Goal: Task Accomplishment & Management: Use online tool/utility

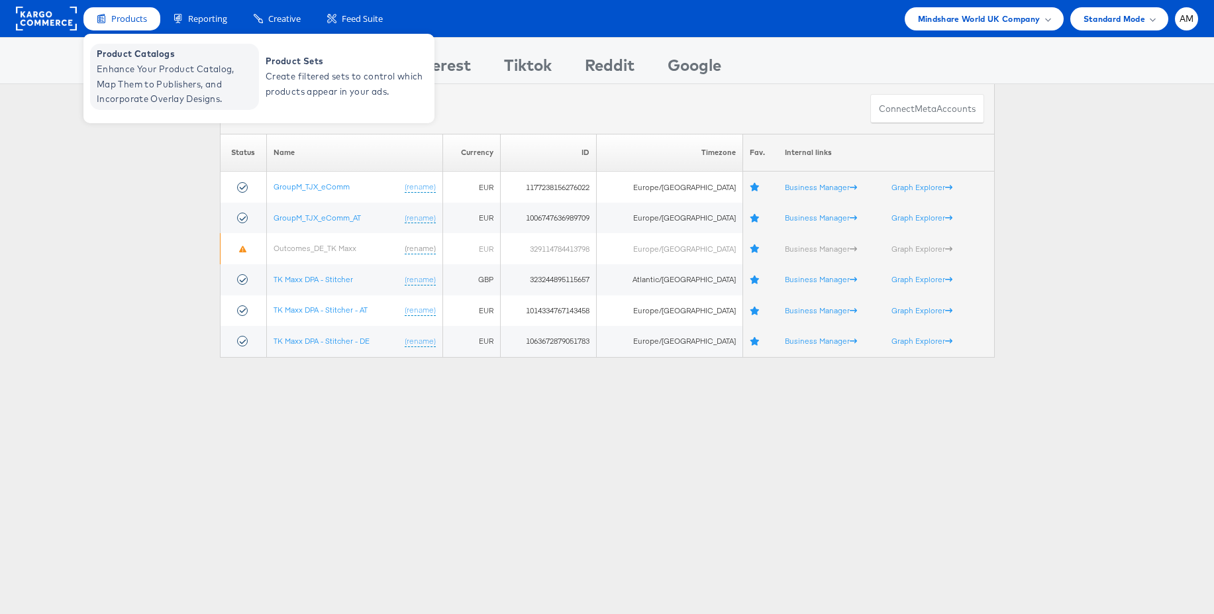
click at [136, 62] on span "Enhance Your Product Catalog, Map Them to Publishers, and Incorporate Overlay D…" at bounding box center [176, 84] width 159 height 45
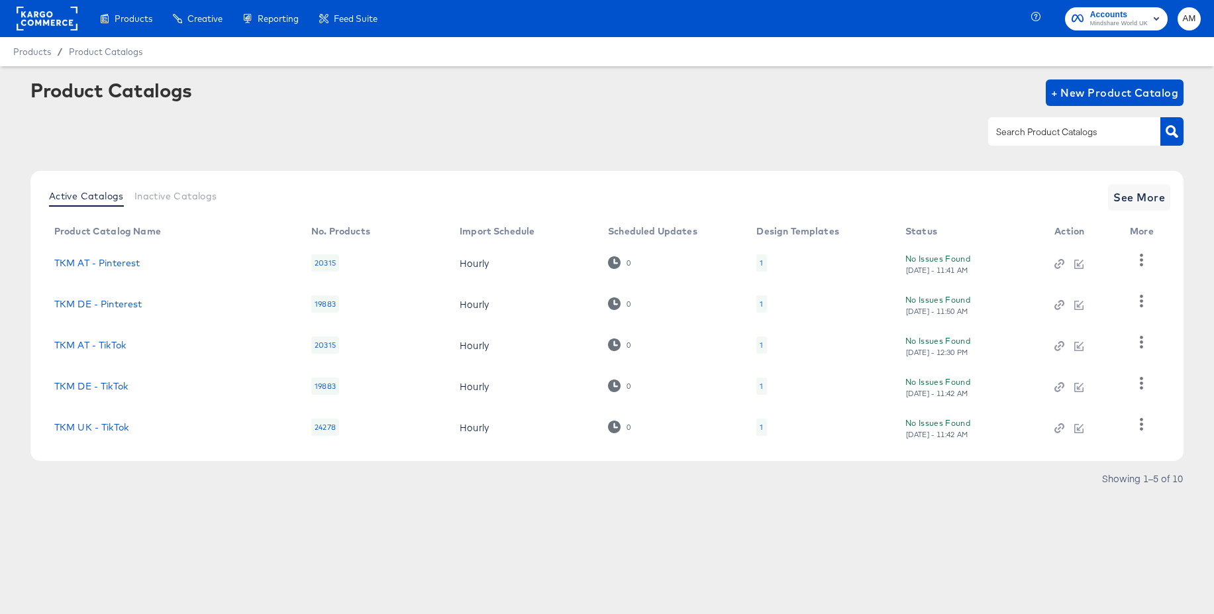
click at [1036, 138] on input "text" at bounding box center [1064, 132] width 141 height 15
type input "pin"
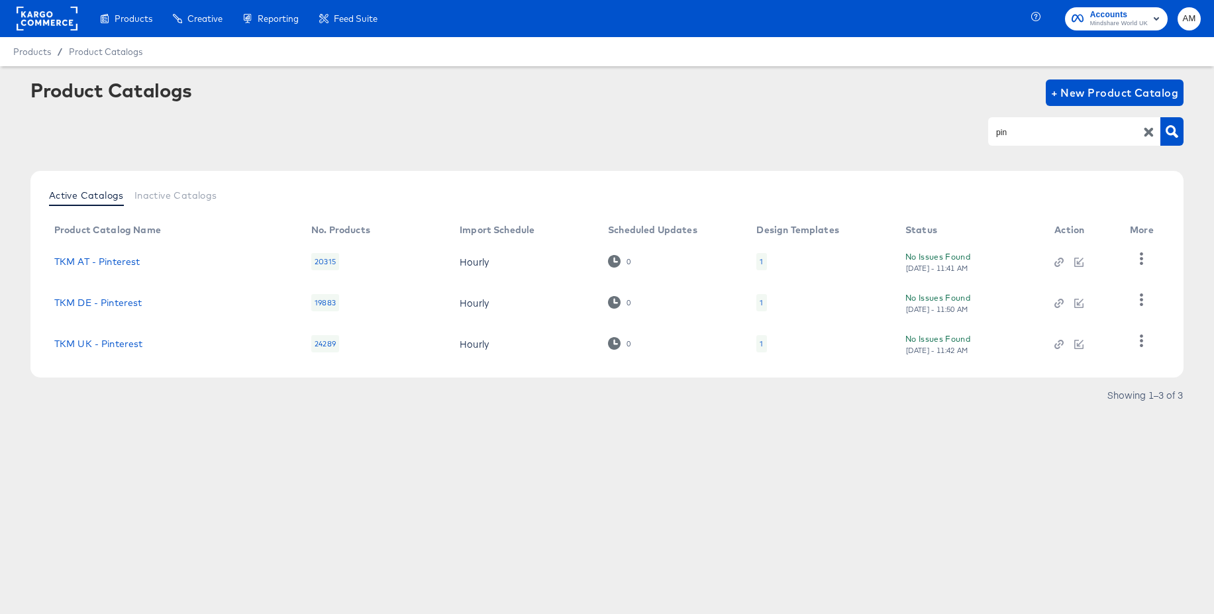
click at [762, 344] on div "1" at bounding box center [762, 343] width 10 height 17
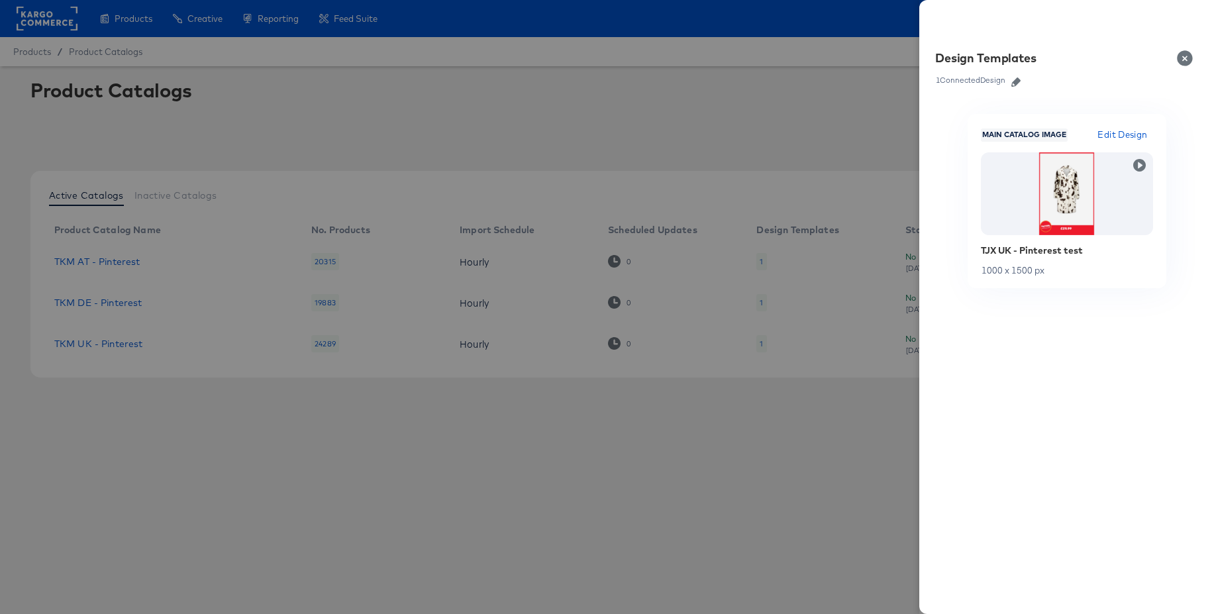
click at [1015, 81] on icon "button" at bounding box center [1016, 82] width 9 height 9
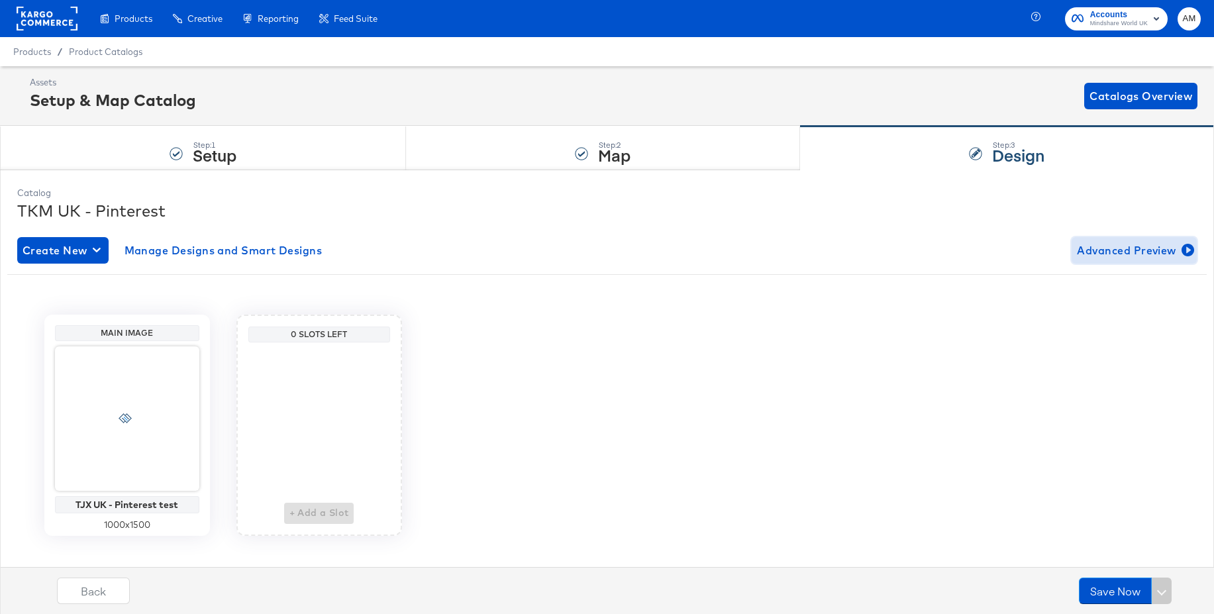
click at [1102, 246] on span "Advanced Preview" at bounding box center [1134, 250] width 115 height 19
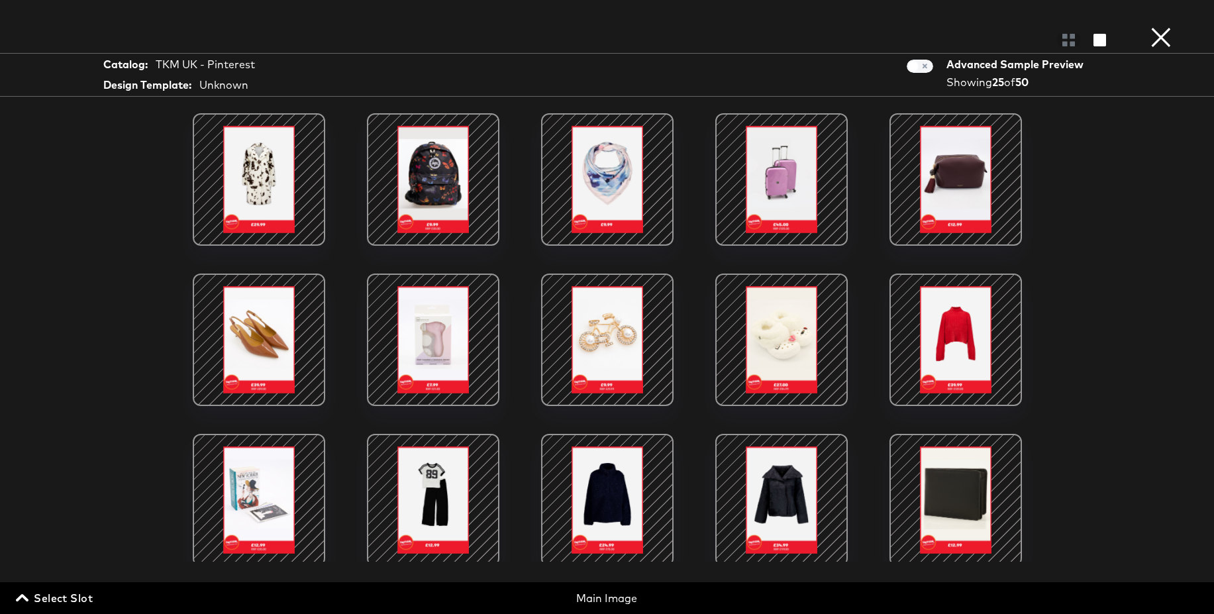
click at [440, 184] on div at bounding box center [433, 179] width 113 height 113
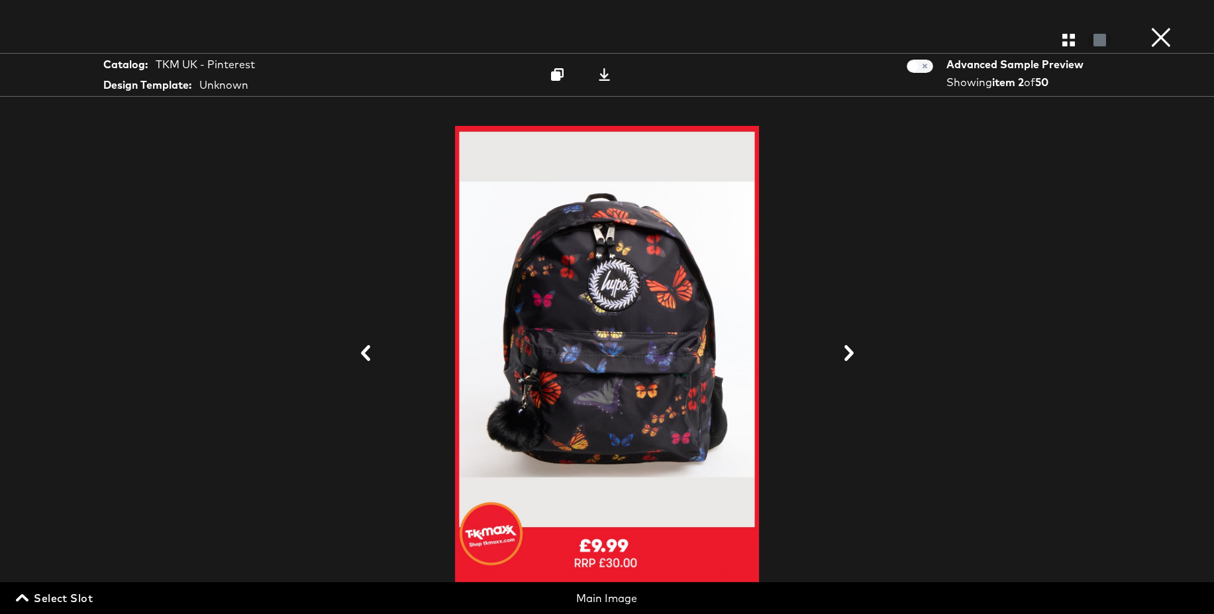
click at [1167, 26] on button "×" at bounding box center [1161, 13] width 26 height 26
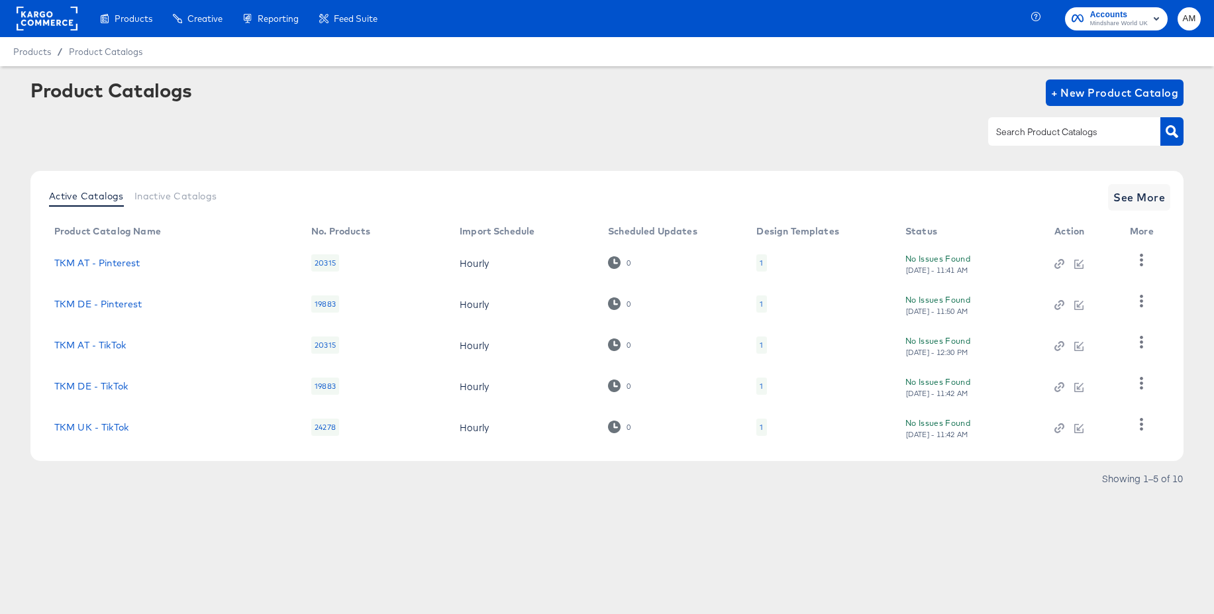
click at [56, 20] on rect at bounding box center [47, 19] width 61 height 24
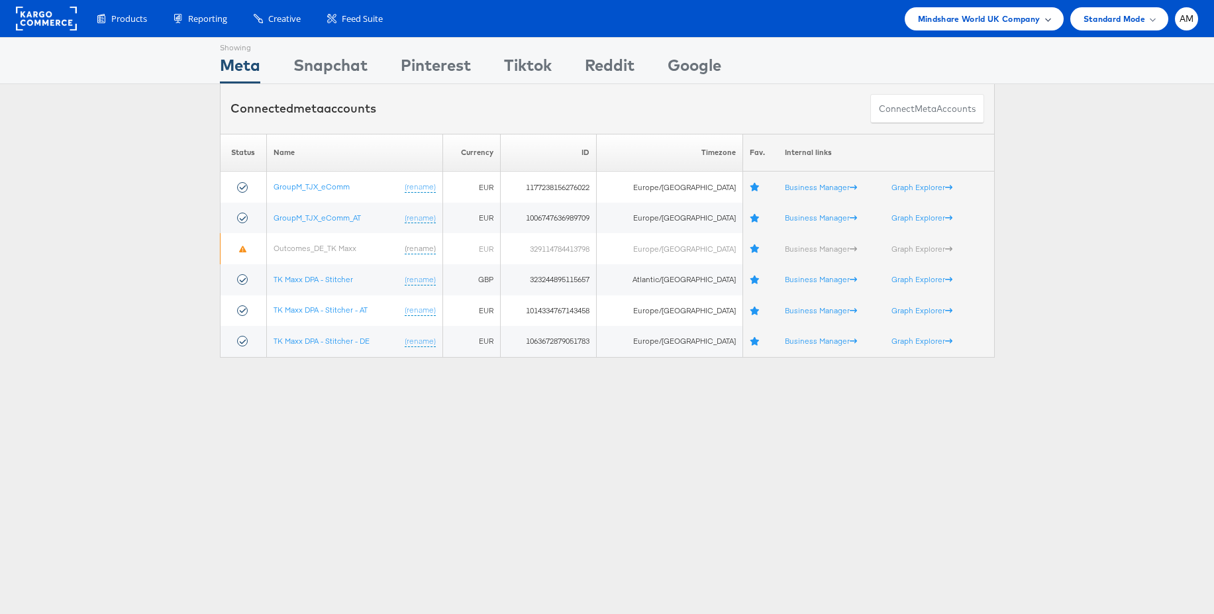
click at [984, 19] on span "Mindshare World UK Company" at bounding box center [979, 19] width 123 height 14
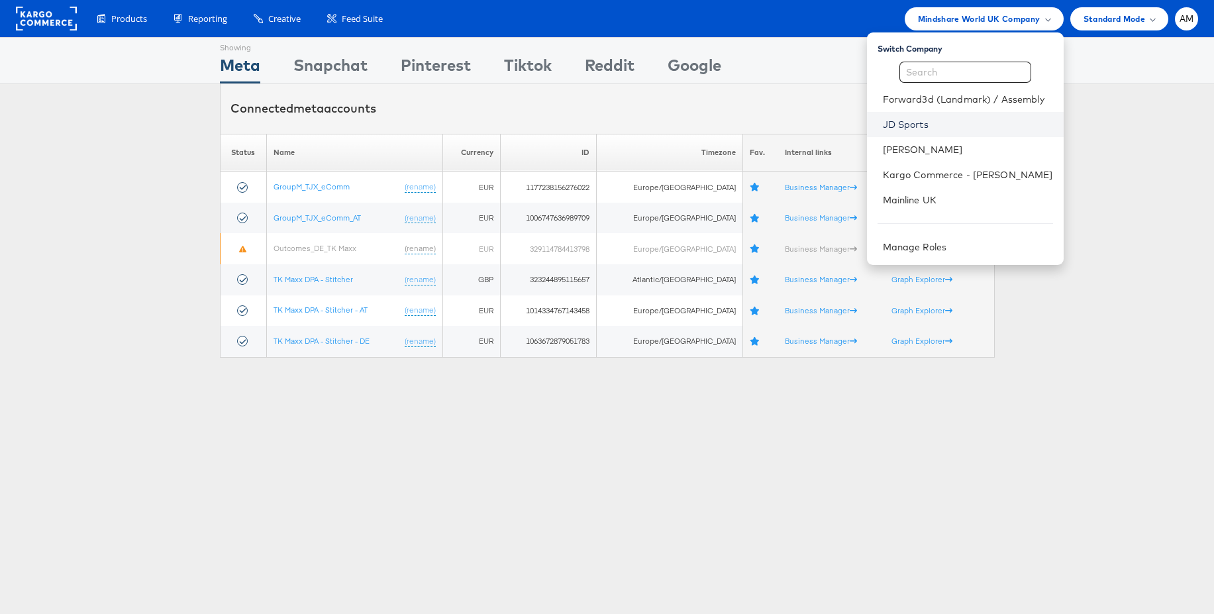
drag, startPoint x: 915, startPoint y: 129, endPoint x: 893, endPoint y: 127, distance: 21.9
click at [915, 129] on link "JD Sports" at bounding box center [968, 124] width 170 height 13
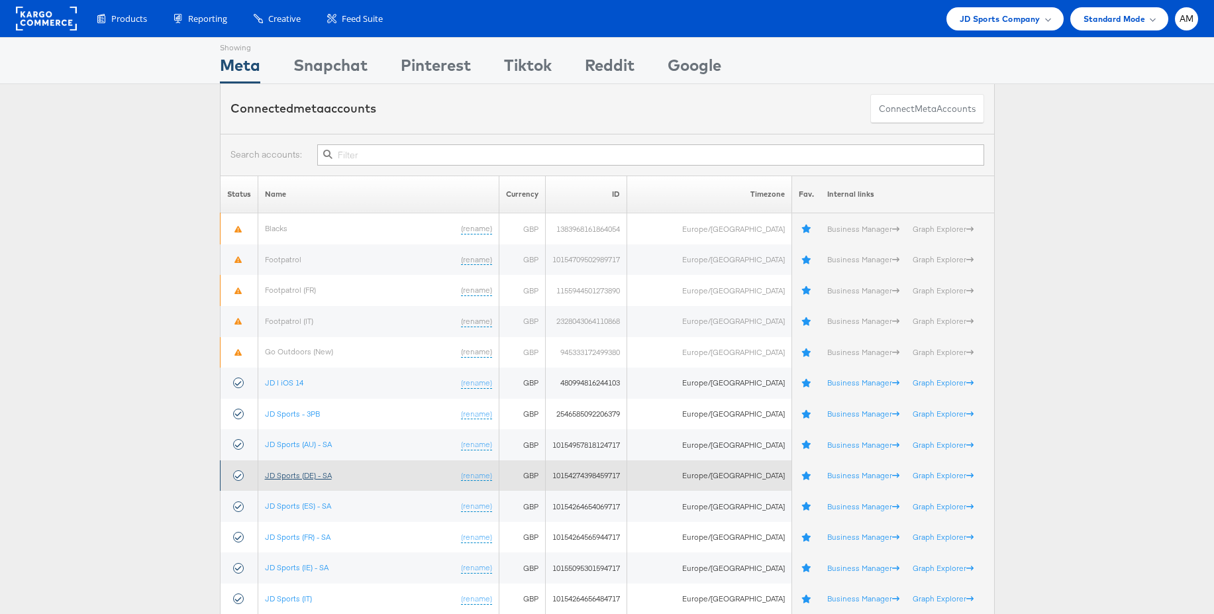
click at [305, 476] on link "JD Sports (DE) - SA" at bounding box center [298, 475] width 67 height 10
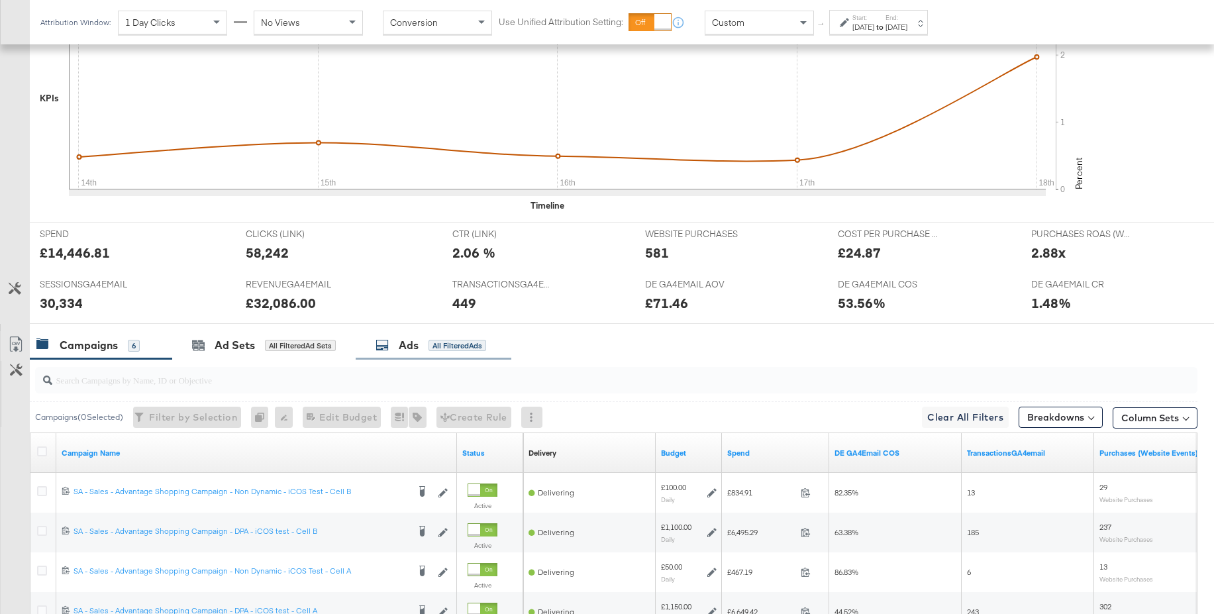
scroll to position [618, 0]
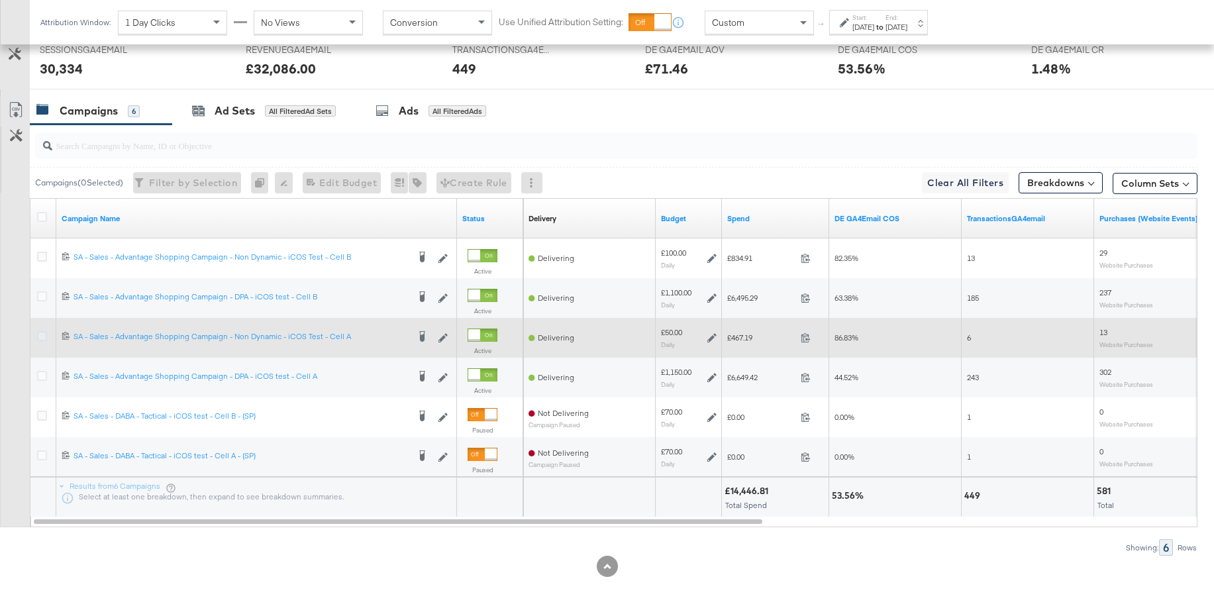
click at [46, 337] on icon at bounding box center [42, 336] width 10 height 10
click at [0, 0] on input "checkbox" at bounding box center [0, 0] width 0 height 0
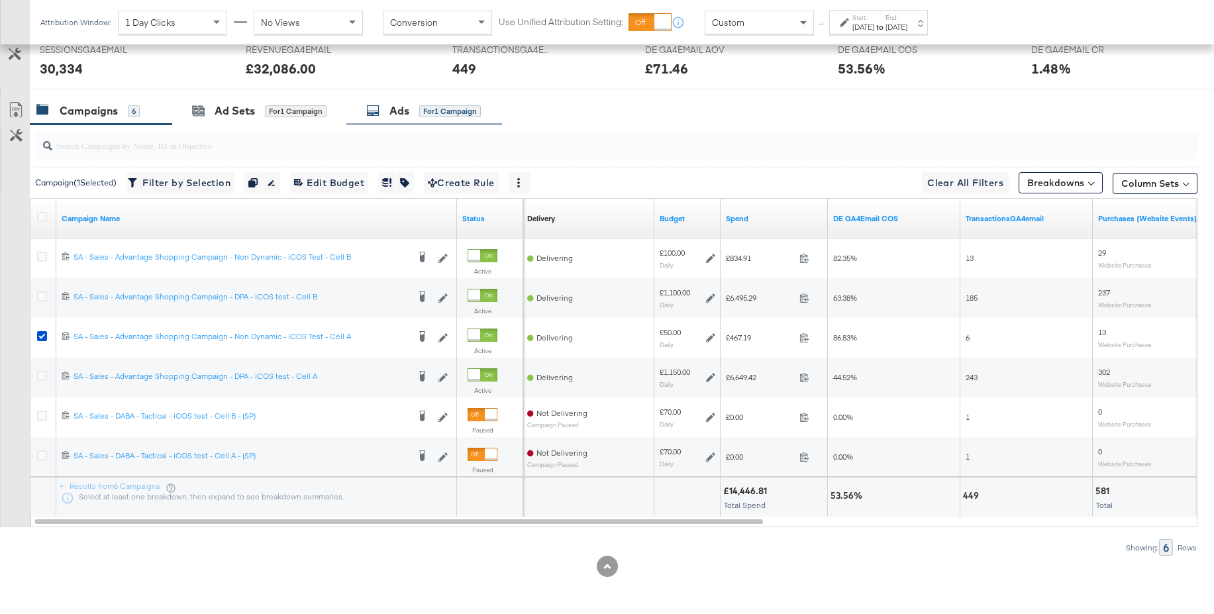
click at [401, 113] on div "Ads" at bounding box center [400, 110] width 20 height 15
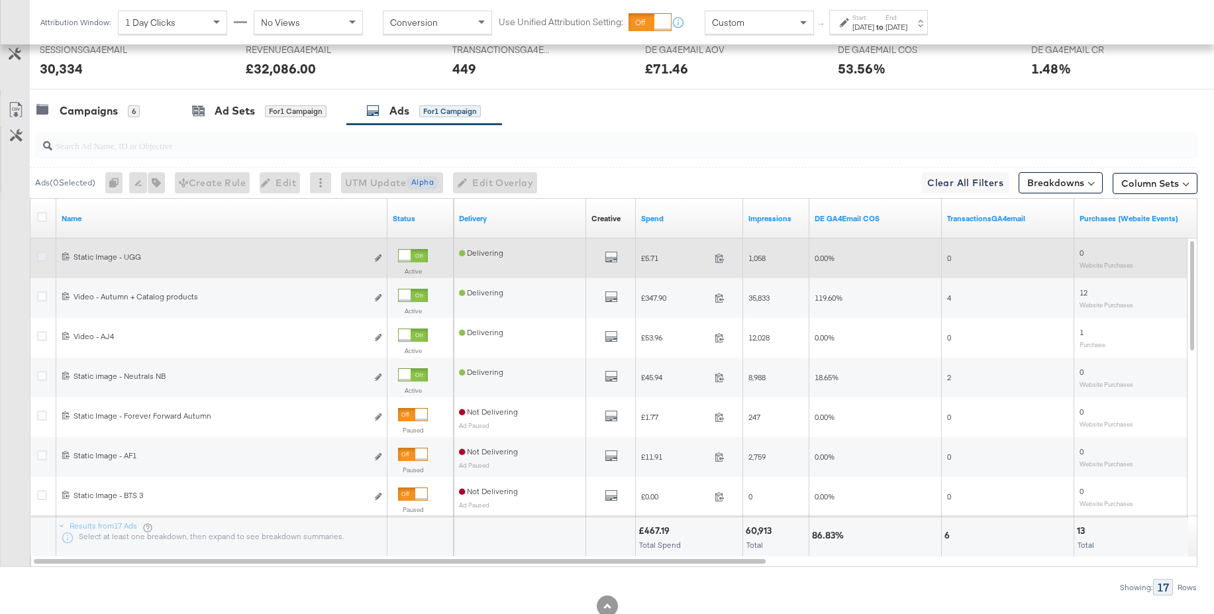
click at [40, 258] on icon at bounding box center [42, 257] width 10 height 10
click at [0, 0] on input "checkbox" at bounding box center [0, 0] width 0 height 0
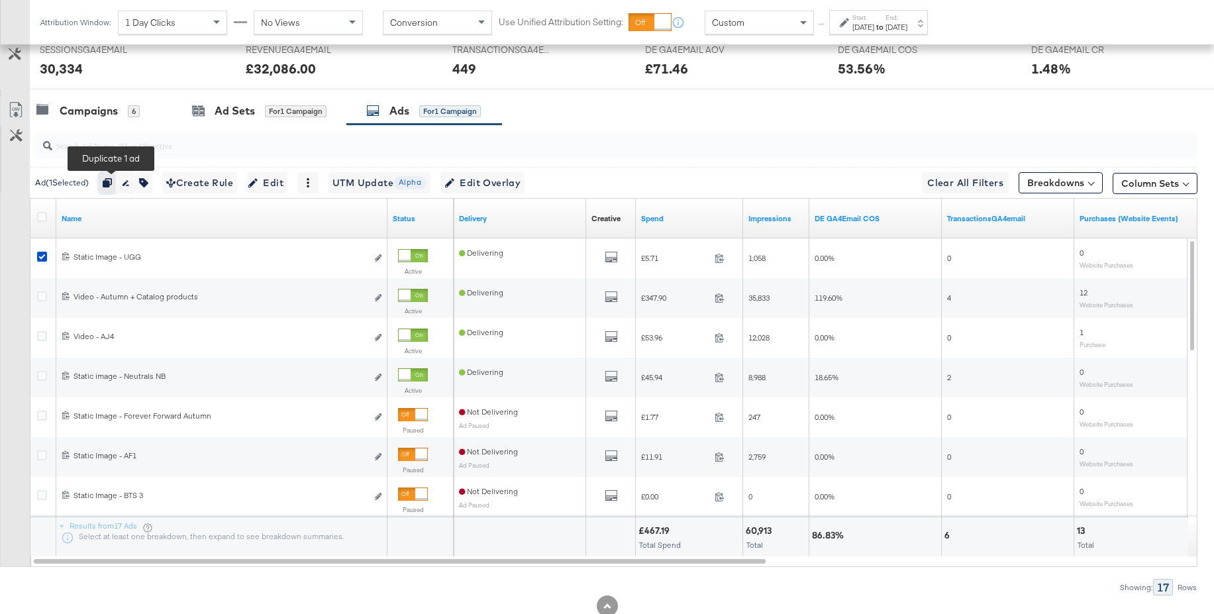
click at [111, 184] on icon "button" at bounding box center [107, 182] width 9 height 9
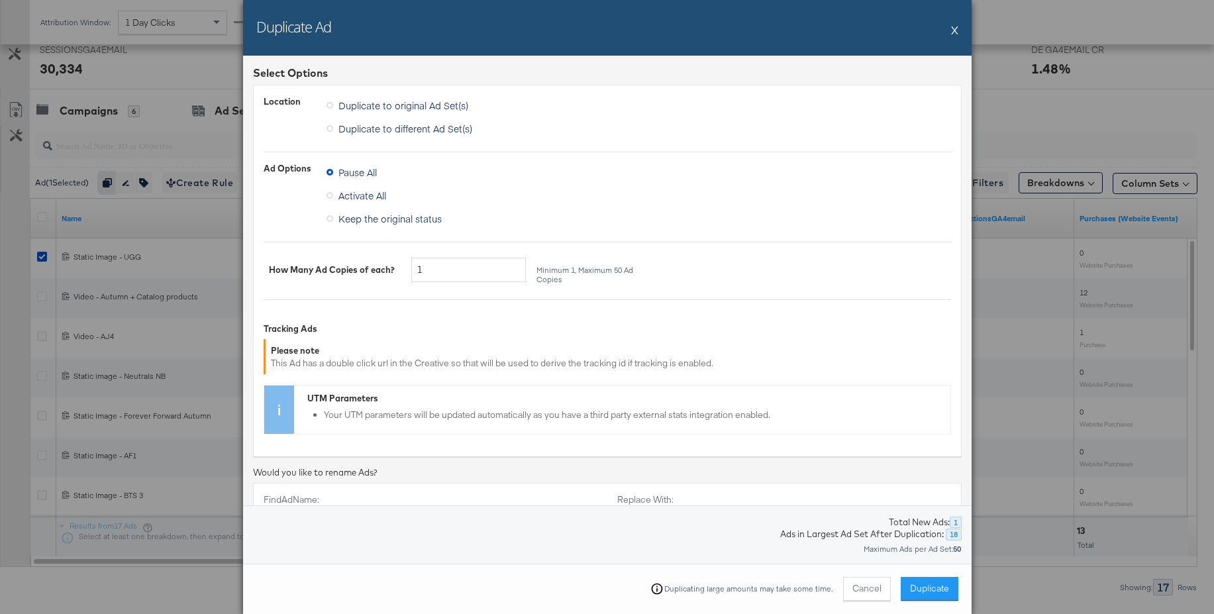
scroll to position [305, 0]
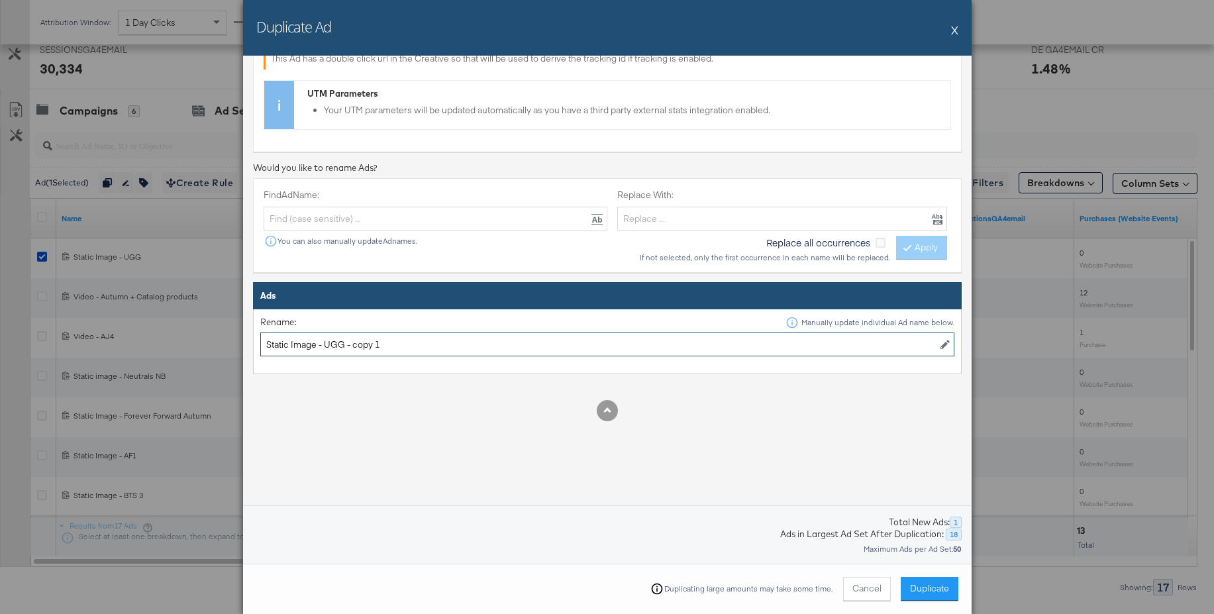
drag, startPoint x: 388, startPoint y: 349, endPoint x: 459, endPoint y: 353, distance: 71.0
click at [459, 353] on input "Static Image - UGG - copy 1" at bounding box center [607, 345] width 694 height 25
type input "Static Image - Student"
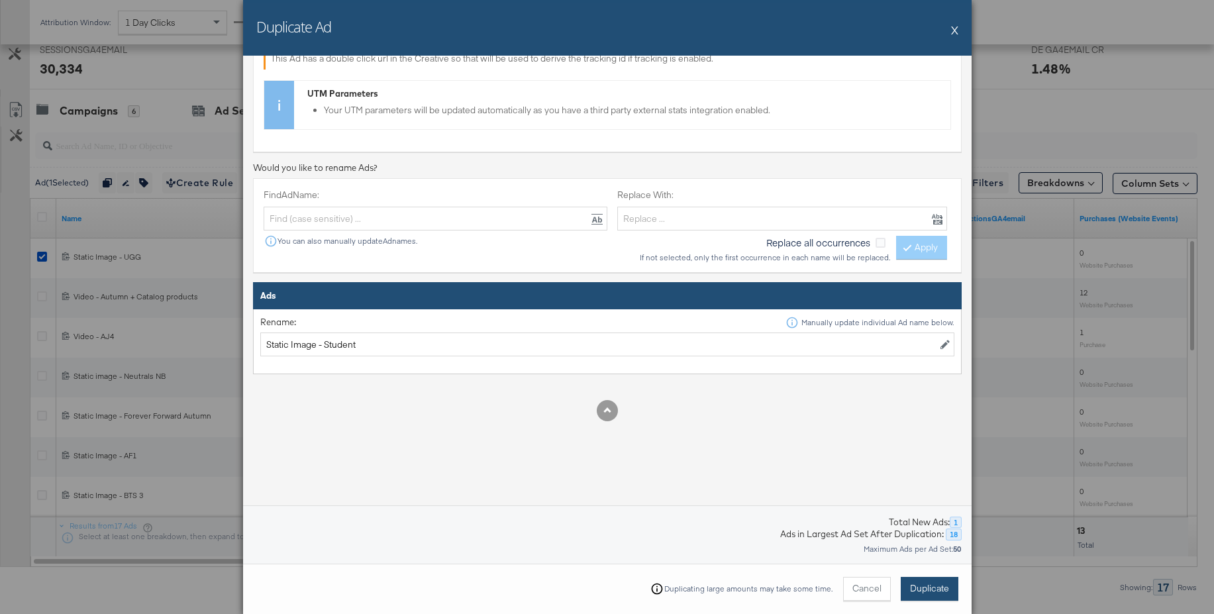
click at [917, 588] on span "Duplicate" at bounding box center [929, 588] width 39 height 13
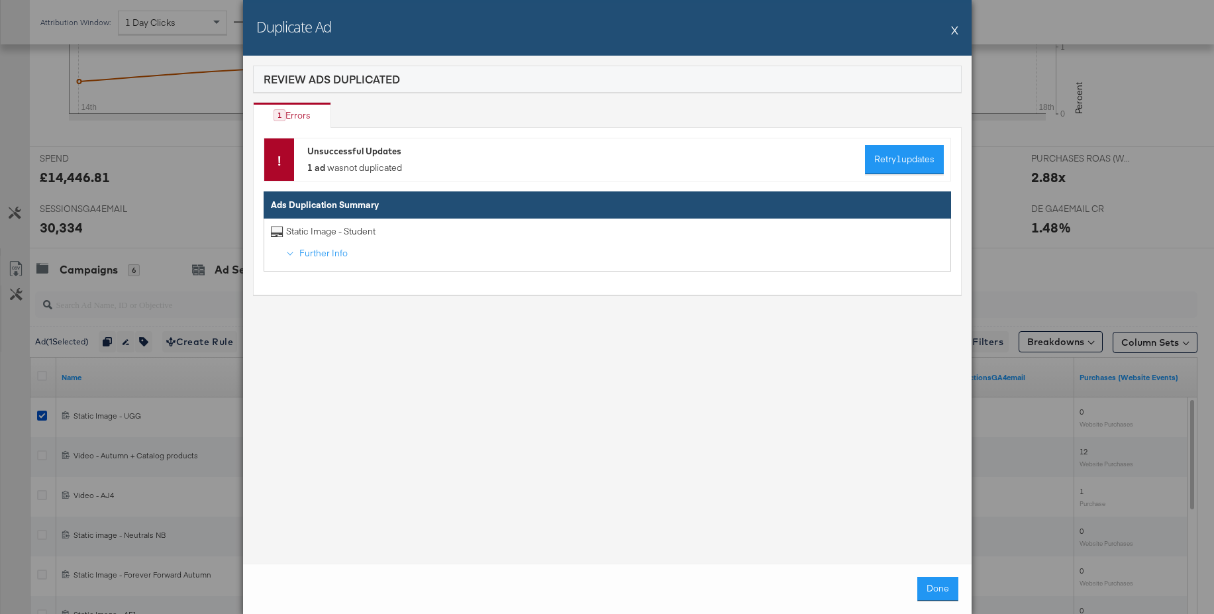
scroll to position [618, 0]
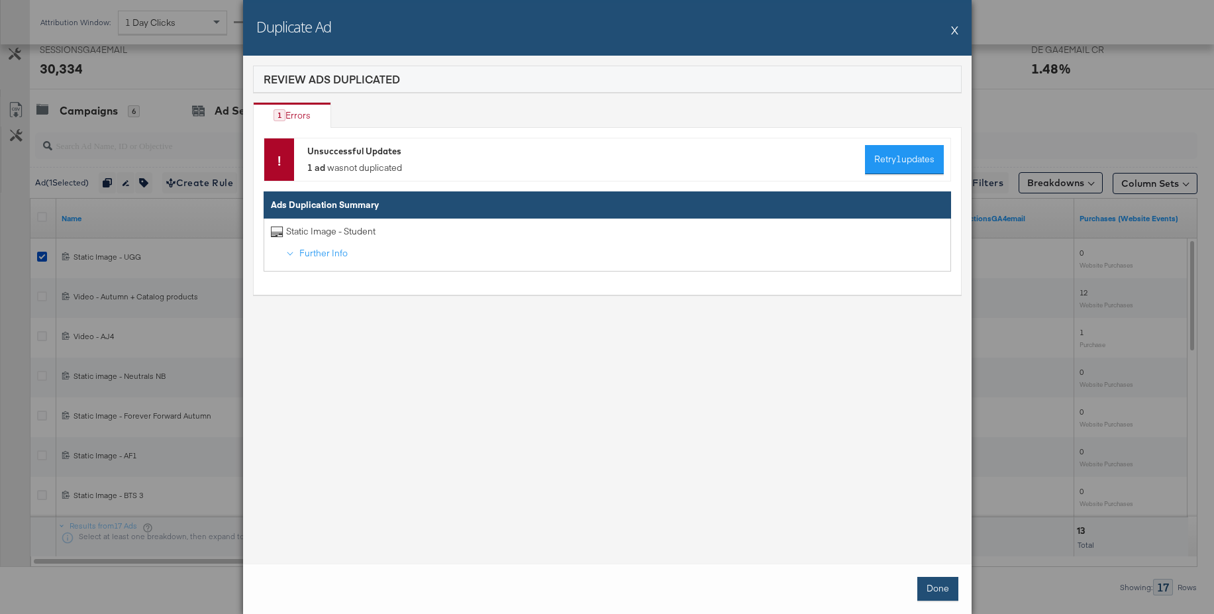
click at [934, 585] on button "Done" at bounding box center [937, 589] width 41 height 24
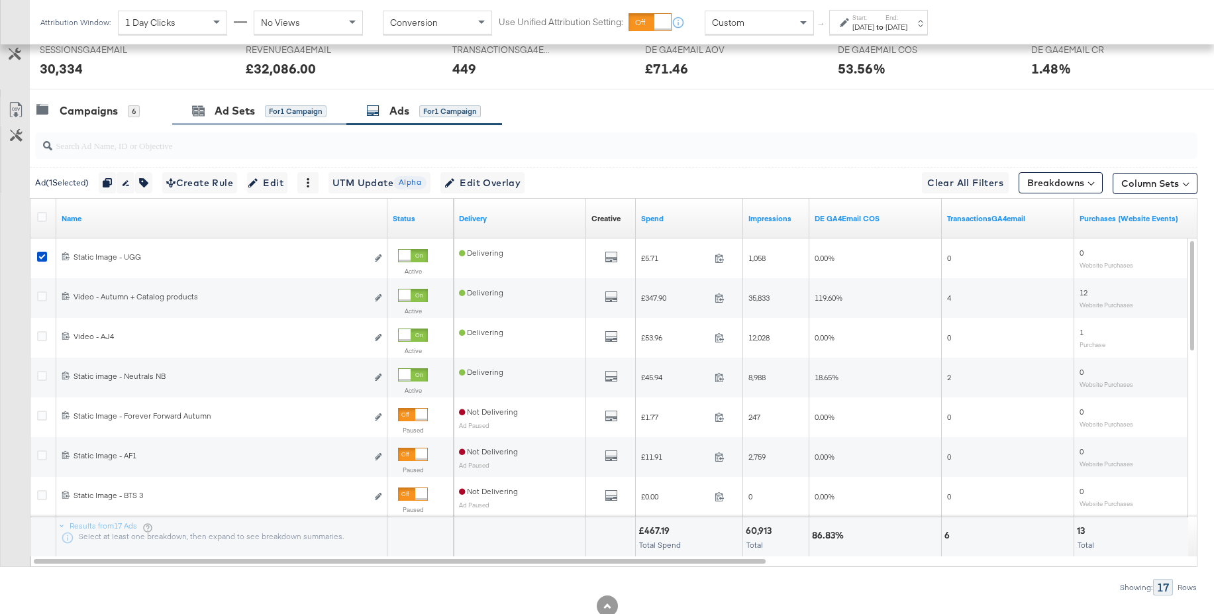
click at [235, 119] on div "Ad Sets for 1 Campaign" at bounding box center [259, 111] width 174 height 28
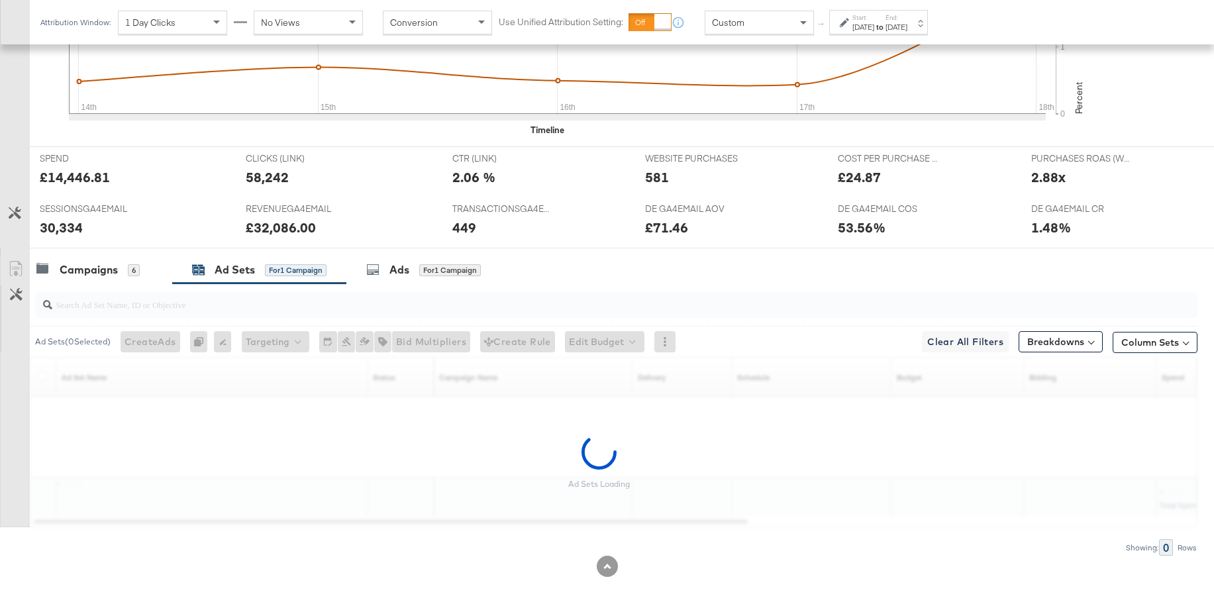
scroll to position [419, 0]
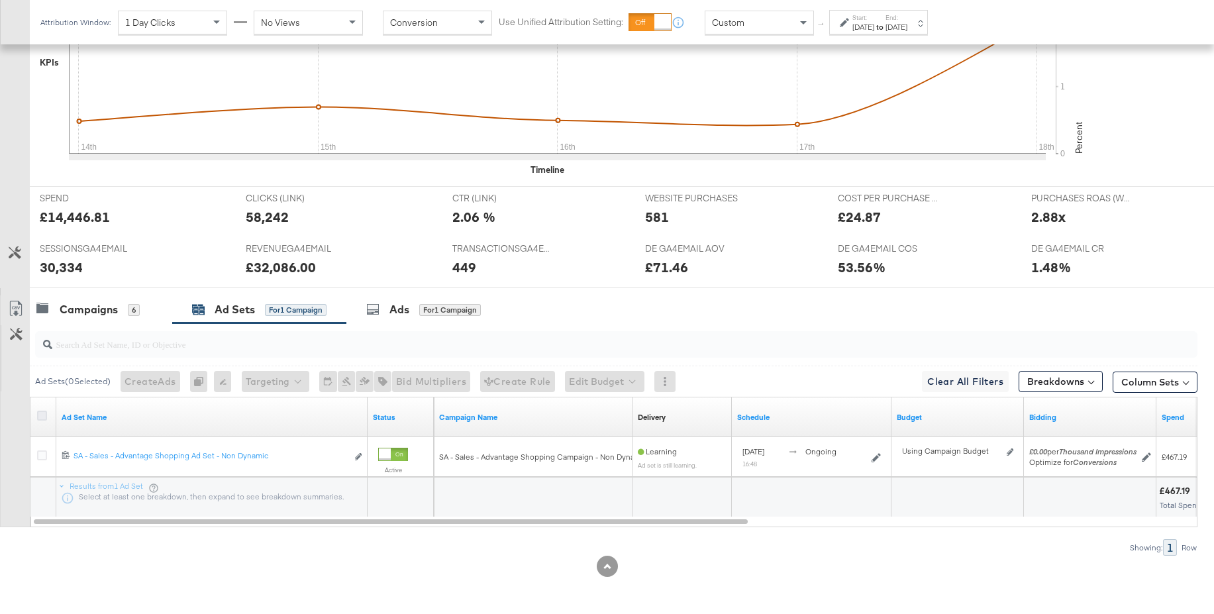
click at [45, 416] on icon at bounding box center [42, 416] width 10 height 10
click at [0, 0] on input "checkbox" at bounding box center [0, 0] width 0 height 0
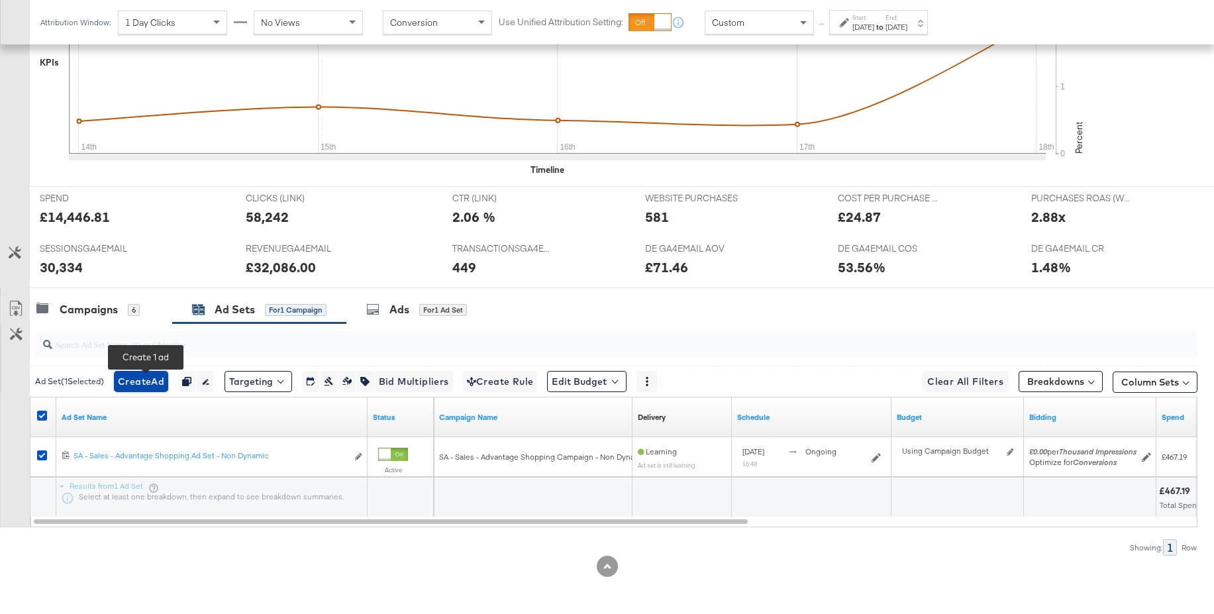
click at [146, 386] on span "Create Ad" at bounding box center [141, 382] width 46 height 17
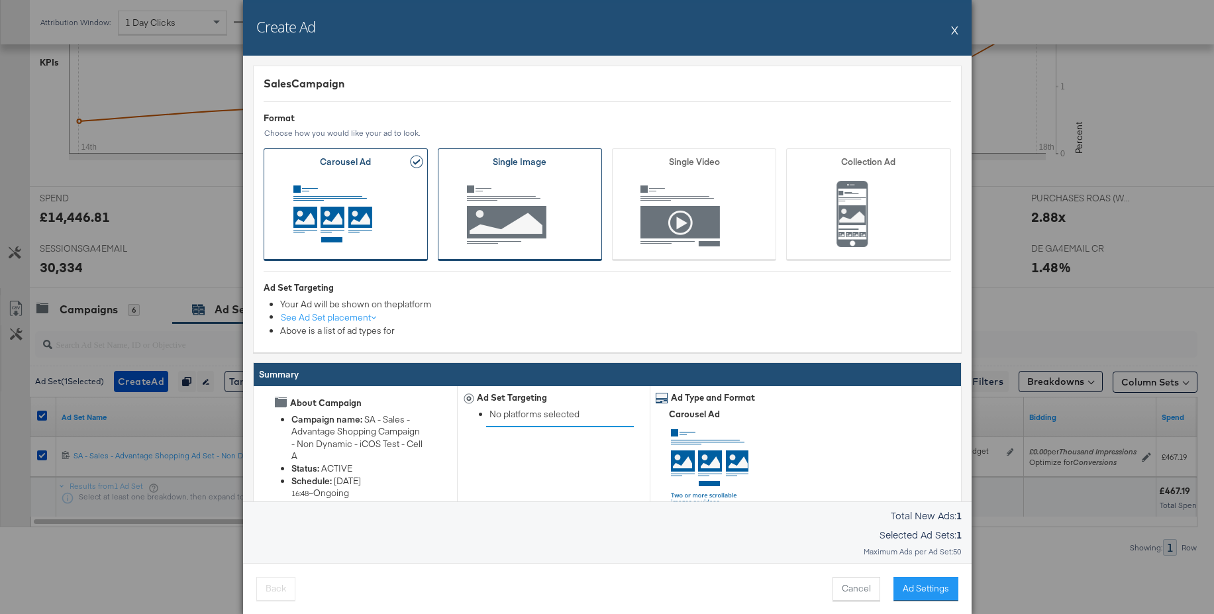
click at [486, 193] on span "Ad Format" at bounding box center [519, 216] width 123 height 73
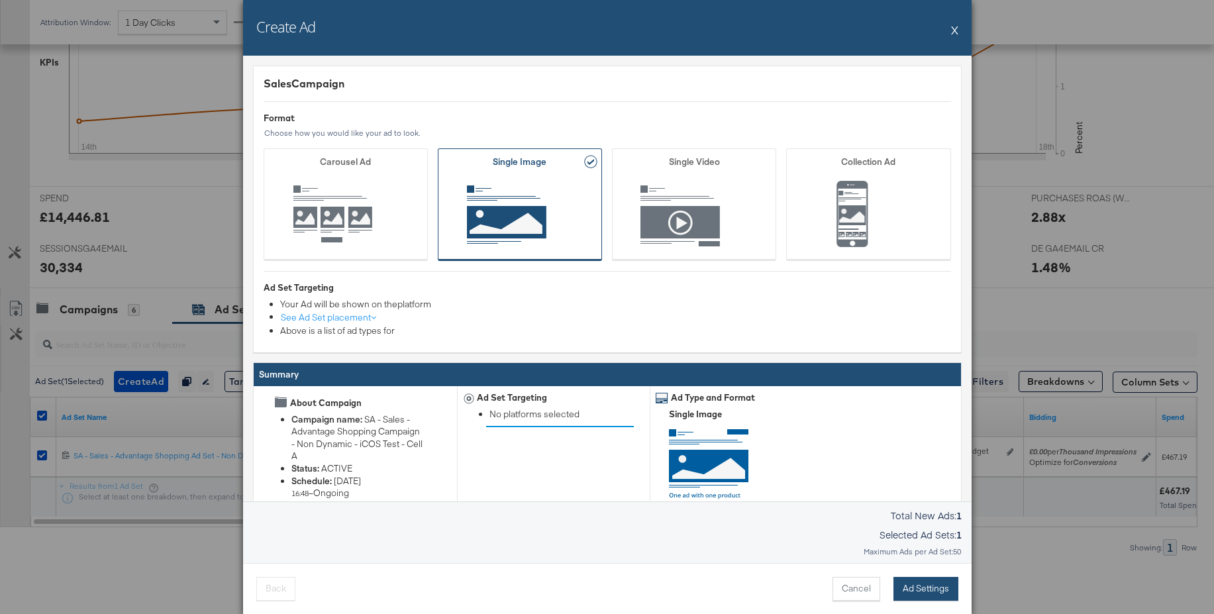
click at [924, 590] on button "Ad Settings" at bounding box center [926, 589] width 65 height 24
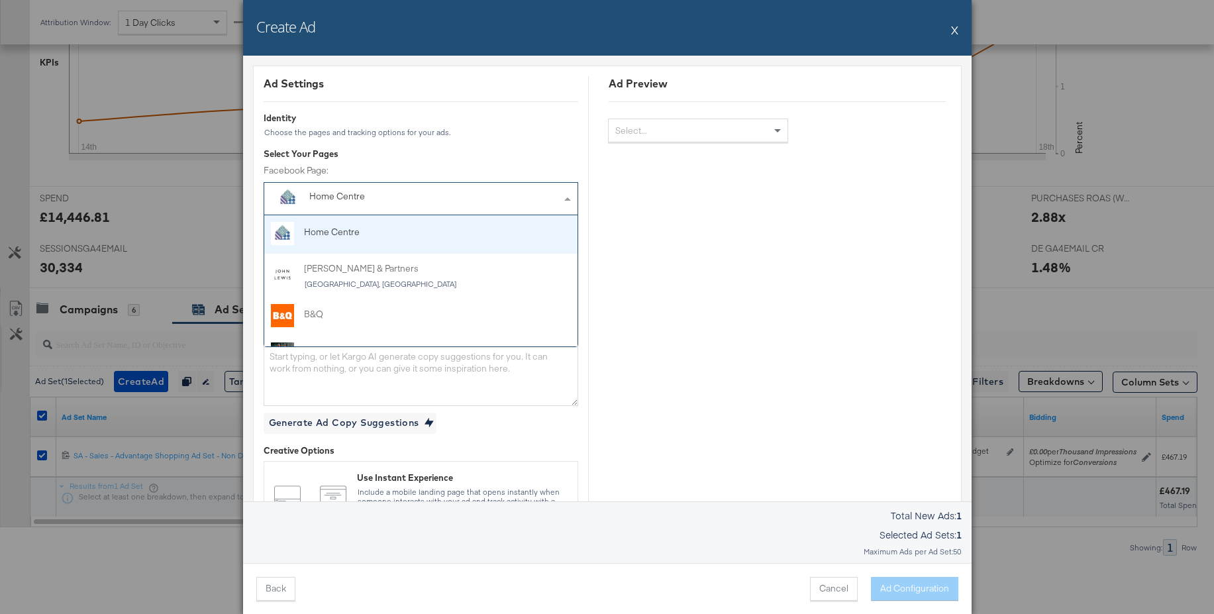
click at [356, 199] on div "Home Centre" at bounding box center [390, 196] width 163 height 13
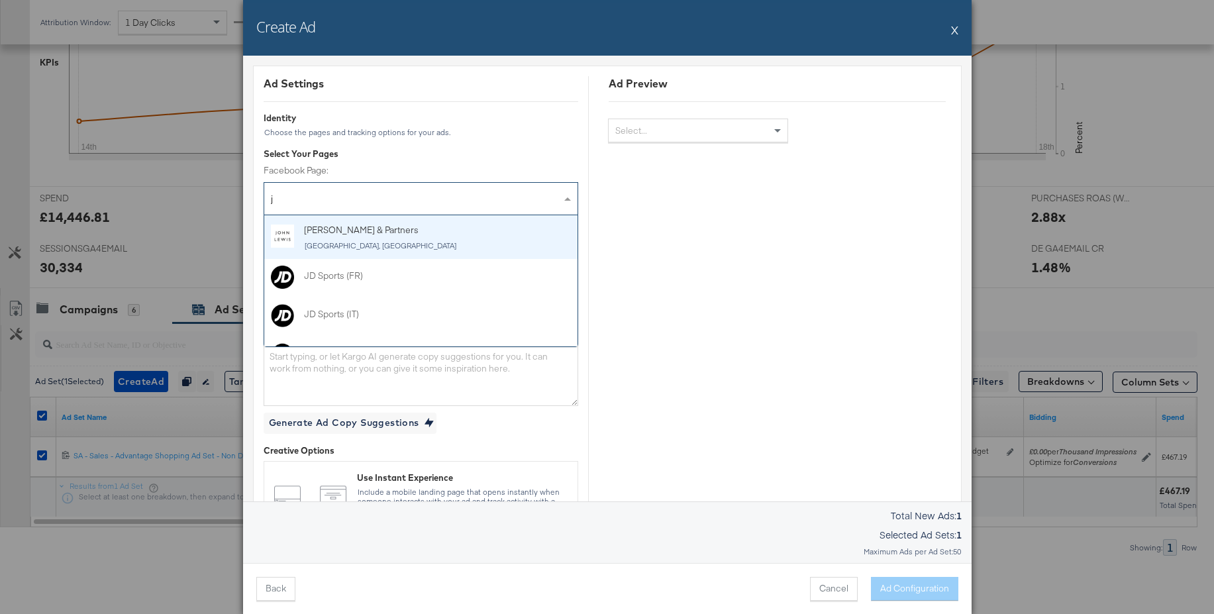
type input "jd"
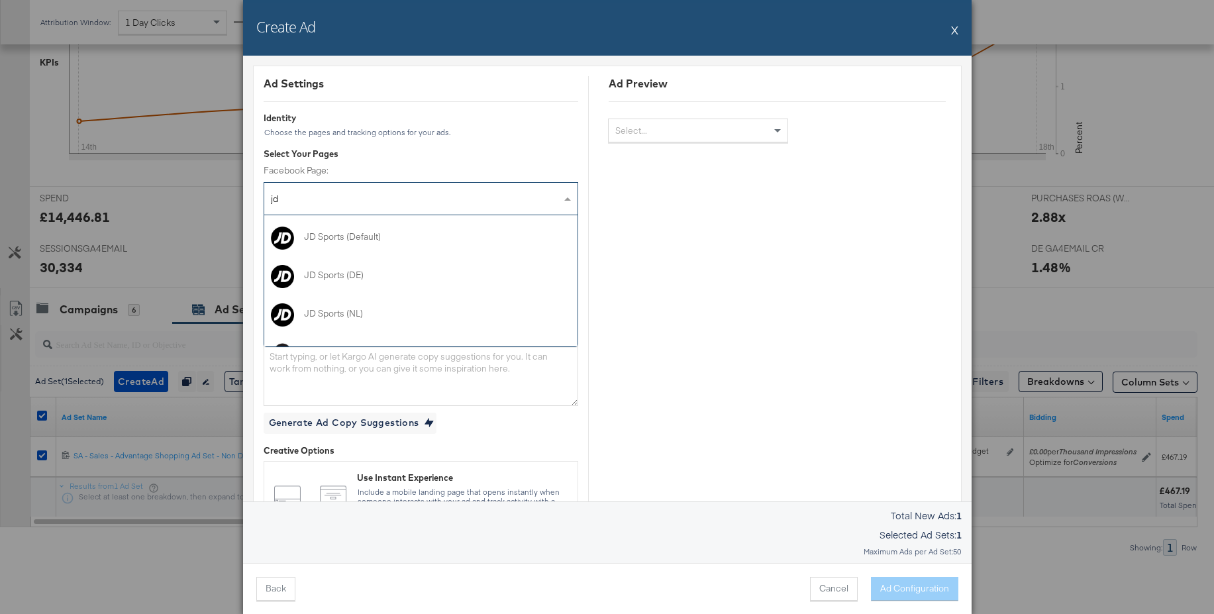
scroll to position [245, 0]
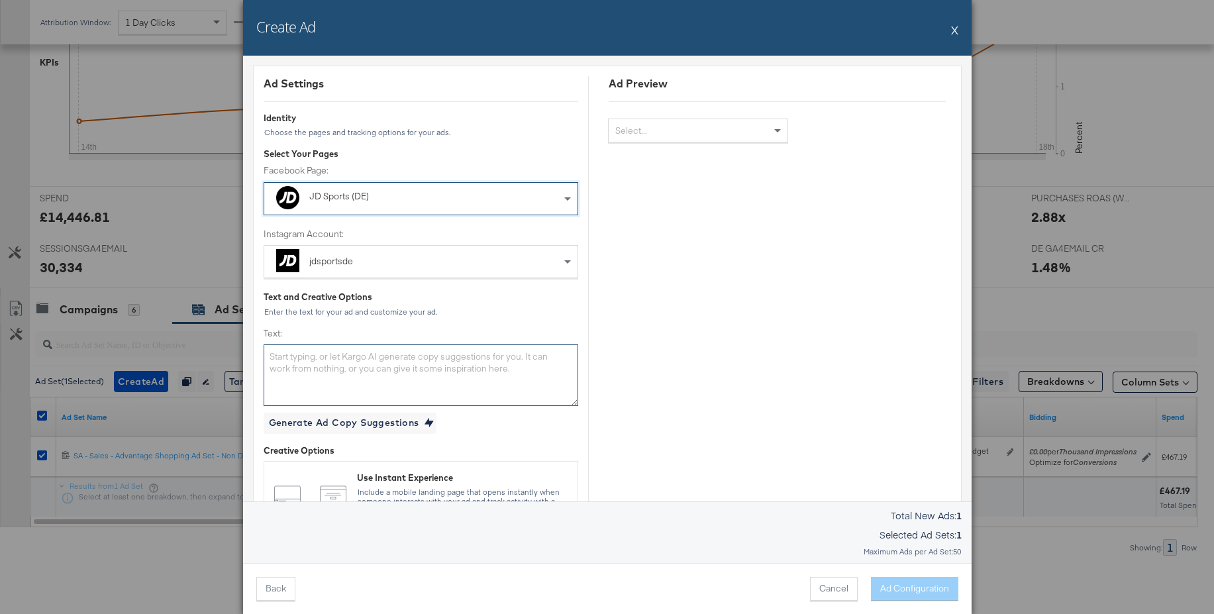
click at [427, 369] on textarea "Text:" at bounding box center [421, 374] width 315 height 61
paste textarea "Der Studentenrabatt ist real. Entdecke jetzt deine Lieblingsmarken und shoppe n…"
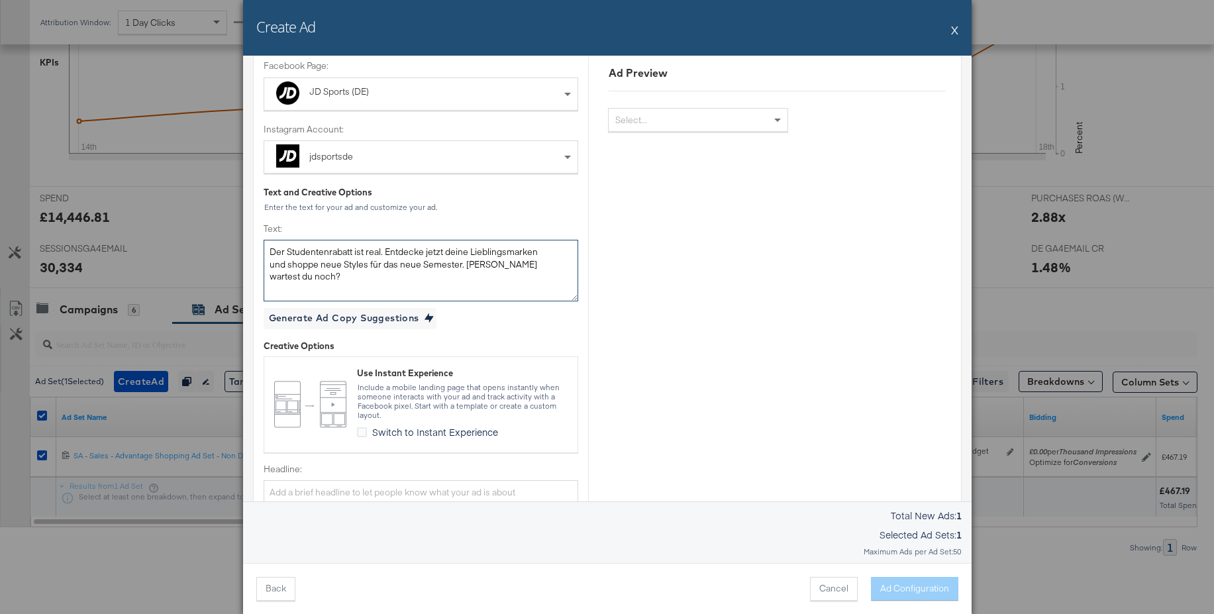
scroll to position [255, 0]
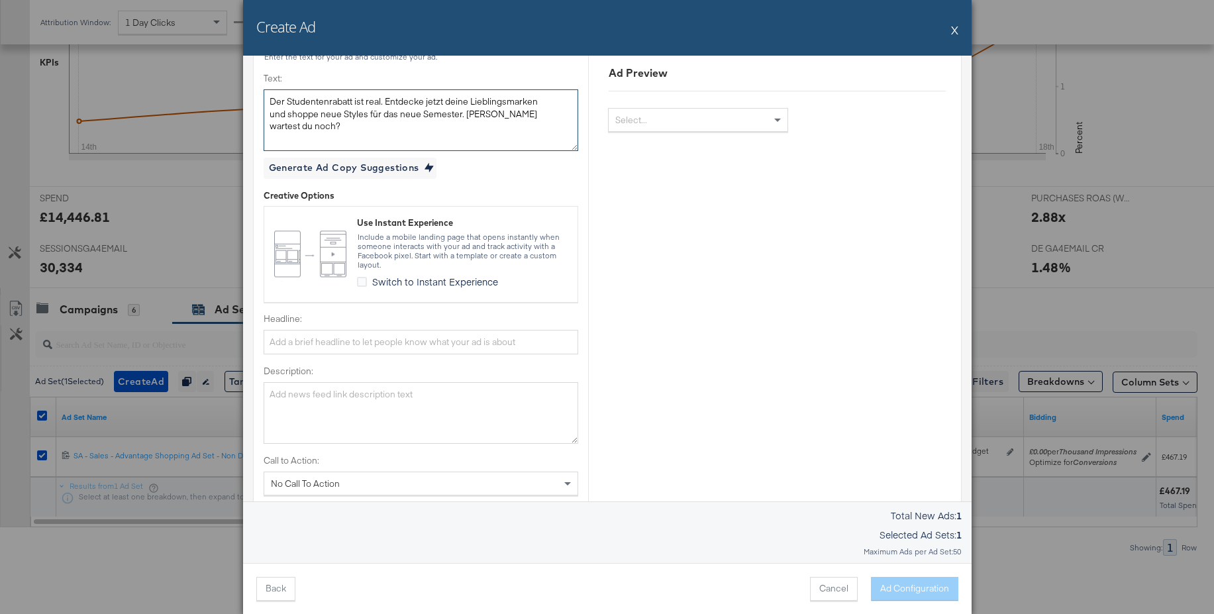
type textarea "Der Studentenrabatt ist real. Entdecke jetzt deine Lieblingsmarken und shoppe n…"
click at [370, 342] on input "Headline:" at bounding box center [421, 342] width 315 height 25
paste input "Mehr Rabatt für Studenten"
type input "Mehr Rabatt für Studenten"
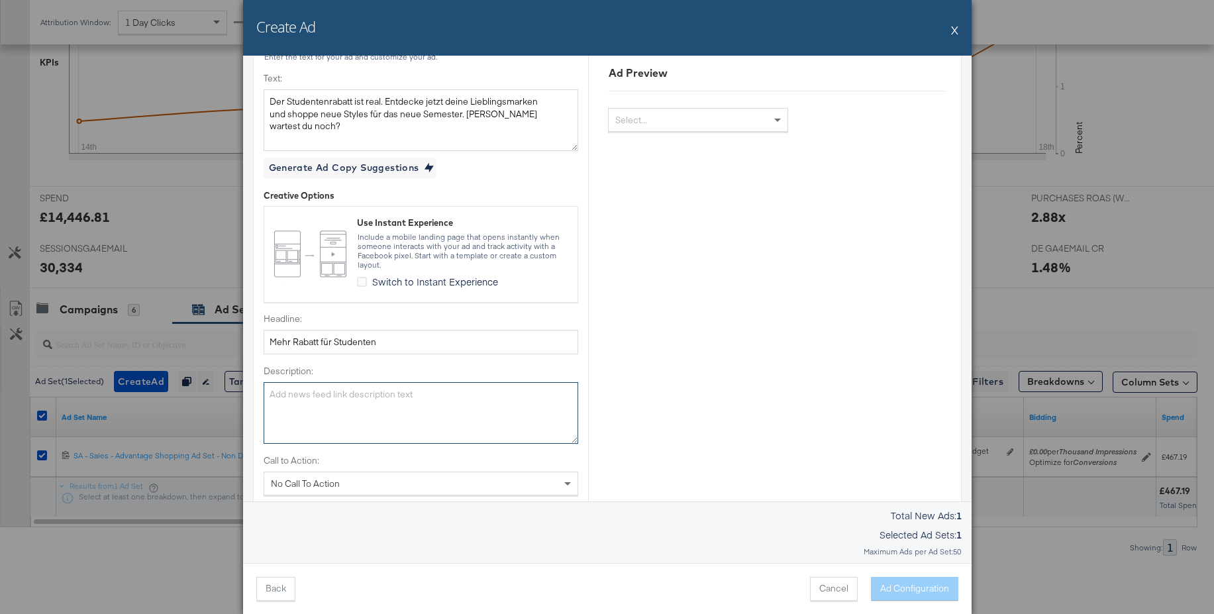
click at [278, 415] on textarea "Description:" at bounding box center [421, 412] width 315 height 61
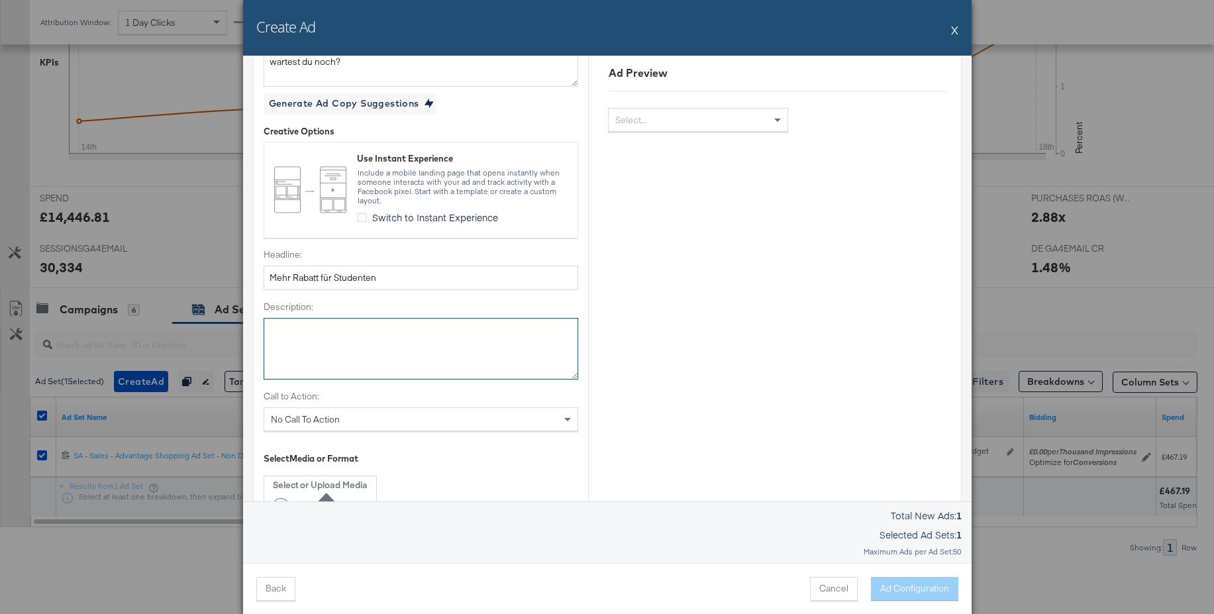
scroll to position [378, 0]
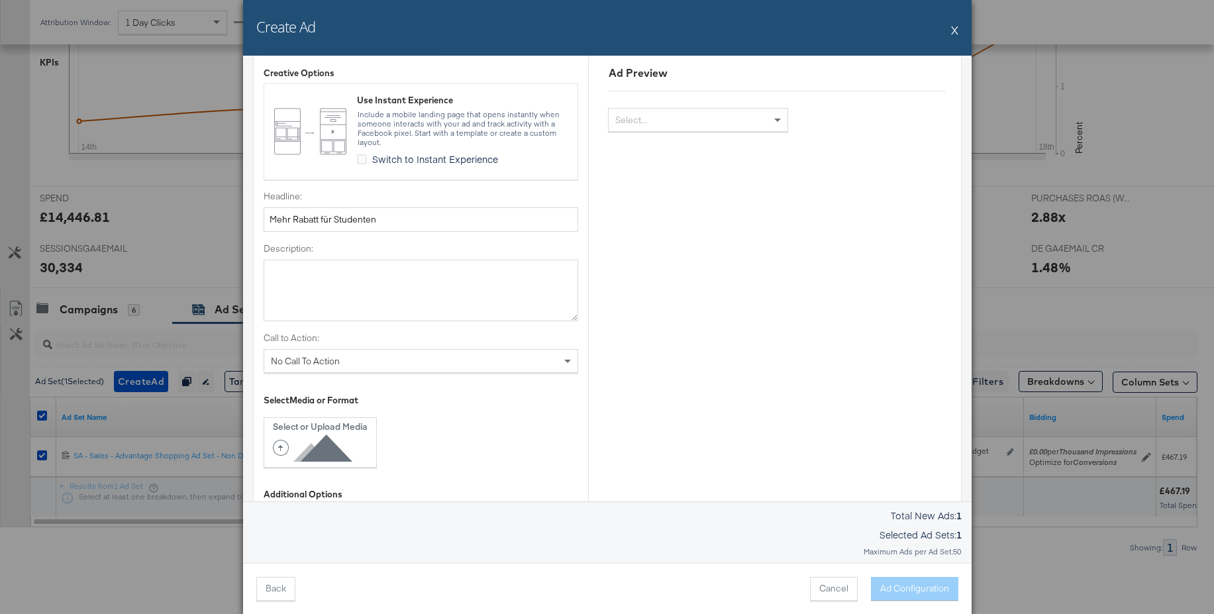
click at [354, 365] on div "No Call To Action" at bounding box center [420, 361] width 313 height 23
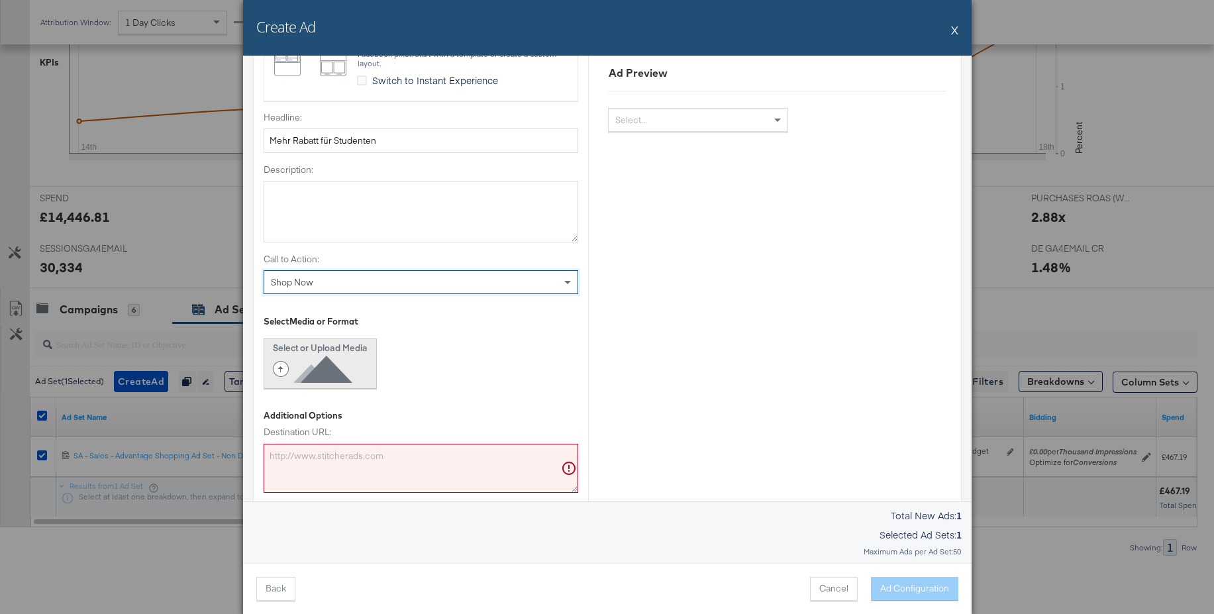
scroll to position [490, 0]
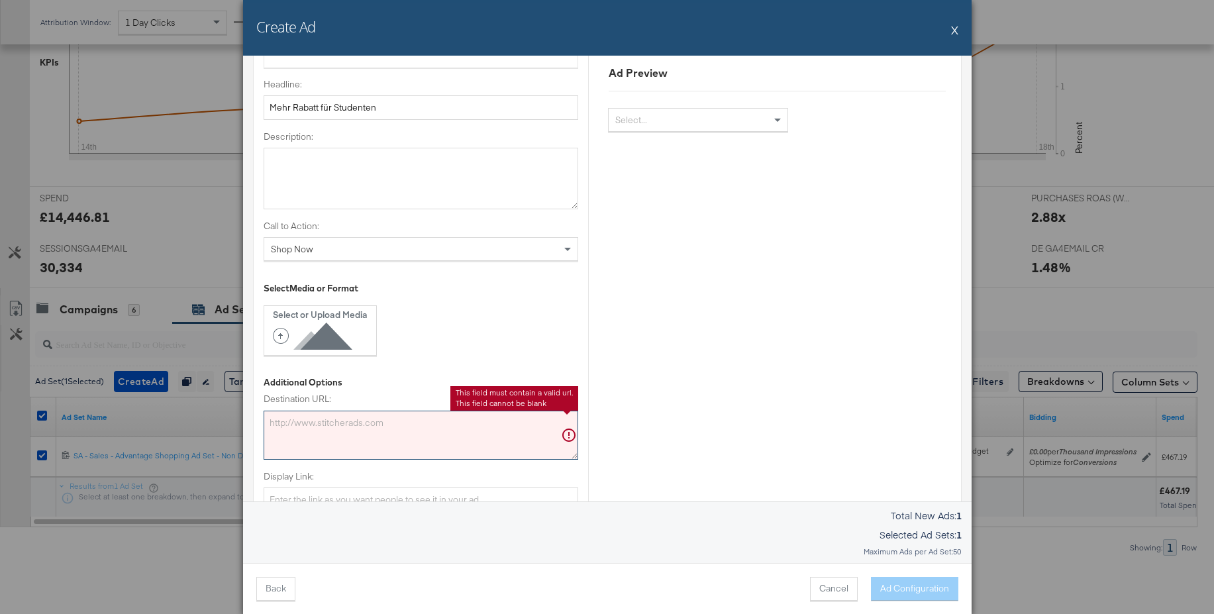
click at [323, 430] on textarea "Destination URL:" at bounding box center [421, 435] width 315 height 49
paste textarea "https://www.jdsports.de/campaign/Student+Edit/?facet-campaign=student-edit"
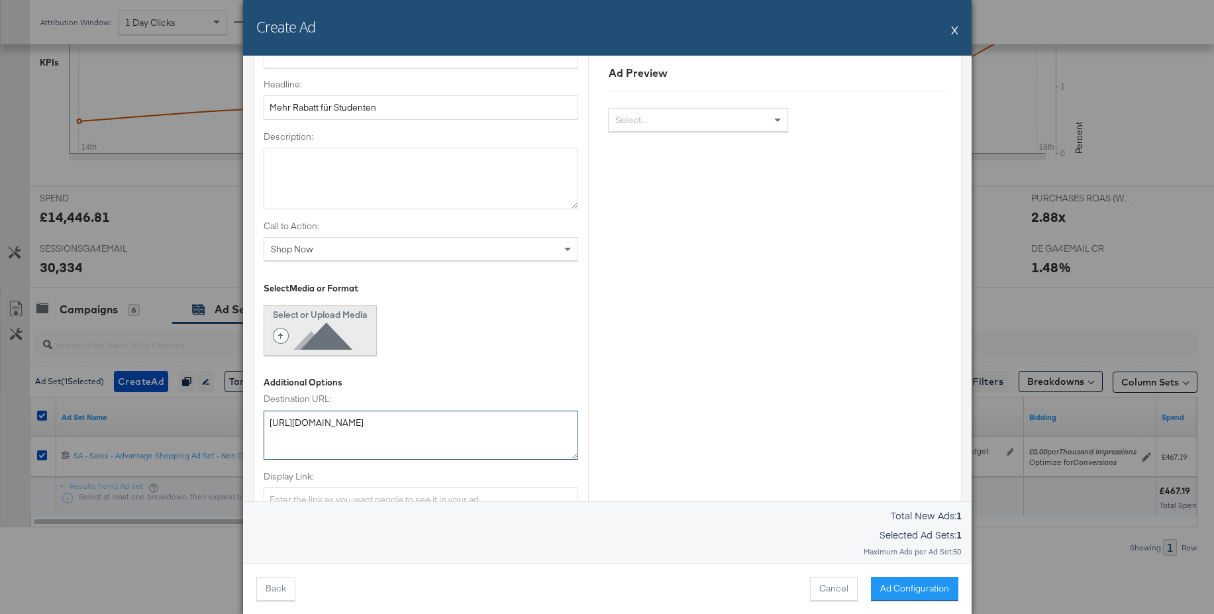
type textarea "https://www.jdsports.de/campaign/Student+Edit/?facet-campaign=student-edit"
click at [315, 334] on icon at bounding box center [315, 336] width 85 height 30
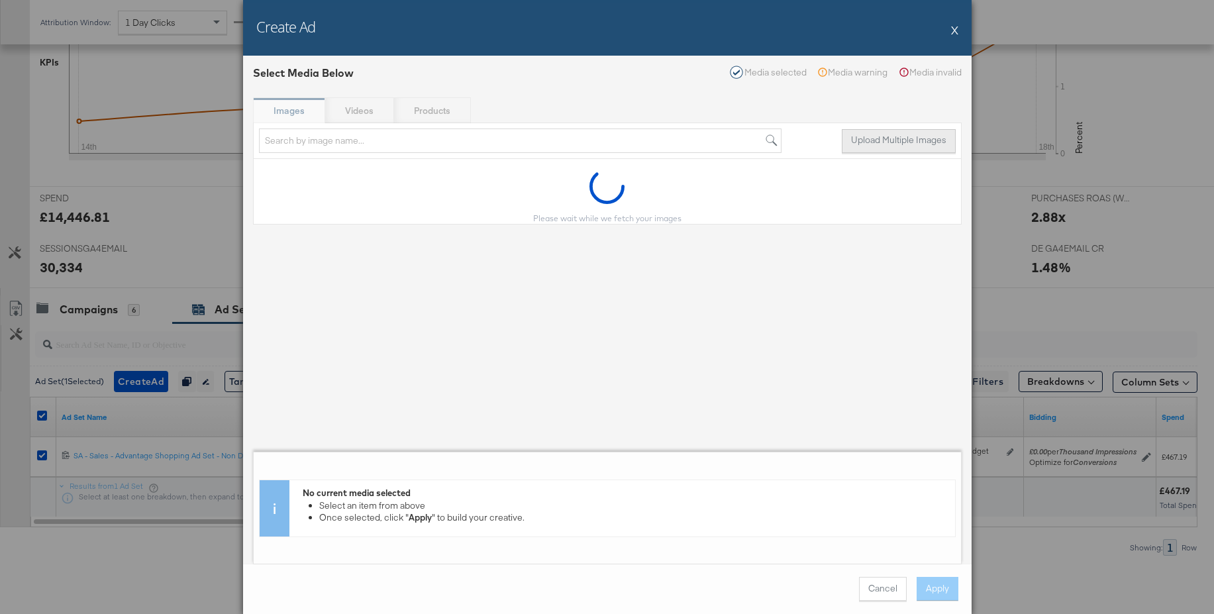
click at [893, 150] on button "Upload Multiple Images" at bounding box center [899, 141] width 114 height 24
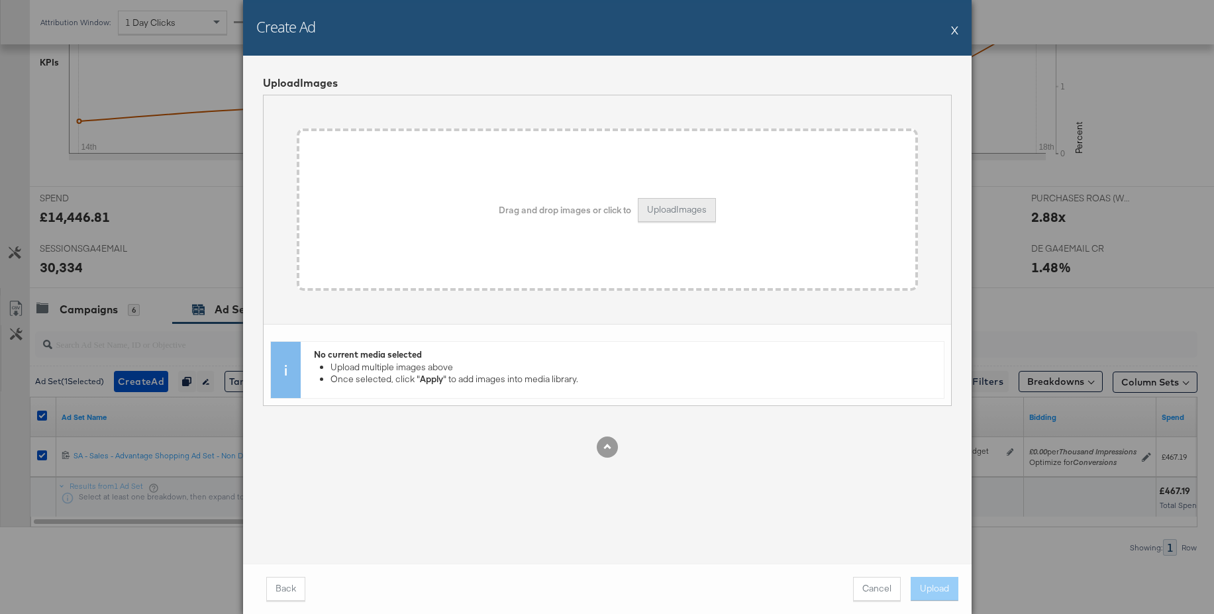
click at [694, 206] on button "Upload Images" at bounding box center [677, 210] width 78 height 24
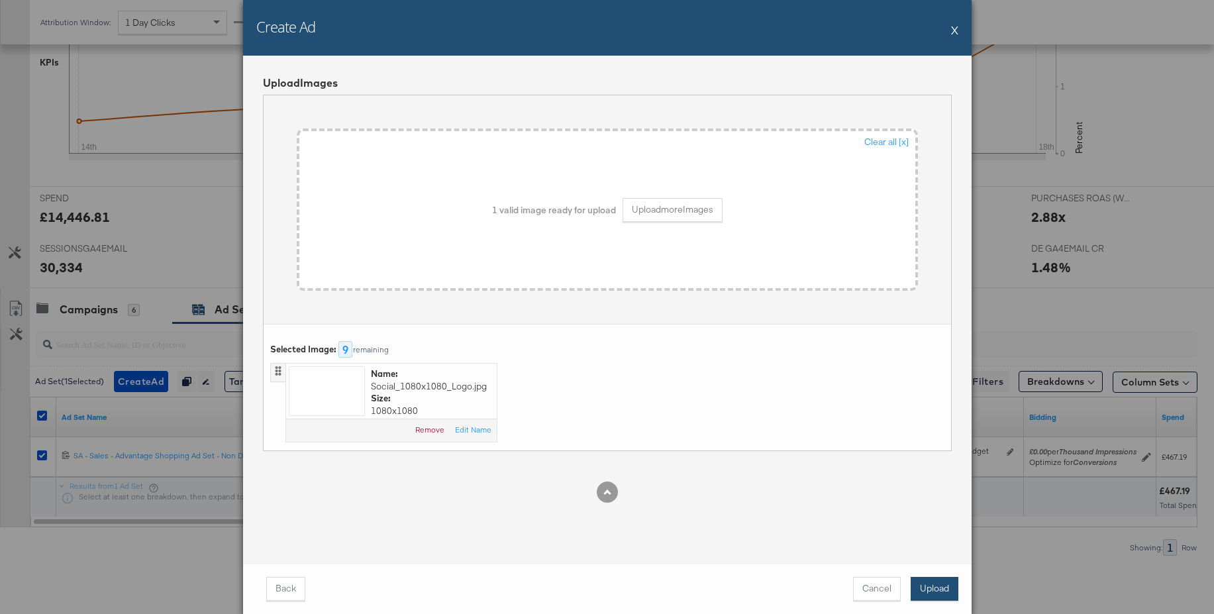
click at [935, 596] on button "Upload" at bounding box center [935, 589] width 48 height 24
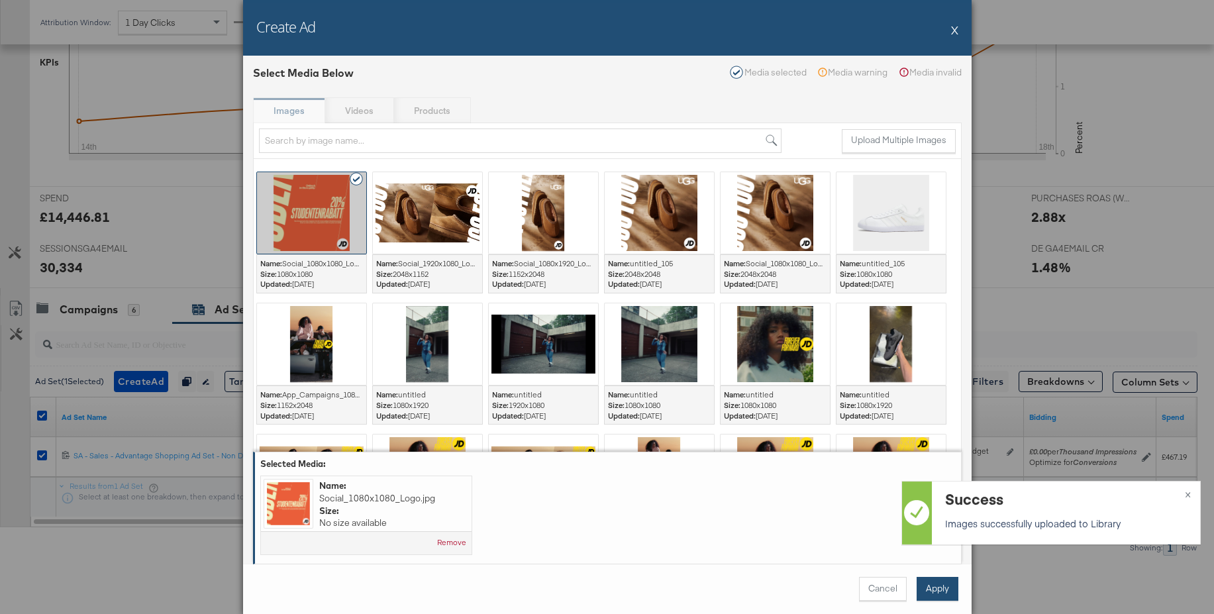
click at [928, 587] on button "Apply" at bounding box center [938, 589] width 42 height 24
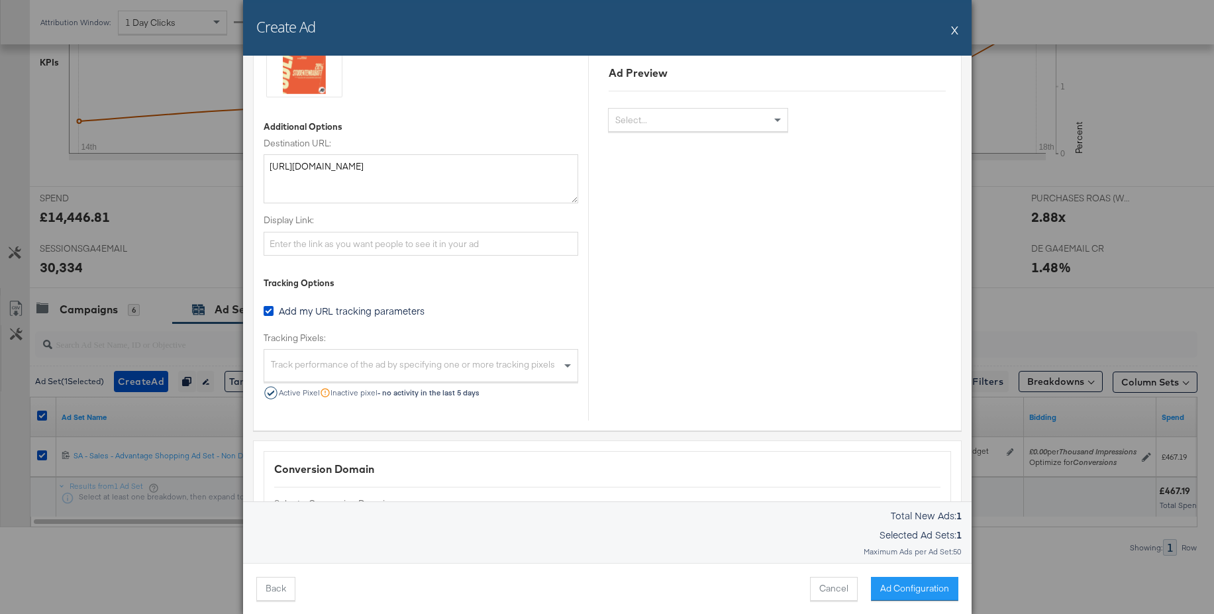
scroll to position [819, 0]
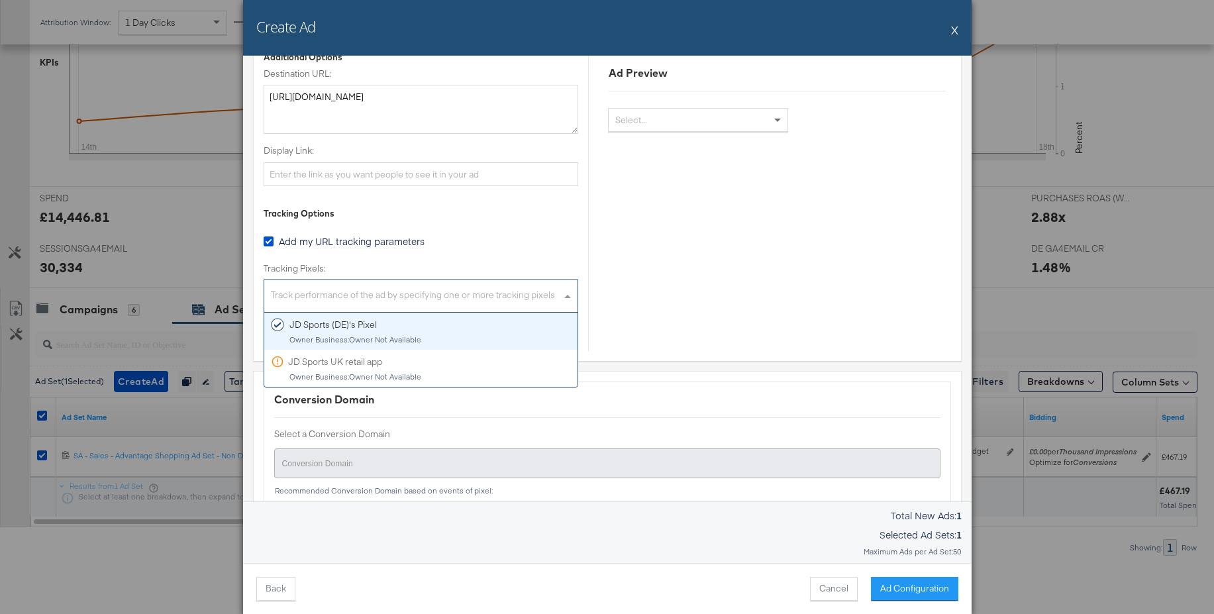
click at [335, 291] on div "Track performance of the ad by specifying one or more tracking pixels" at bounding box center [420, 298] width 313 height 28
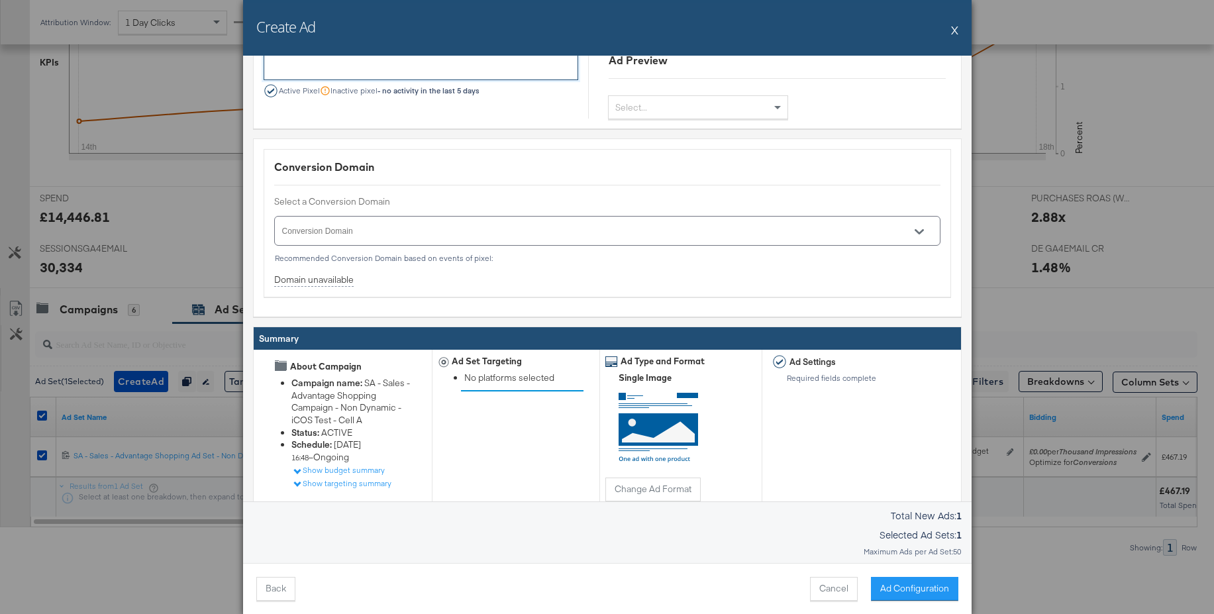
scroll to position [1129, 0]
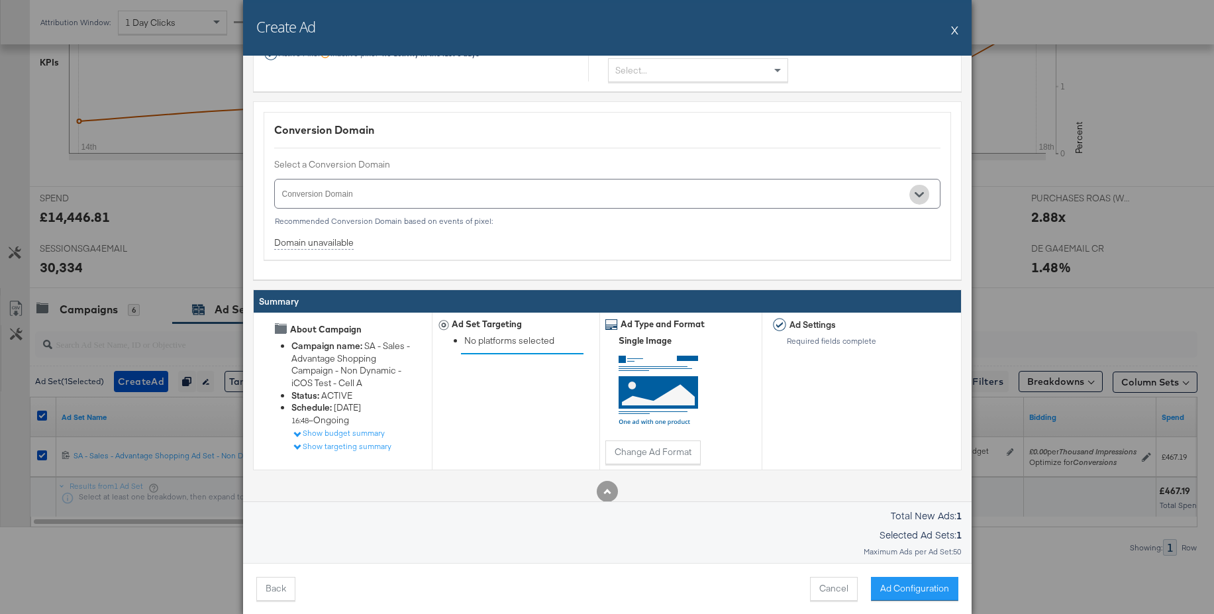
click at [920, 192] on icon "Open" at bounding box center [919, 194] width 9 height 9
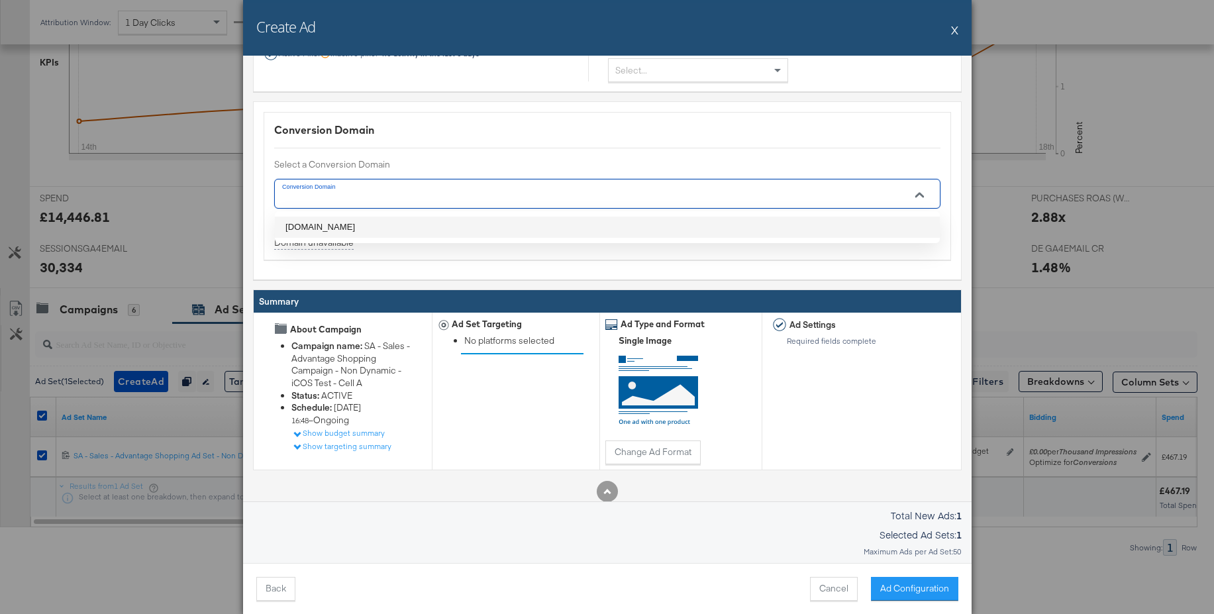
drag, startPoint x: 329, startPoint y: 225, endPoint x: 339, endPoint y: 231, distance: 10.7
click at [329, 225] on li "jdsports.de" at bounding box center [607, 227] width 665 height 21
type input "jdsports.de"
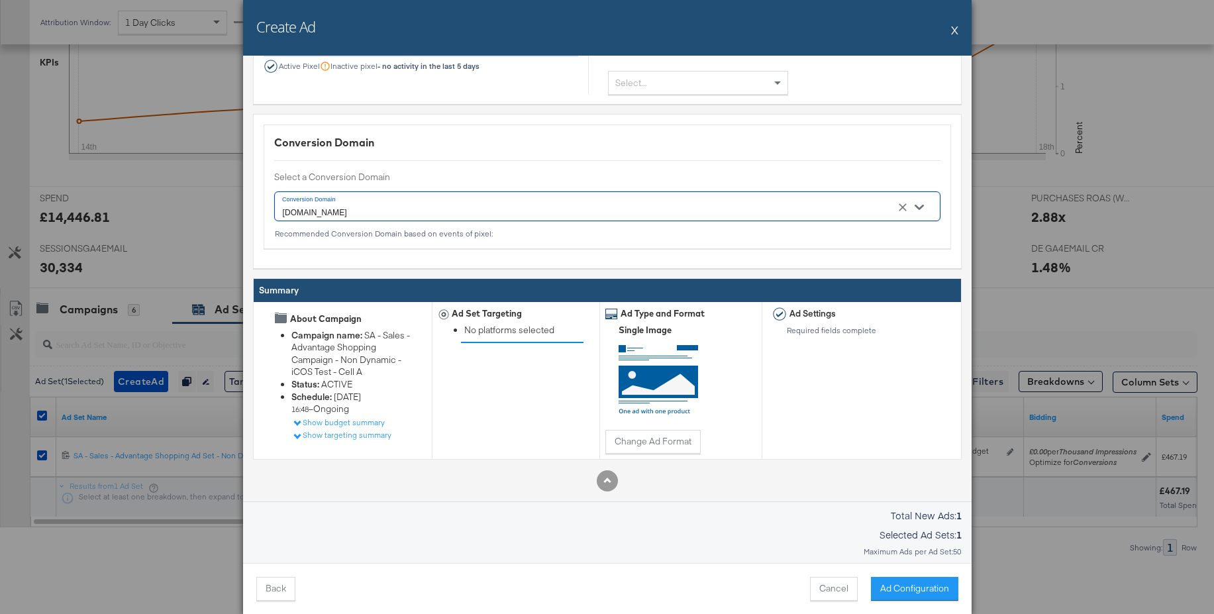
scroll to position [1116, 0]
click at [912, 591] on button "Ad Configuration" at bounding box center [914, 589] width 87 height 24
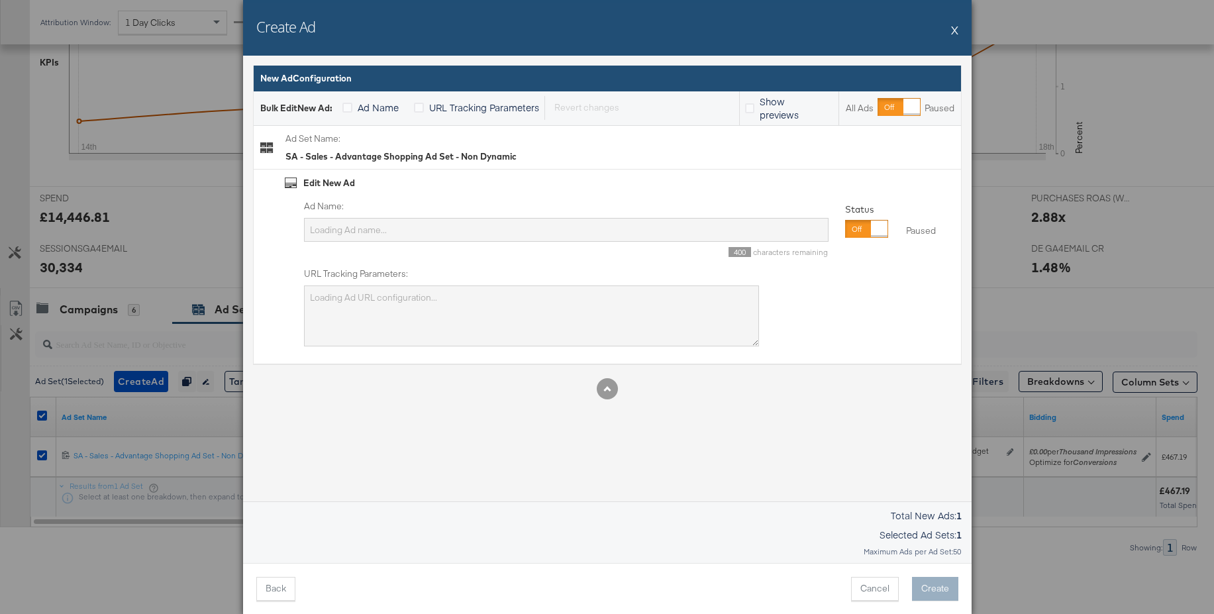
scroll to position [0, 0]
type input "SA - Sales - Advantage Shopping Ad Set - Non Dynamic"
type textarea "utm_campaign=SA - Sales - Advantage Shopping Campaign - Non Dynamic - iCOS Test…"
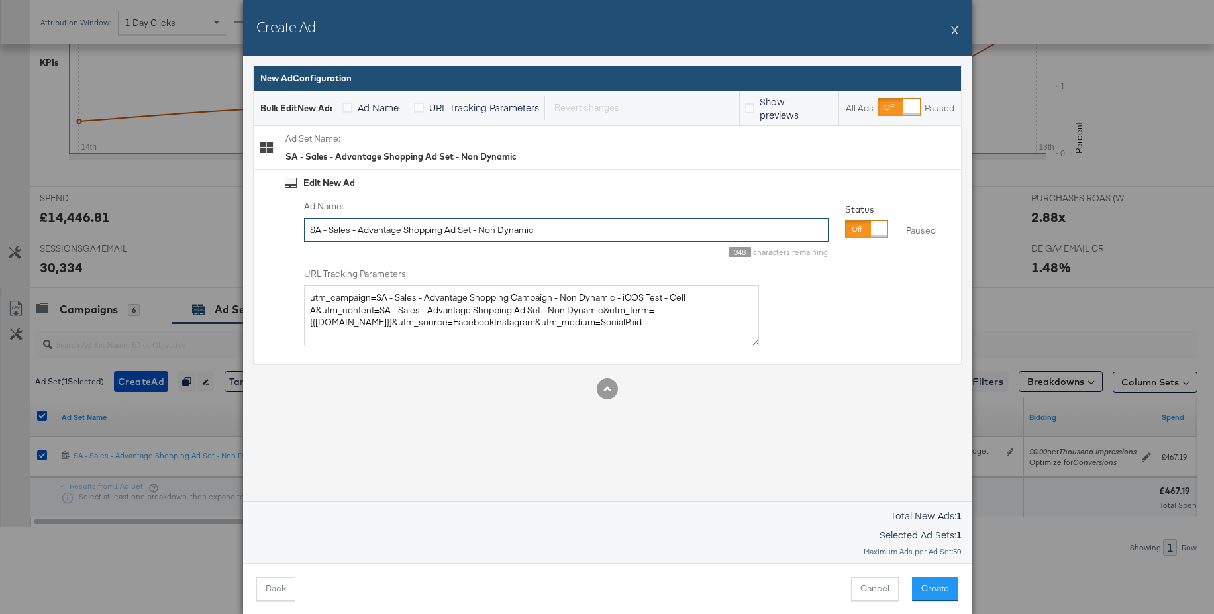
drag, startPoint x: 543, startPoint y: 230, endPoint x: 173, endPoint y: 223, distance: 369.7
click at [173, 223] on div "Create Ad X Ad Settings Identity Choose the pages and tracking options for your…" at bounding box center [607, 307] width 1214 height 614
type input "S"
type input "Single Image - Student + Catalog products"
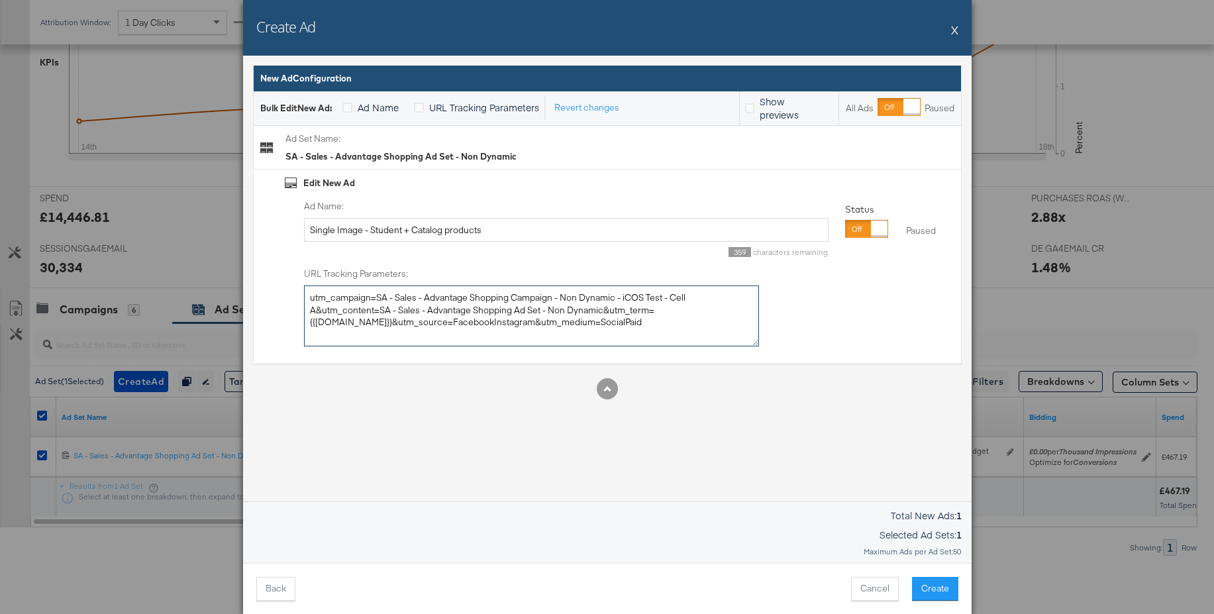
drag, startPoint x: 610, startPoint y: 329, endPoint x: 238, endPoint y: 291, distance: 373.5
click at [238, 291] on div "Create Ad X Ad Settings Identity Choose the pages and tracking options for your…" at bounding box center [607, 307] width 1214 height 614
paste textarea "facebooki"
type textarea "utm_campaign=SA - Sales - Advantage Shopping Campaign - Non Dynamic - iCOS Test…"
click at [929, 584] on button "Create" at bounding box center [935, 589] width 46 height 24
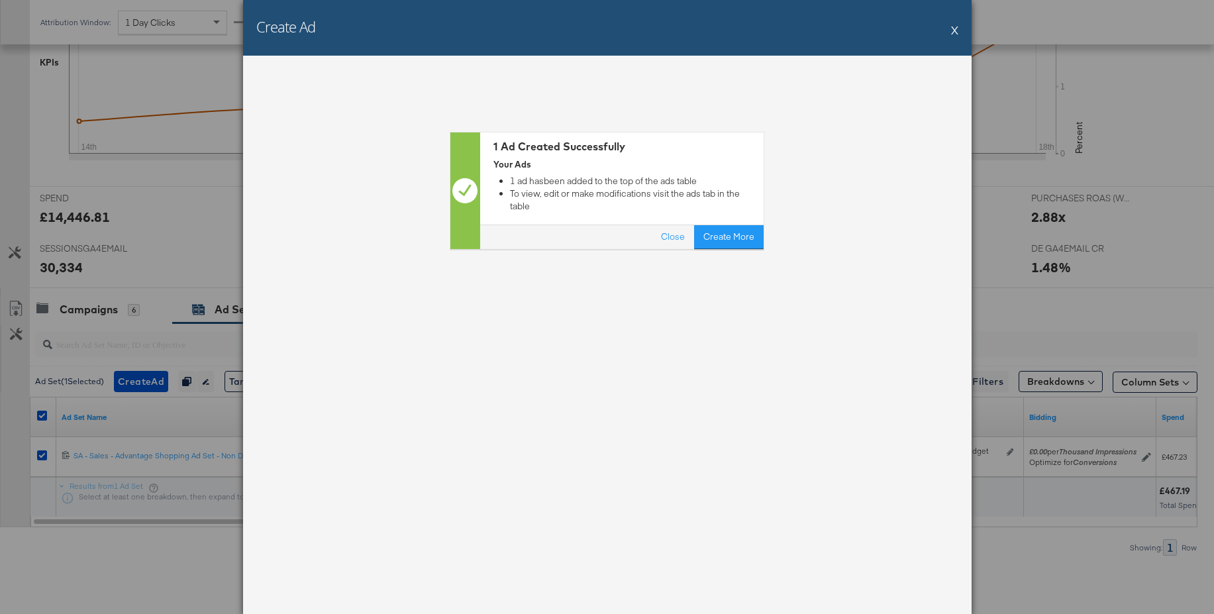
click at [957, 32] on button "X" at bounding box center [954, 30] width 7 height 26
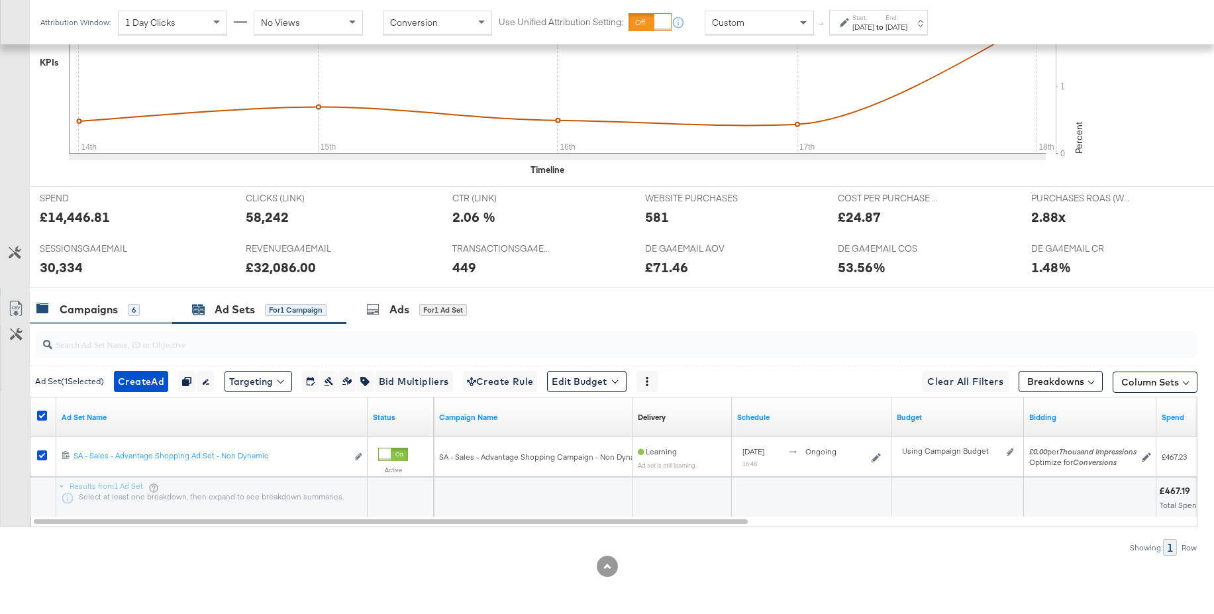
click at [81, 305] on div "Campaigns" at bounding box center [89, 309] width 58 height 15
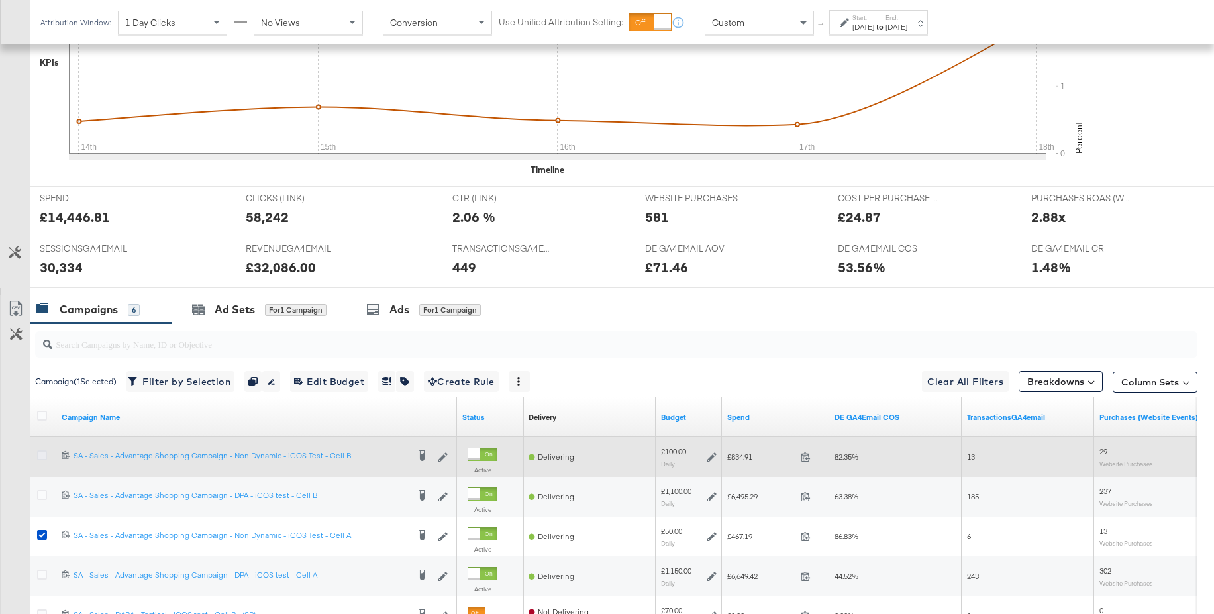
click at [41, 456] on icon at bounding box center [42, 455] width 10 height 10
click at [0, 0] on input "checkbox" at bounding box center [0, 0] width 0 height 0
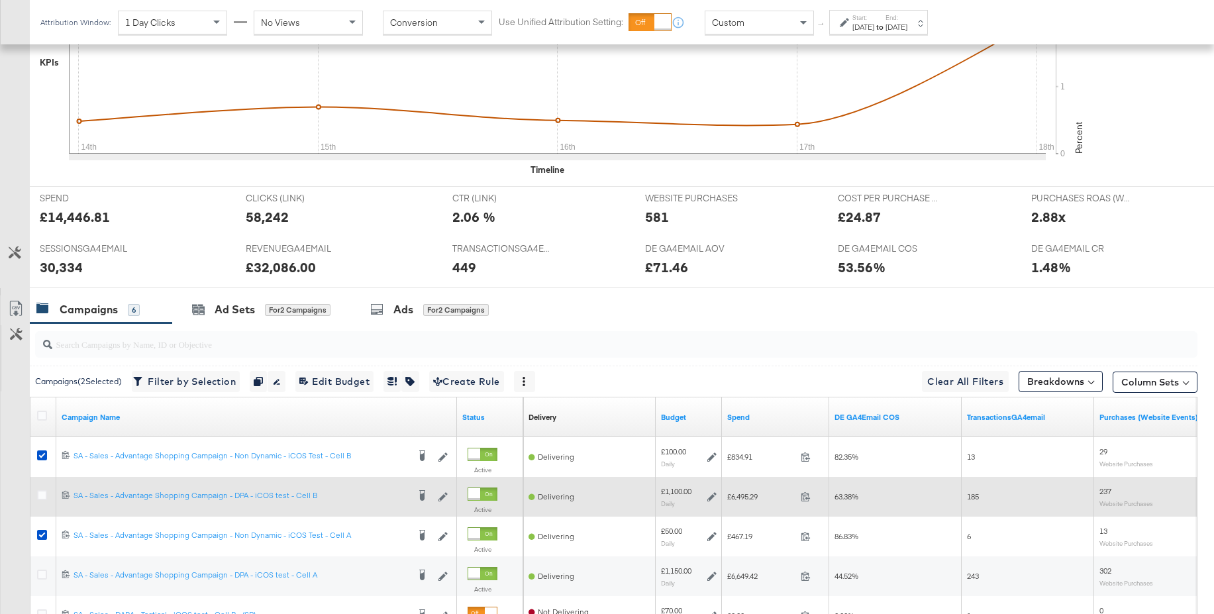
drag, startPoint x: 42, startPoint y: 536, endPoint x: 171, endPoint y: 480, distance: 140.0
click at [42, 536] on icon at bounding box center [42, 535] width 10 height 10
click at [0, 0] on input "checkbox" at bounding box center [0, 0] width 0 height 0
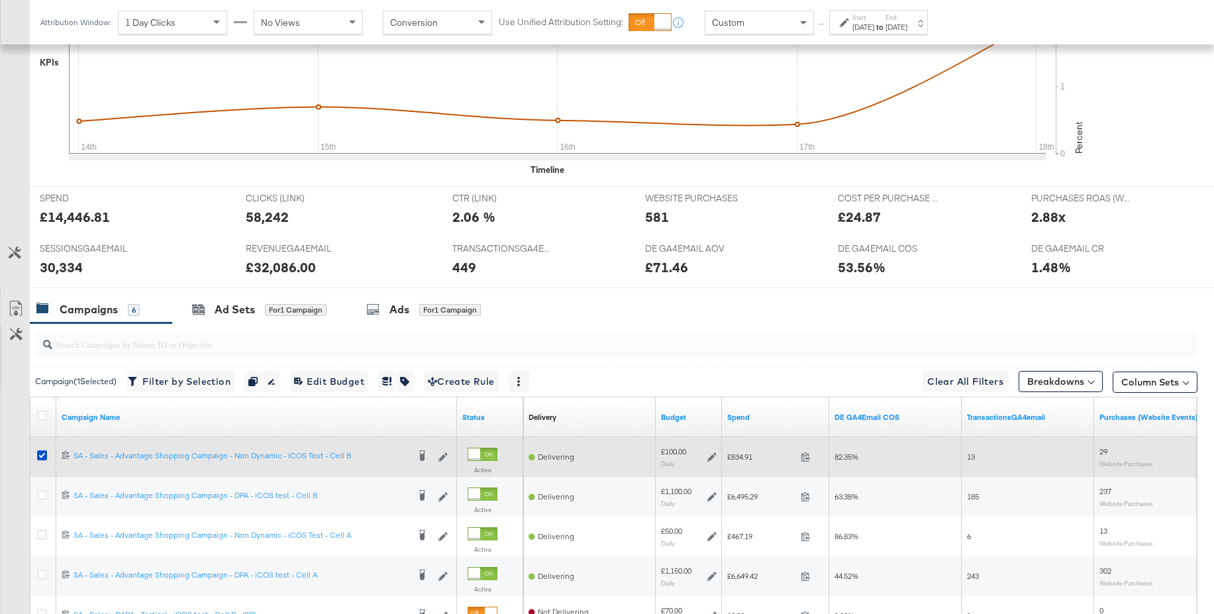
scroll to position [419, 0]
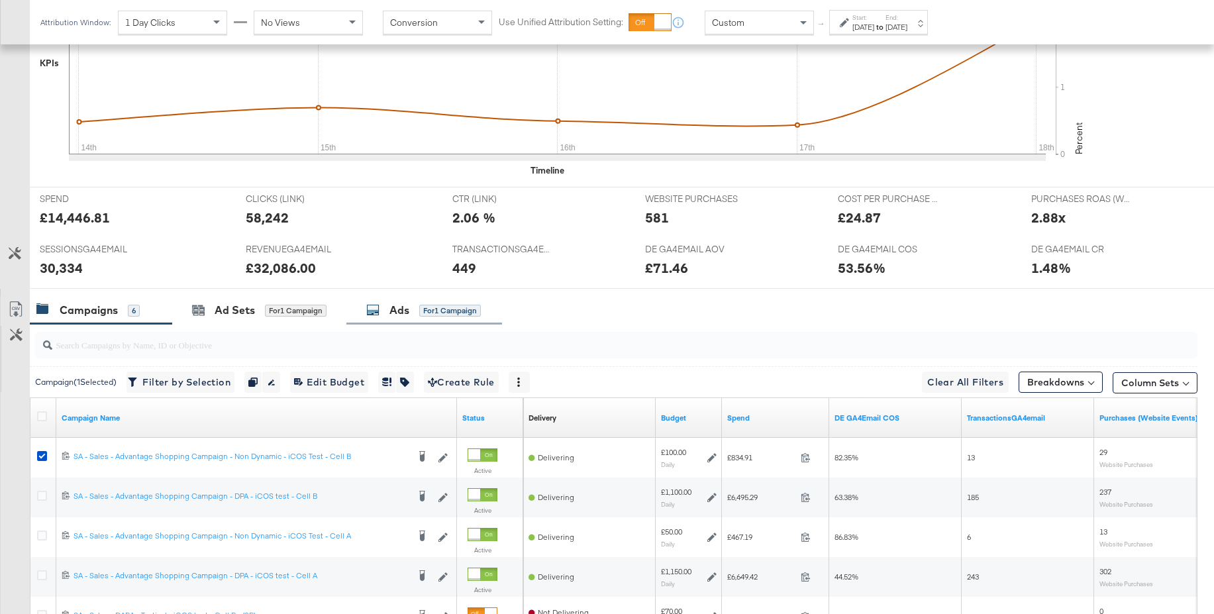
click at [389, 315] on div "Ads for 1 Campaign" at bounding box center [423, 310] width 115 height 15
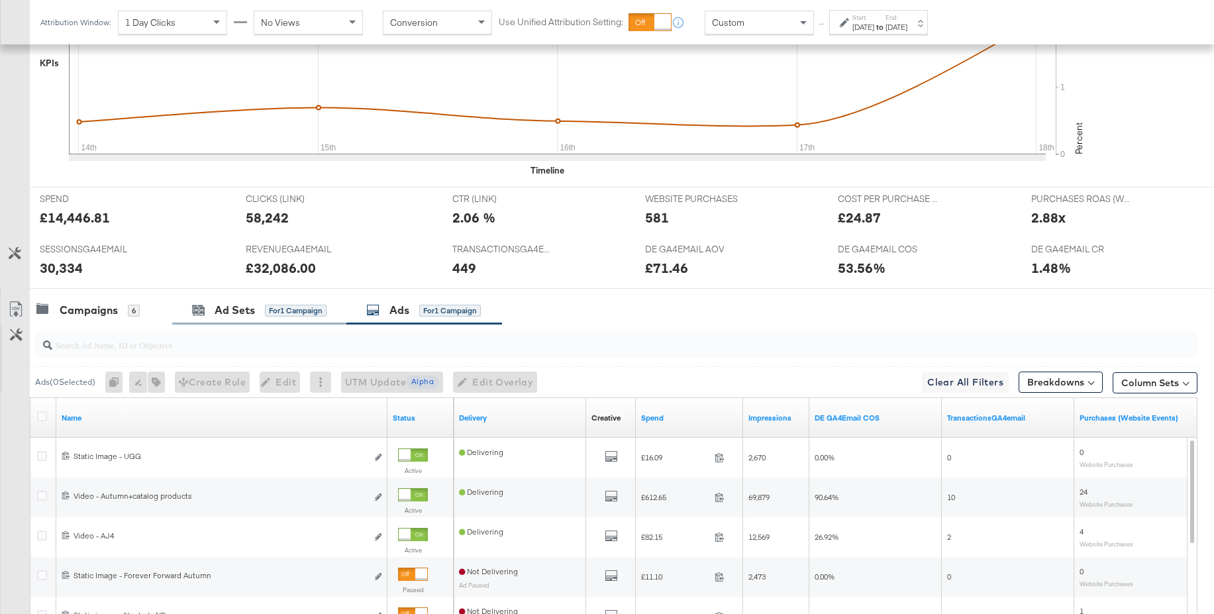
click at [252, 301] on div "Ad Sets for 1 Campaign" at bounding box center [259, 310] width 174 height 28
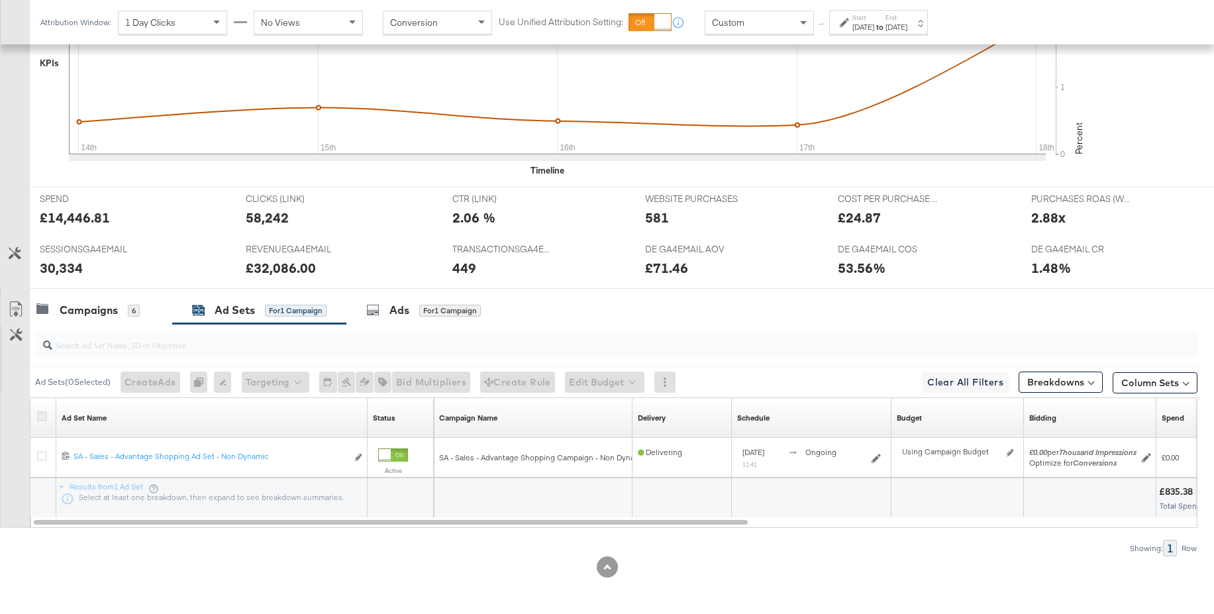
click at [38, 416] on icon at bounding box center [42, 416] width 10 height 10
click at [0, 0] on input "checkbox" at bounding box center [0, 0] width 0 height 0
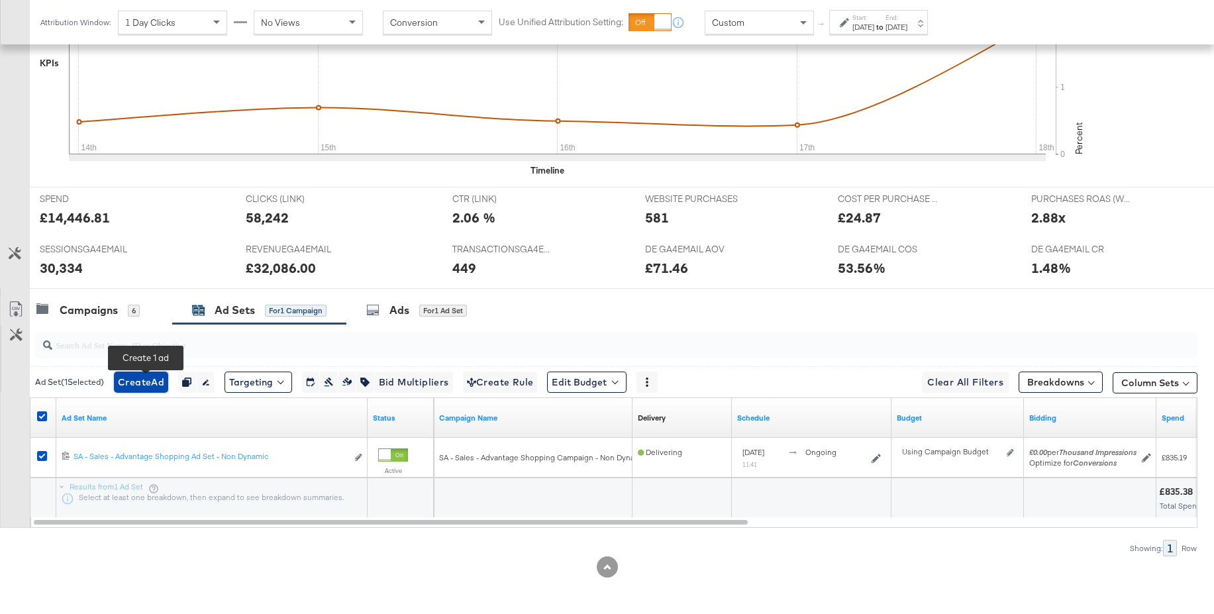
click at [147, 382] on span "Create Ad" at bounding box center [141, 382] width 46 height 17
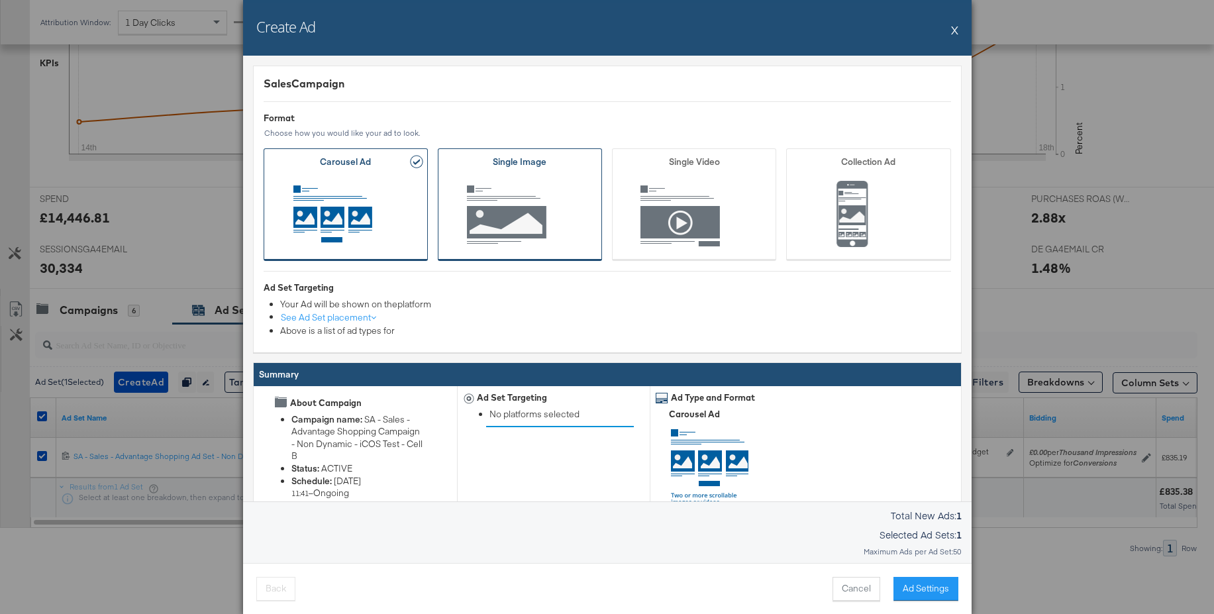
click at [543, 180] on span "Ad Format" at bounding box center [519, 216] width 123 height 73
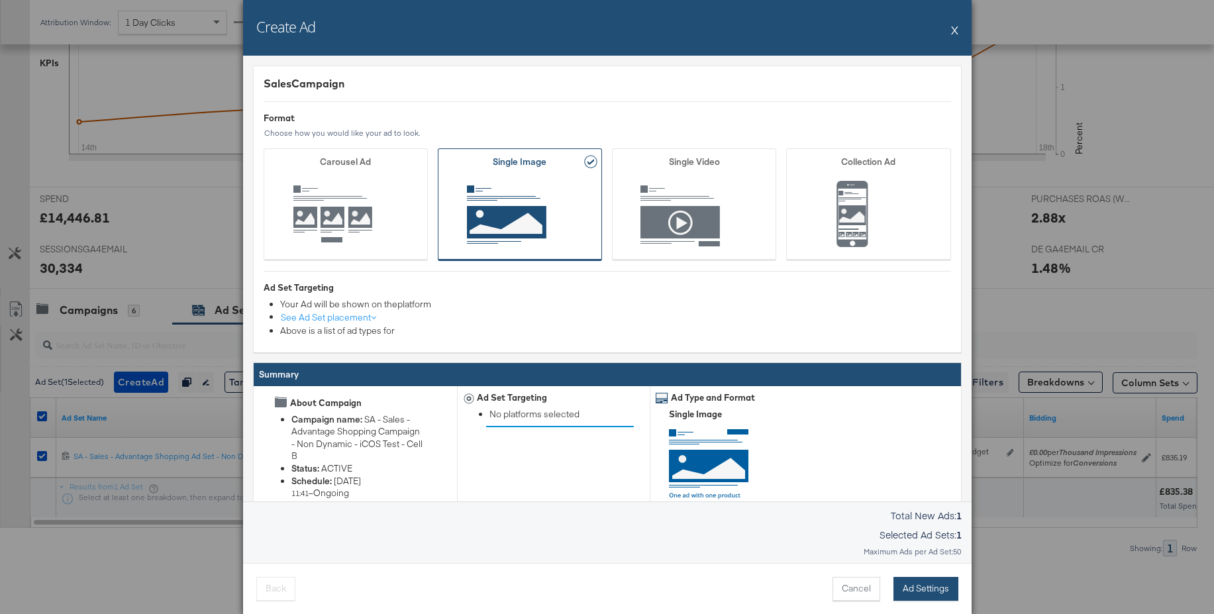
click at [933, 588] on button "Ad Settings" at bounding box center [926, 589] width 65 height 24
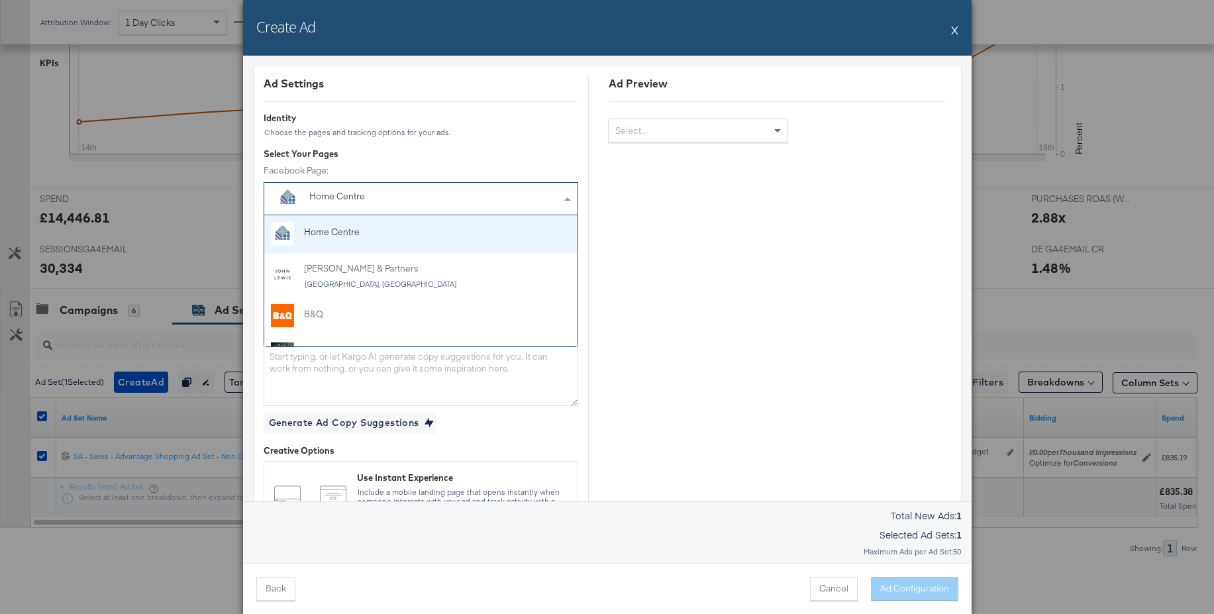
click at [362, 205] on div "Home Centre" at bounding box center [418, 198] width 218 height 17
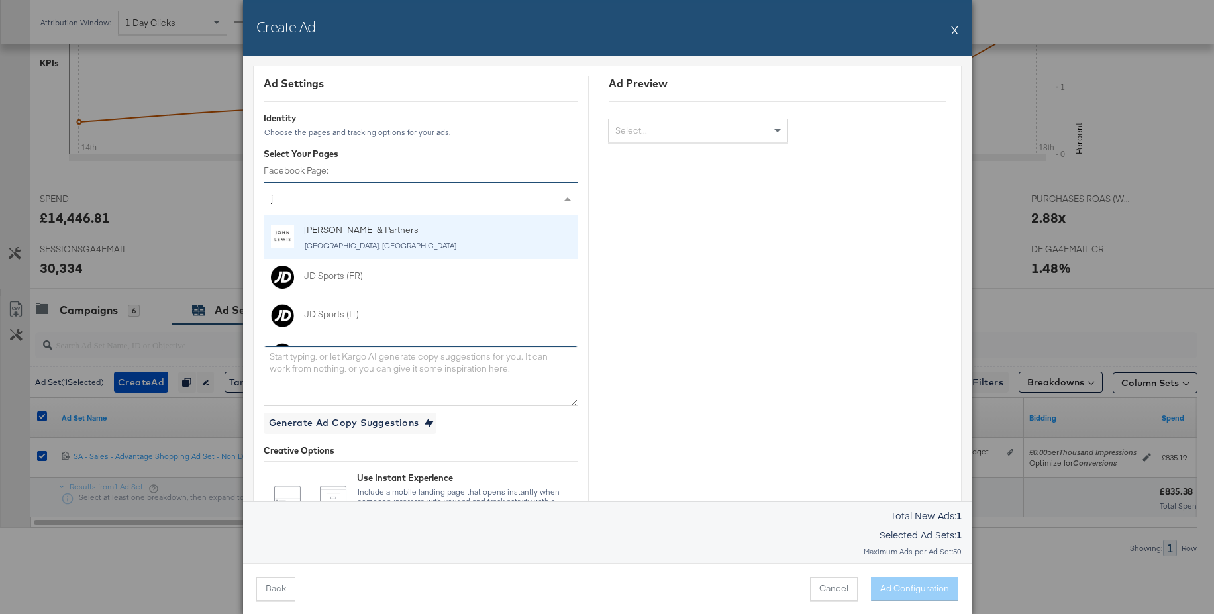
type input "jd"
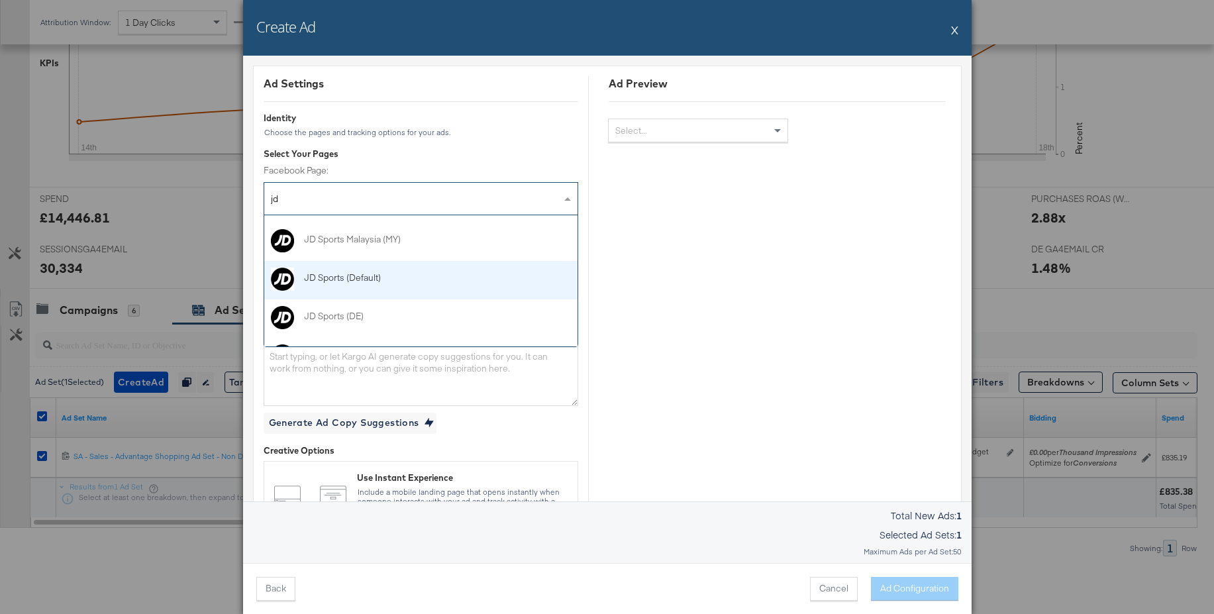
scroll to position [189, 0]
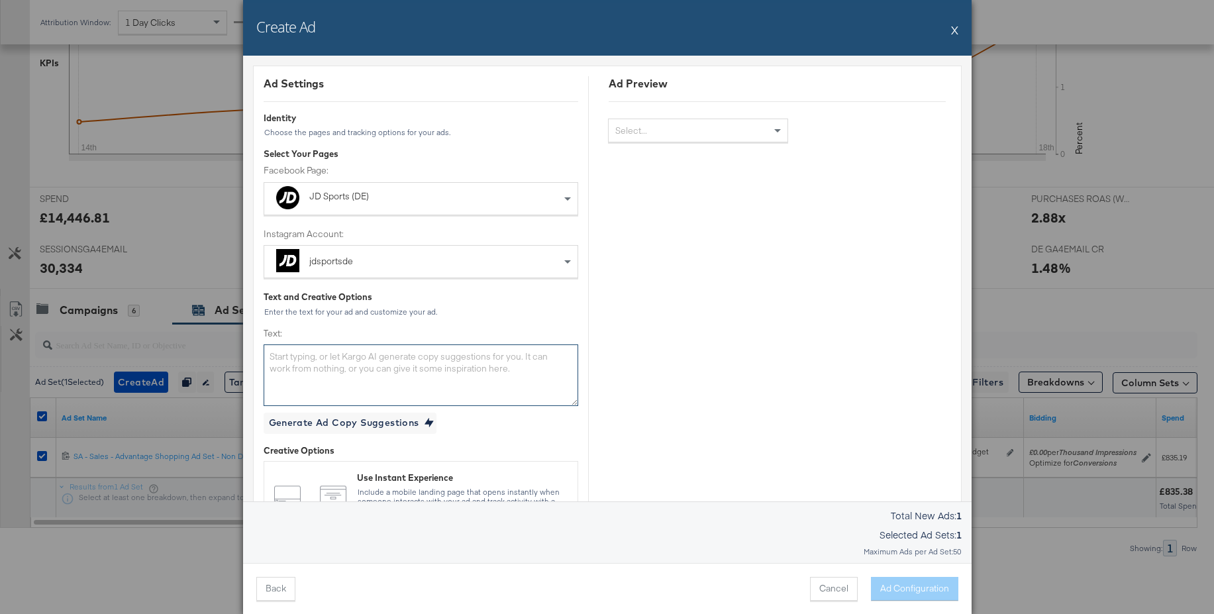
click at [349, 368] on textarea "Text:" at bounding box center [421, 374] width 315 height 61
paste textarea "Der Studentenrabatt ist real. Entdecke jetzt deine Lieblingsmarken und shoppe n…"
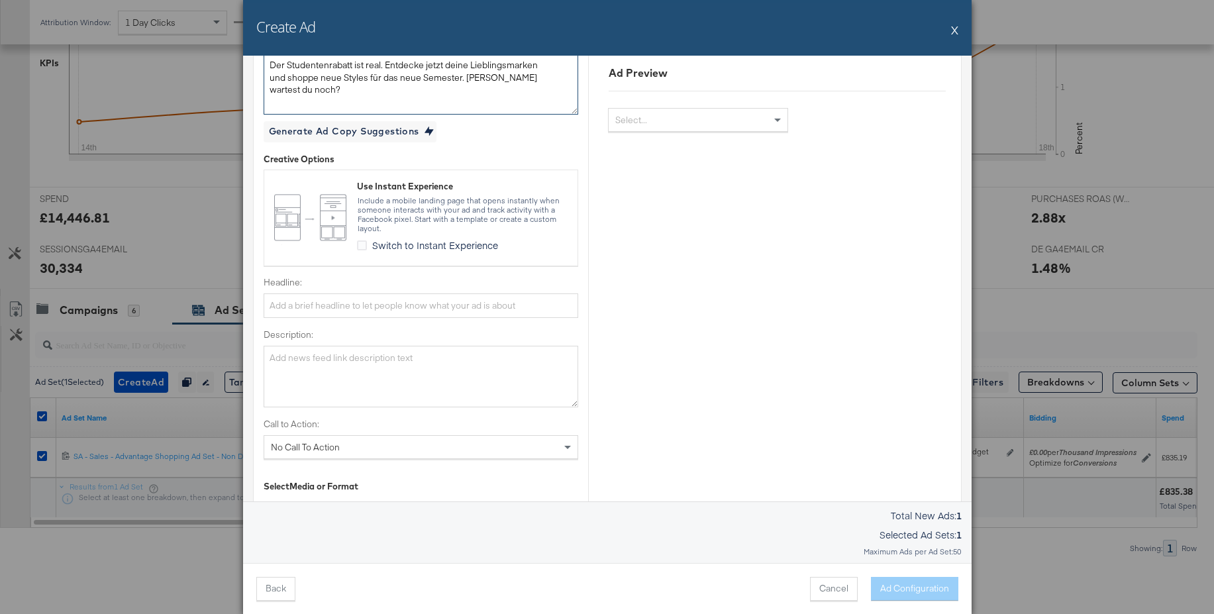
scroll to position [300, 0]
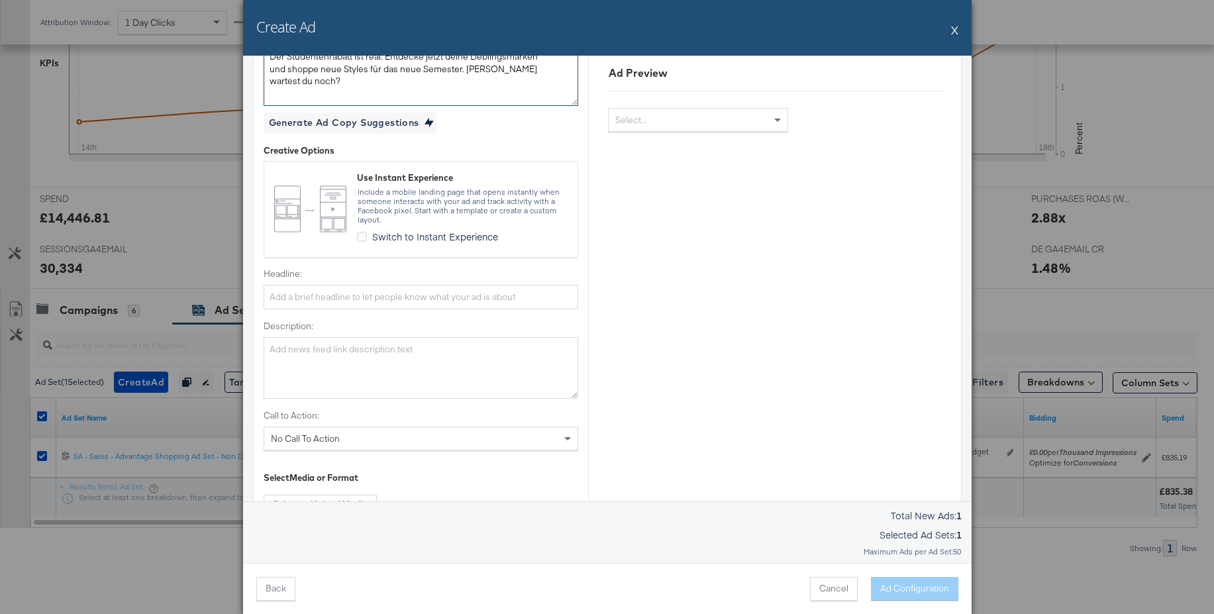
type textarea "Der Studentenrabatt ist real. Entdecke jetzt deine Lieblingsmarken und shoppe n…"
click at [362, 298] on input "Headline:" at bounding box center [421, 297] width 315 height 25
paste input "Mehr Rabatt für Studenten"
type input "Mehr Rabatt für Studenten"
click at [304, 350] on textarea "Description:" at bounding box center [421, 367] width 315 height 61
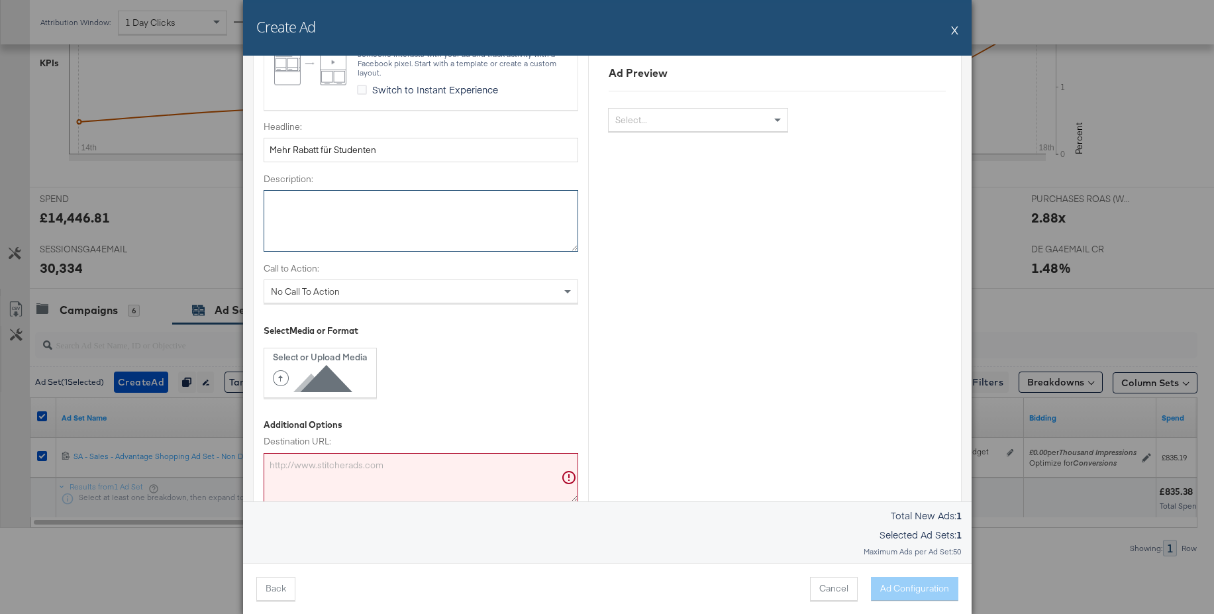
scroll to position [446, 0]
click at [315, 294] on span "No Call To Action" at bounding box center [305, 292] width 69 height 12
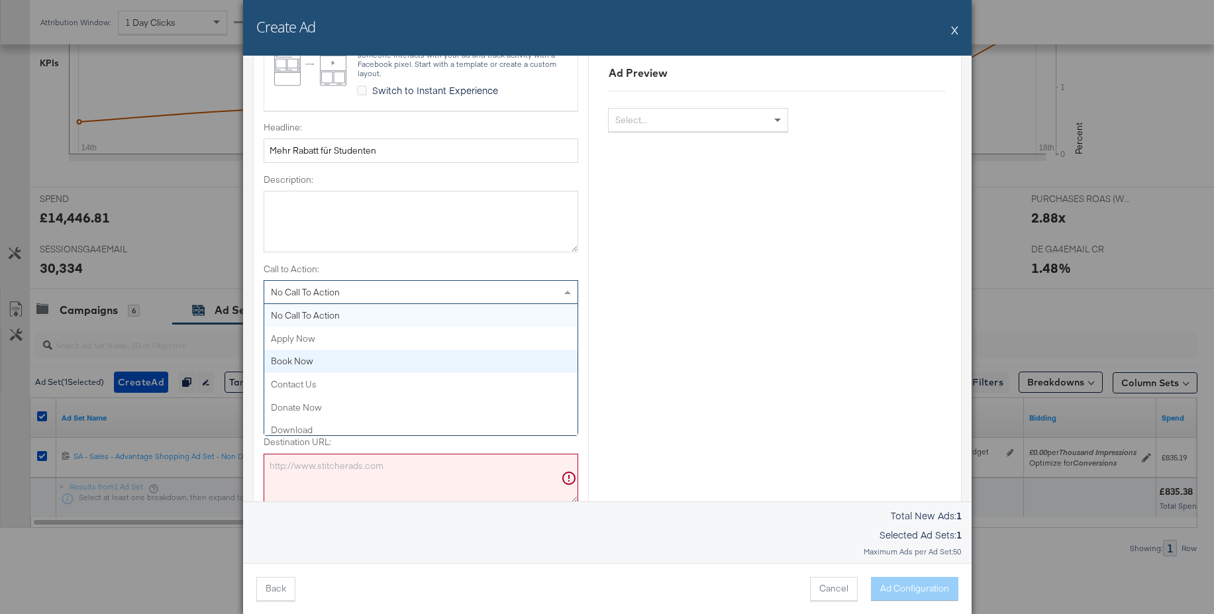
scroll to position [281, 0]
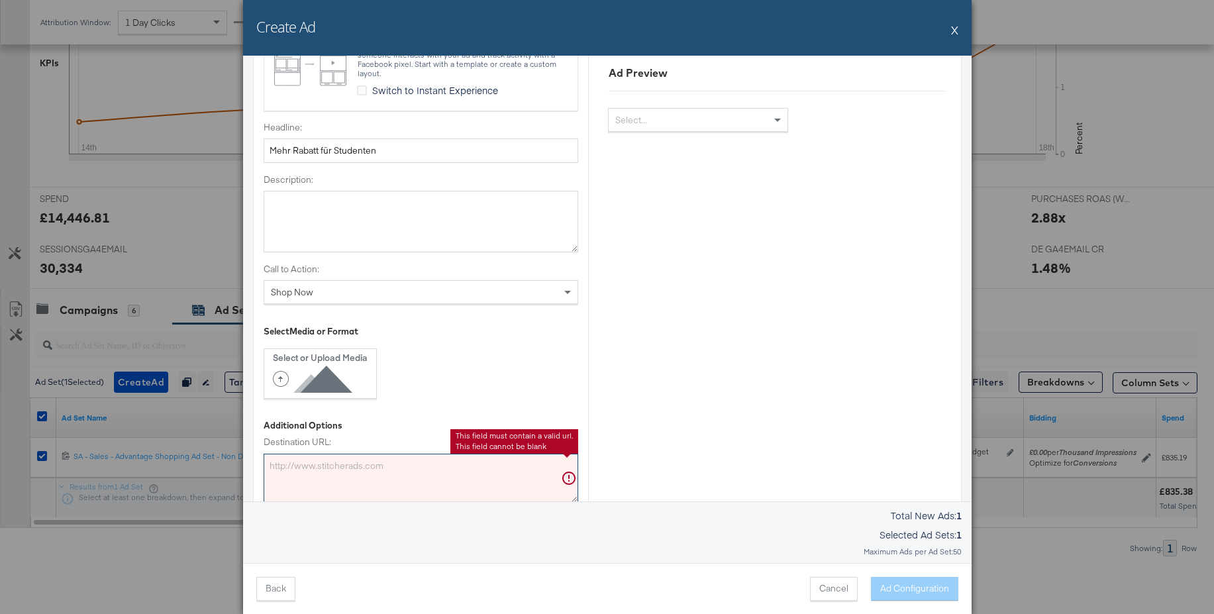
drag, startPoint x: 296, startPoint y: 467, endPoint x: 313, endPoint y: 462, distance: 17.8
click at [297, 467] on textarea "Destination URL:" at bounding box center [421, 478] width 315 height 49
paste textarea "https://www.jdsports.de/campaign/Student+Edit/?facet-campaign=student-edit"
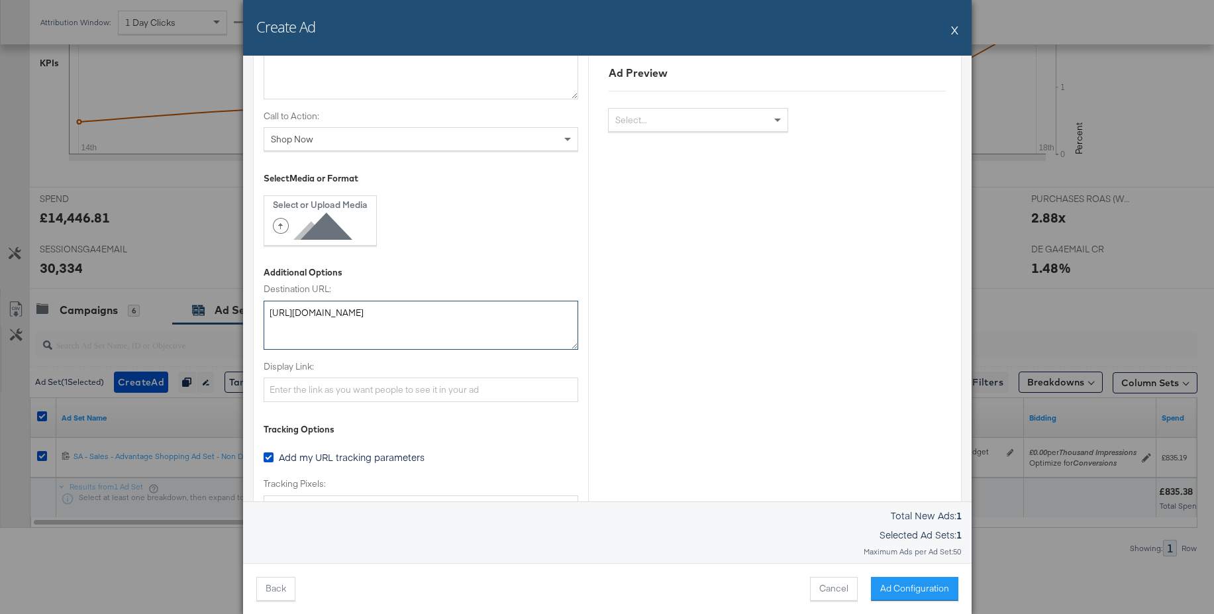
scroll to position [462, 0]
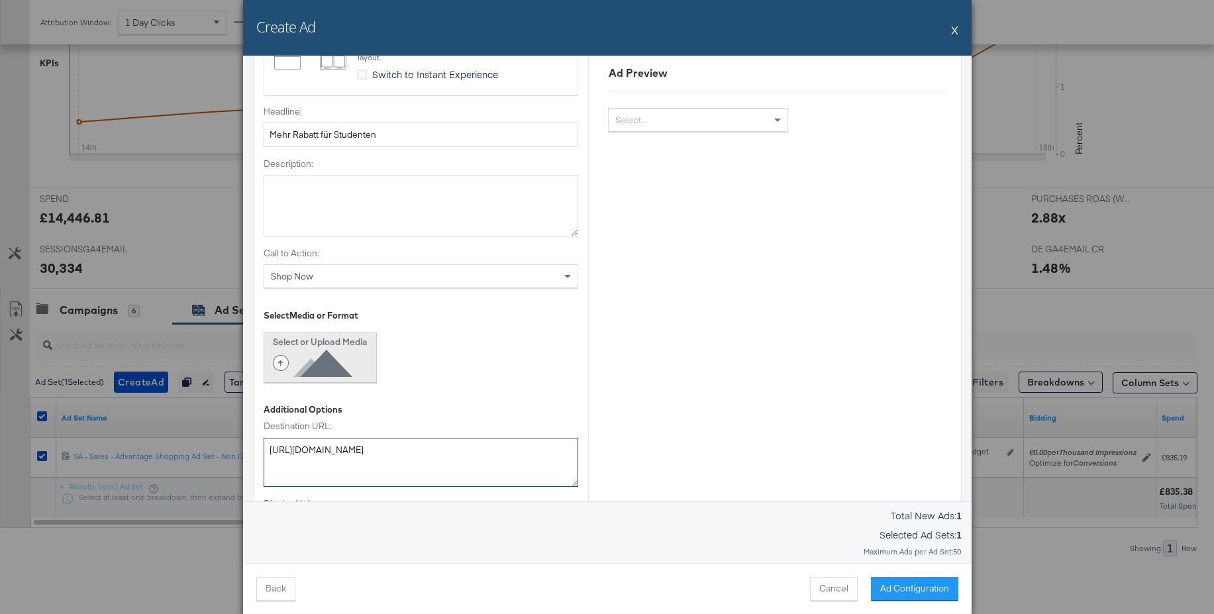
type textarea "https://www.jdsports.de/campaign/Student+Edit/?facet-campaign=student-edit"
click at [308, 363] on icon at bounding box center [315, 363] width 85 height 30
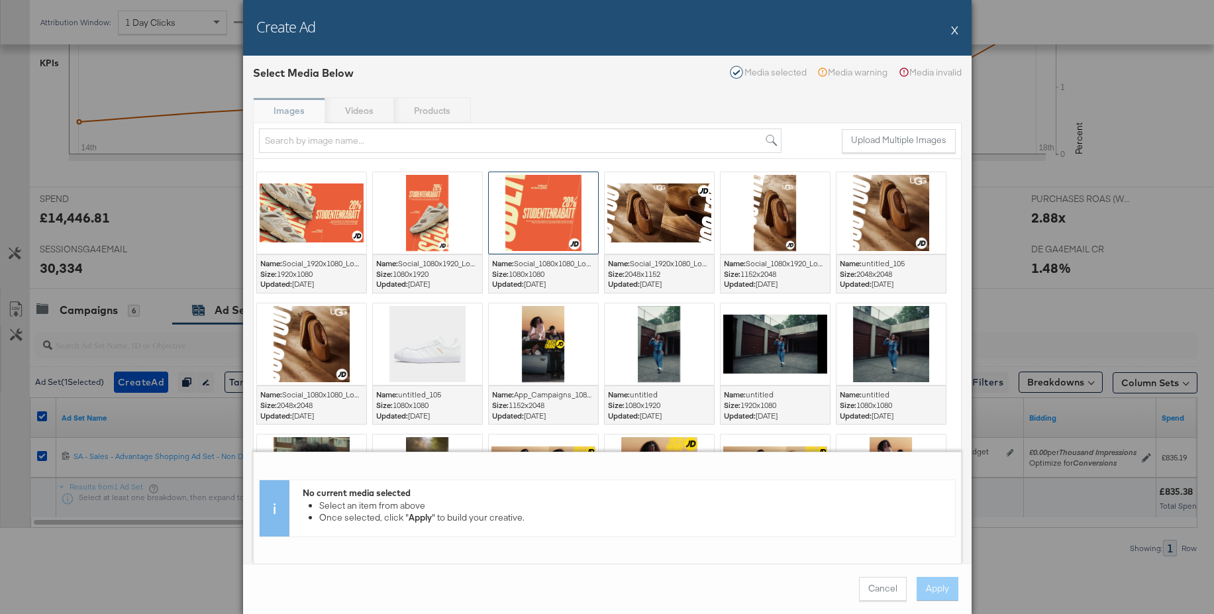
click at [535, 248] on div at bounding box center [543, 212] width 109 height 81
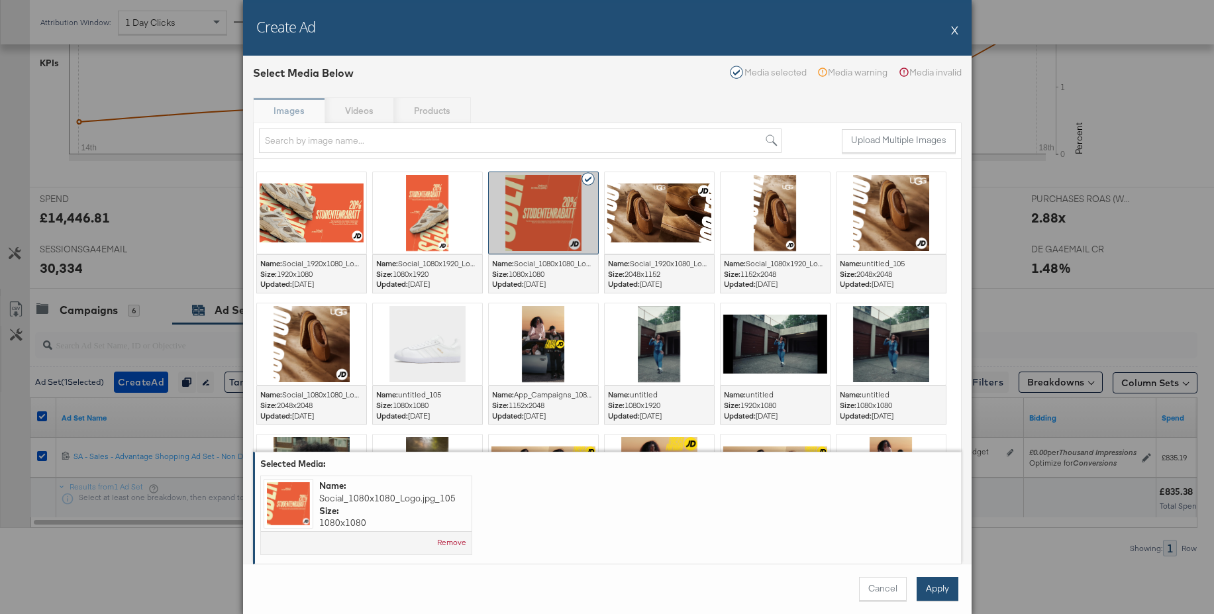
click at [951, 589] on button "Apply" at bounding box center [938, 589] width 42 height 24
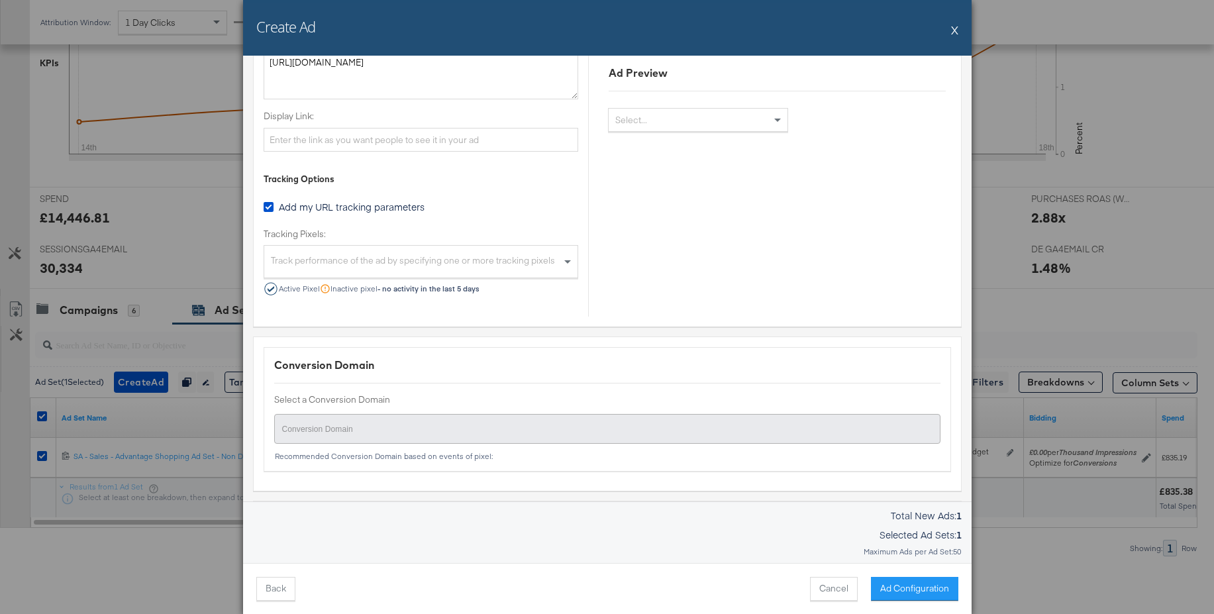
scroll to position [910, 0]
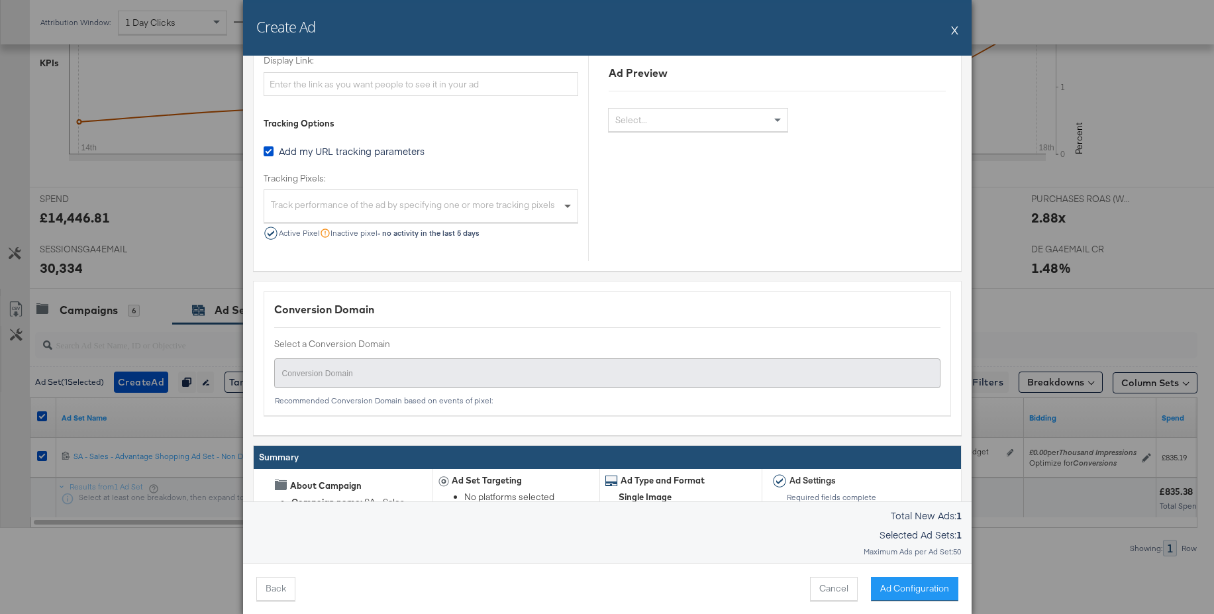
click at [566, 205] on span at bounding box center [567, 207] width 7 height 5
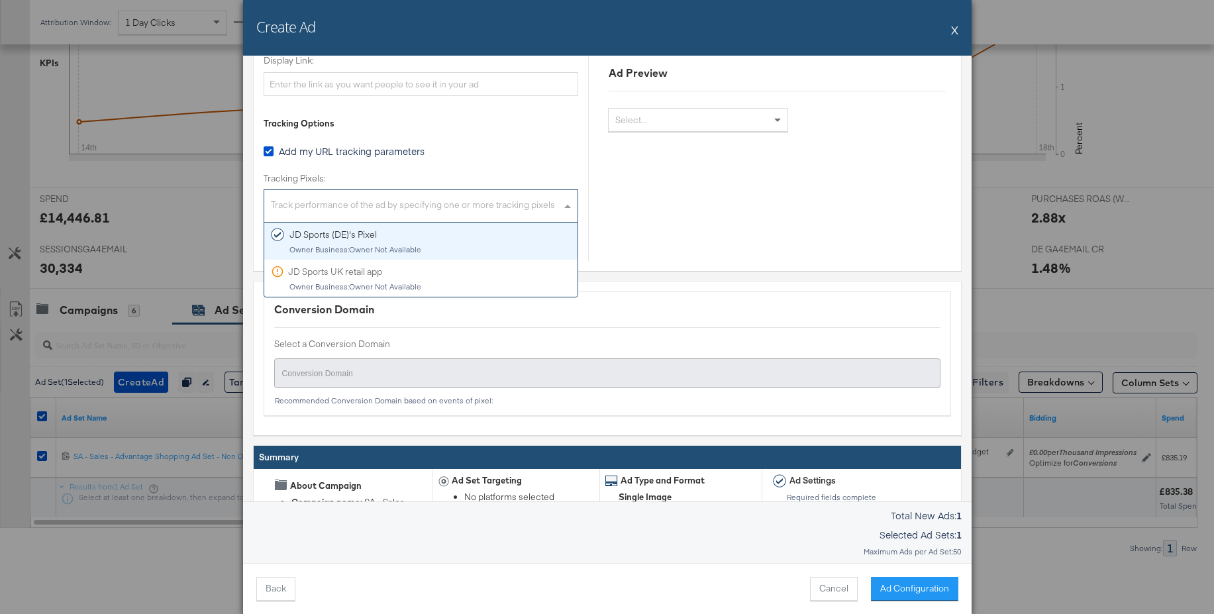
drag, startPoint x: 337, startPoint y: 236, endPoint x: 431, endPoint y: 266, distance: 98.0
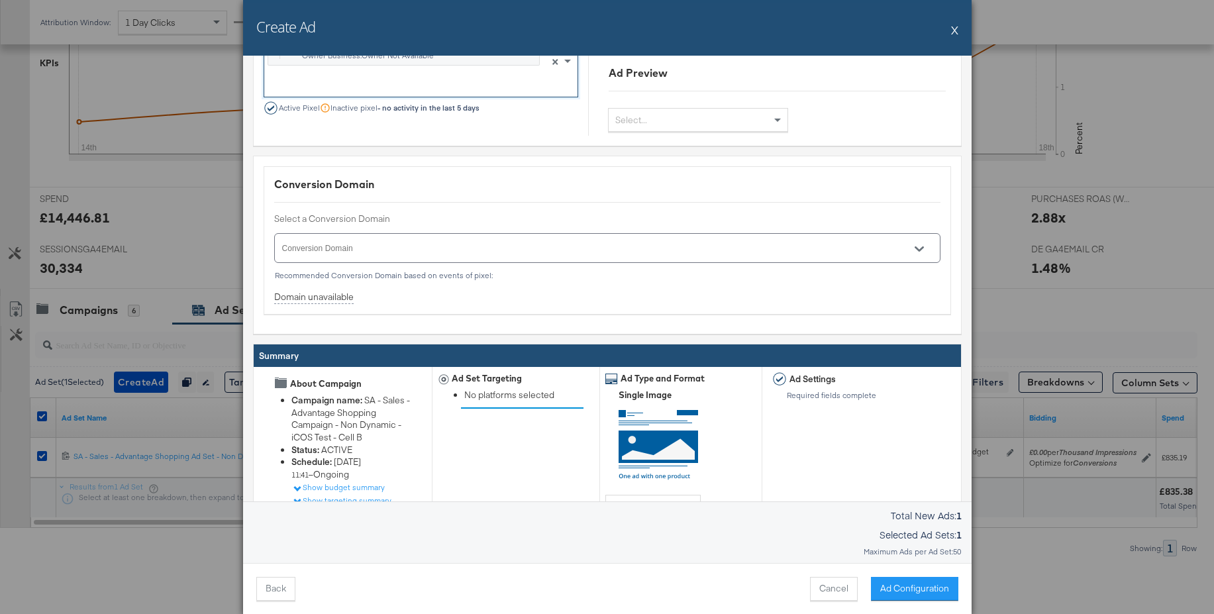
scroll to position [1139, 0]
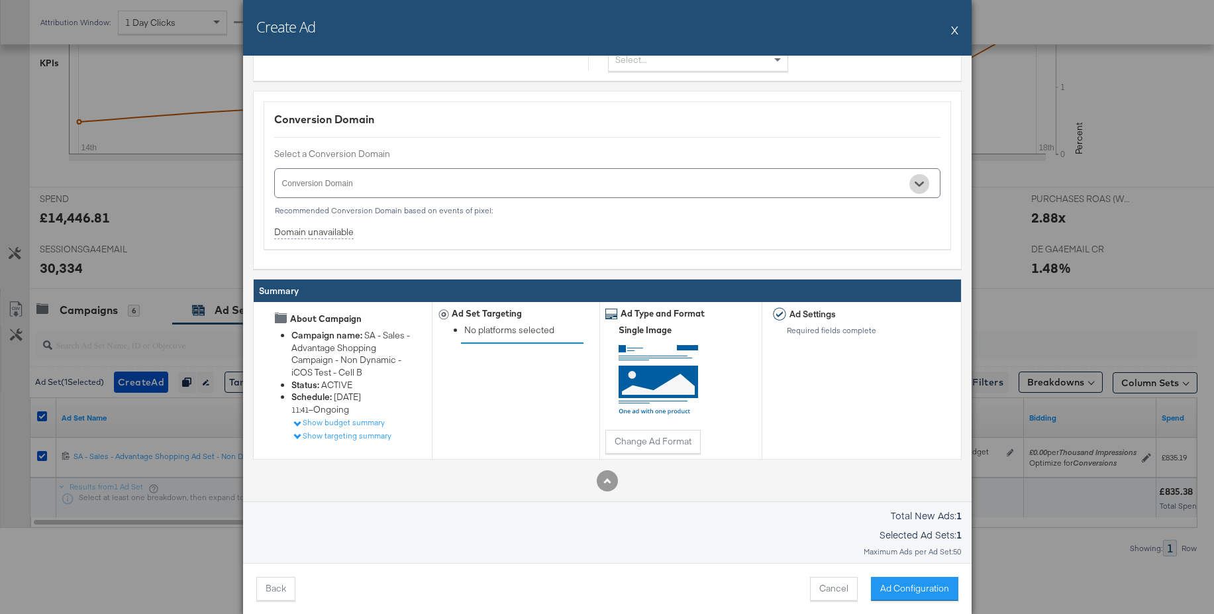
click at [920, 184] on icon "Open" at bounding box center [919, 184] width 9 height 5
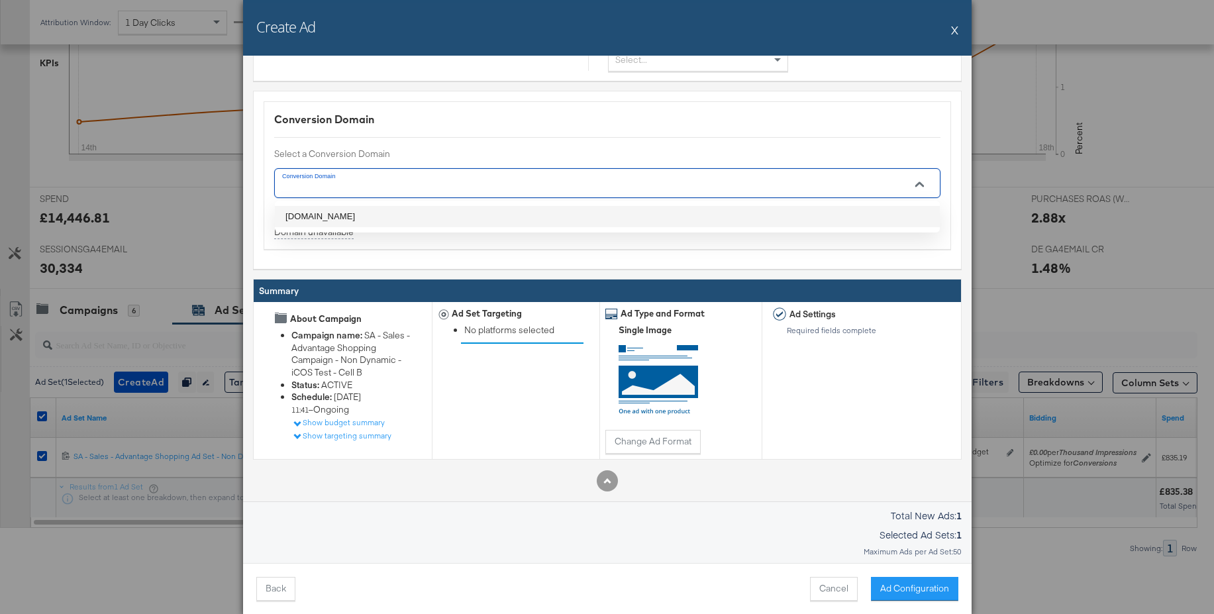
drag, startPoint x: 326, startPoint y: 210, endPoint x: 407, endPoint y: 235, distance: 85.1
click at [327, 210] on li "jdsports.de" at bounding box center [607, 216] width 665 height 21
type input "jdsports.de"
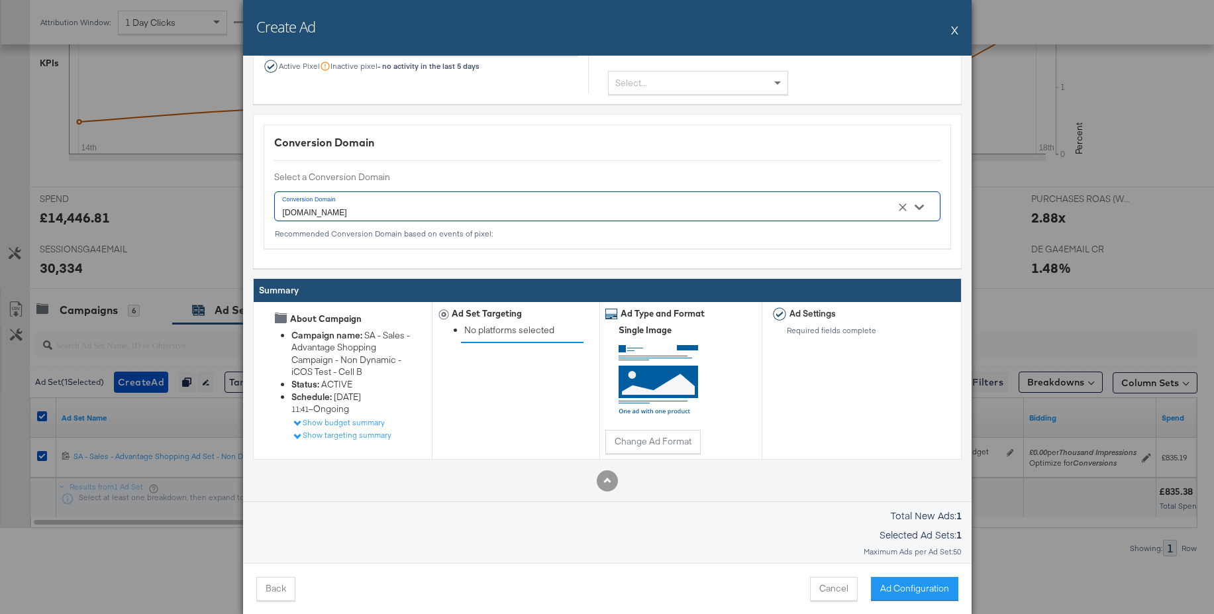
scroll to position [1116, 0]
click at [921, 589] on button "Ad Configuration" at bounding box center [914, 589] width 87 height 24
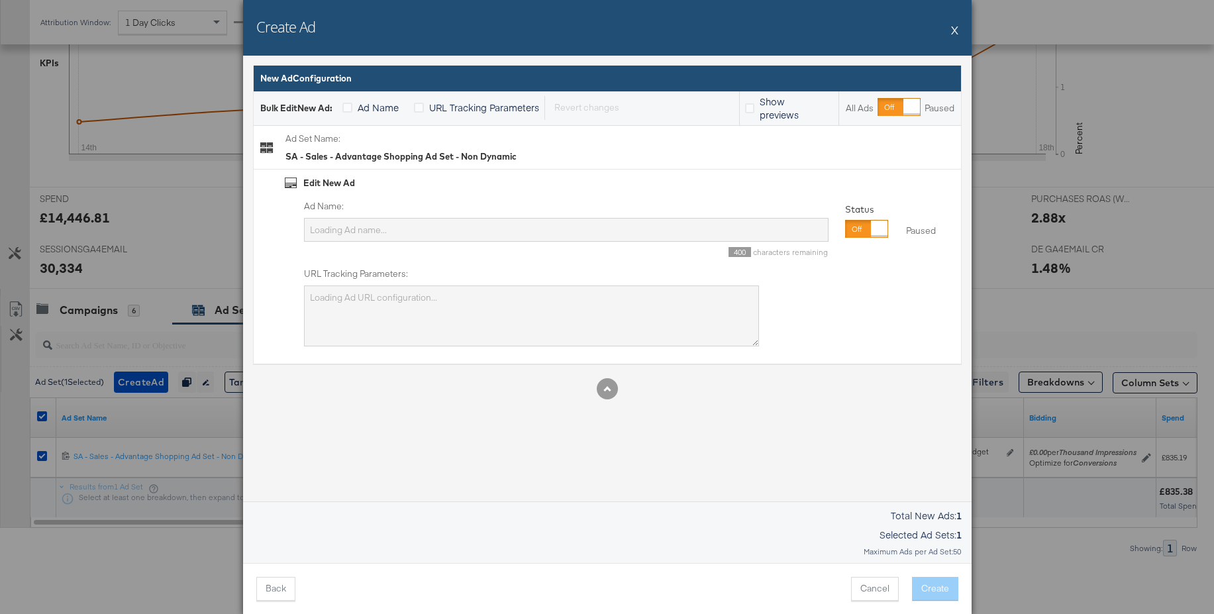
type input "SA - Sales - Advantage Shopping Ad Set - Non Dynamic"
type textarea "utm_campaign=SA - Sales - Advantage Shopping Campaign - Non Dynamic - iCOS Test…"
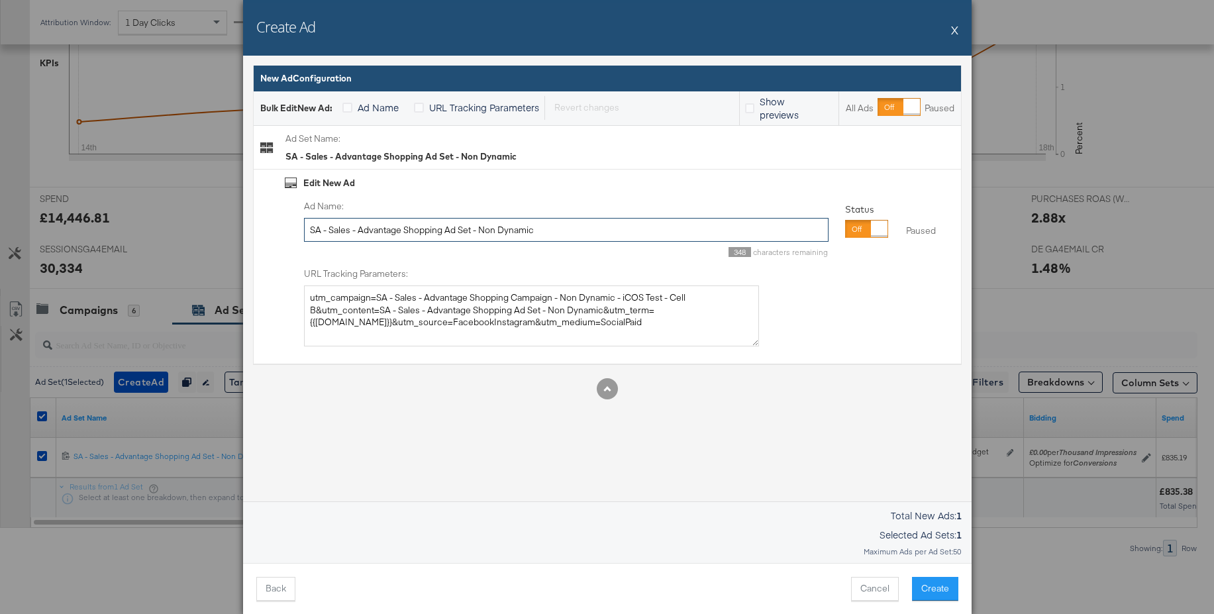
click at [384, 228] on input "SA - Sales - Advantage Shopping Ad Set - Non Dynamic" at bounding box center [566, 230] width 525 height 25
paste input "ingle Image - Student + Catalog products"
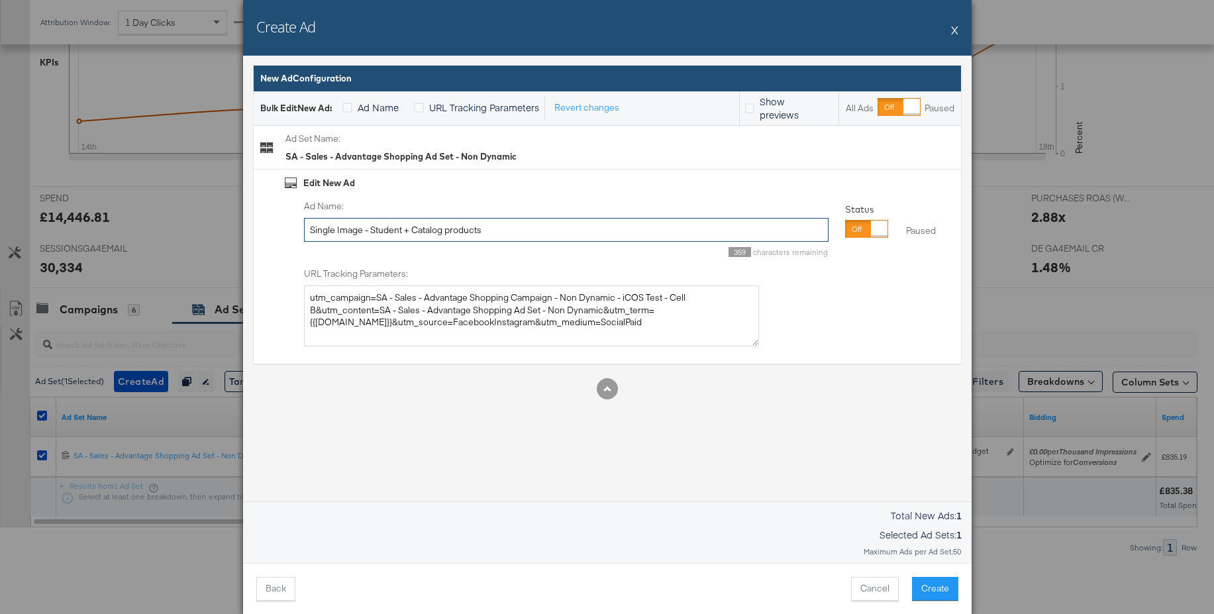
type input "Single Image - Student + Catalog products"
drag, startPoint x: 596, startPoint y: 323, endPoint x: 224, endPoint y: 286, distance: 373.5
click at [224, 286] on div "Create Ad X Ad Settings Identity Choose the pages and tracking options for your…" at bounding box center [607, 307] width 1214 height 614
paste textarea "facebooki"
type textarea "utm_campaign=SA - Sales - Advantage Shopping Campaign - Non Dynamic - iCOS Test…"
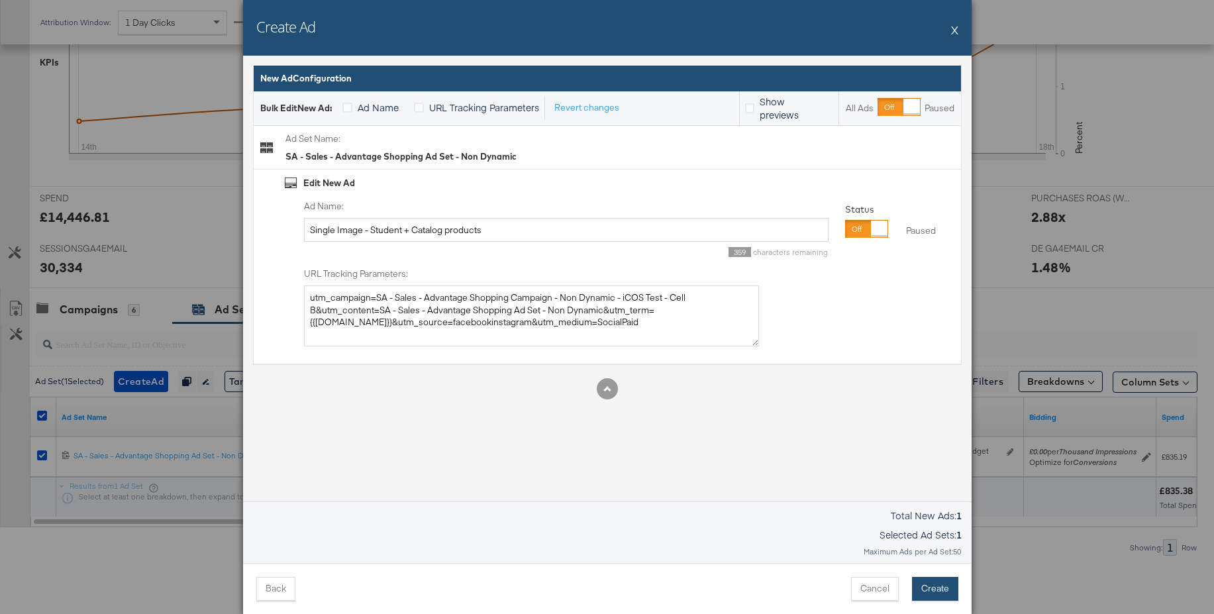
click at [933, 585] on button "Create" at bounding box center [935, 589] width 46 height 24
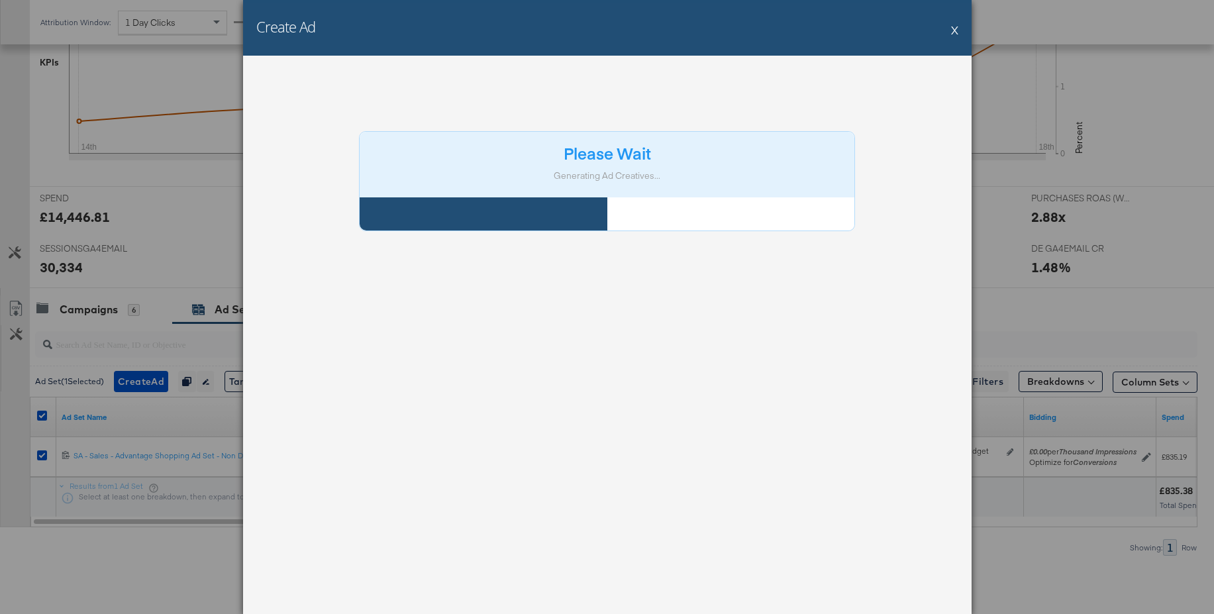
scroll to position [3, 0]
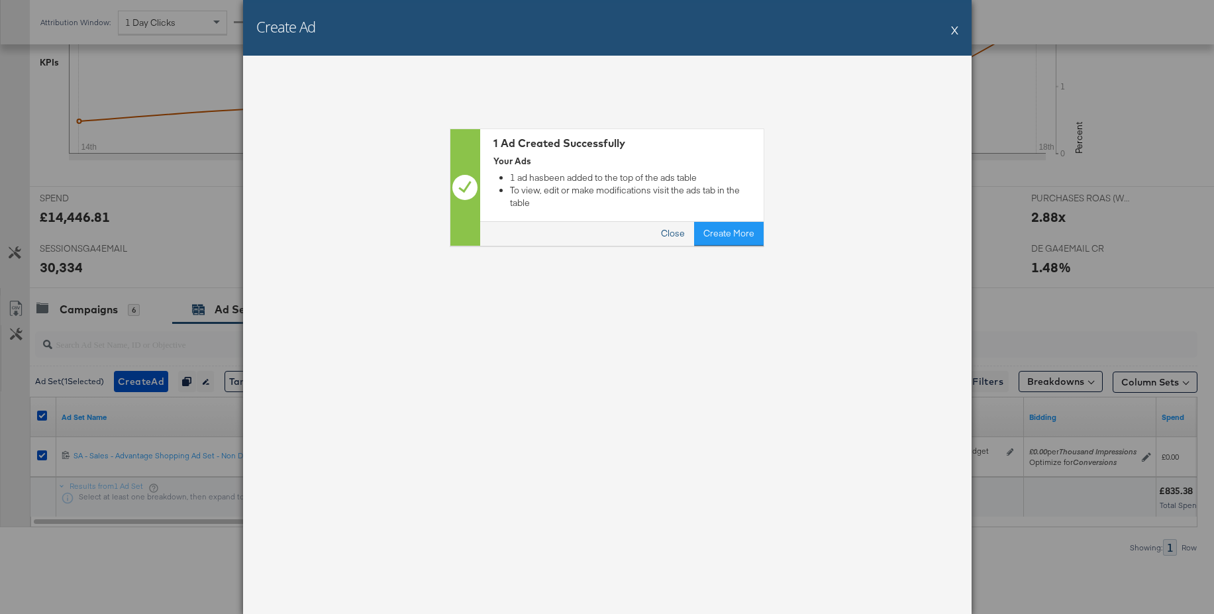
click at [680, 223] on button "Close" at bounding box center [673, 234] width 42 height 24
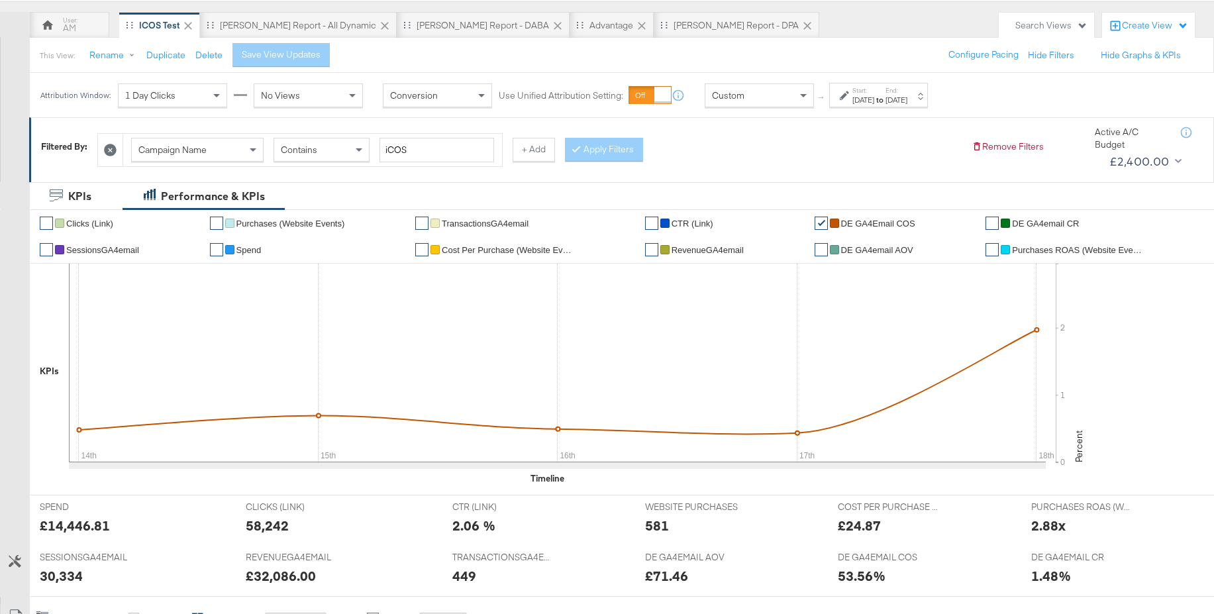
scroll to position [0, 0]
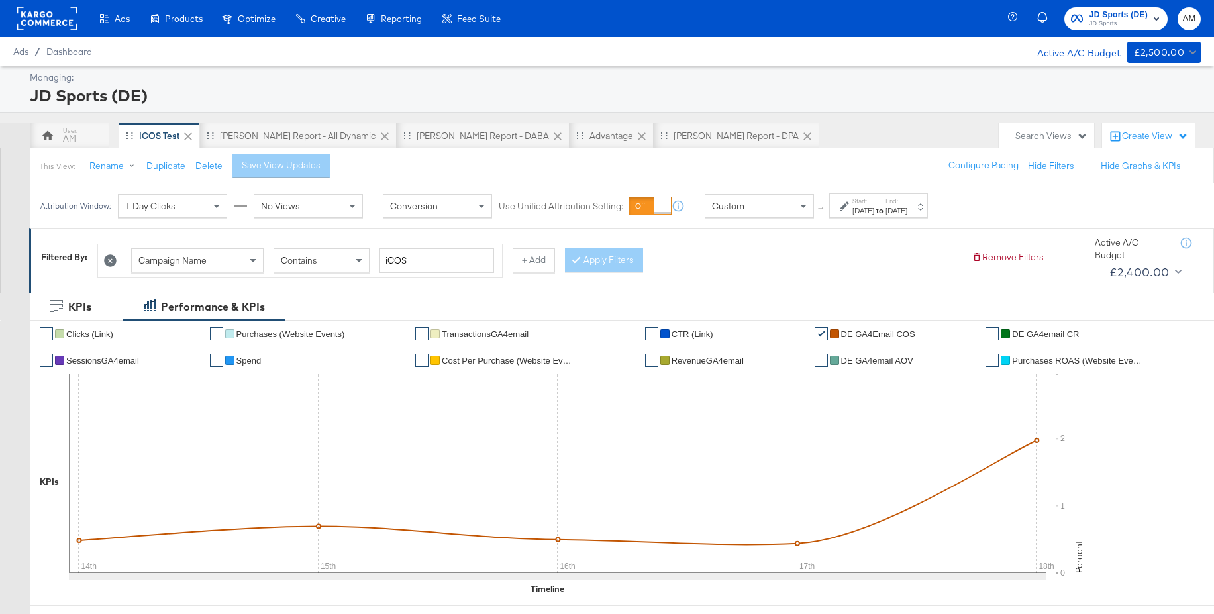
drag, startPoint x: 626, startPoint y: 140, endPoint x: 628, endPoint y: 149, distance: 8.8
click at [674, 140] on div "SA - JD Report - DPA" at bounding box center [736, 136] width 125 height 13
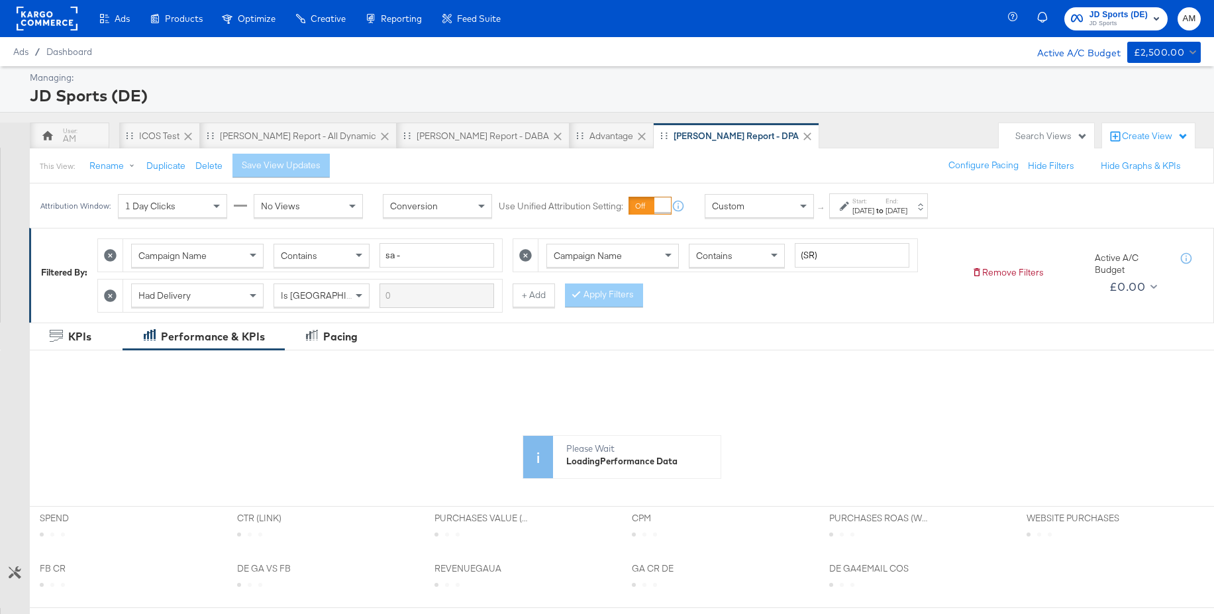
drag, startPoint x: 113, startPoint y: 297, endPoint x: 140, endPoint y: 300, distance: 27.4
click at [113, 296] on icon at bounding box center [110, 295] width 13 height 13
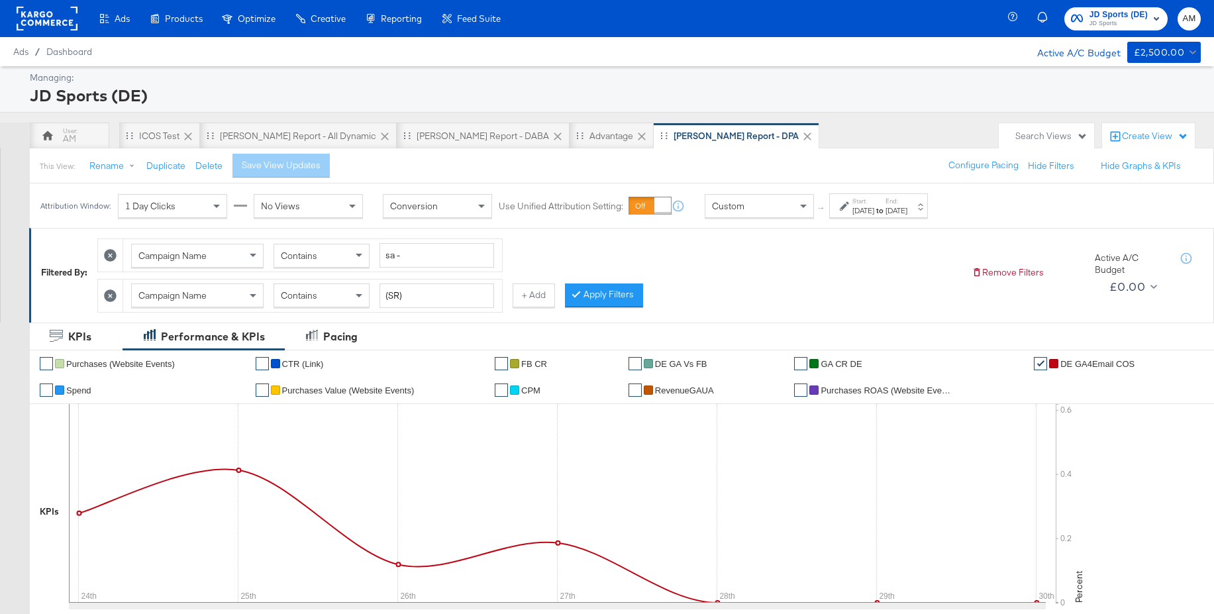
click at [115, 295] on icon at bounding box center [110, 295] width 13 height 13
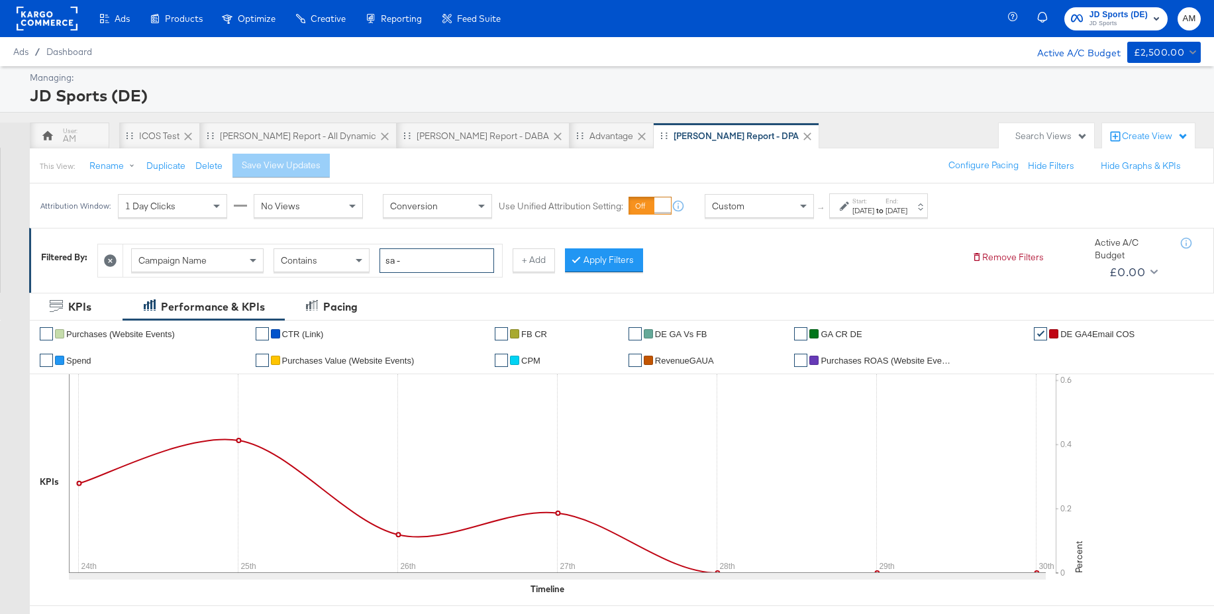
drag, startPoint x: 403, startPoint y: 255, endPoint x: 360, endPoint y: 246, distance: 43.9
click at [360, 246] on div "Campaign Name Contains sa -" at bounding box center [312, 260] width 379 height 32
type input "a"
type input "deep"
drag, startPoint x: 629, startPoint y: 258, endPoint x: 568, endPoint y: 248, distance: 61.8
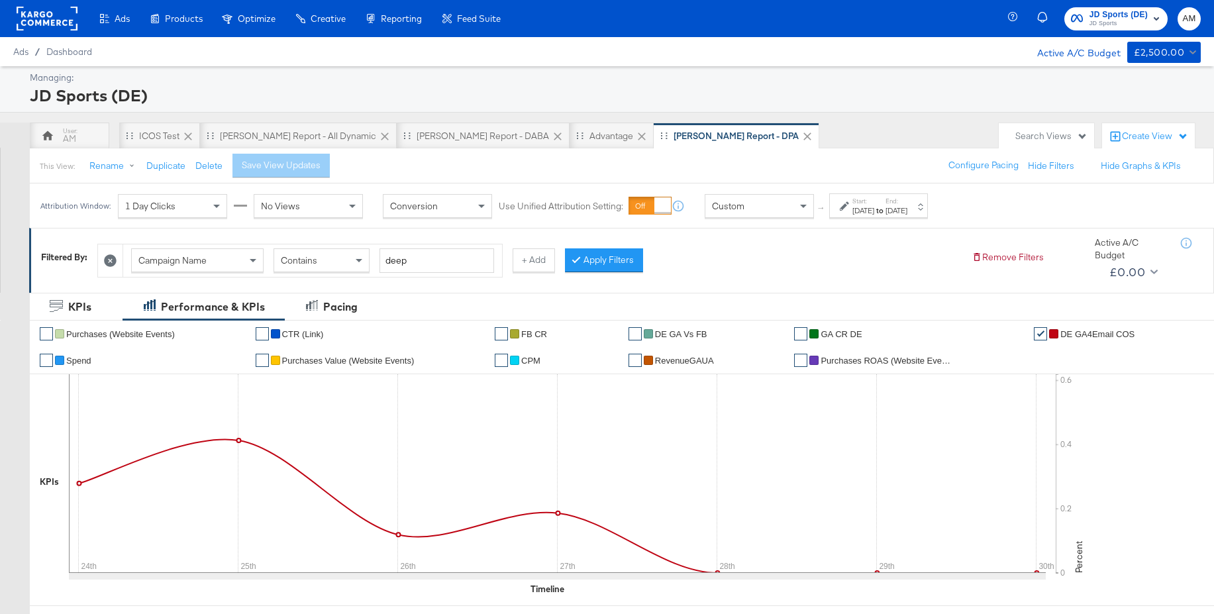
click at [629, 258] on button "Apply Filters" at bounding box center [604, 260] width 78 height 24
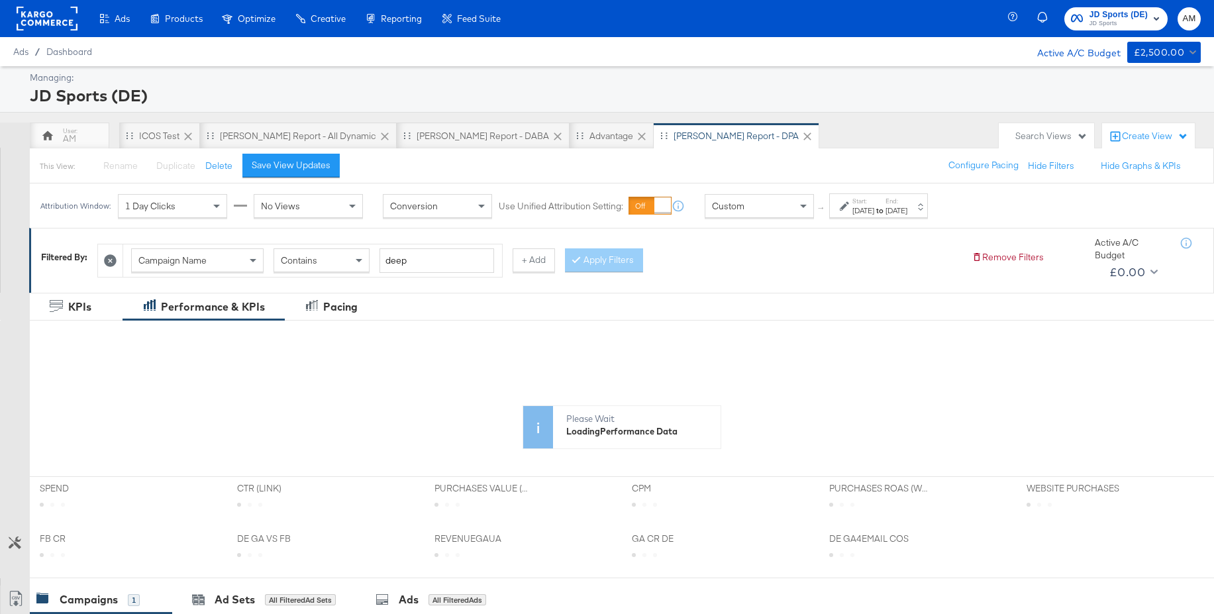
scroll to position [290, 0]
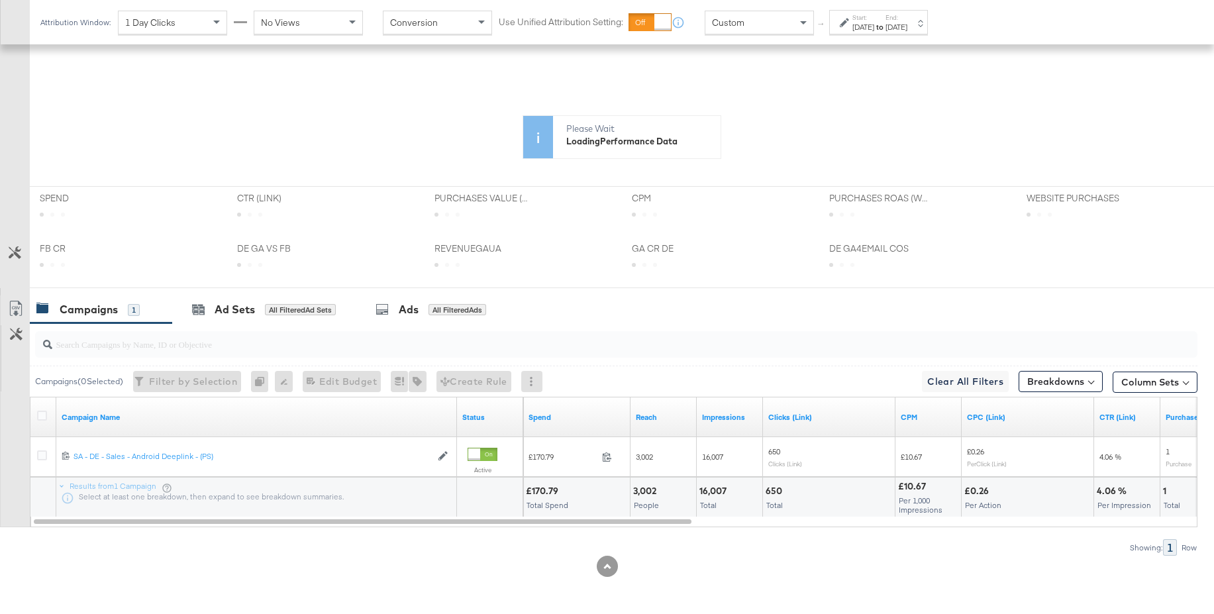
drag, startPoint x: 38, startPoint y: 415, endPoint x: 70, endPoint y: 410, distance: 31.6
click at [38, 415] on icon at bounding box center [42, 416] width 10 height 10
click at [0, 0] on input "checkbox" at bounding box center [0, 0] width 0 height 0
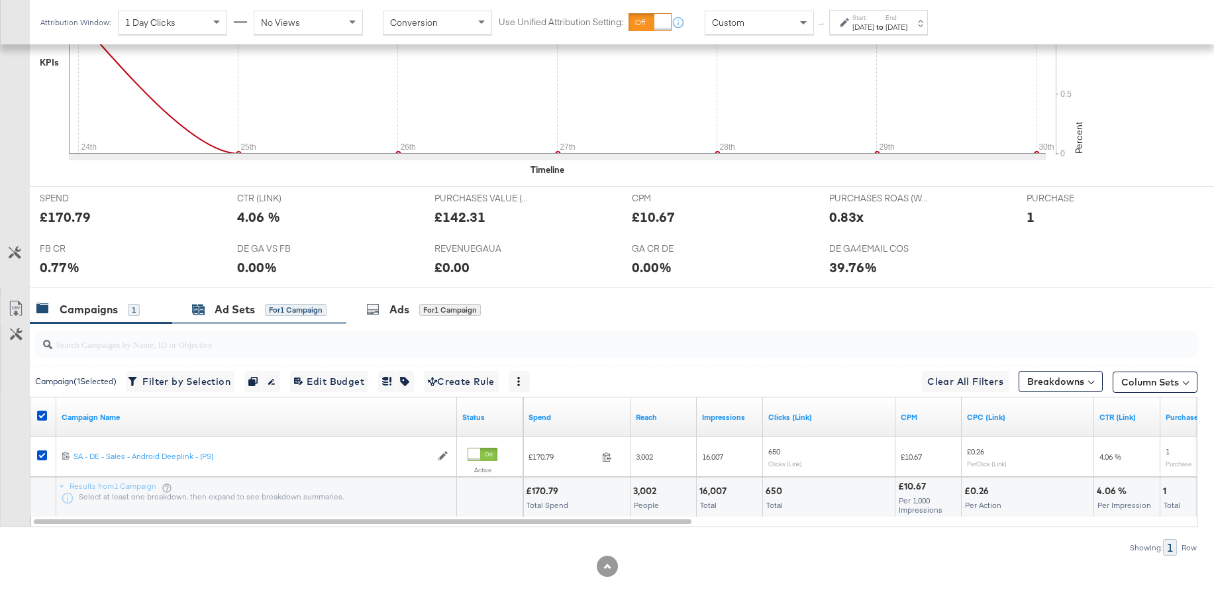
click at [251, 309] on div "Ad Sets" at bounding box center [235, 309] width 40 height 15
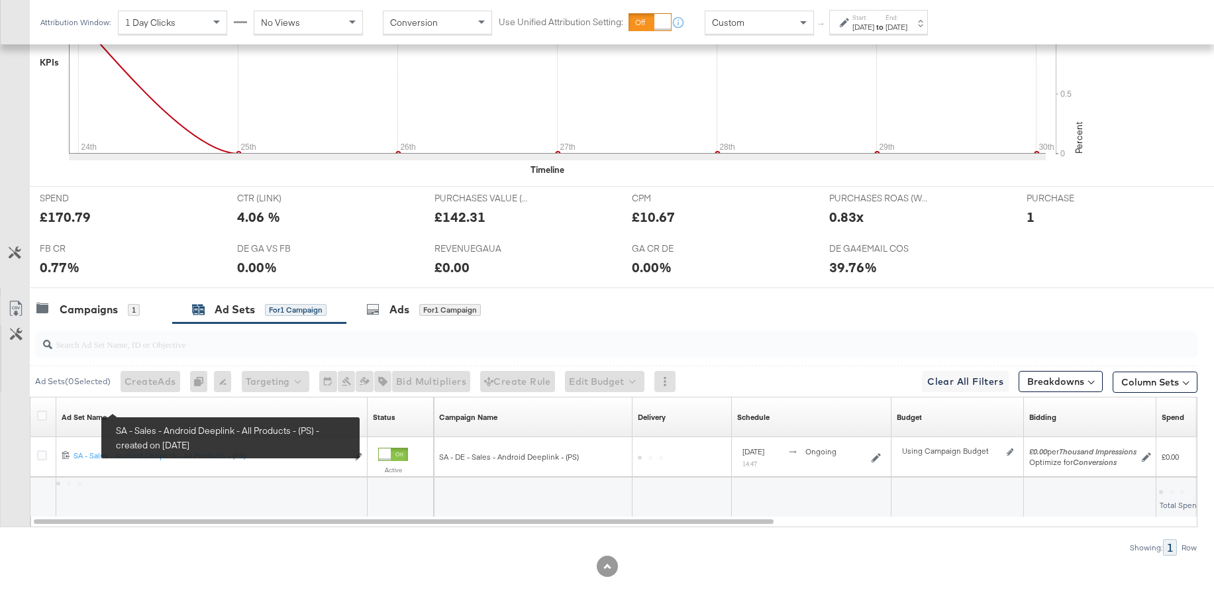
scroll to position [419, 0]
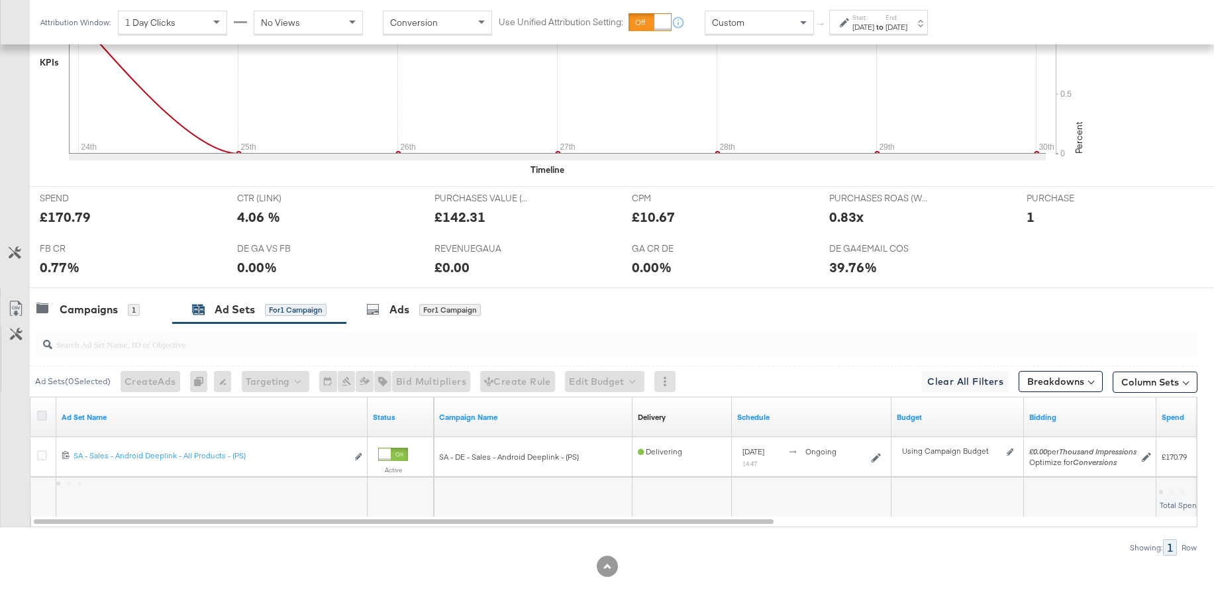
click at [42, 416] on icon at bounding box center [42, 416] width 10 height 10
click at [0, 0] on input "checkbox" at bounding box center [0, 0] width 0 height 0
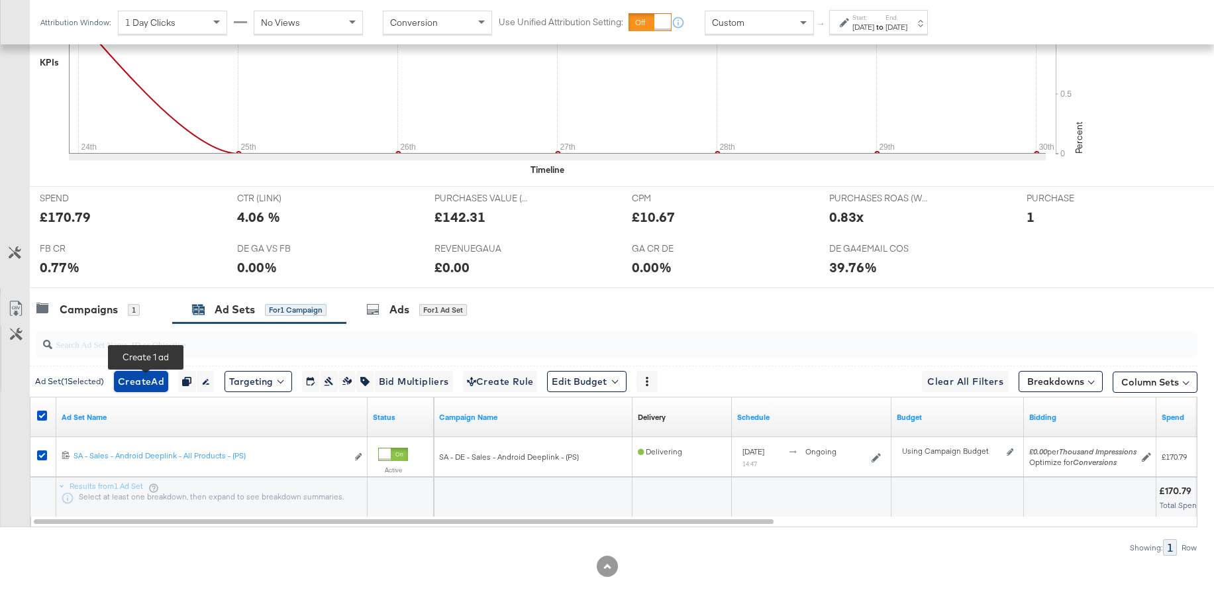
click at [135, 384] on span "Create Ad" at bounding box center [141, 382] width 46 height 17
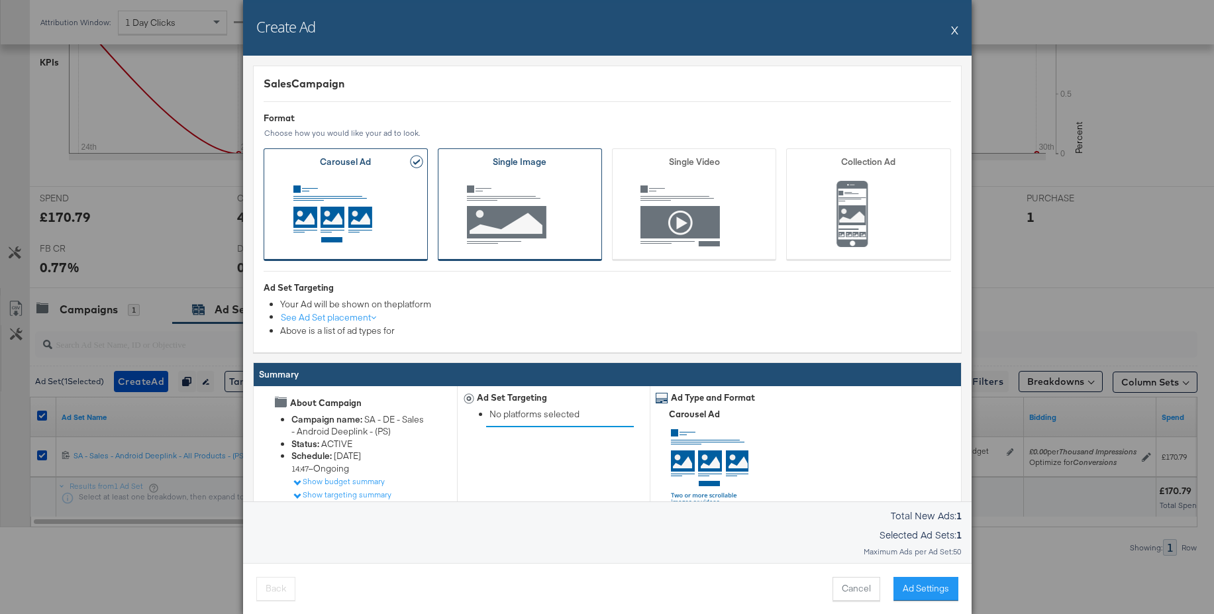
click at [518, 216] on span "Ad Format" at bounding box center [519, 216] width 123 height 73
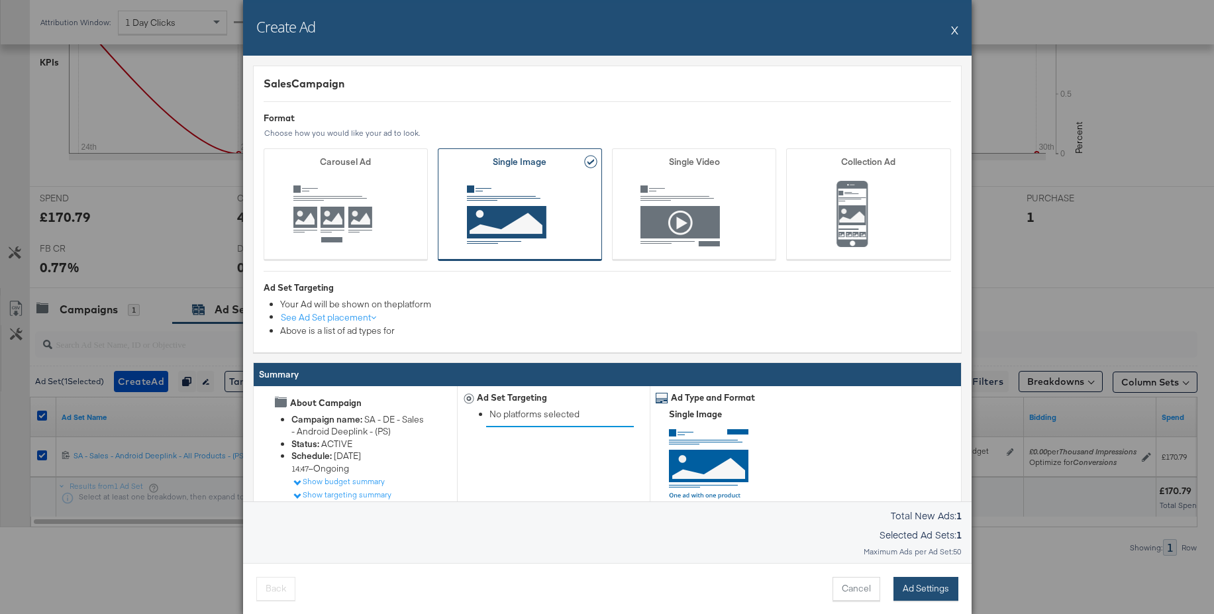
click at [943, 586] on button "Ad Settings" at bounding box center [926, 589] width 65 height 24
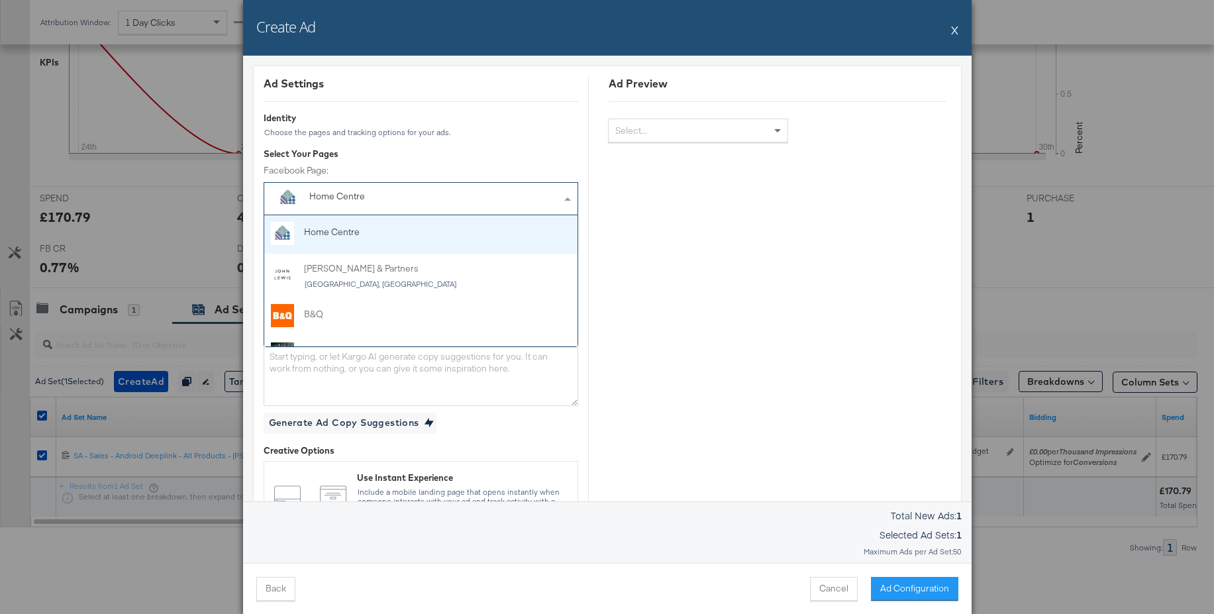
click at [340, 194] on div "Home Centre" at bounding box center [390, 196] width 163 height 13
type input "jd"
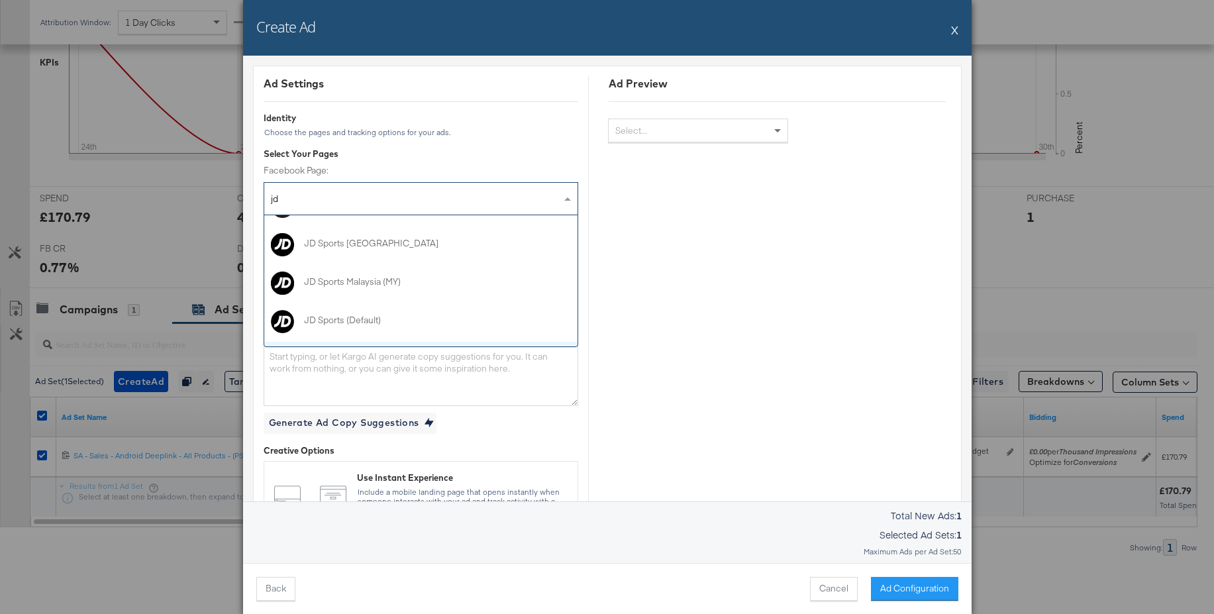
scroll to position [172, 0]
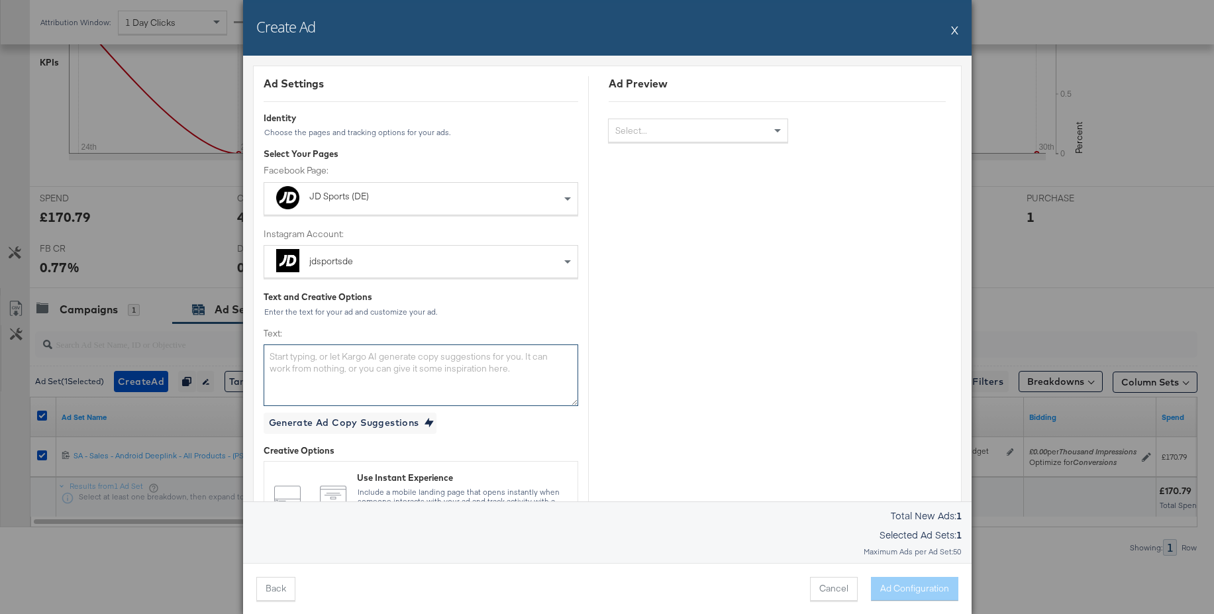
click at [366, 373] on textarea "Text:" at bounding box center [421, 374] width 315 height 61
drag, startPoint x: 331, startPoint y: 368, endPoint x: 340, endPoint y: 369, distance: 8.6
click at [331, 368] on textarea "Text:" at bounding box center [421, 374] width 315 height 61
paste textarea "Der Studentenrabatt ist real. Entdecke jetzt deine Lieblingsmarken und shoppe n…"
type textarea "Der Studentenrabatt ist real. Entdecke jetzt deine Lieblingsmarken und shoppe n…"
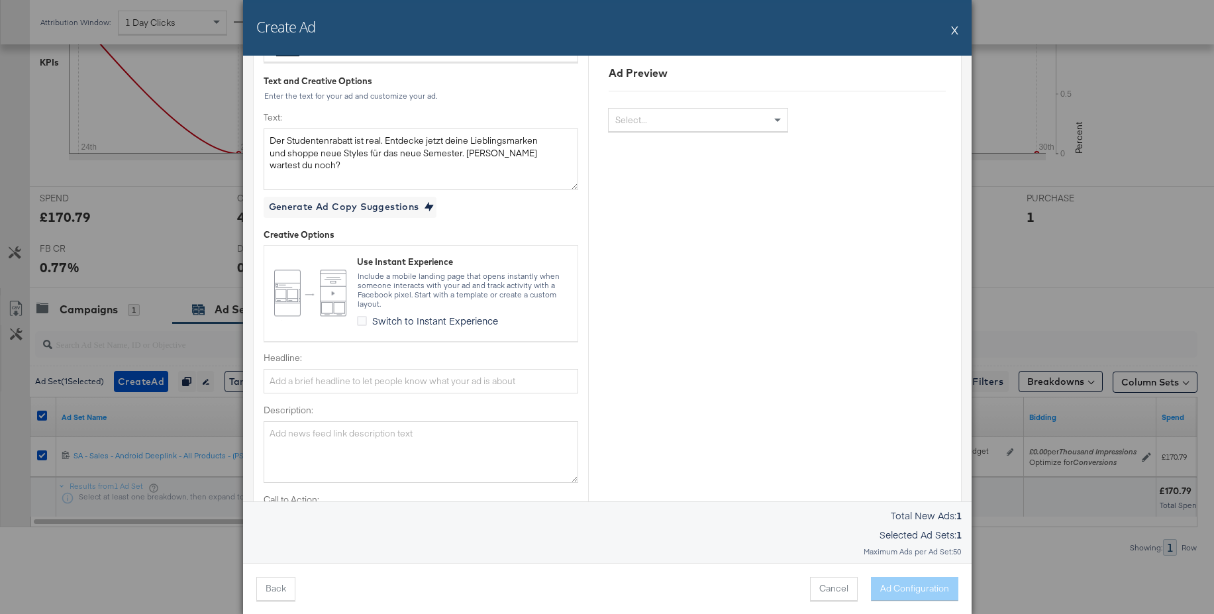
scroll to position [360, 0]
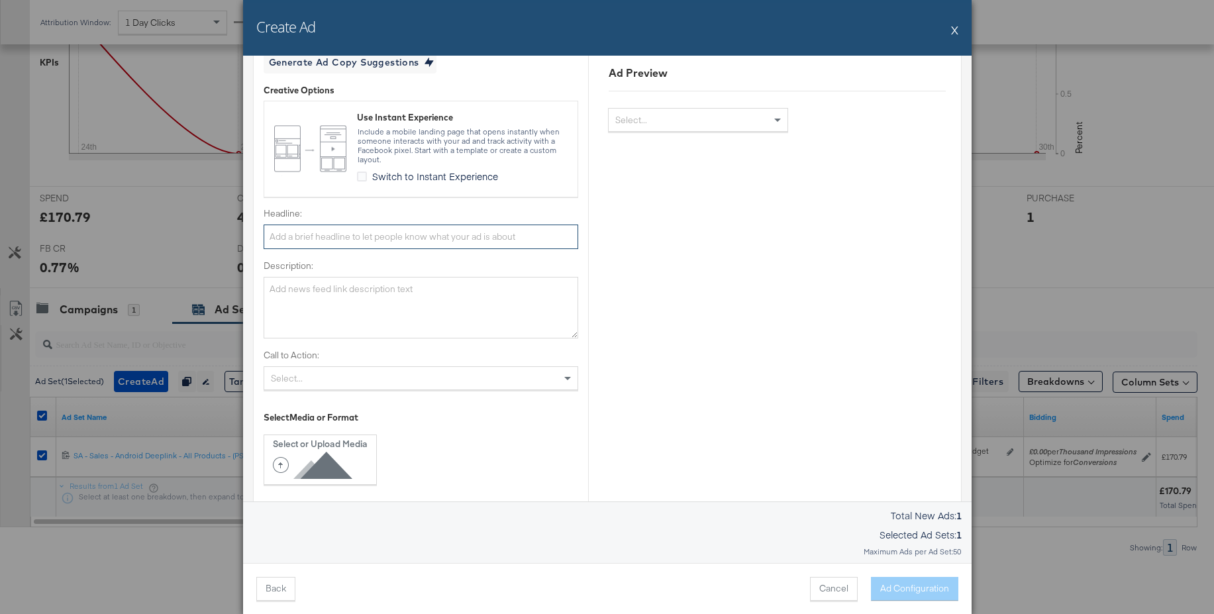
click at [327, 236] on input "Headline:" at bounding box center [421, 237] width 315 height 25
paste input "Mehr Rabatt für Studenten"
type input "Mehr Rabatt für Studenten"
click at [315, 300] on textarea "Description:" at bounding box center [421, 307] width 315 height 61
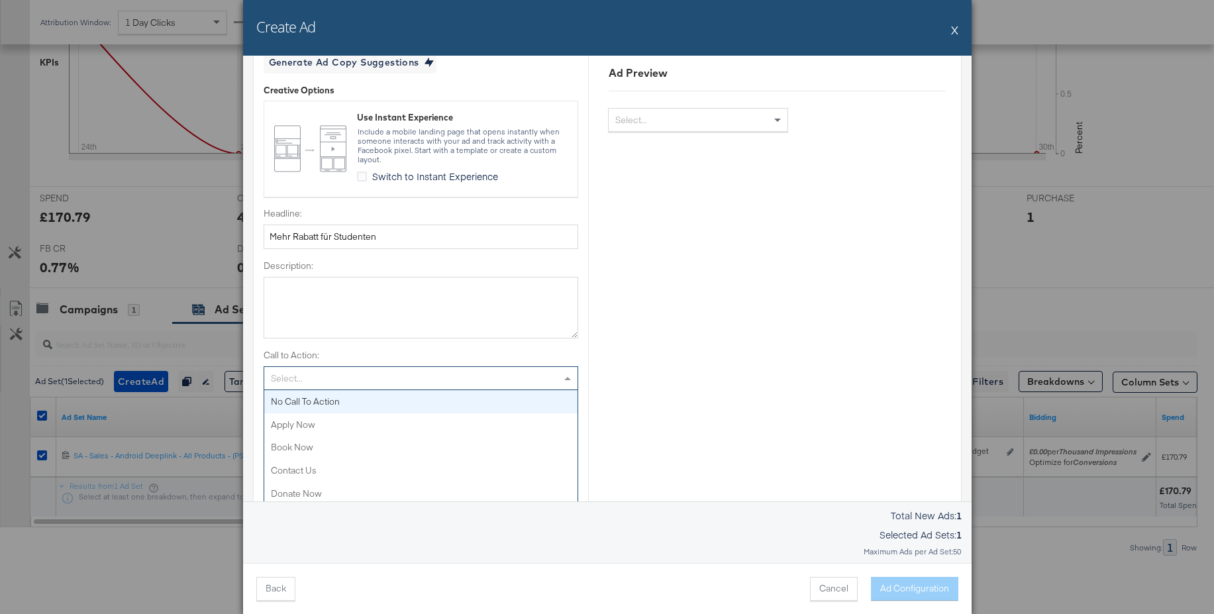
drag, startPoint x: 305, startPoint y: 376, endPoint x: 328, endPoint y: 367, distance: 24.1
click at [305, 376] on div "Select..." at bounding box center [420, 378] width 313 height 23
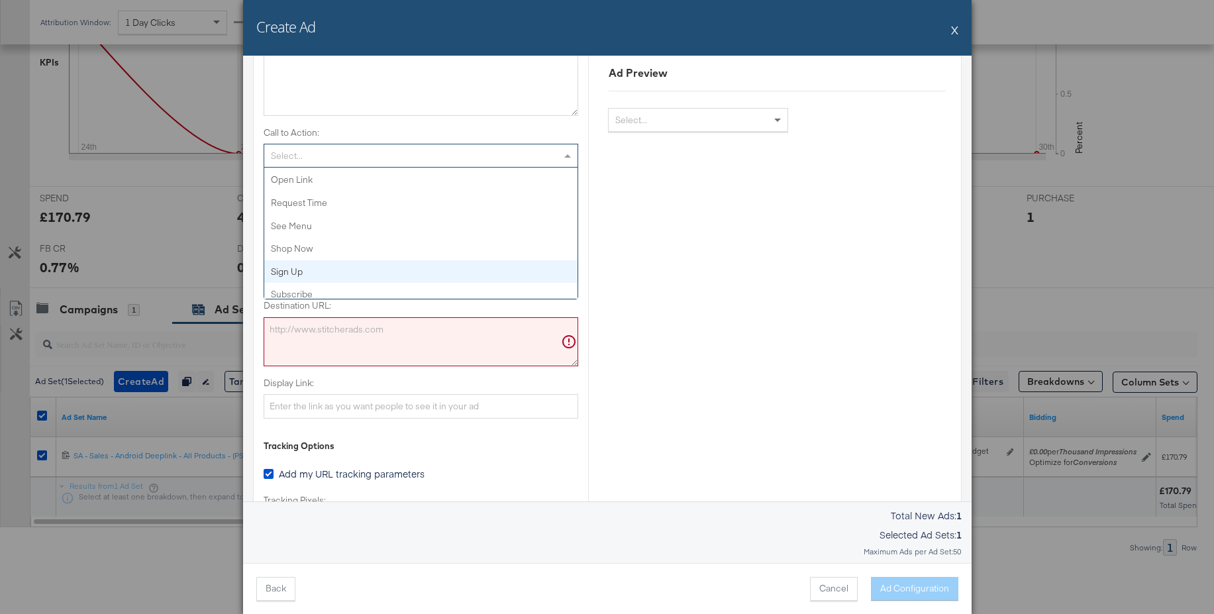
scroll to position [281, 0]
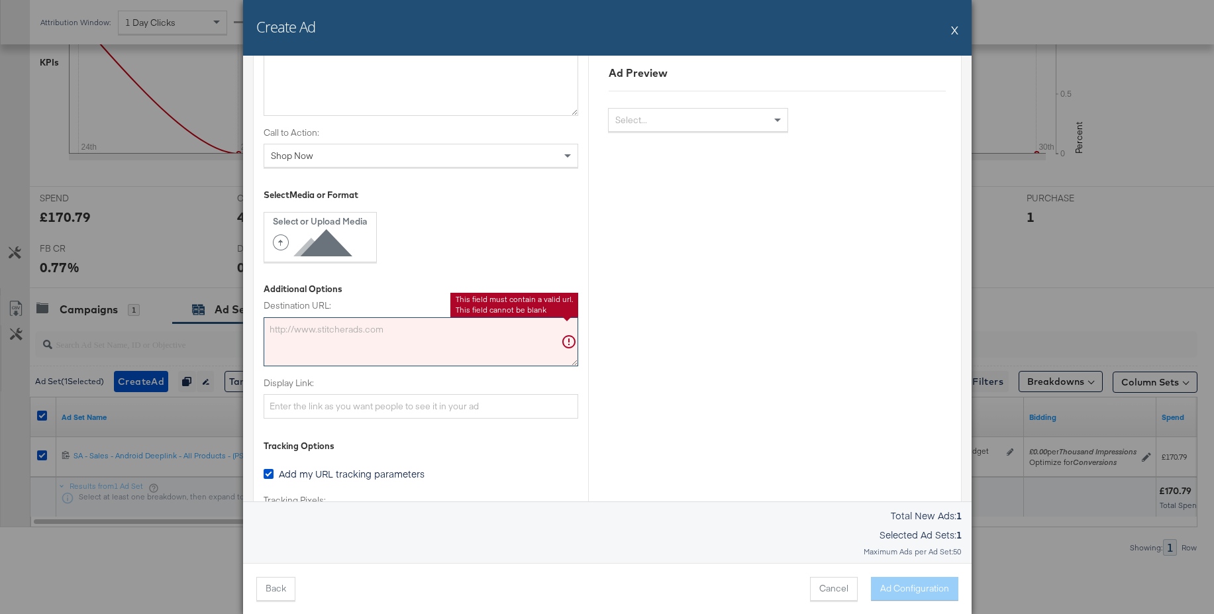
click at [368, 335] on textarea "Destination URL:" at bounding box center [421, 341] width 315 height 49
paste textarea "https://www.jdsports.de/campaign/Student+Edit/?facet-campaign=student-edit"
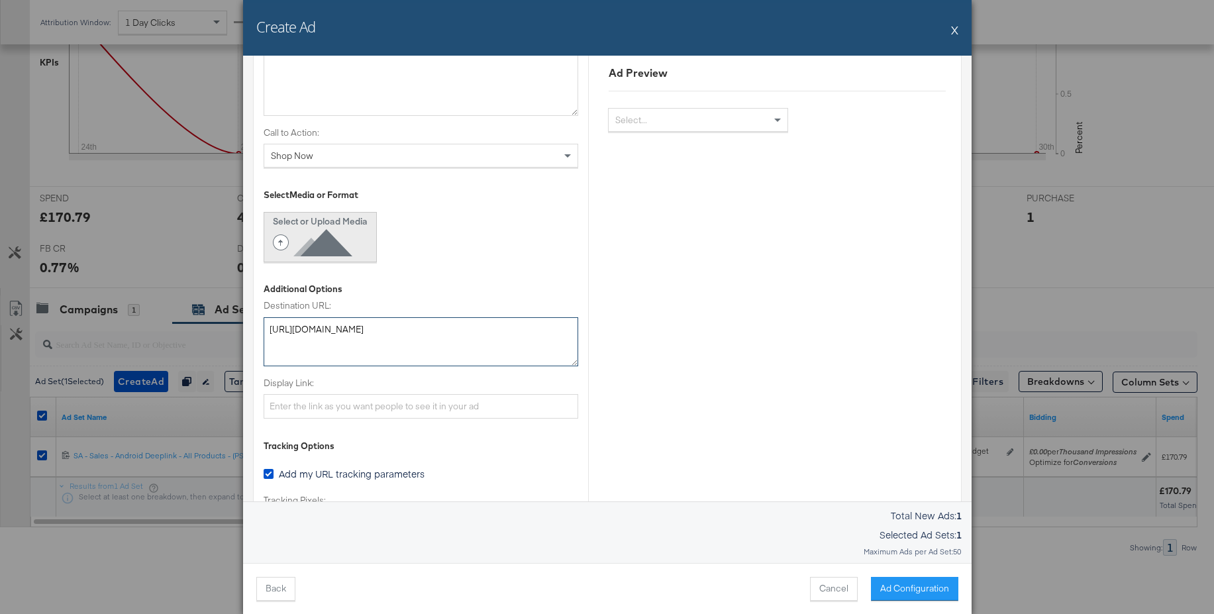
type textarea "https://www.jdsports.de/campaign/Student+Edit/?facet-campaign=student-edit"
click at [324, 240] on icon at bounding box center [315, 243] width 85 height 30
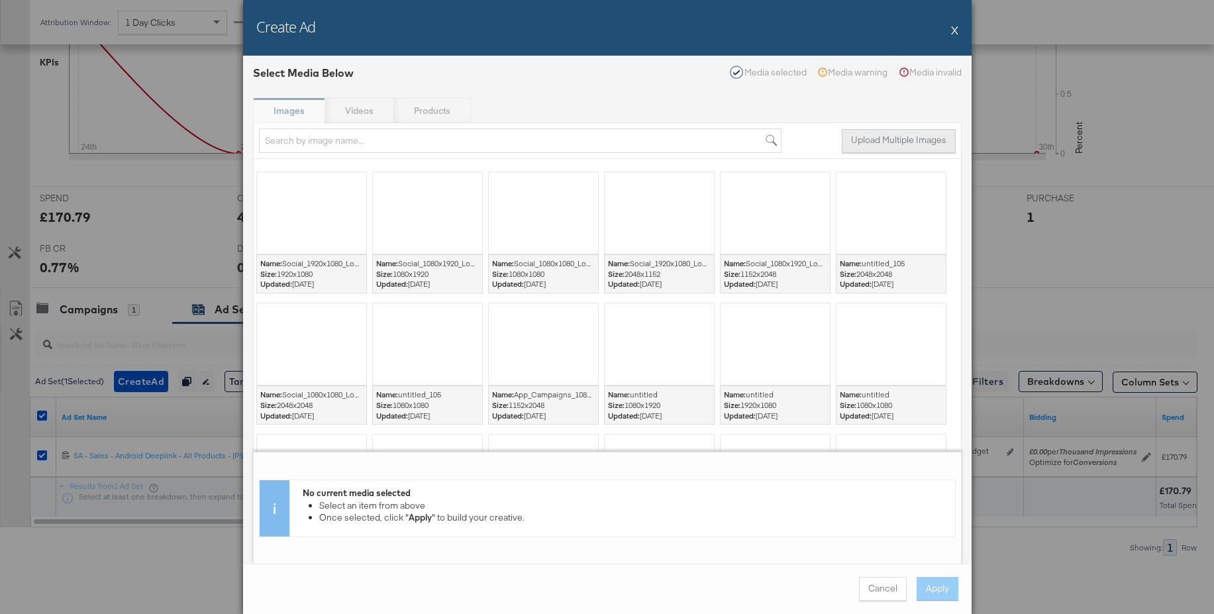
click at [925, 135] on button "Upload Multiple Images" at bounding box center [899, 141] width 114 height 24
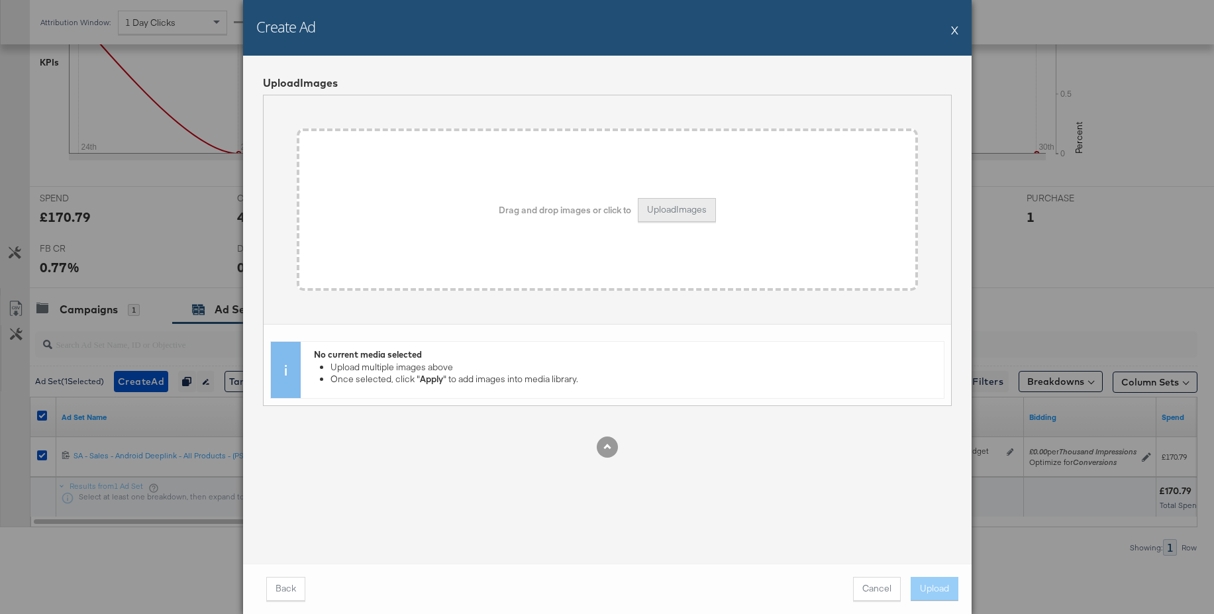
click at [674, 209] on button "Upload Images" at bounding box center [677, 210] width 78 height 24
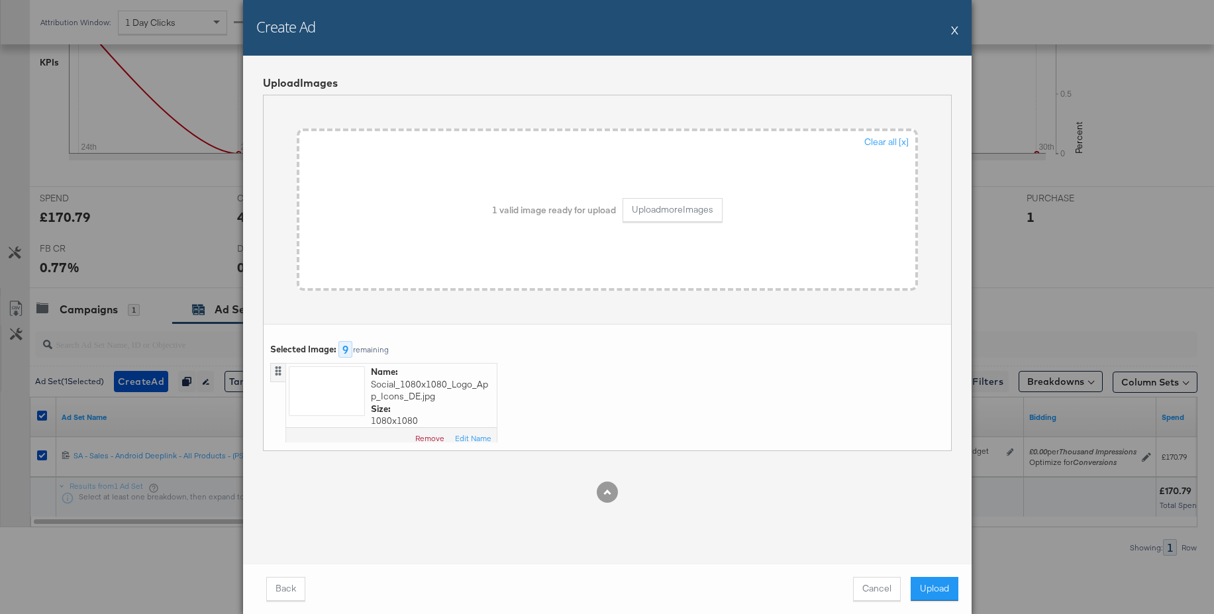
click at [931, 588] on button "Upload" at bounding box center [935, 589] width 48 height 24
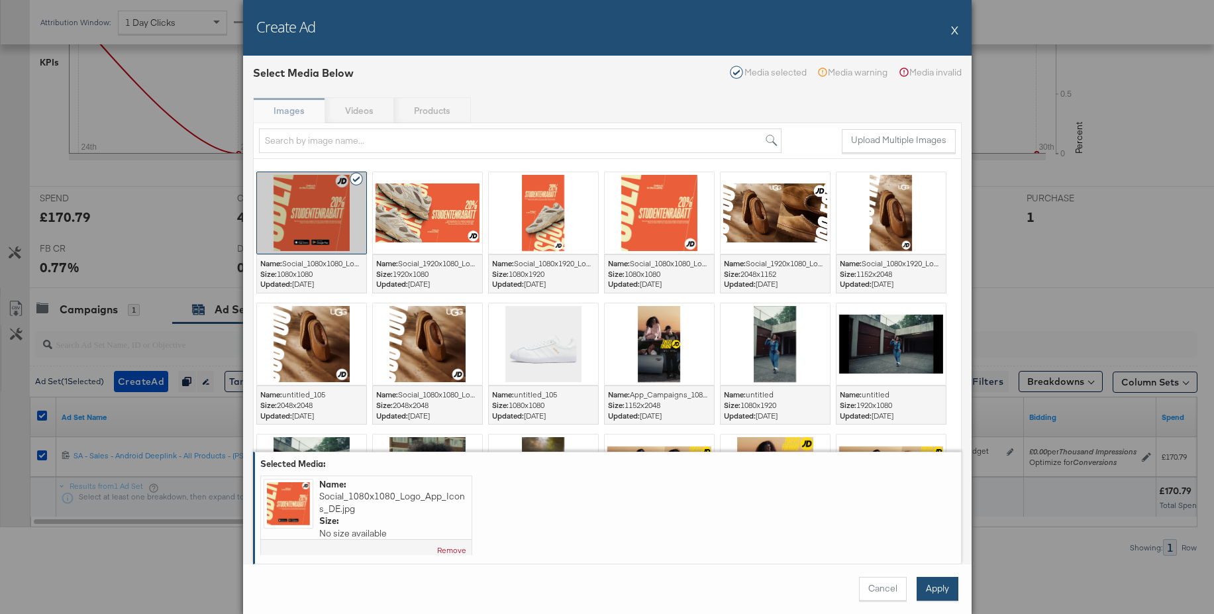
click at [943, 588] on button "Apply" at bounding box center [938, 589] width 42 height 24
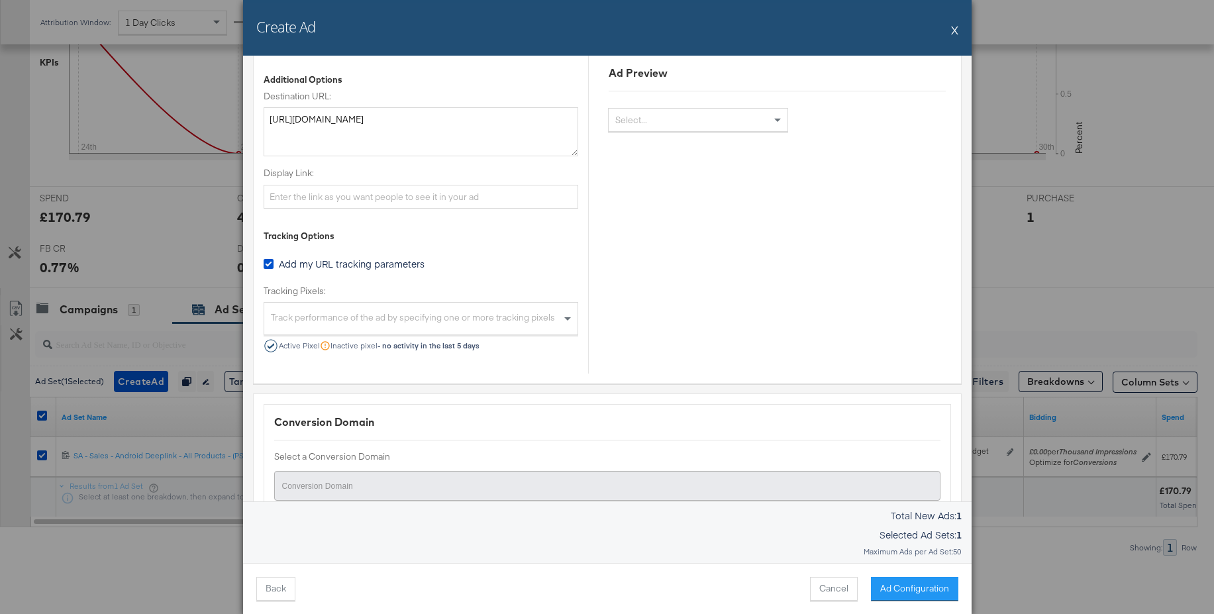
scroll to position [843, 0]
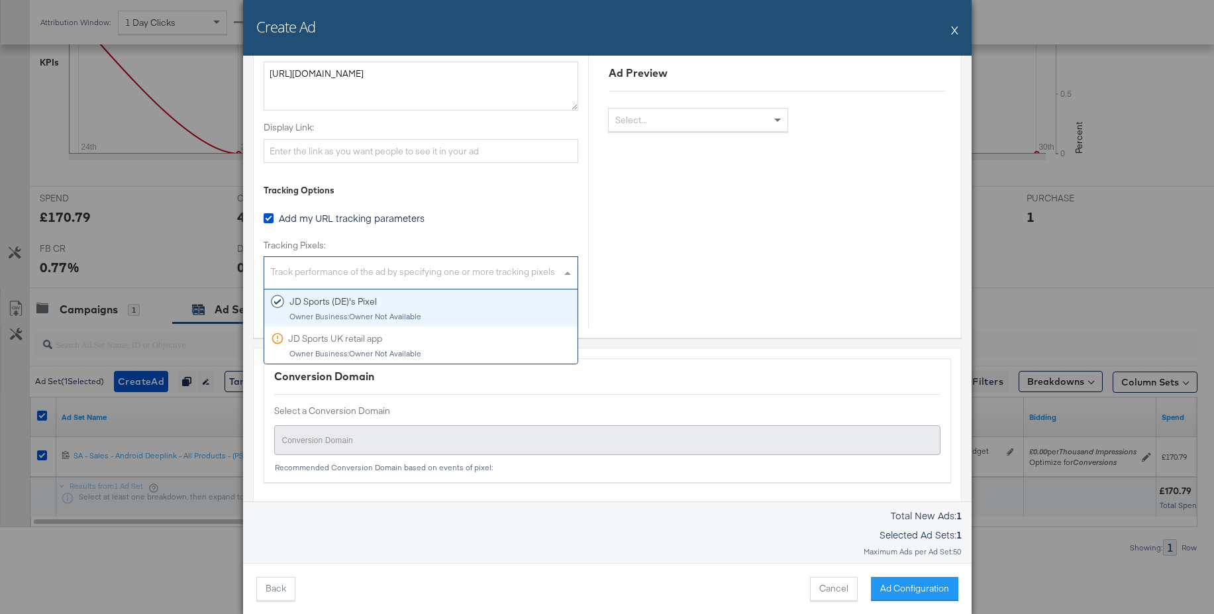
click at [380, 275] on div "Track performance of the ad by specifying one or more tracking pixels" at bounding box center [420, 274] width 313 height 28
drag, startPoint x: 372, startPoint y: 305, endPoint x: 386, endPoint y: 309, distance: 15.1
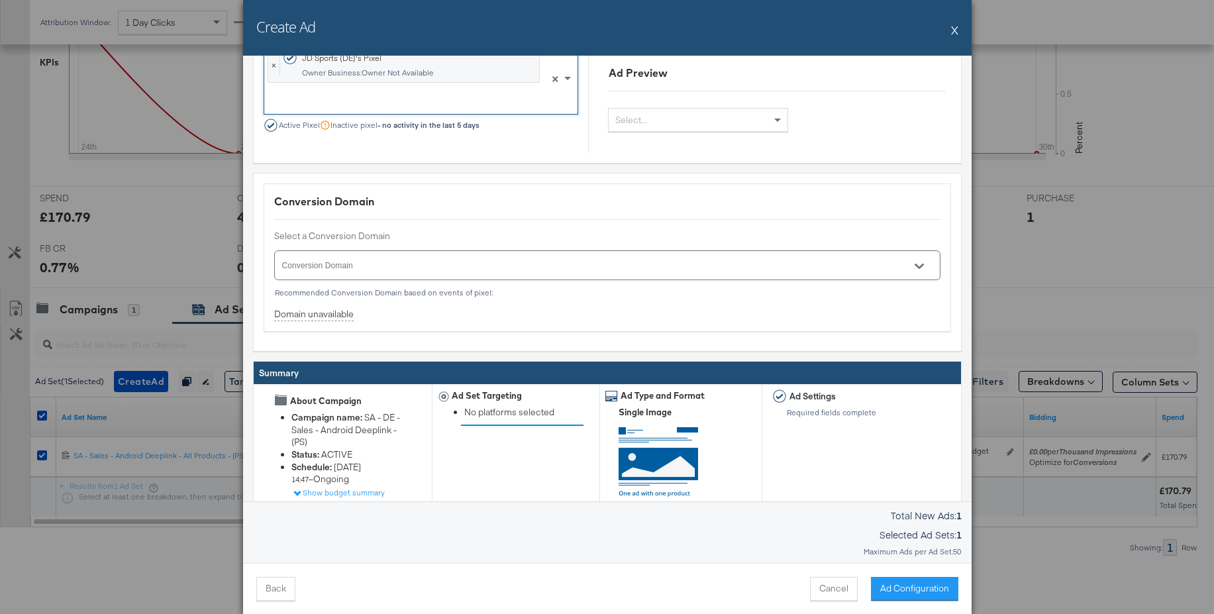
scroll to position [1086, 0]
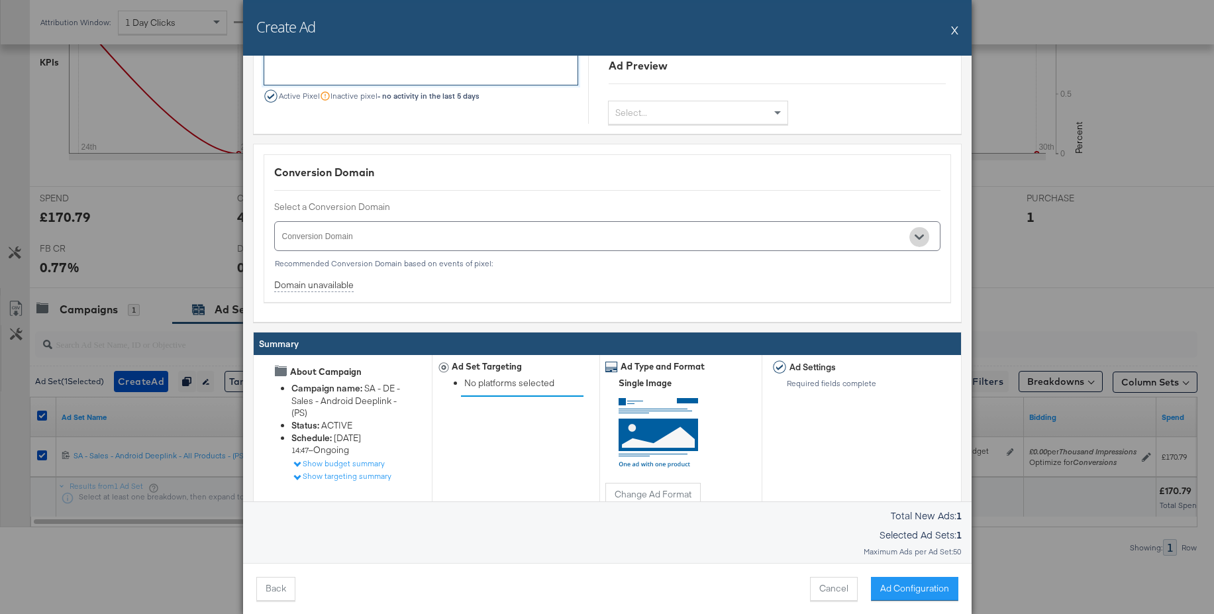
click at [917, 236] on icon "Open" at bounding box center [919, 237] width 9 height 5
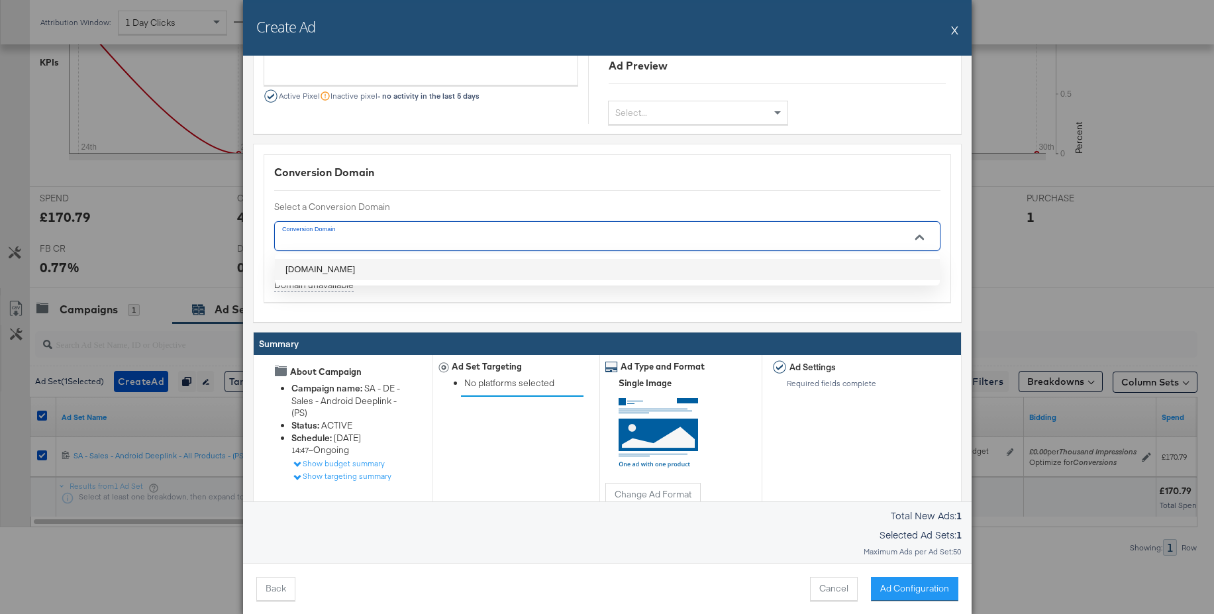
click at [319, 272] on li "jdsports.de" at bounding box center [607, 269] width 665 height 21
type input "jdsports.de"
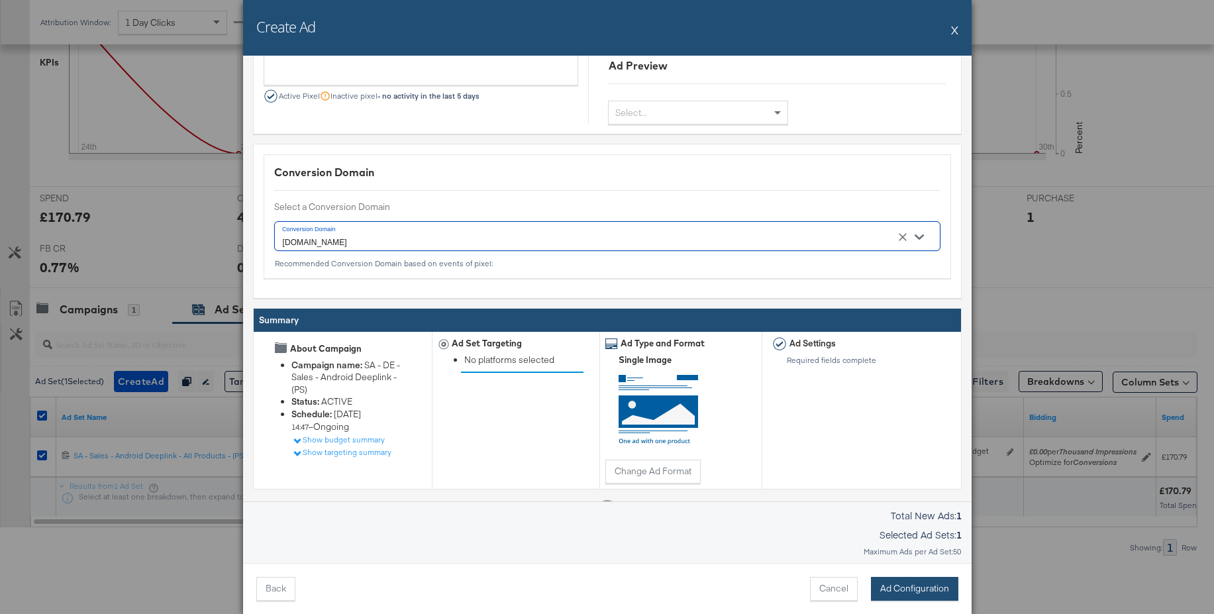
click at [886, 583] on button "Ad Configuration" at bounding box center [914, 589] width 87 height 24
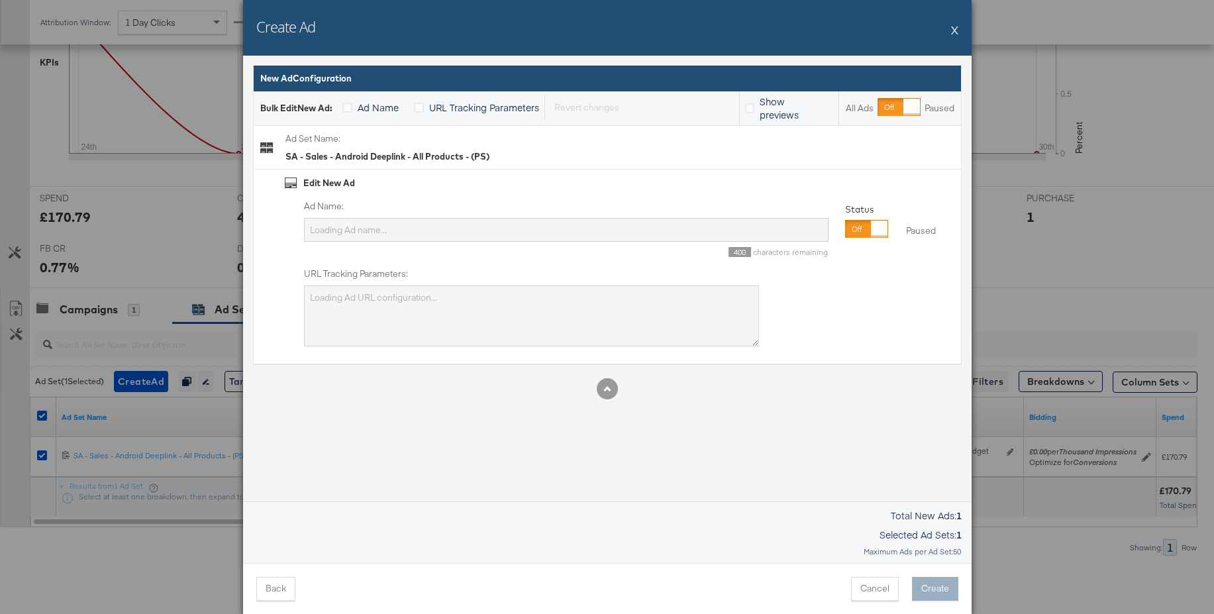
scroll to position [0, 0]
type input "SA - Sales - Android Deeplink - All Products - (PS)"
type textarea "utm_campaign=SA - DE - Sales - Android Deeplink - (PS)&utm_content=SA - Sales -…"
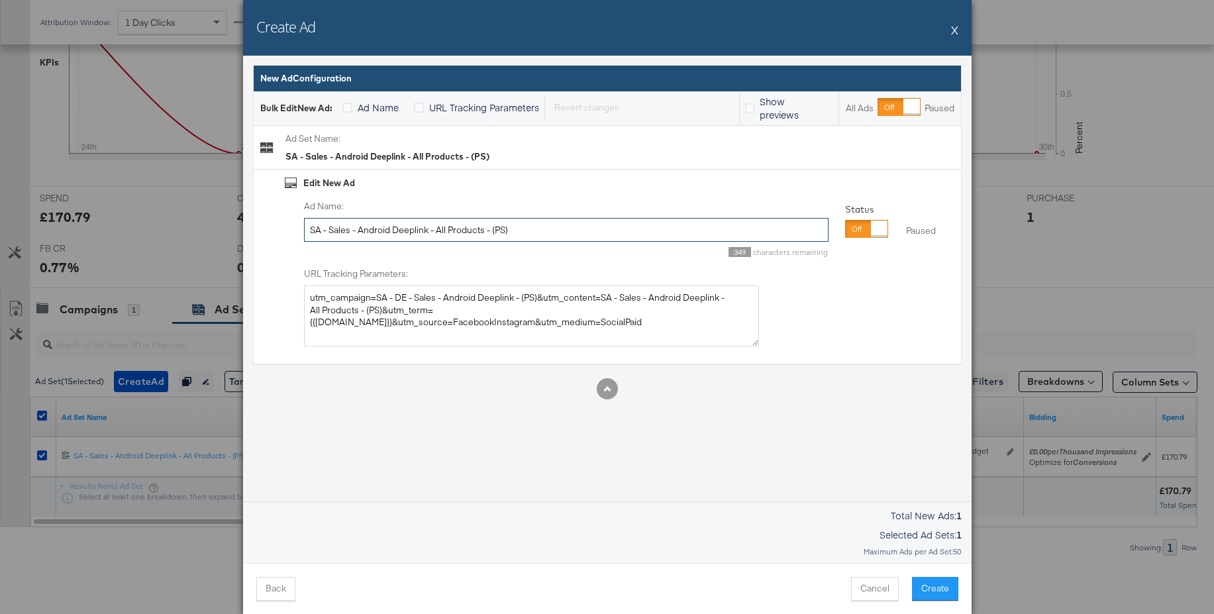
click at [399, 227] on input "SA - Sales - Android Deeplink - All Products - (PS)" at bounding box center [566, 230] width 525 height 25
type input "Single Image - Student"
click at [941, 584] on button "Create" at bounding box center [935, 589] width 46 height 24
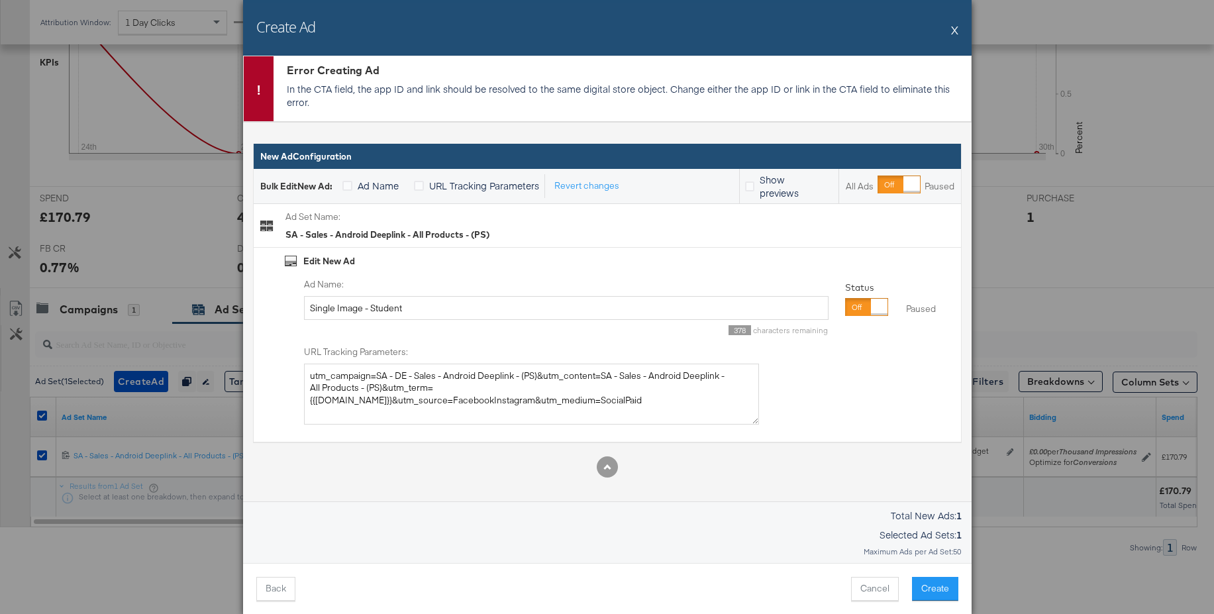
click at [956, 27] on button "X" at bounding box center [954, 30] width 7 height 26
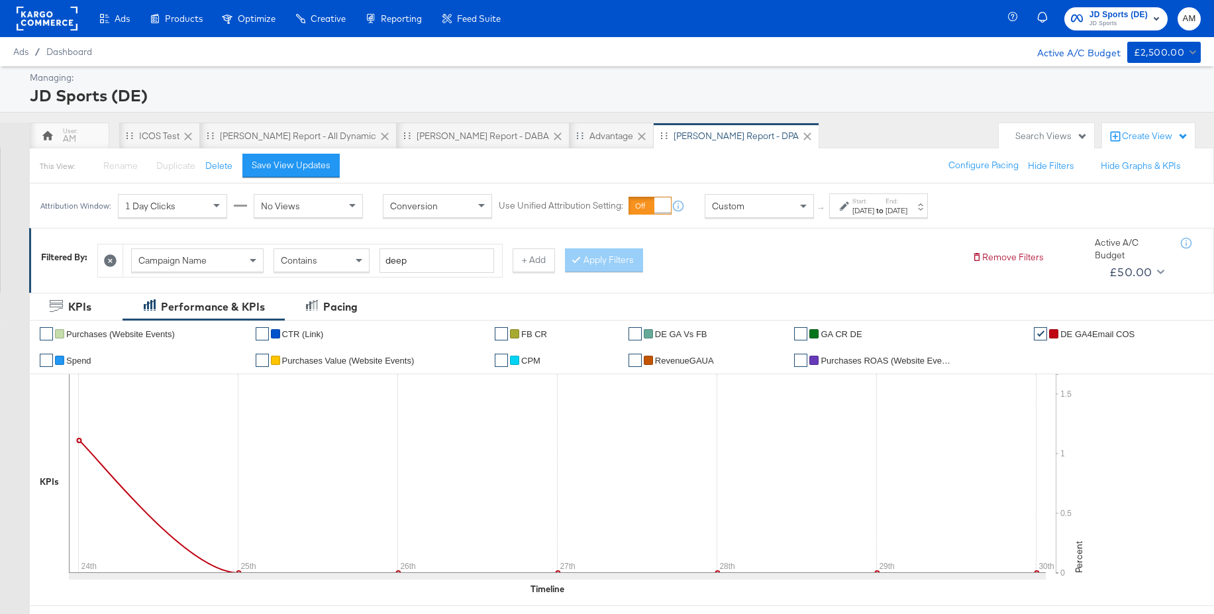
click at [50, 18] on rect at bounding box center [47, 19] width 61 height 24
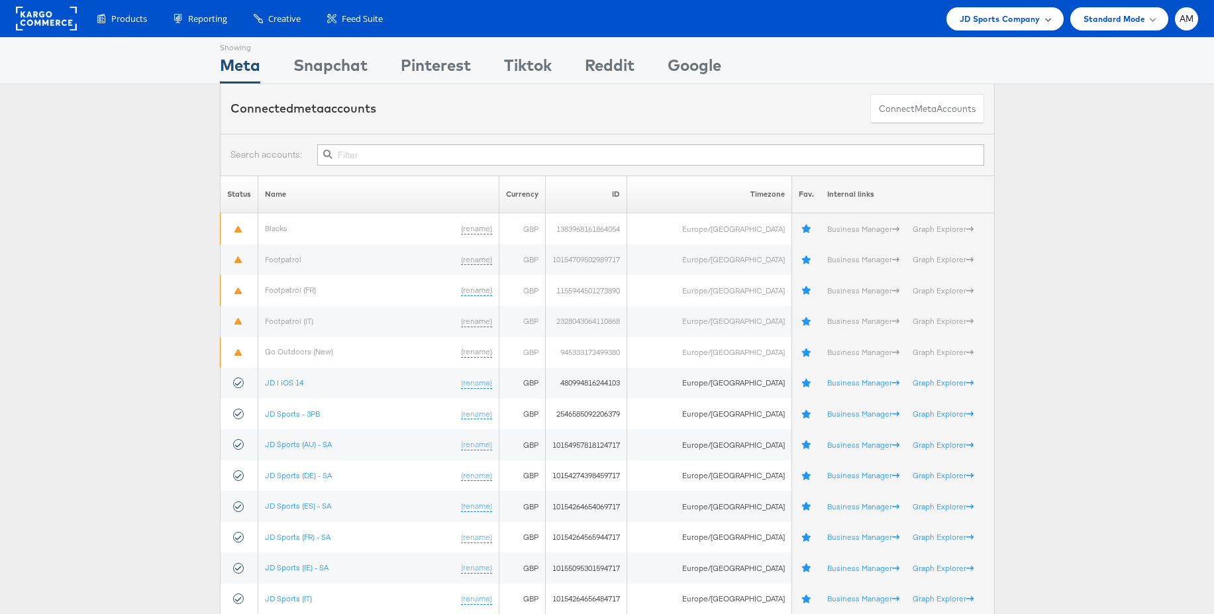
click at [1021, 25] on span "JD Sports Company" at bounding box center [1000, 19] width 81 height 14
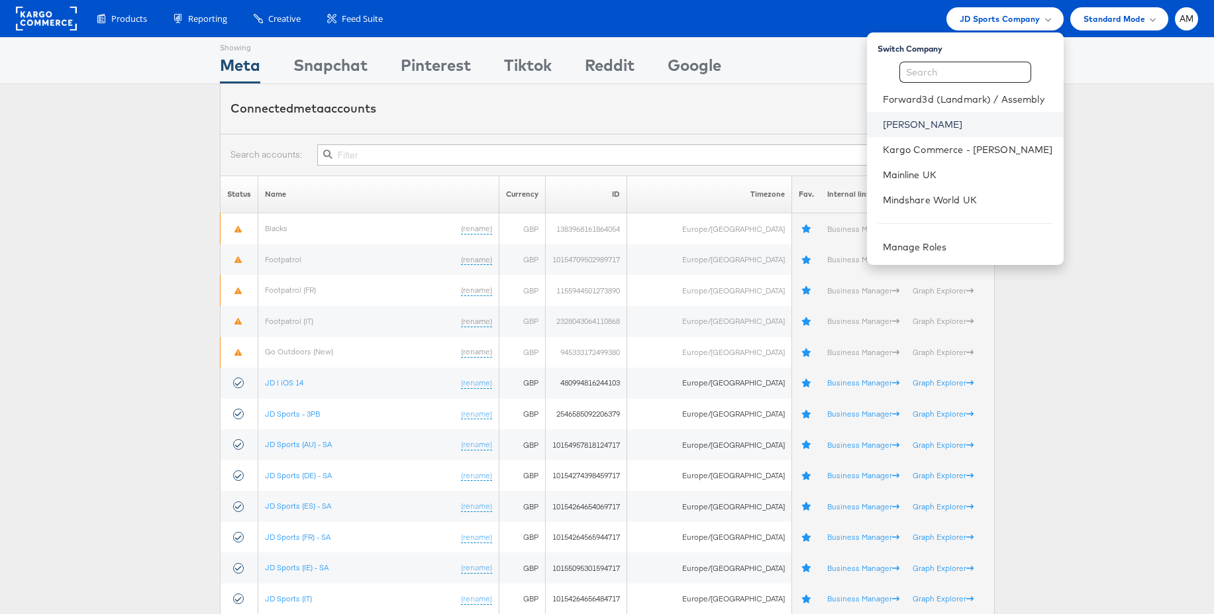
click at [922, 128] on link "[PERSON_NAME]" at bounding box center [968, 124] width 170 height 13
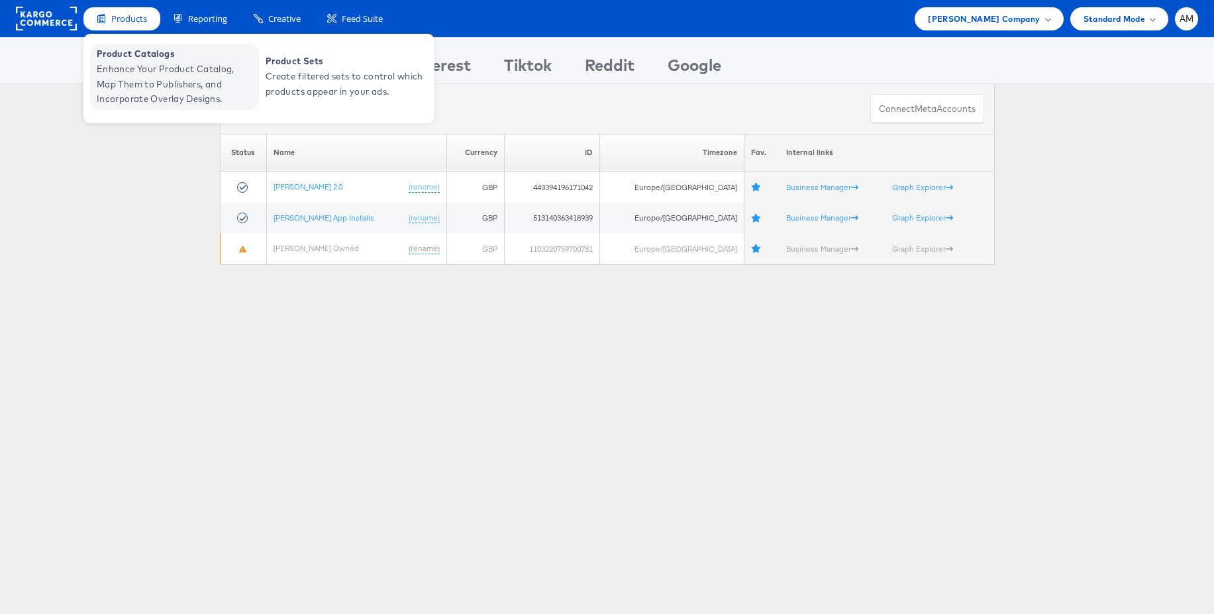
click at [136, 66] on span "Enhance Your Product Catalog, Map Them to Publishers, and Incorporate Overlay D…" at bounding box center [176, 84] width 159 height 45
click at [147, 65] on span "Enhance Your Product Catalog, Map Them to Publishers, and Incorporate Overlay D…" at bounding box center [176, 84] width 159 height 45
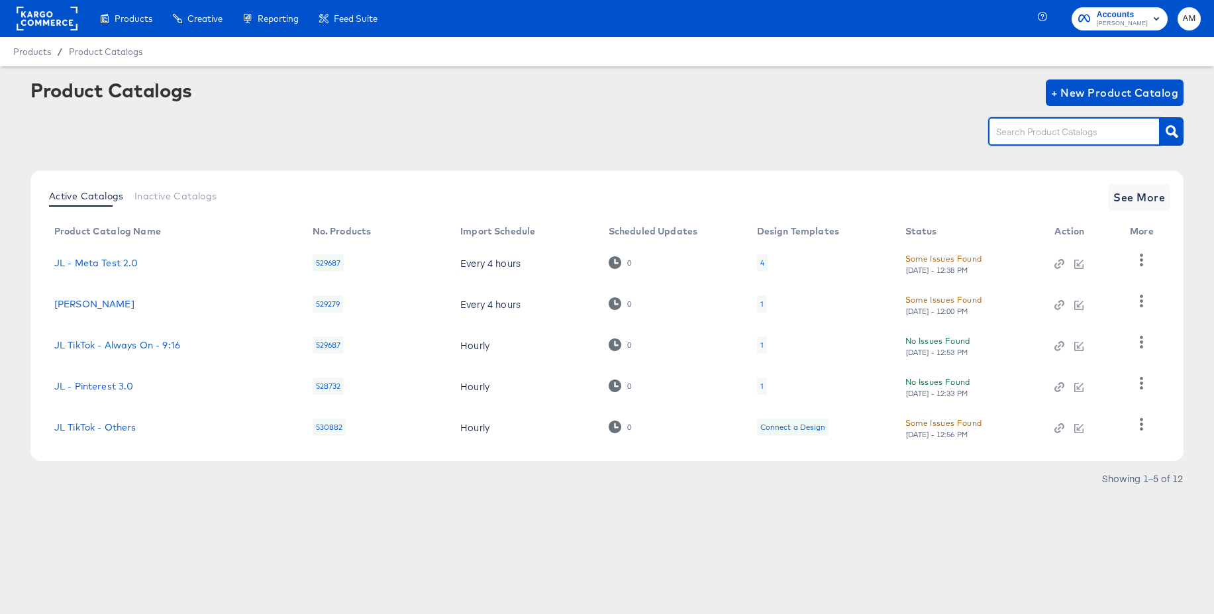
click at [1014, 134] on input "text" at bounding box center [1064, 132] width 141 height 15
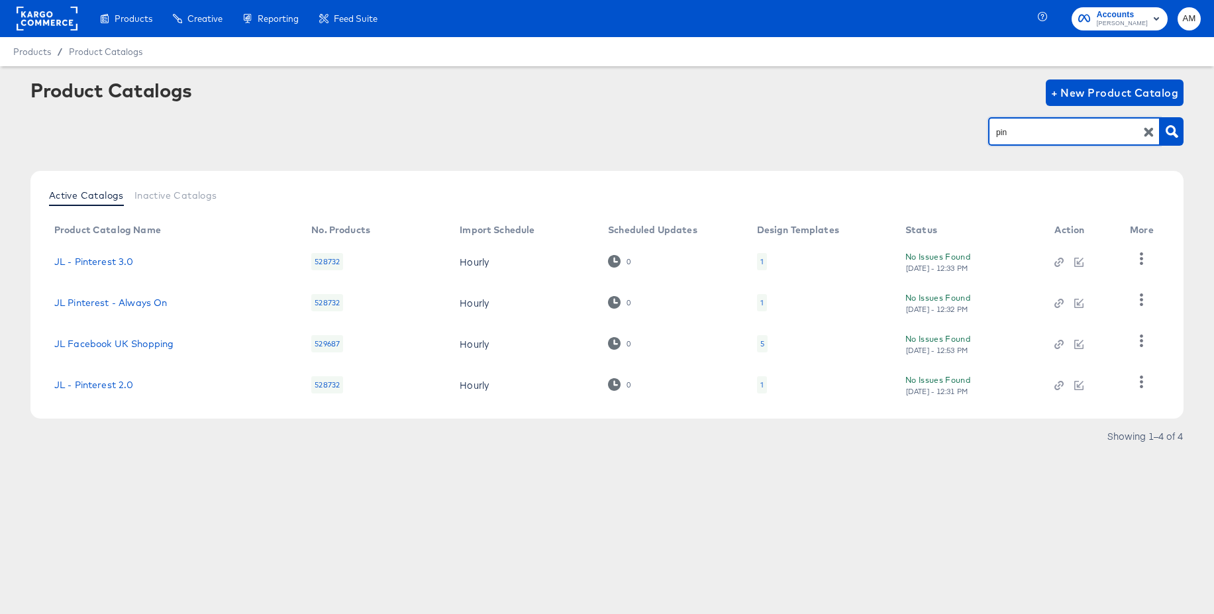
click at [1028, 127] on input "pin" at bounding box center [1064, 132] width 141 height 15
click at [1023, 129] on input "pin" at bounding box center [1064, 132] width 141 height 15
type input "pint"
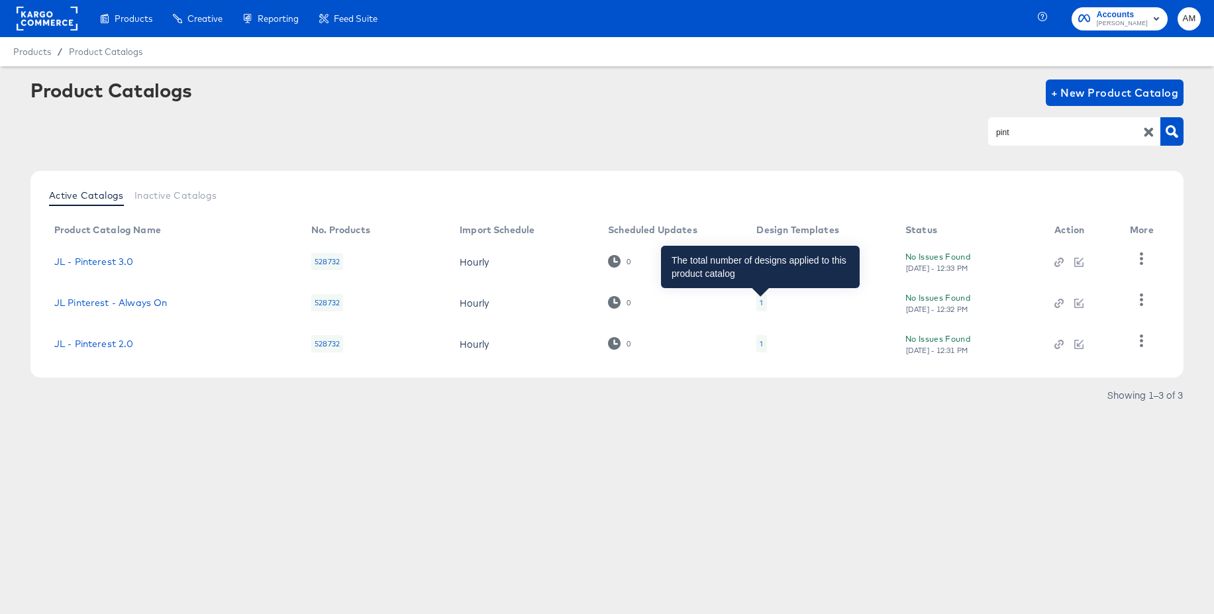
click at [760, 299] on div "1" at bounding box center [761, 302] width 3 height 11
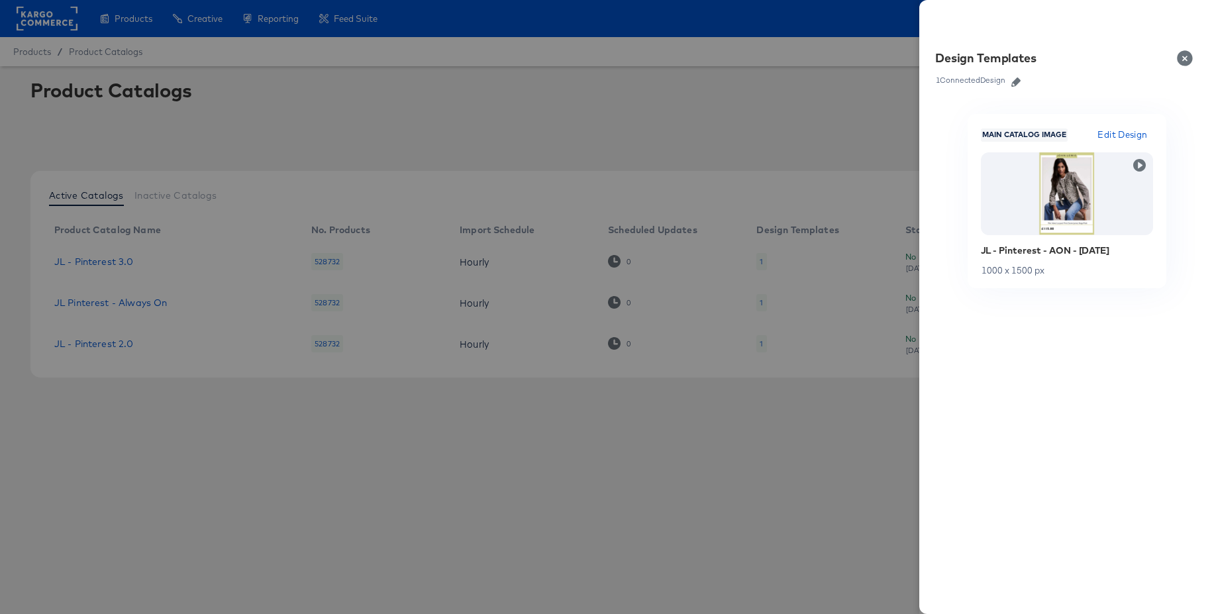
click at [1016, 82] on icon "button" at bounding box center [1016, 82] width 9 height 9
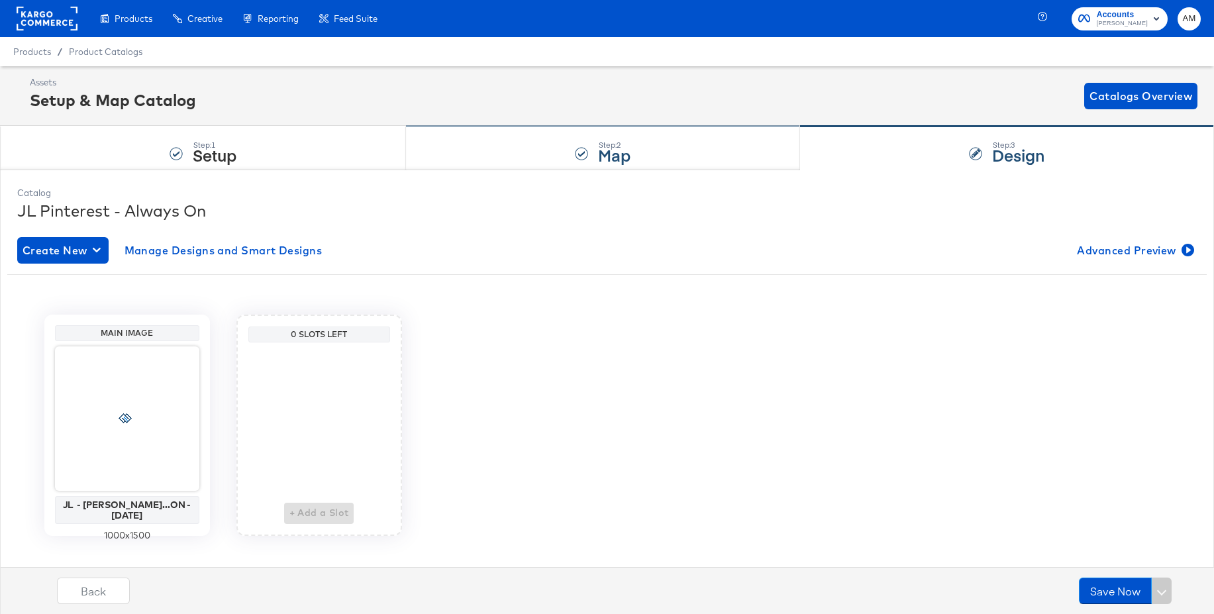
click at [533, 161] on div "Step: 2 Map" at bounding box center [603, 149] width 394 height 44
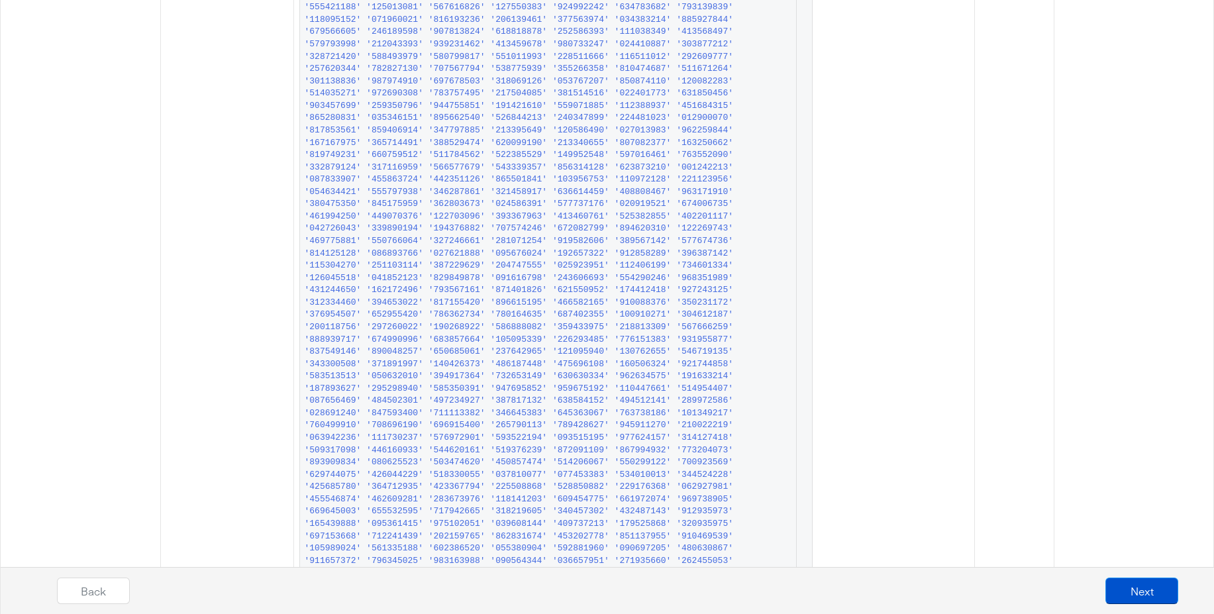
scroll to position [16888, 0]
click at [1135, 584] on button "Next" at bounding box center [1142, 591] width 73 height 26
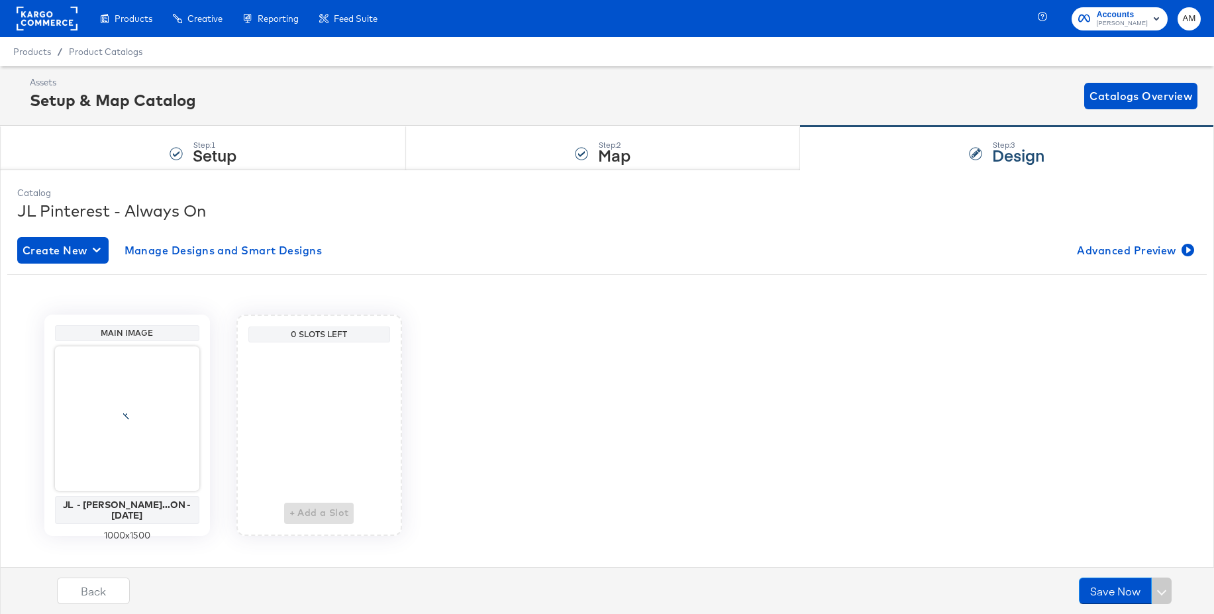
scroll to position [18, 0]
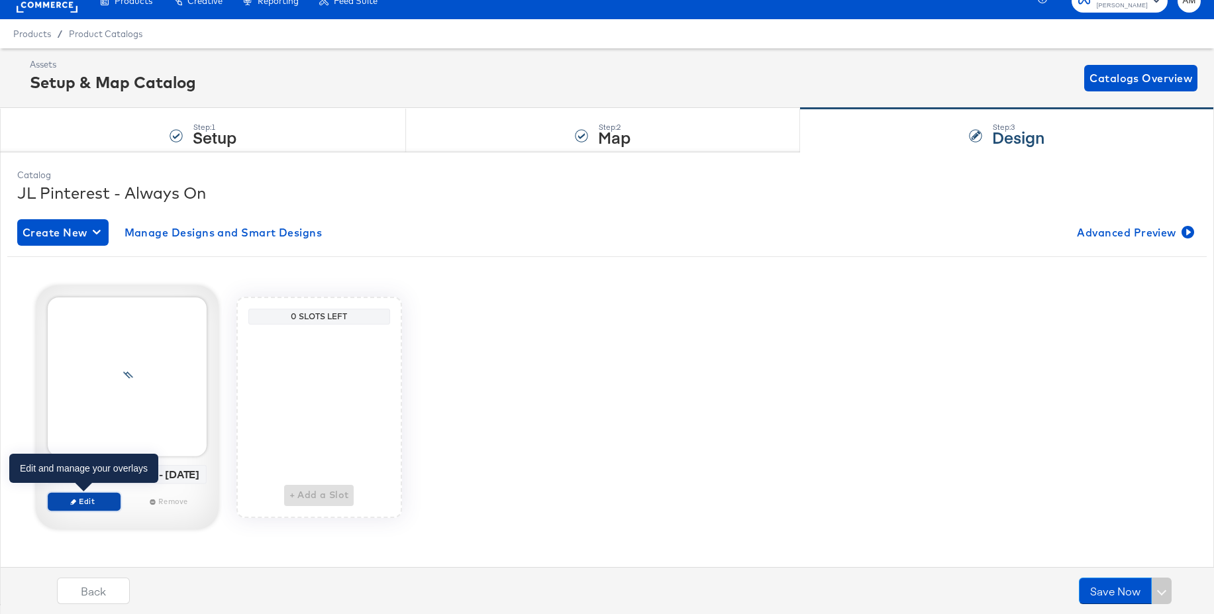
click at [86, 499] on span "Edit" at bounding box center [83, 501] width 61 height 10
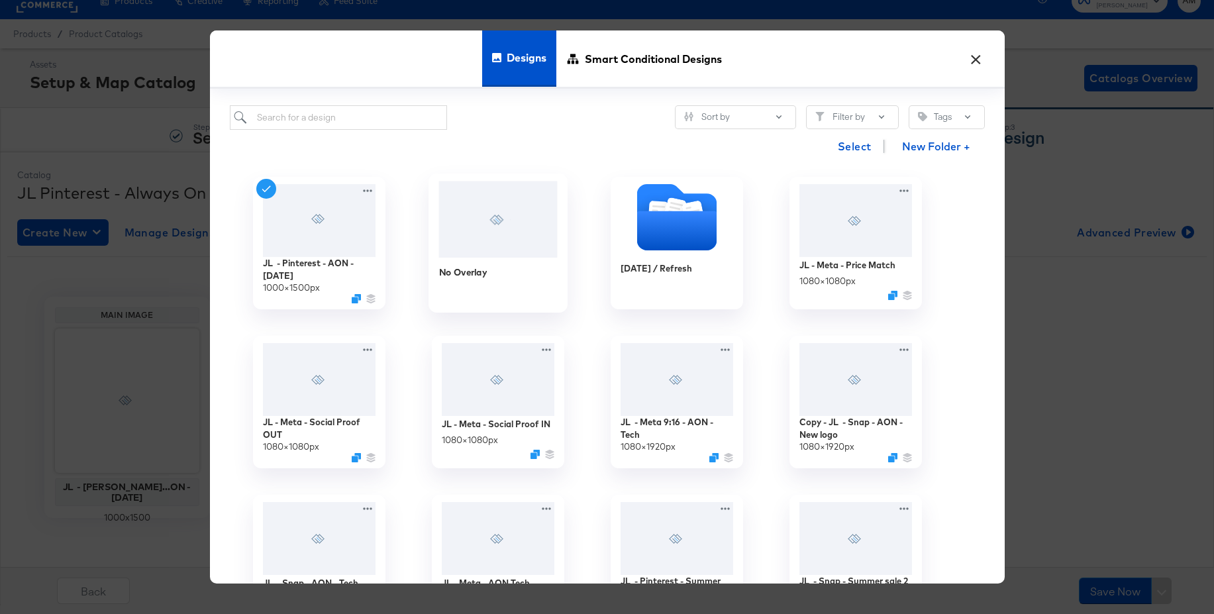
scroll to position [3, 0]
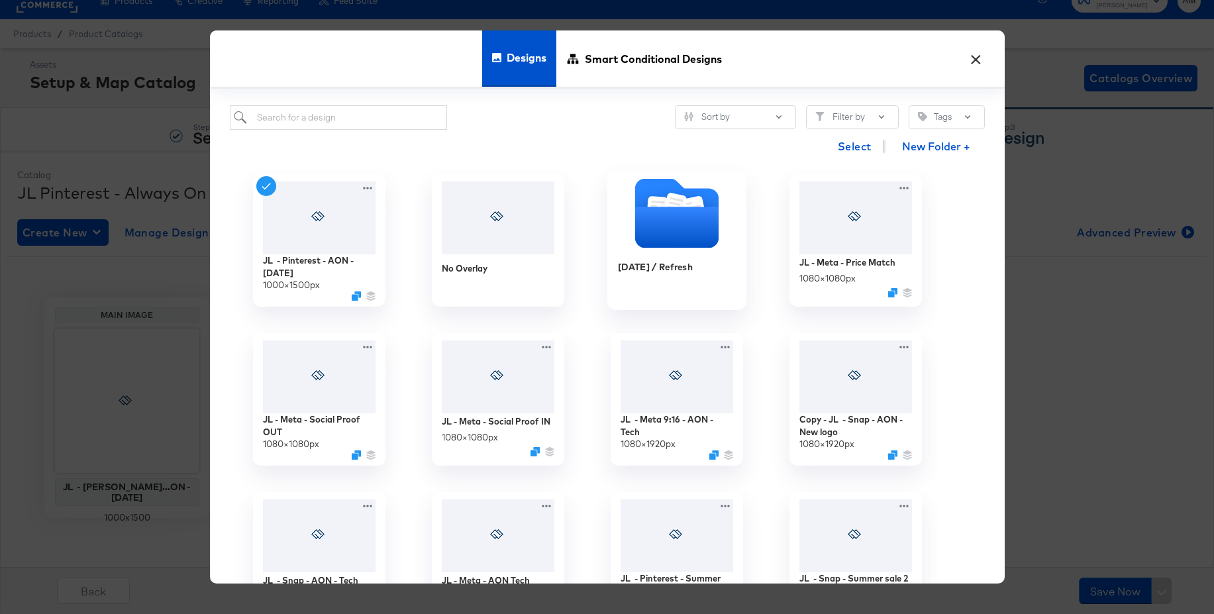
click at [683, 224] on icon "Folder" at bounding box center [676, 227] width 83 height 41
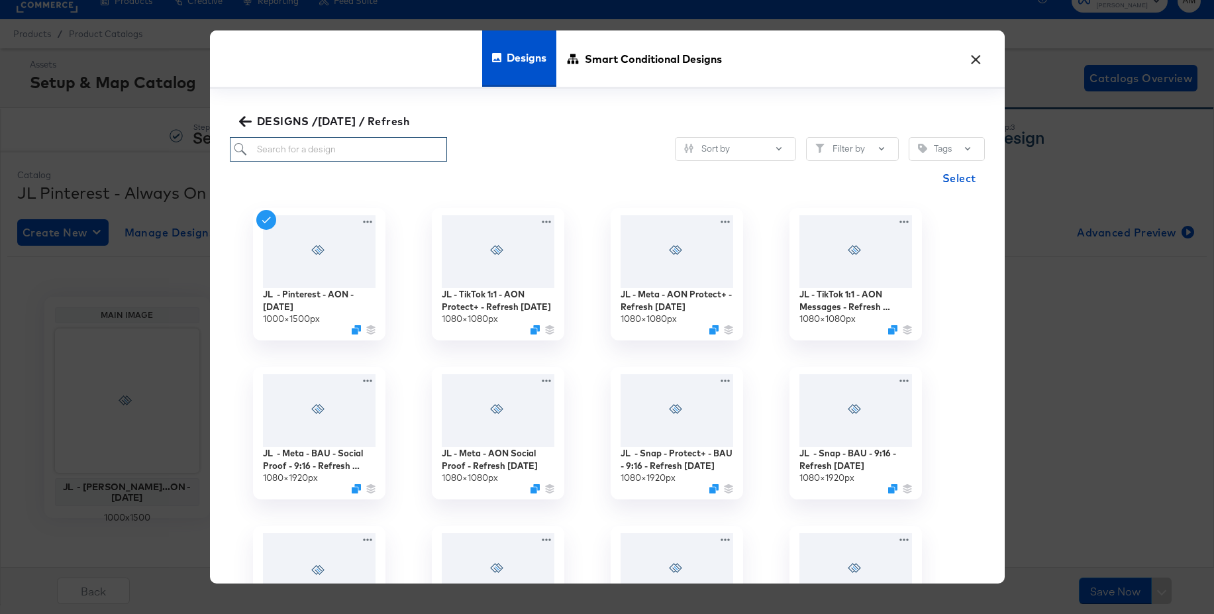
click at [379, 152] on input "search" at bounding box center [339, 149] width 218 height 25
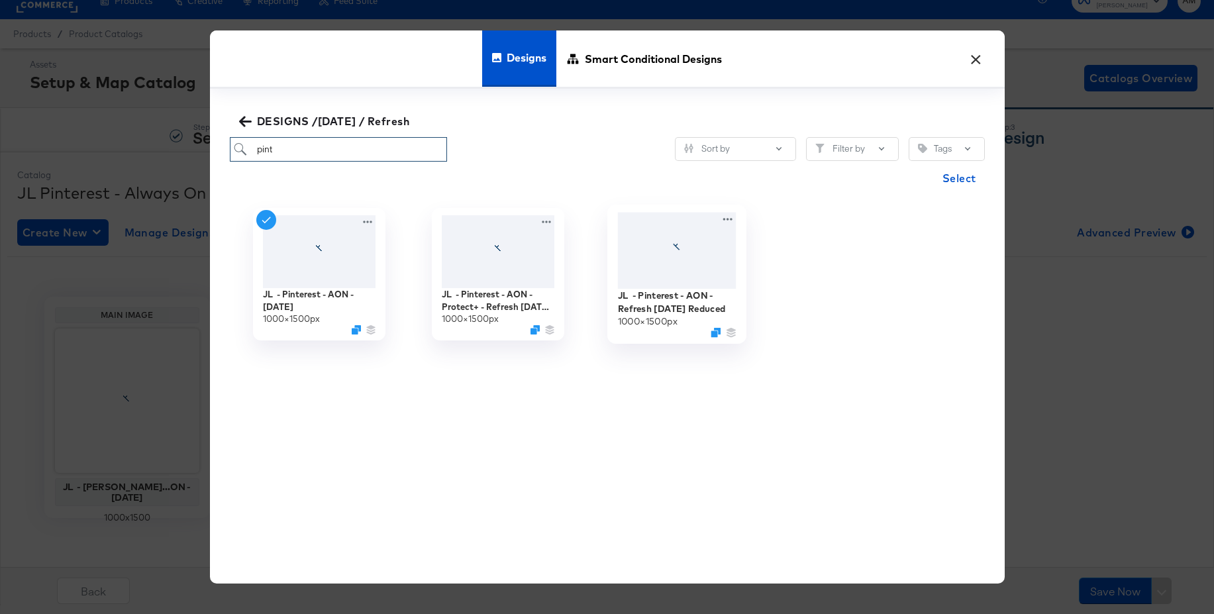
type input "pint"
click at [659, 254] on div at bounding box center [676, 250] width 119 height 76
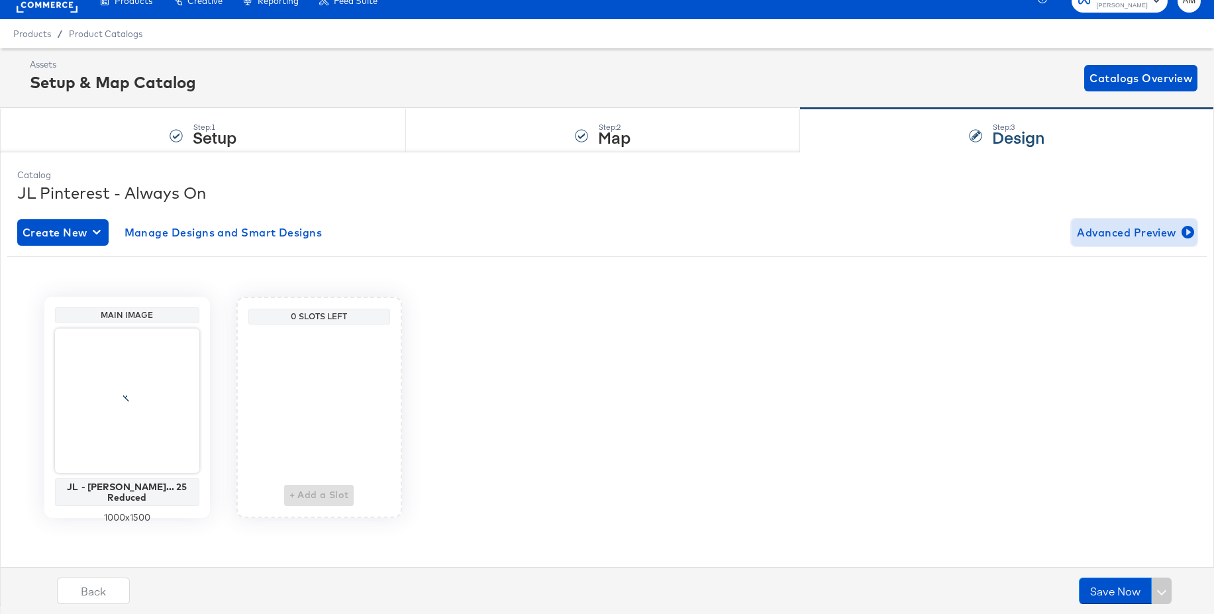
click at [1114, 236] on span "Advanced Preview" at bounding box center [1134, 232] width 115 height 19
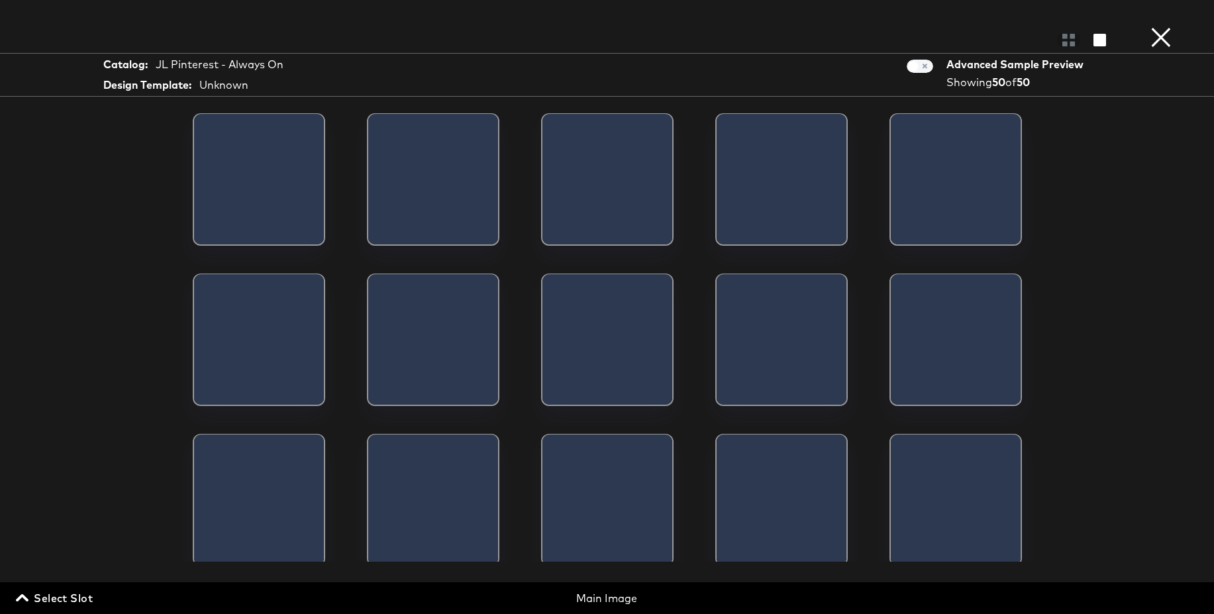
click at [48, 594] on span "Select Slot" at bounding box center [56, 598] width 74 height 19
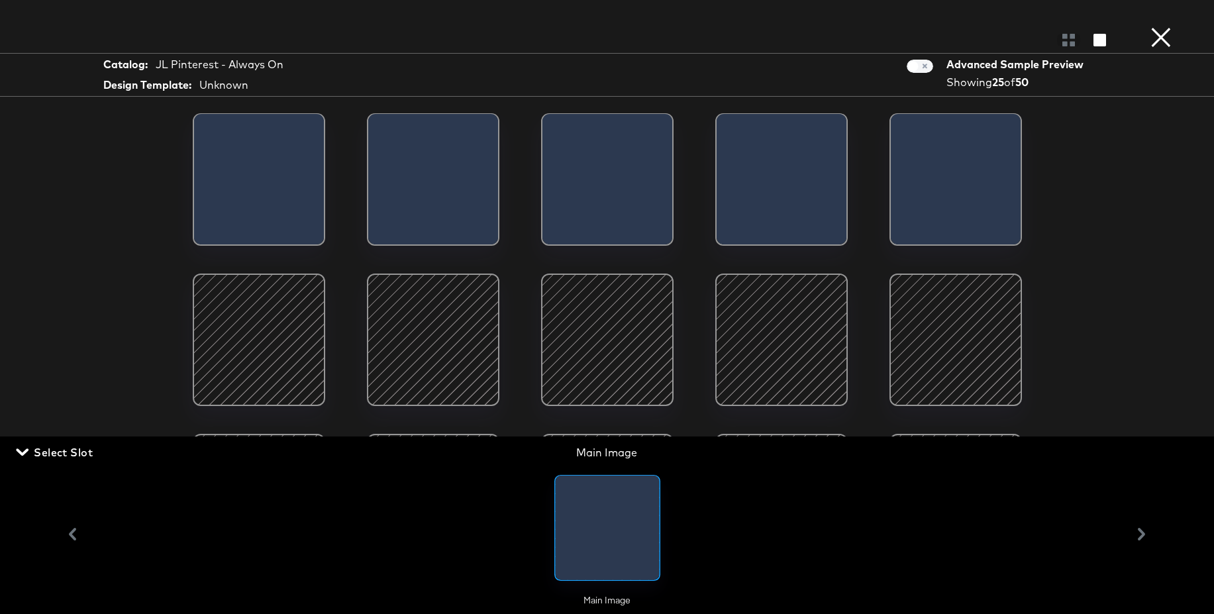
click at [84, 450] on span "Select Slot" at bounding box center [56, 452] width 74 height 19
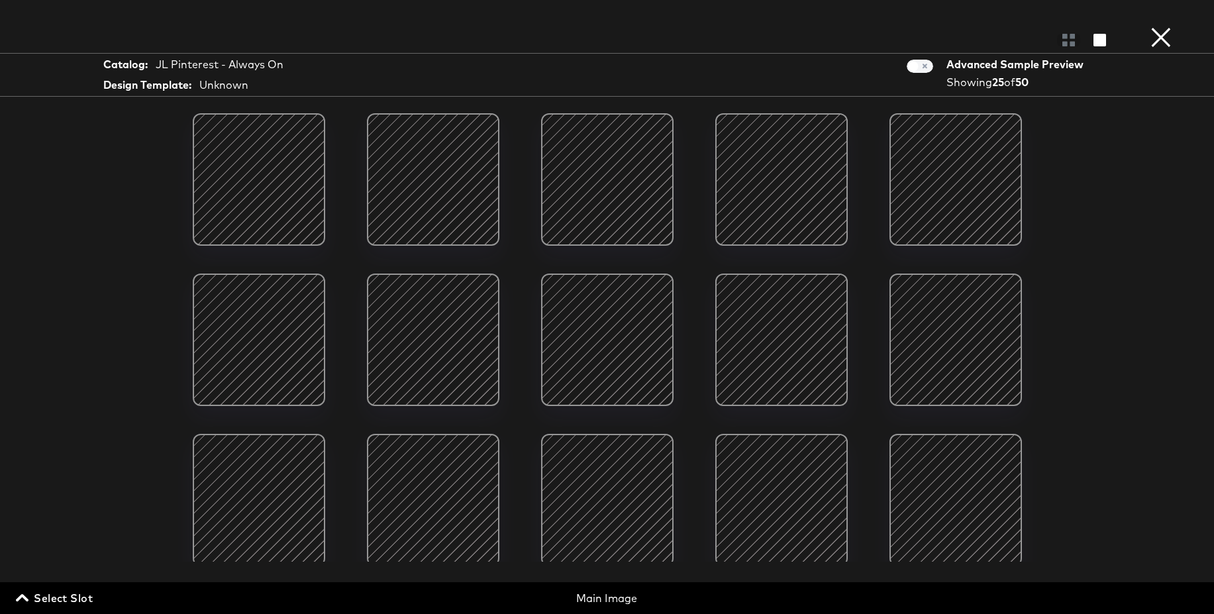
click at [257, 305] on div at bounding box center [259, 340] width 113 height 113
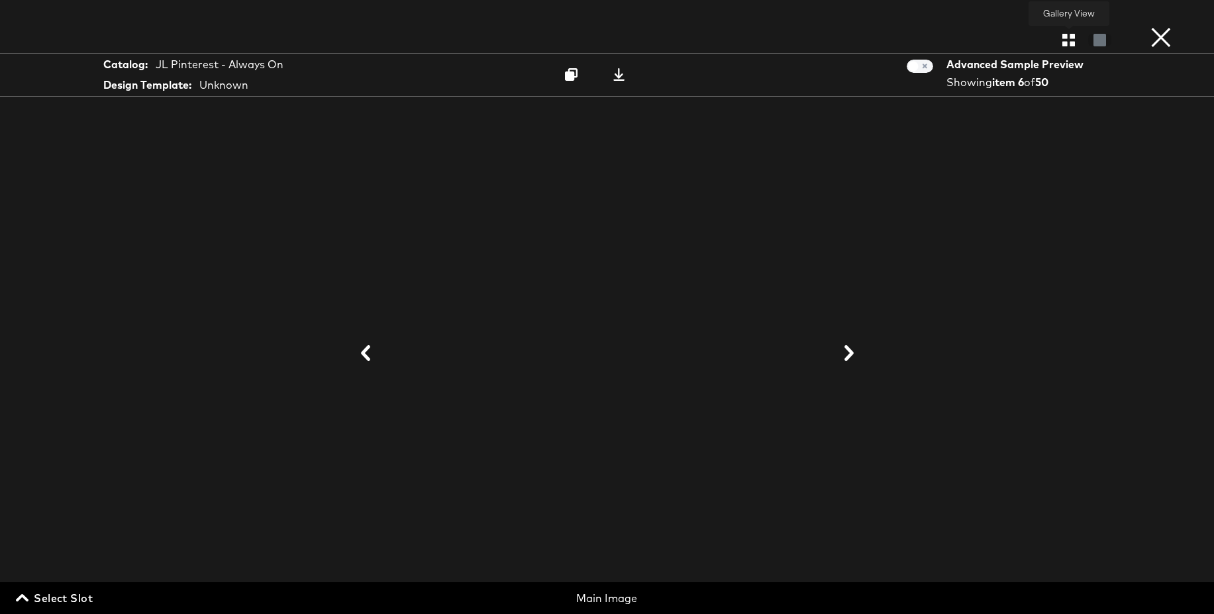
drag, startPoint x: 1068, startPoint y: 42, endPoint x: 1057, endPoint y: 54, distance: 16.0
click at [1068, 42] on icon "button" at bounding box center [1069, 40] width 13 height 13
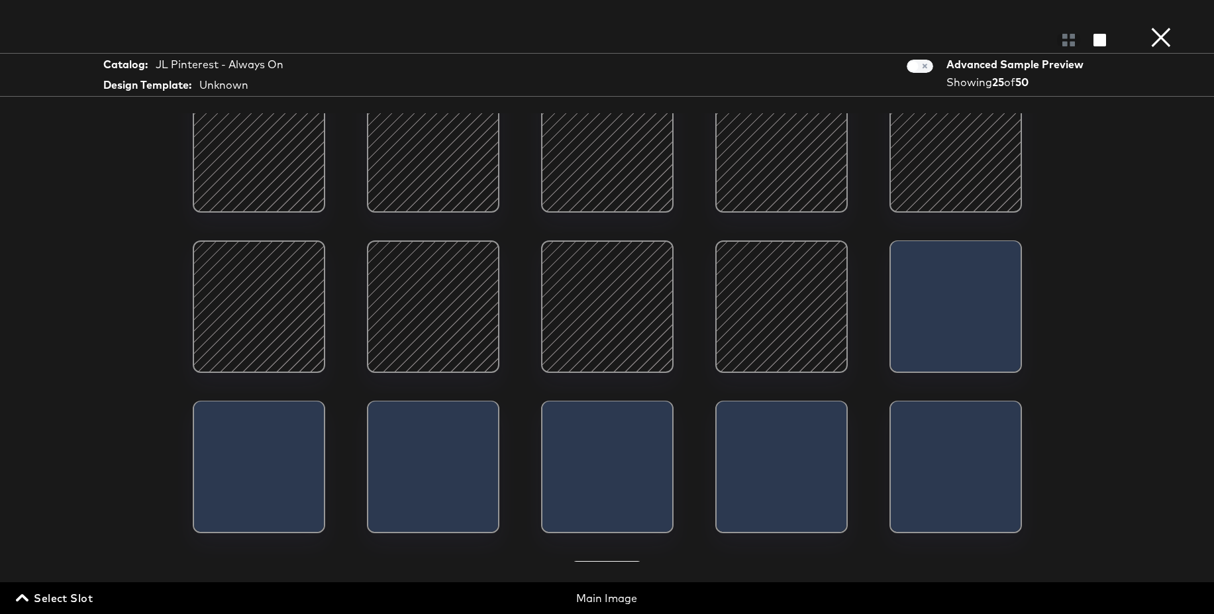
scroll to position [380, 0]
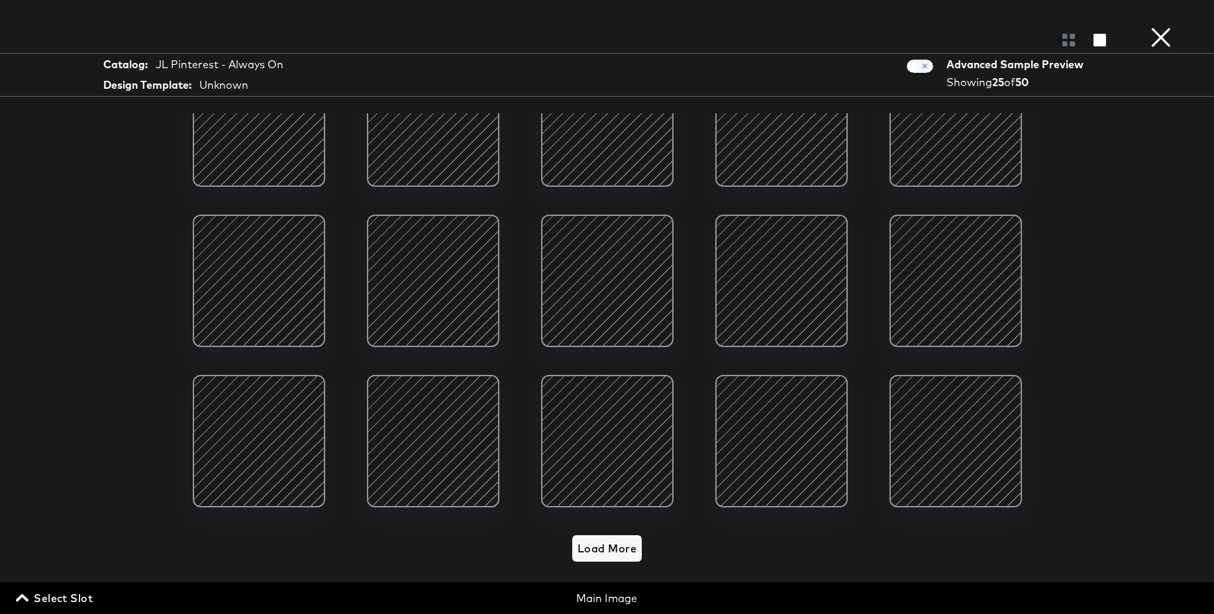
click at [1169, 26] on button "×" at bounding box center [1161, 13] width 26 height 26
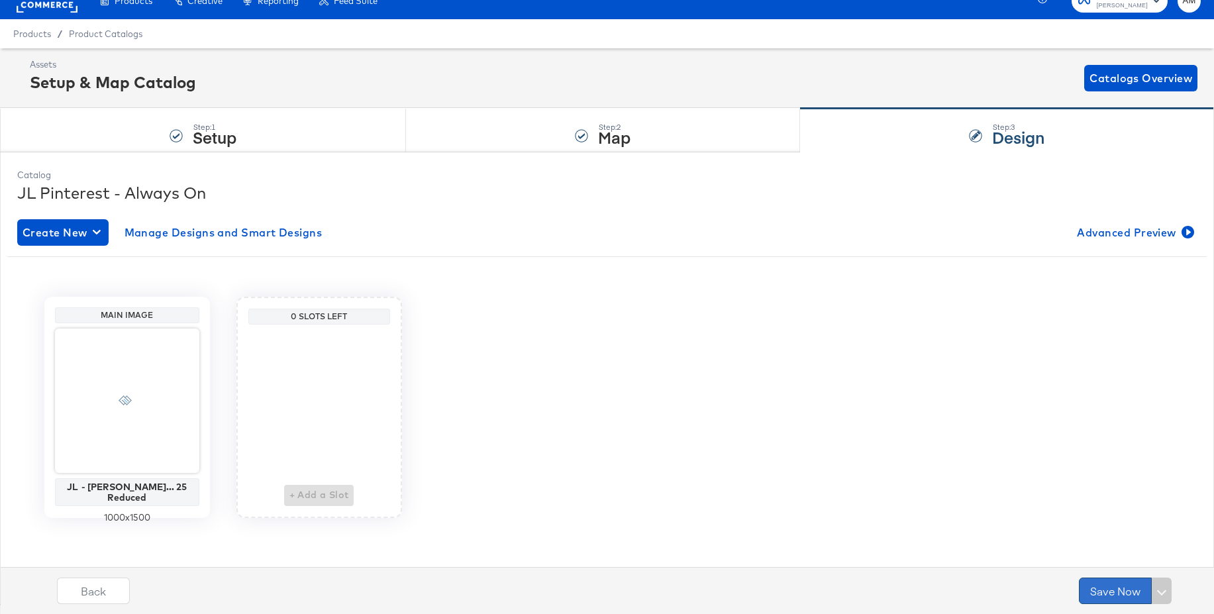
click at [1114, 593] on button "Save Now" at bounding box center [1115, 591] width 73 height 26
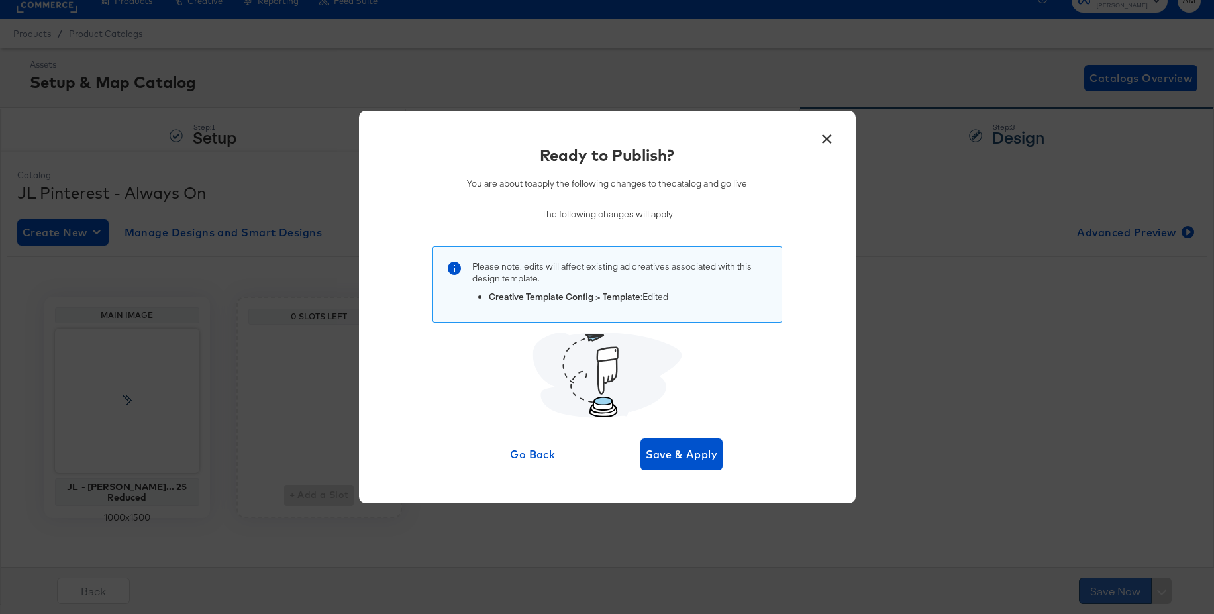
scroll to position [0, 0]
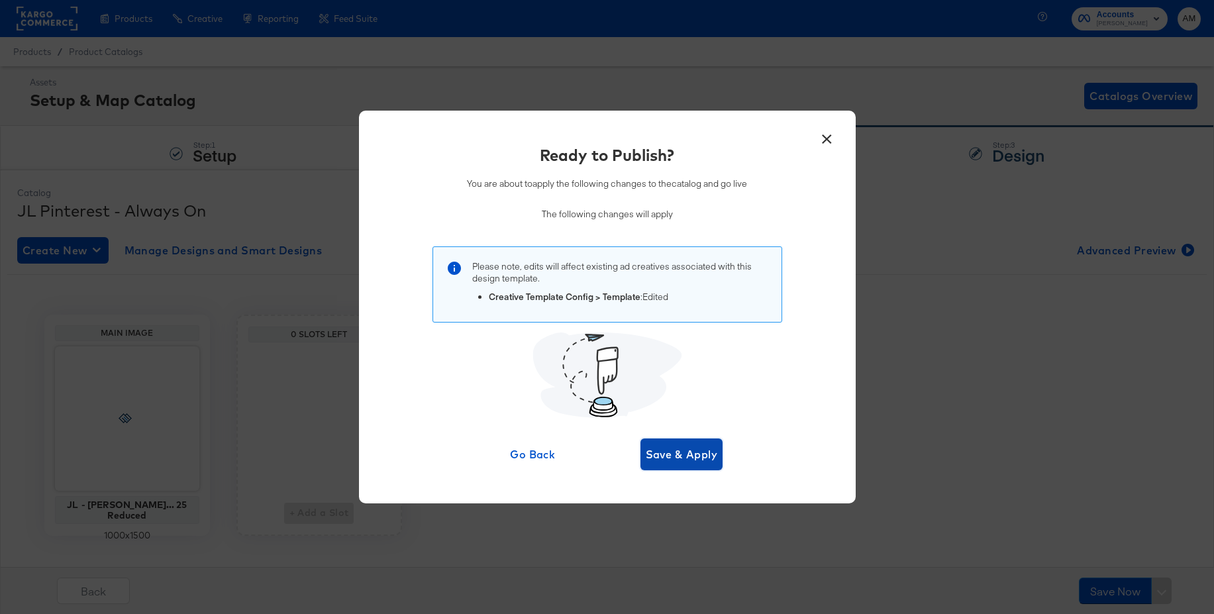
click at [671, 456] on span "Save & Apply" at bounding box center [682, 454] width 72 height 19
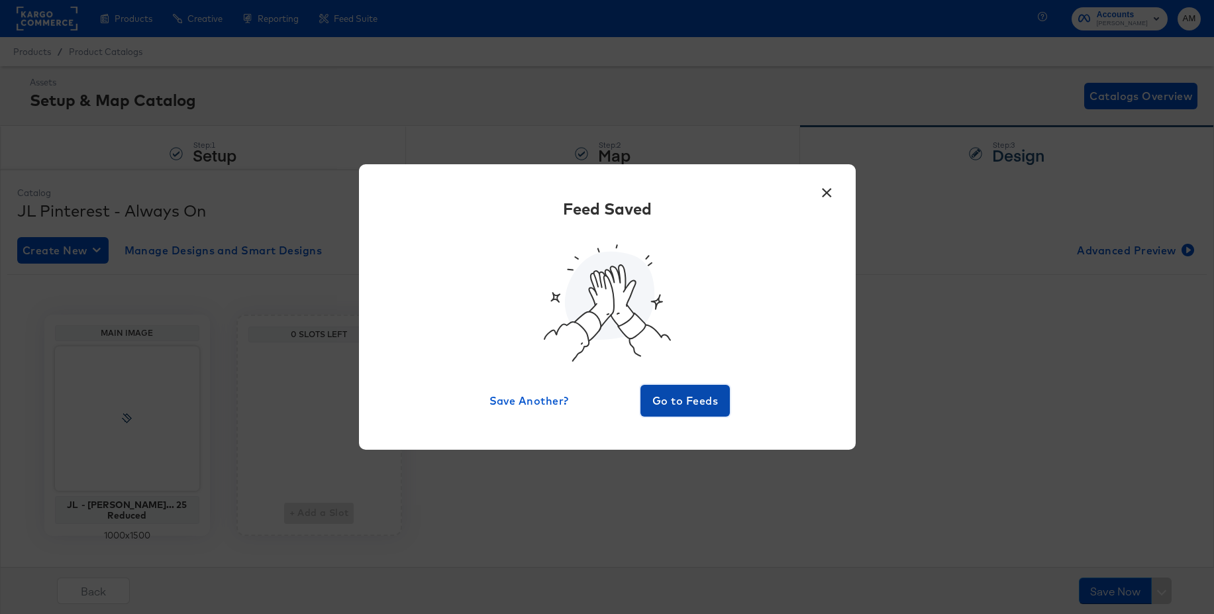
click at [678, 405] on span "Go to Feeds" at bounding box center [685, 401] width 79 height 19
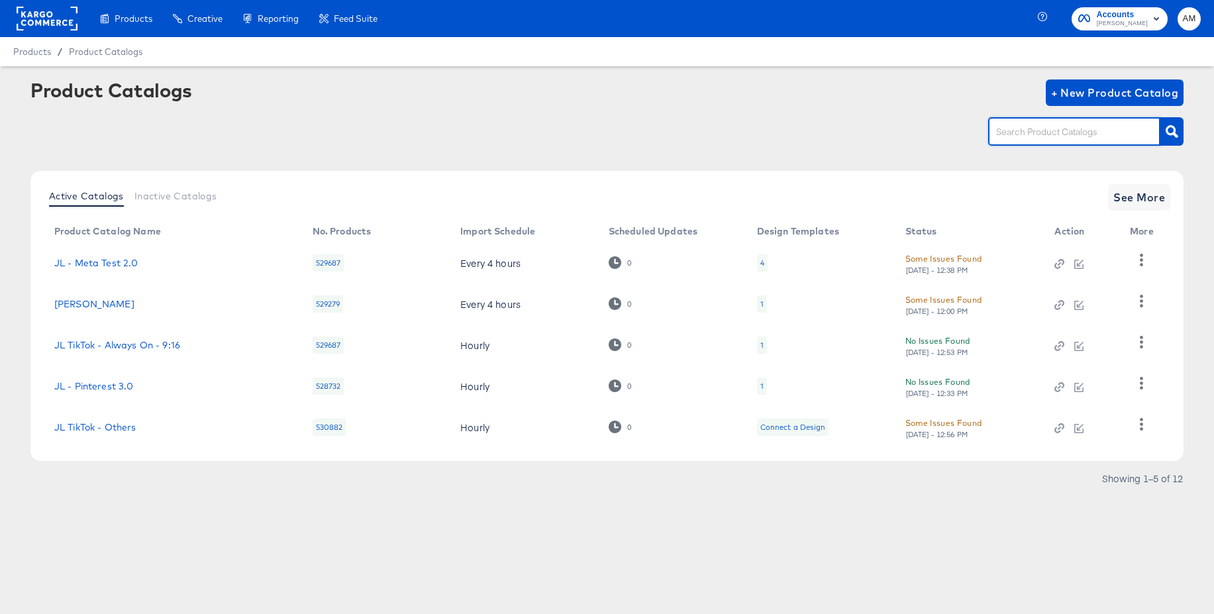
click at [1025, 132] on input "text" at bounding box center [1064, 132] width 141 height 15
type input "pint"
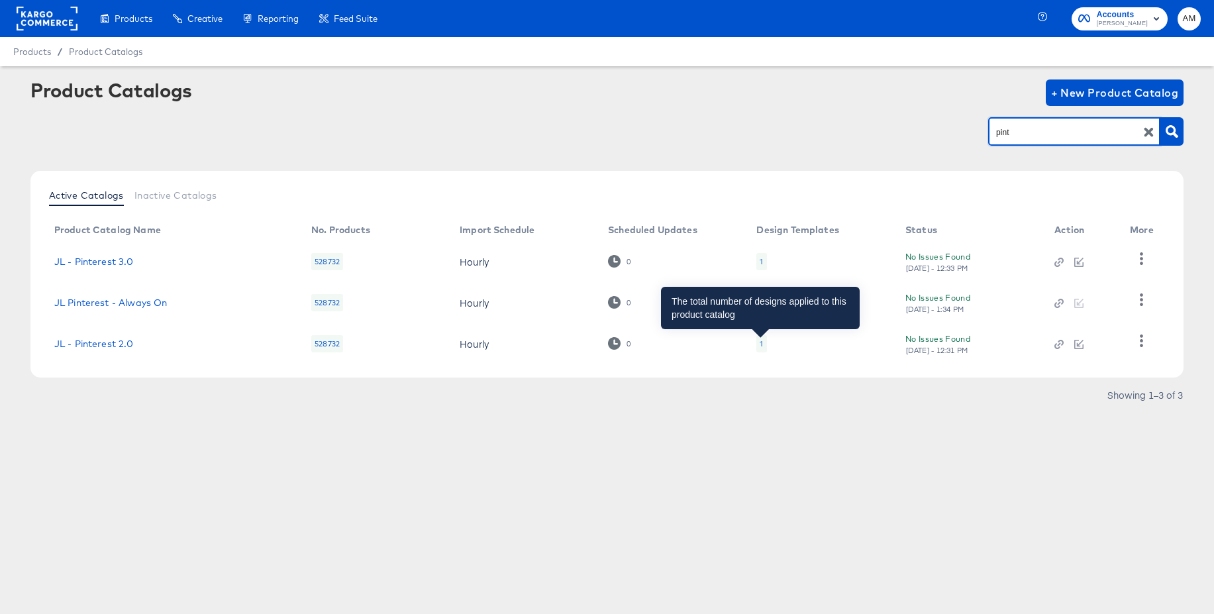
click at [760, 343] on div "1" at bounding box center [761, 344] width 3 height 11
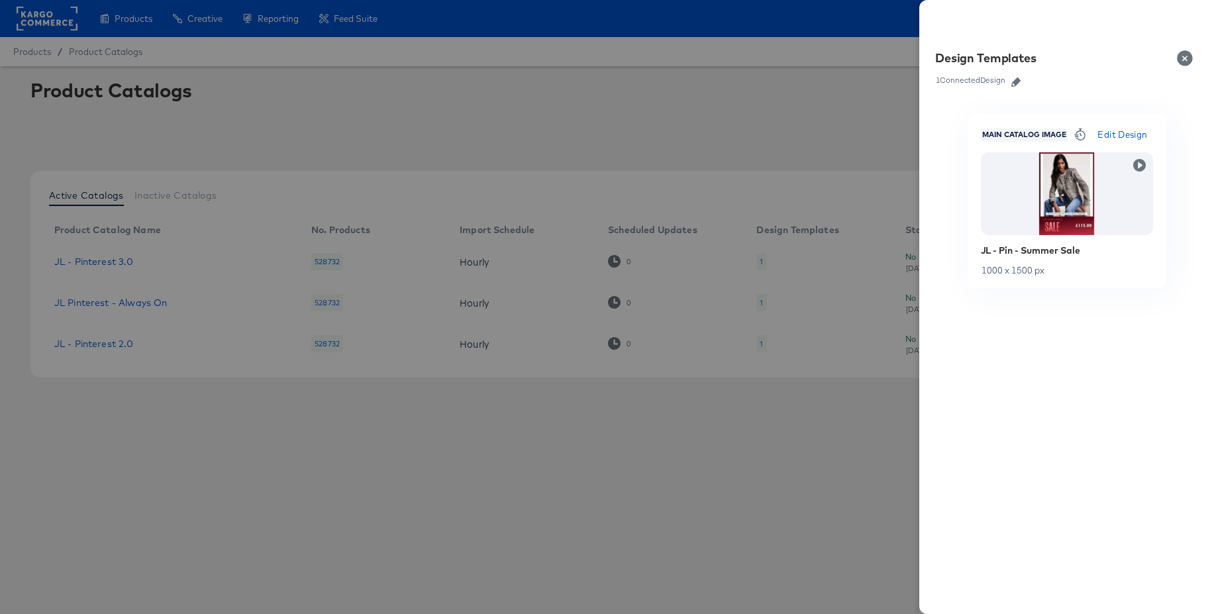
click at [751, 390] on div at bounding box center [607, 307] width 1214 height 614
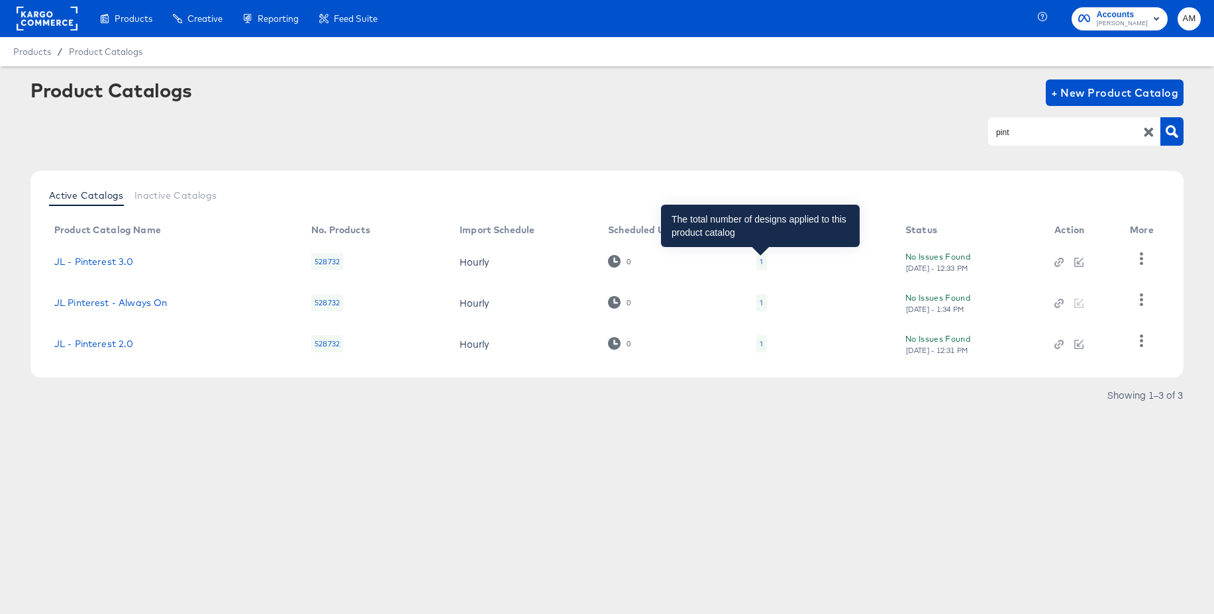
click at [762, 262] on div "1" at bounding box center [761, 261] width 3 height 11
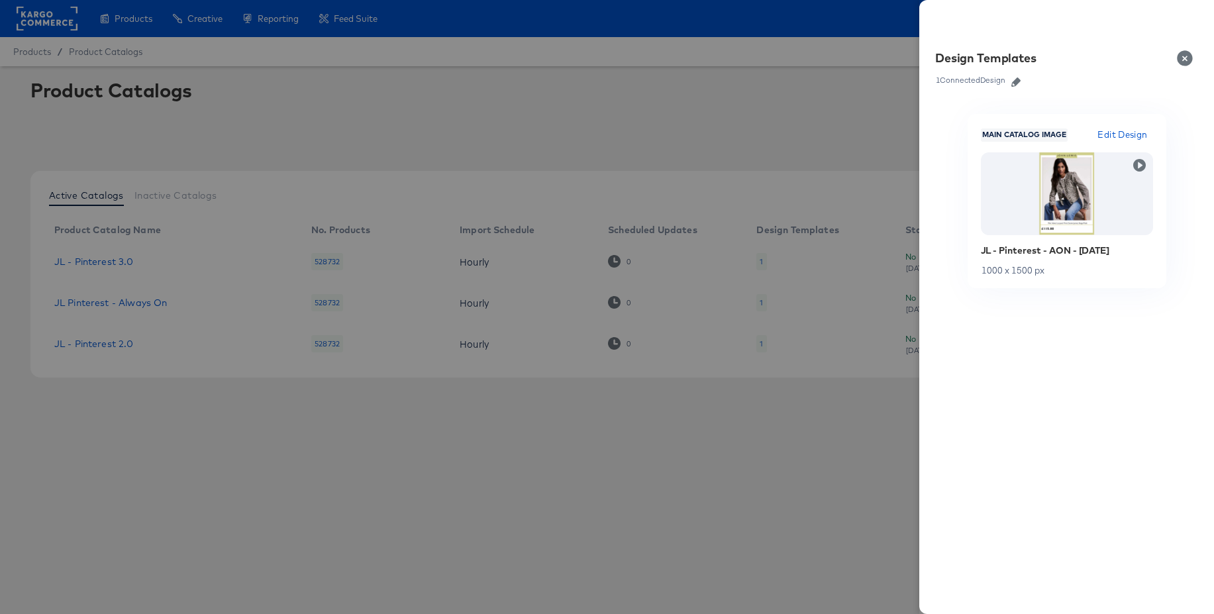
click at [1018, 83] on icon "button" at bounding box center [1016, 82] width 9 height 9
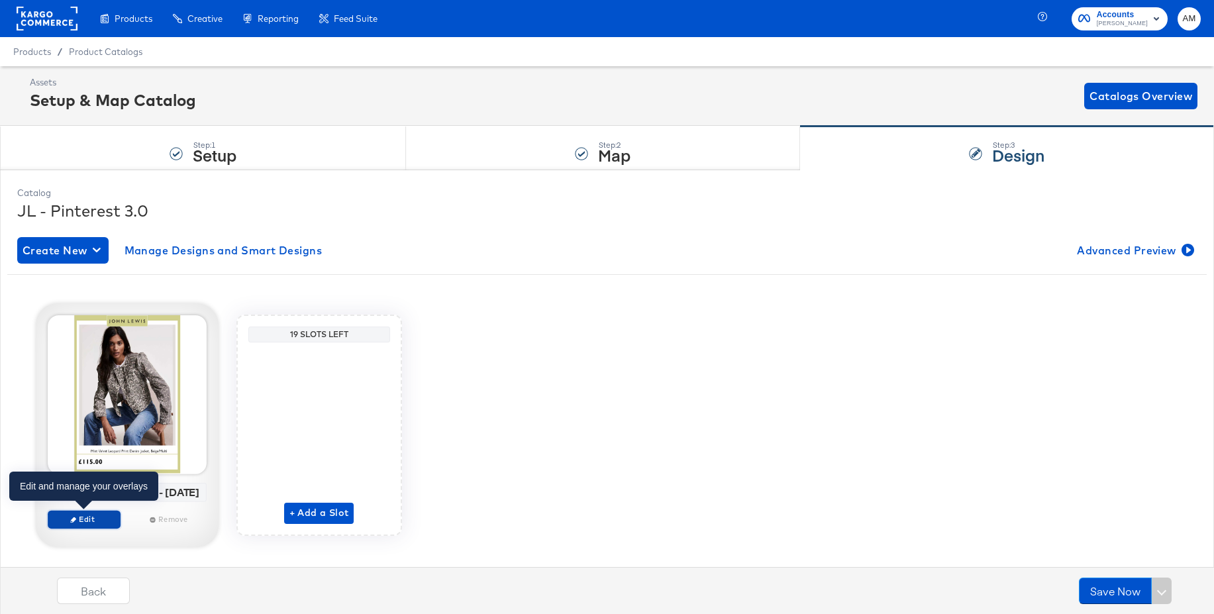
click at [87, 519] on span "Edit" at bounding box center [83, 519] width 61 height 10
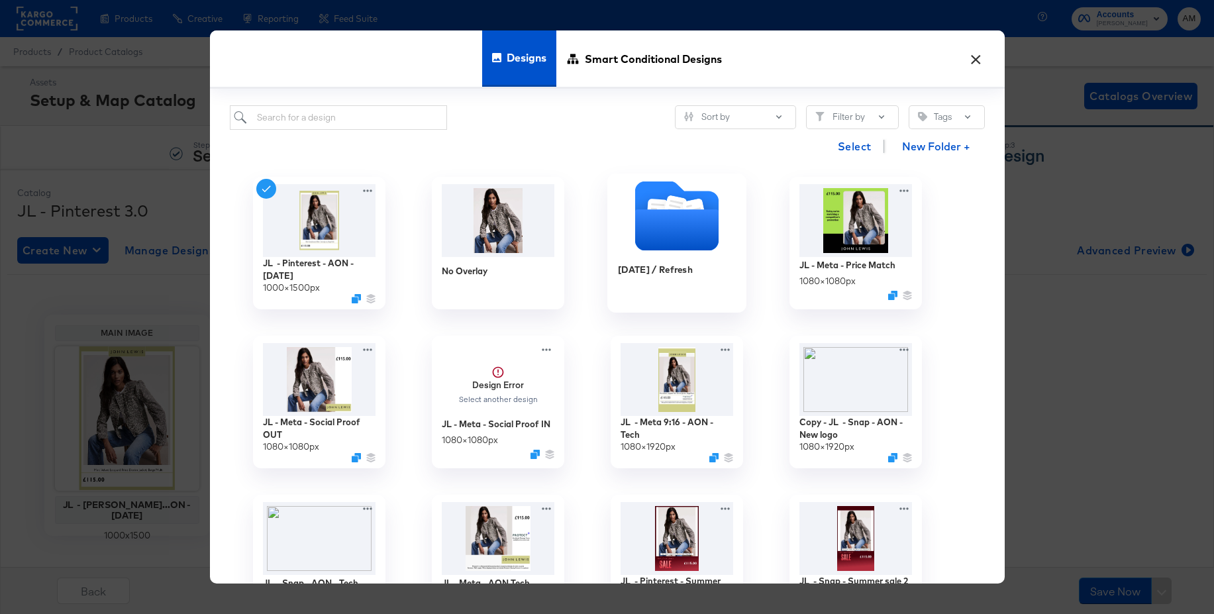
click at [689, 229] on icon "Folder" at bounding box center [676, 229] width 83 height 41
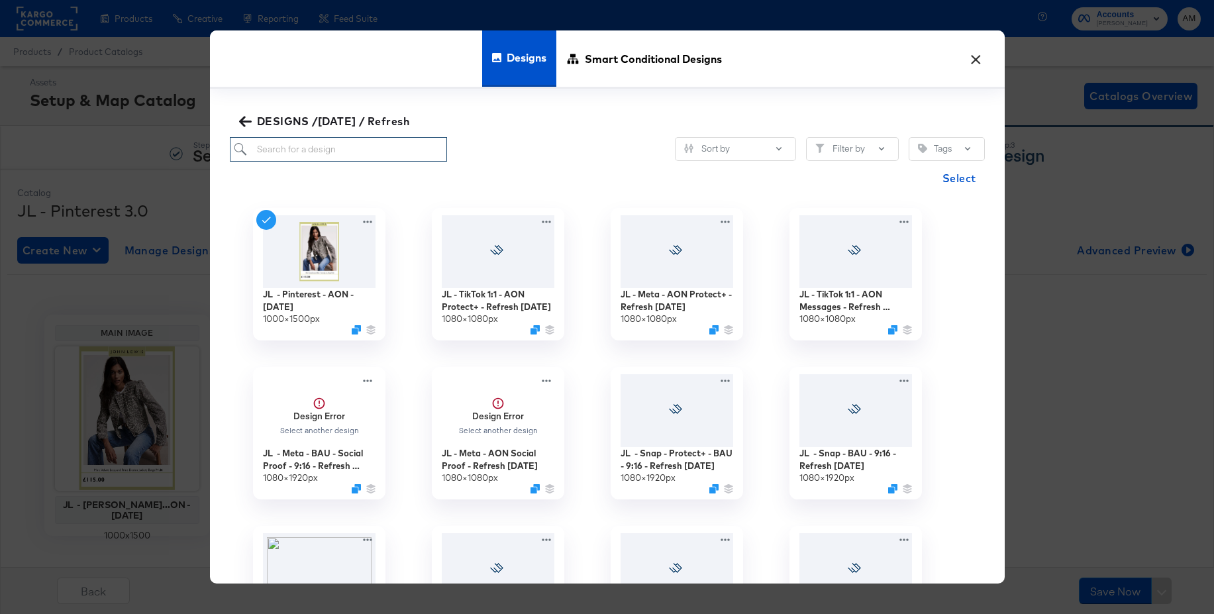
click at [324, 146] on input "search" at bounding box center [339, 149] width 218 height 25
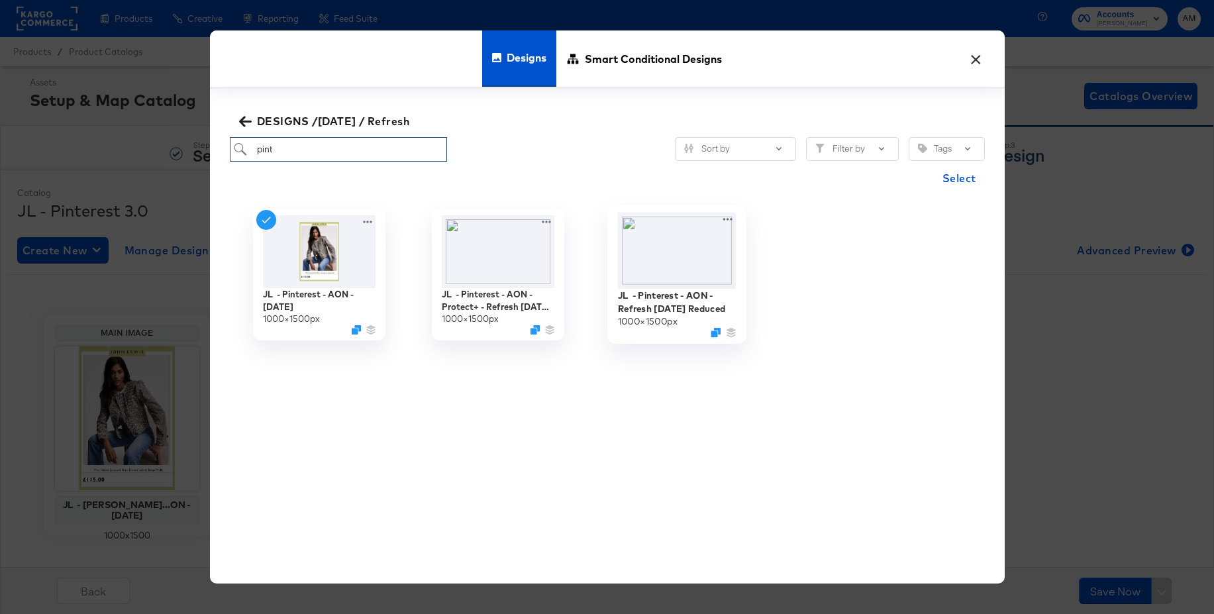
type input "pint"
click at [682, 244] on img at bounding box center [676, 250] width 119 height 76
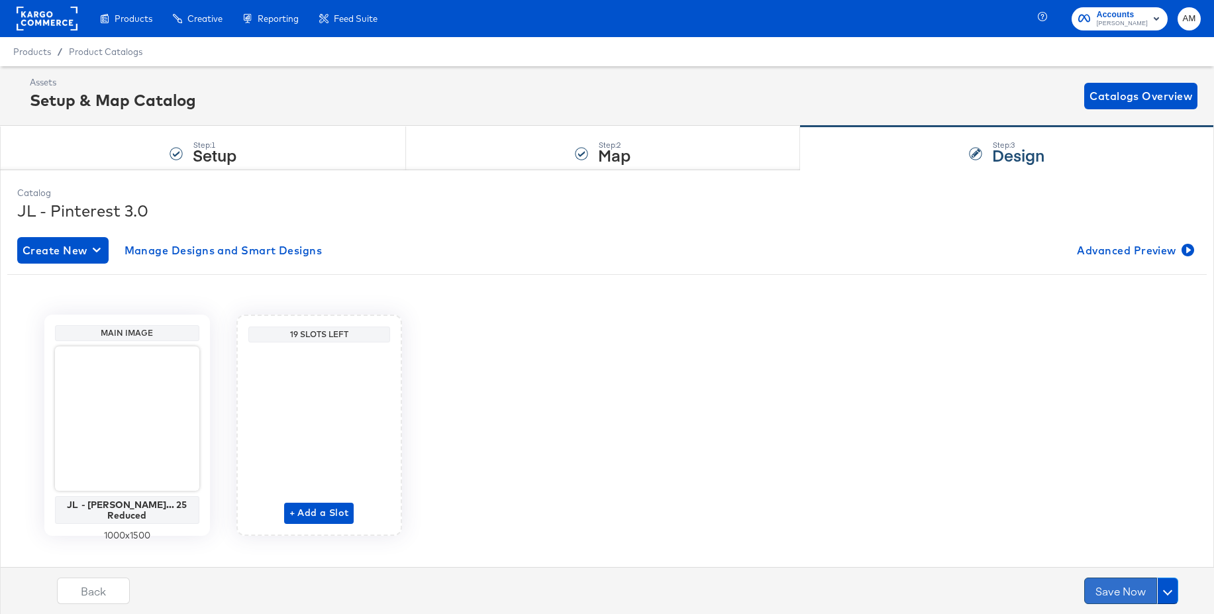
click at [1126, 589] on button "Save Now" at bounding box center [1120, 591] width 73 height 26
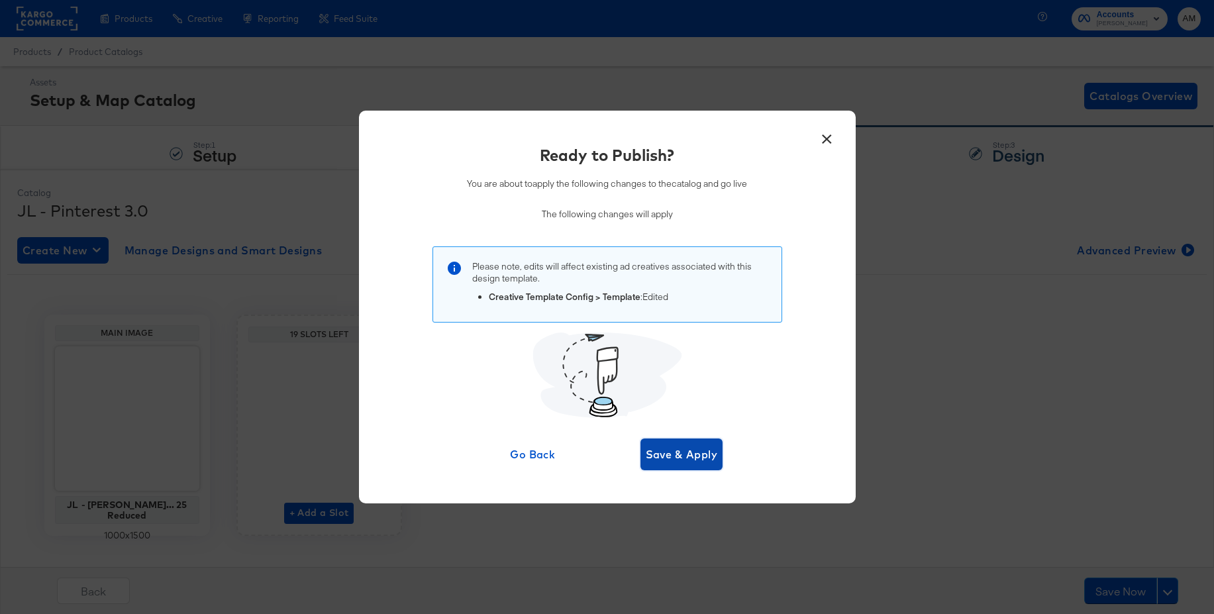
click at [684, 449] on span "Save & Apply" at bounding box center [682, 454] width 72 height 19
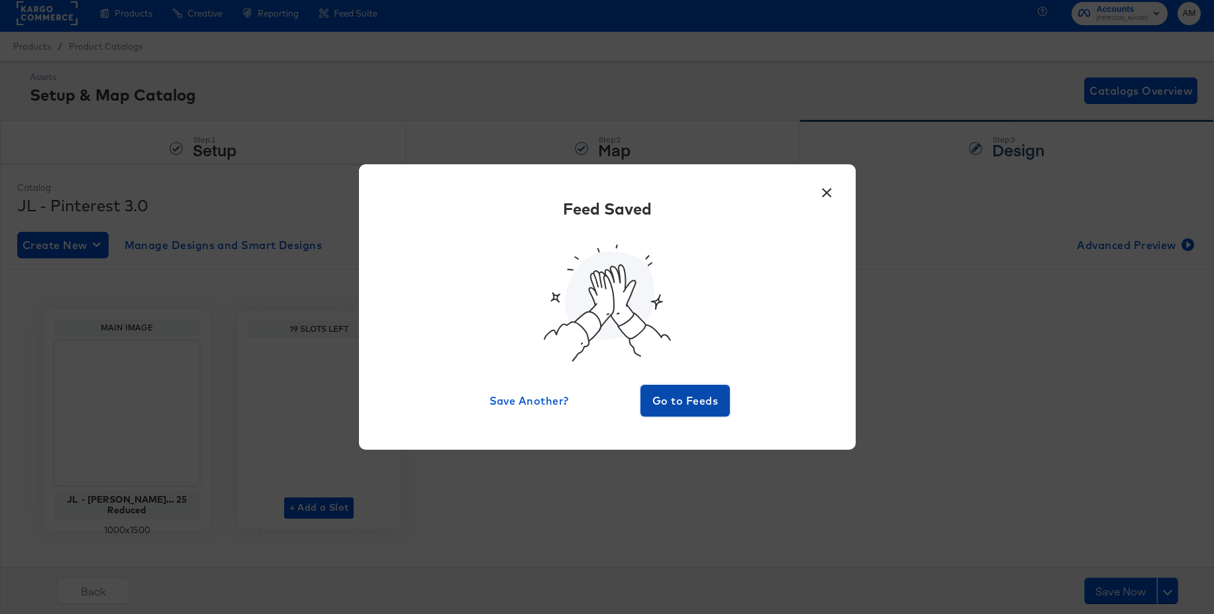
scroll to position [5, 0]
click at [684, 405] on span "Go to Feeds" at bounding box center [685, 401] width 79 height 19
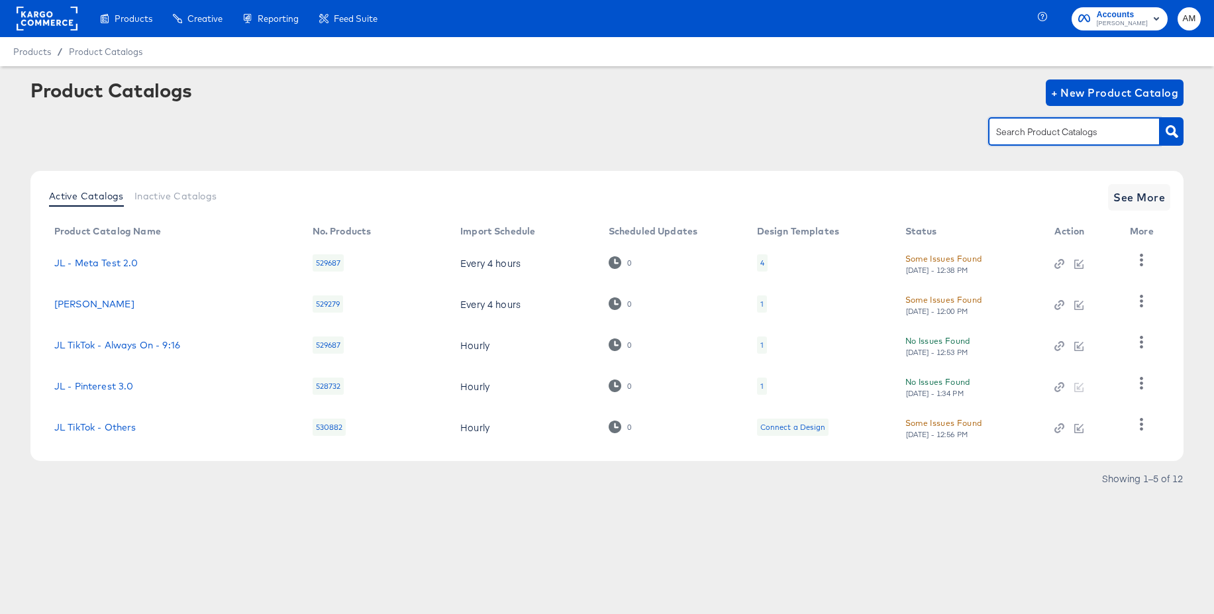
click at [1018, 136] on input "text" at bounding box center [1064, 132] width 141 height 15
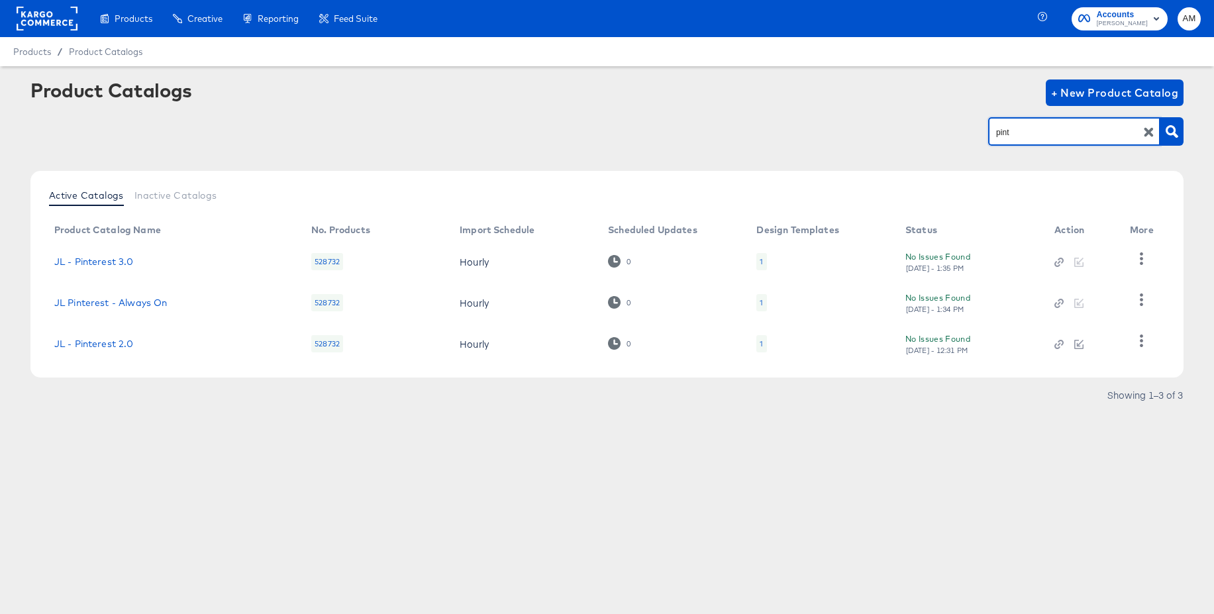
click at [762, 344] on div "1" at bounding box center [762, 343] width 10 height 17
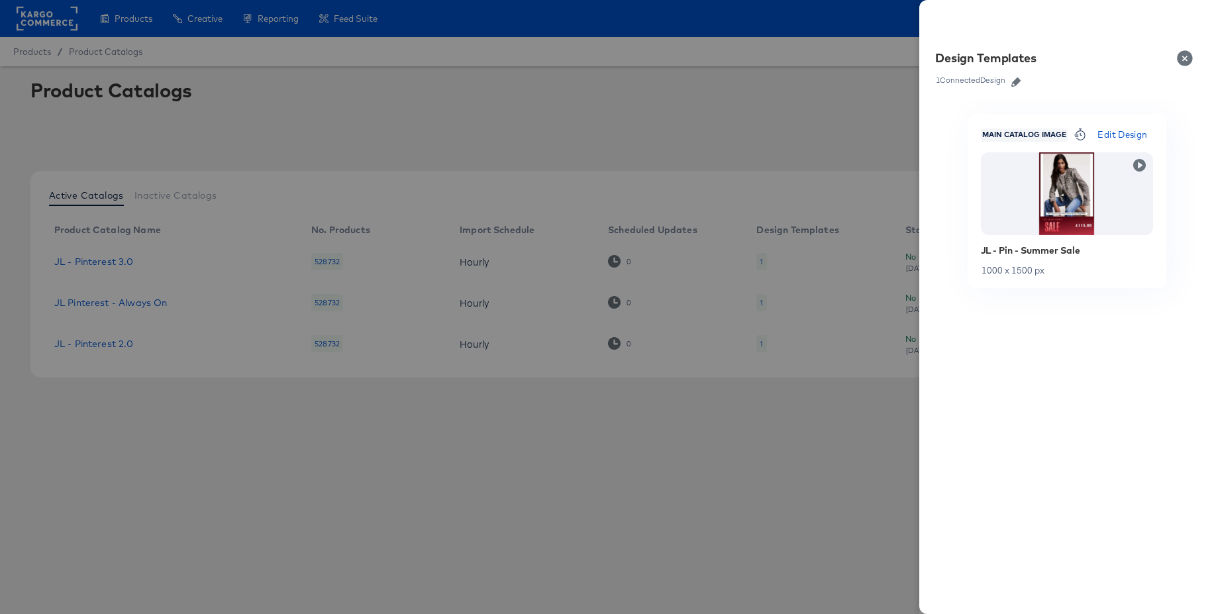
click at [686, 78] on div at bounding box center [607, 307] width 1214 height 614
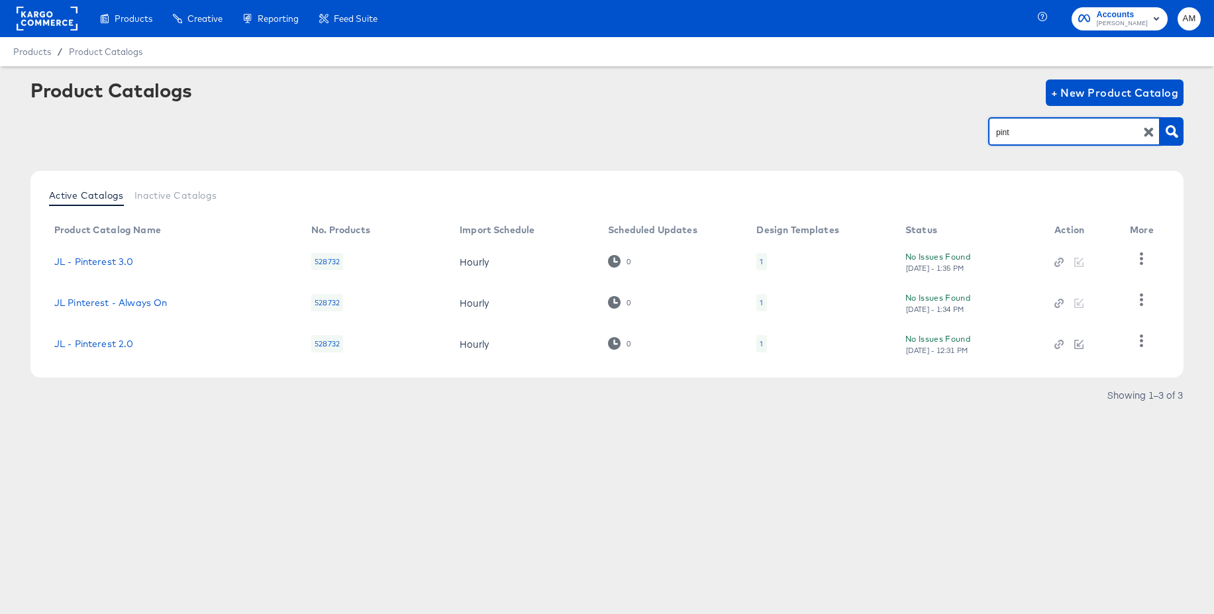
drag, startPoint x: 1025, startPoint y: 134, endPoint x: 955, endPoint y: 131, distance: 70.3
click at [955, 131] on div "pint" at bounding box center [606, 132] width 1153 height 30
type input "tik"
drag, startPoint x: 132, startPoint y: 348, endPoint x: 124, endPoint y: 345, distance: 9.2
click at [132, 348] on link "JL TikTok - Always On" at bounding box center [103, 344] width 99 height 11
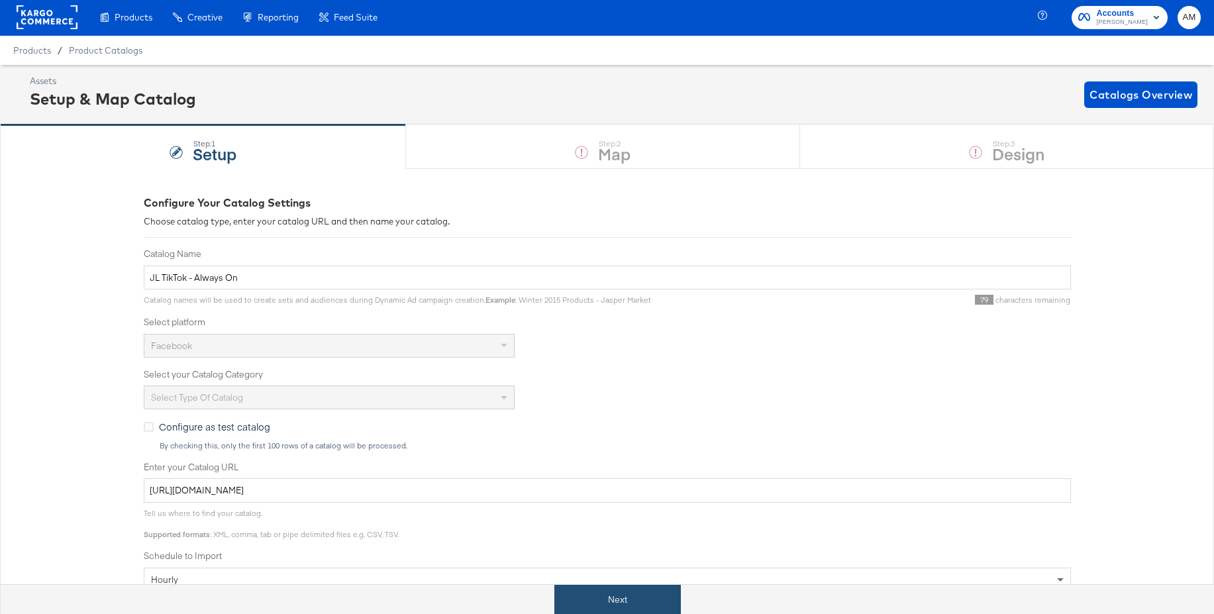
click at [637, 602] on button "Next" at bounding box center [617, 600] width 127 height 30
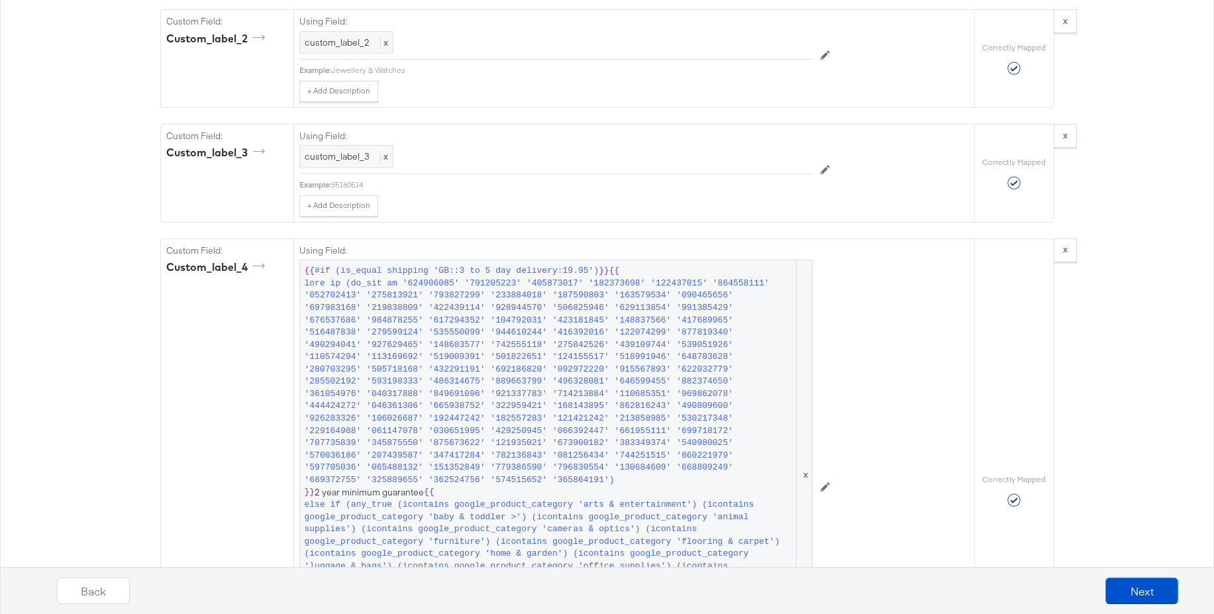
scroll to position [14306, 0]
click at [1139, 587] on button "Next" at bounding box center [1142, 591] width 73 height 26
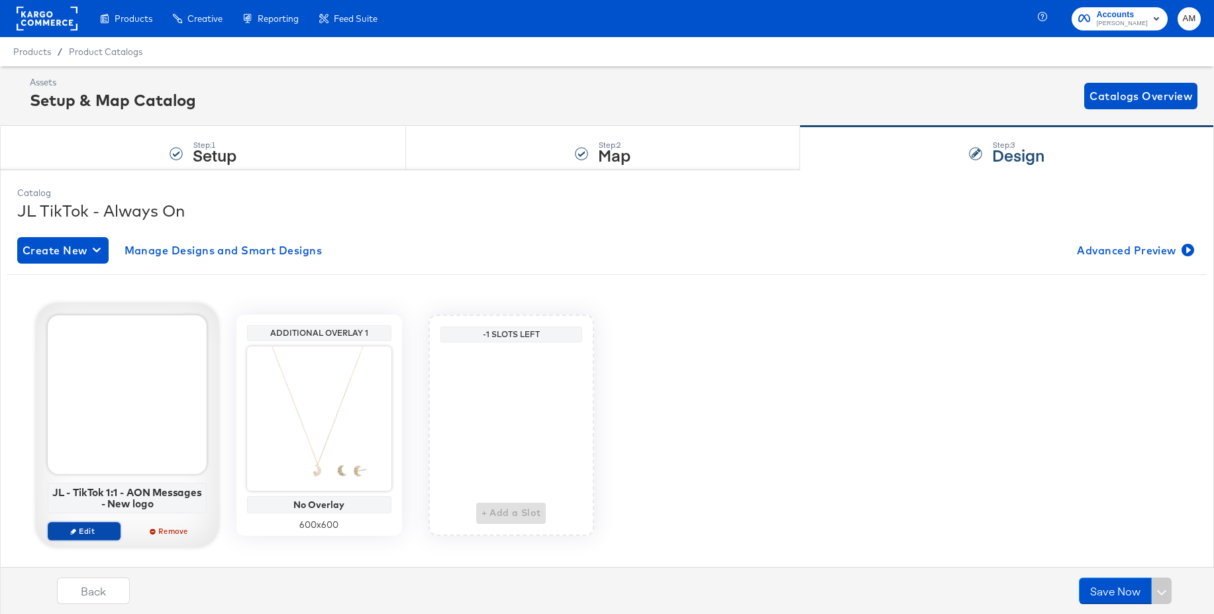
click at [83, 527] on span "Edit" at bounding box center [83, 531] width 61 height 10
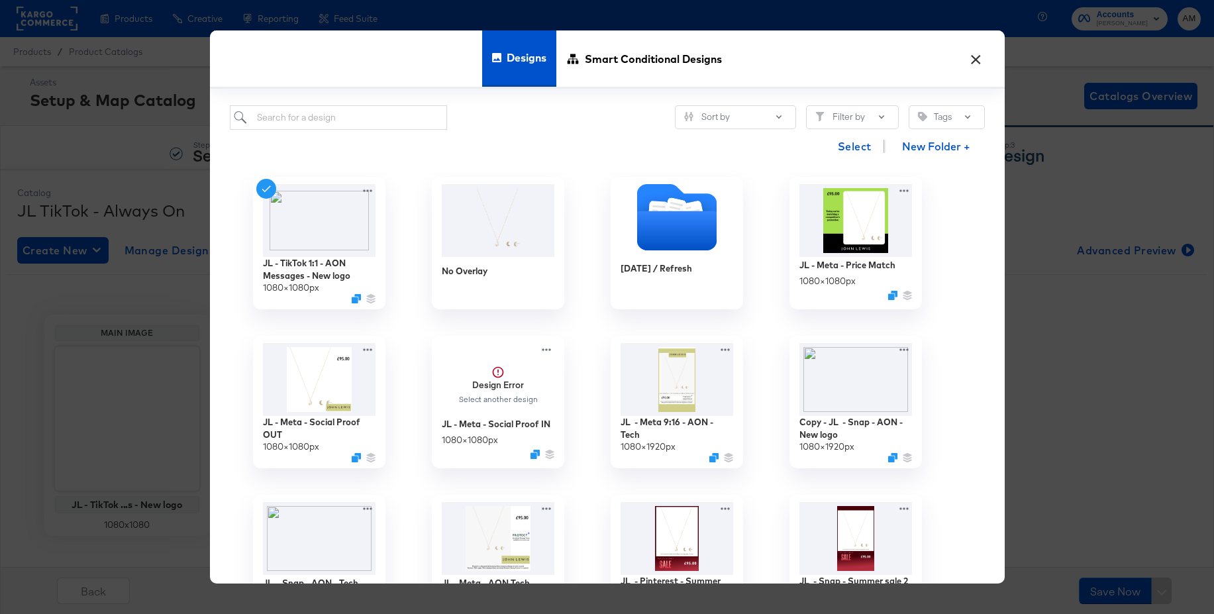
click at [978, 58] on button "×" at bounding box center [977, 56] width 24 height 24
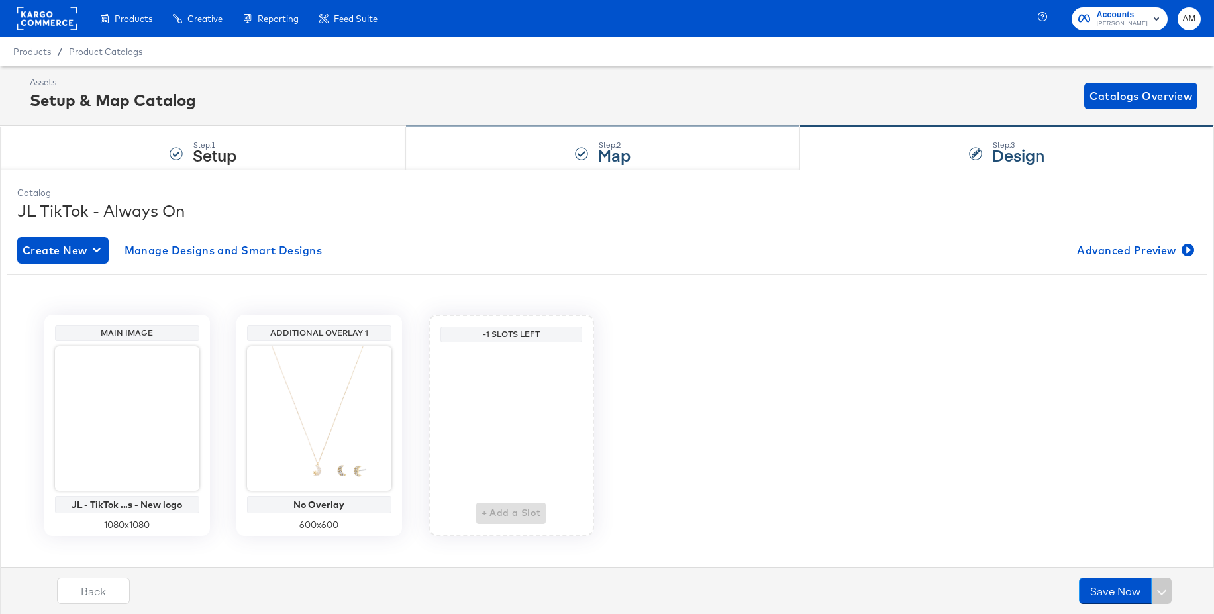
click at [560, 156] on div "Step: 2 Map" at bounding box center [603, 149] width 394 height 44
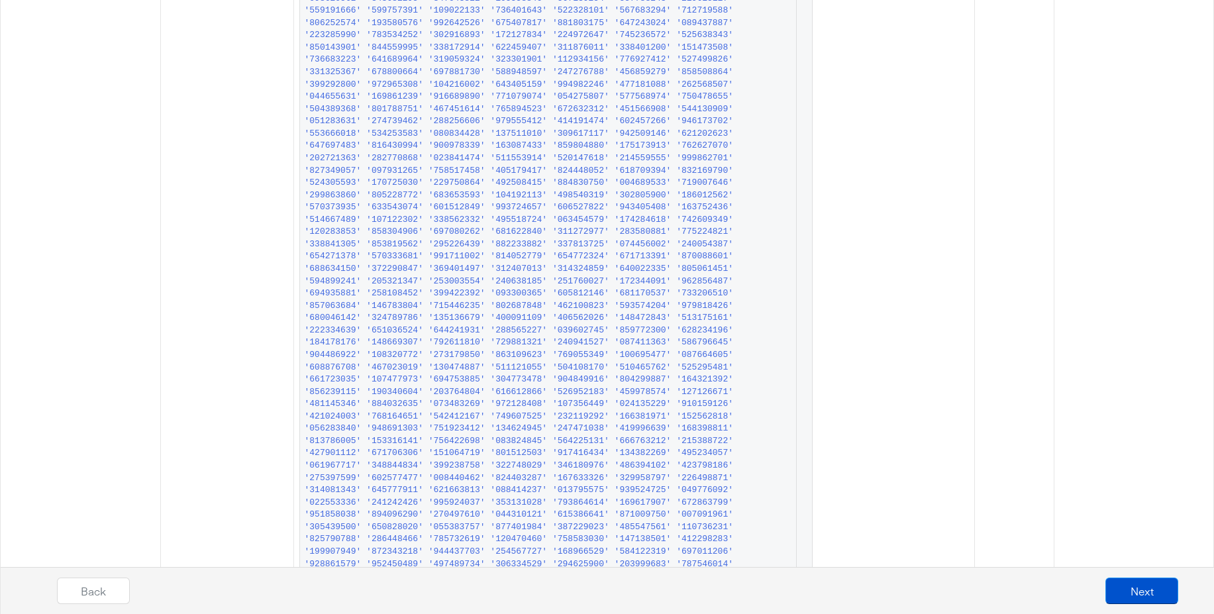
scroll to position [12134, 0]
click at [84, 591] on button "Back" at bounding box center [93, 591] width 73 height 26
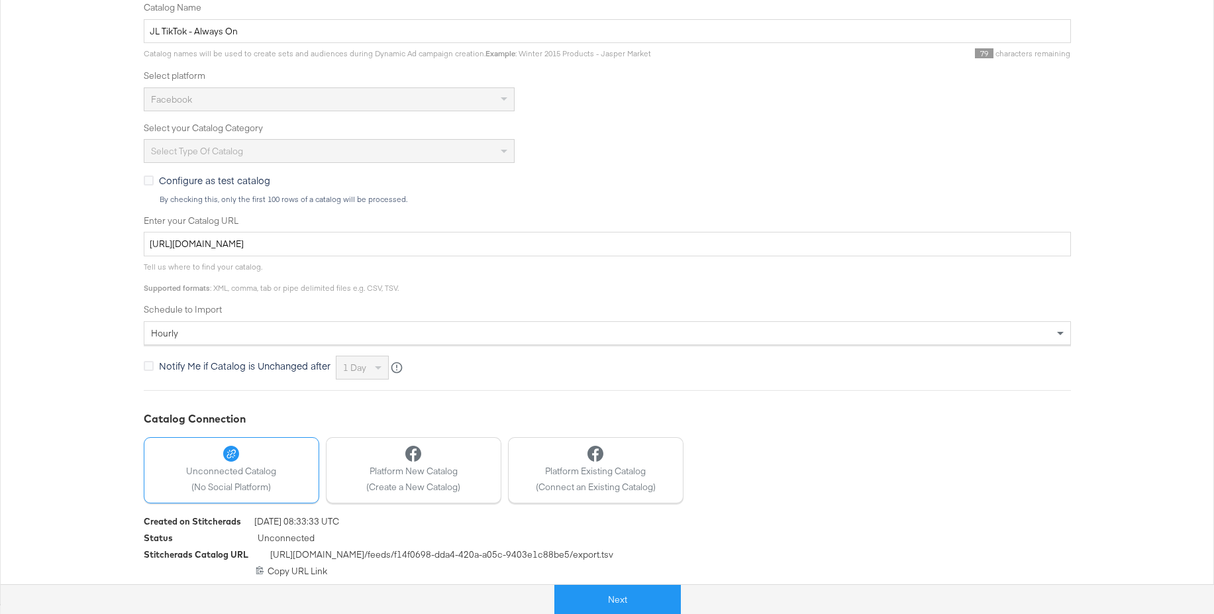
scroll to position [0, 0]
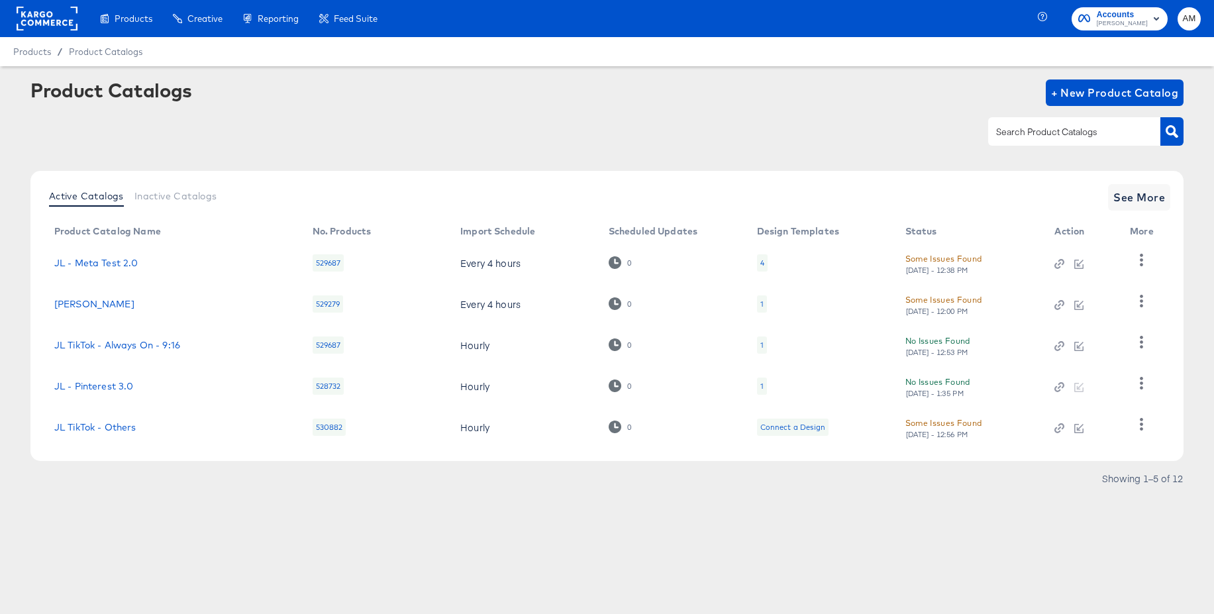
click at [1023, 138] on input "text" at bounding box center [1064, 132] width 141 height 15
type input "snap"
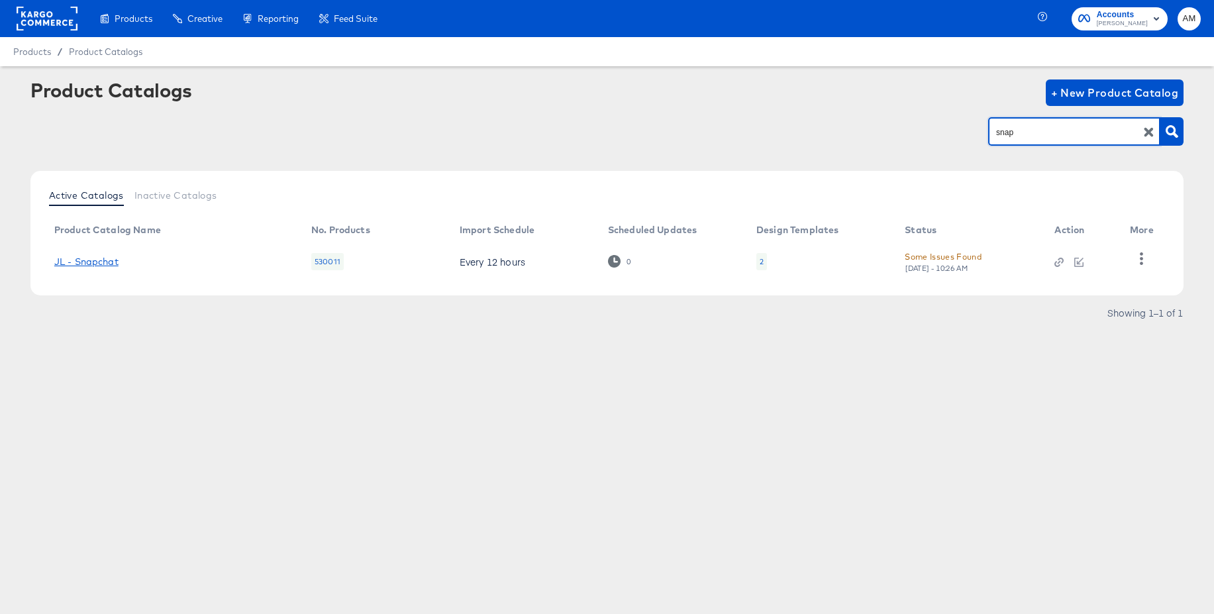
click at [109, 258] on link "JL - Snapchat" at bounding box center [86, 261] width 64 height 11
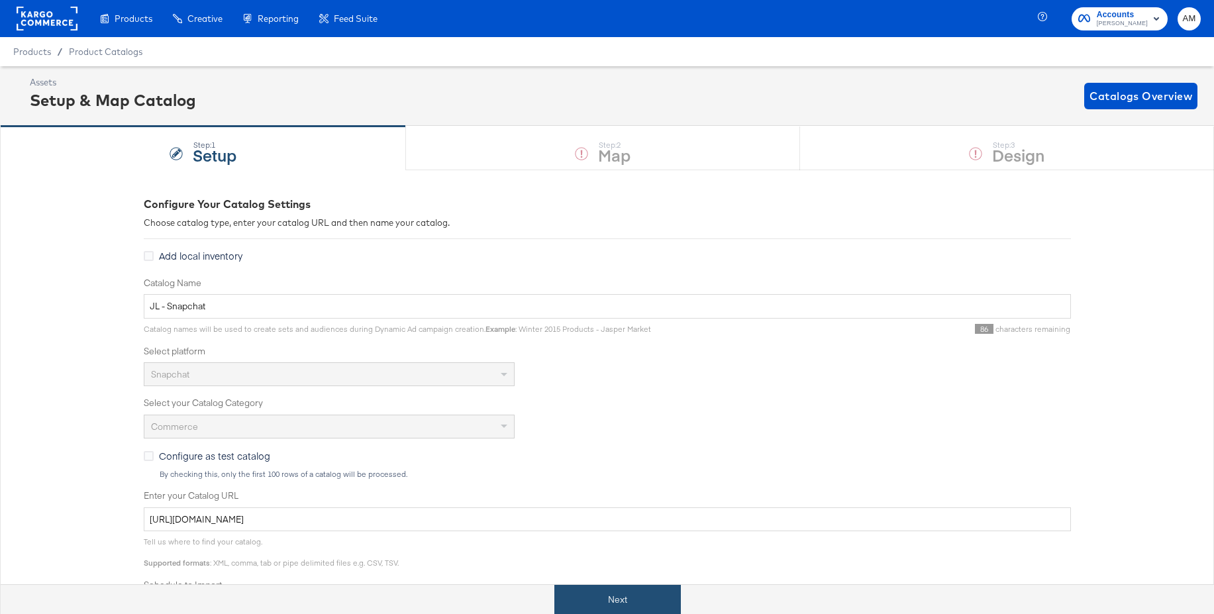
click at [610, 591] on button "Next" at bounding box center [617, 600] width 127 height 30
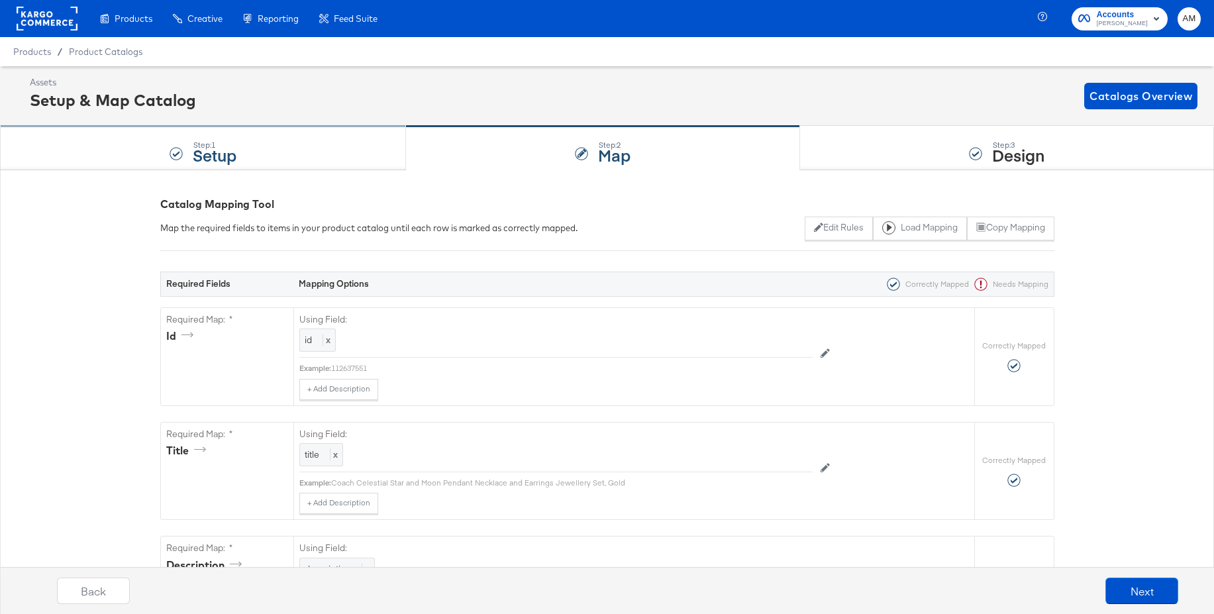
click at [289, 151] on div "Step: 1 Setup" at bounding box center [203, 149] width 406 height 44
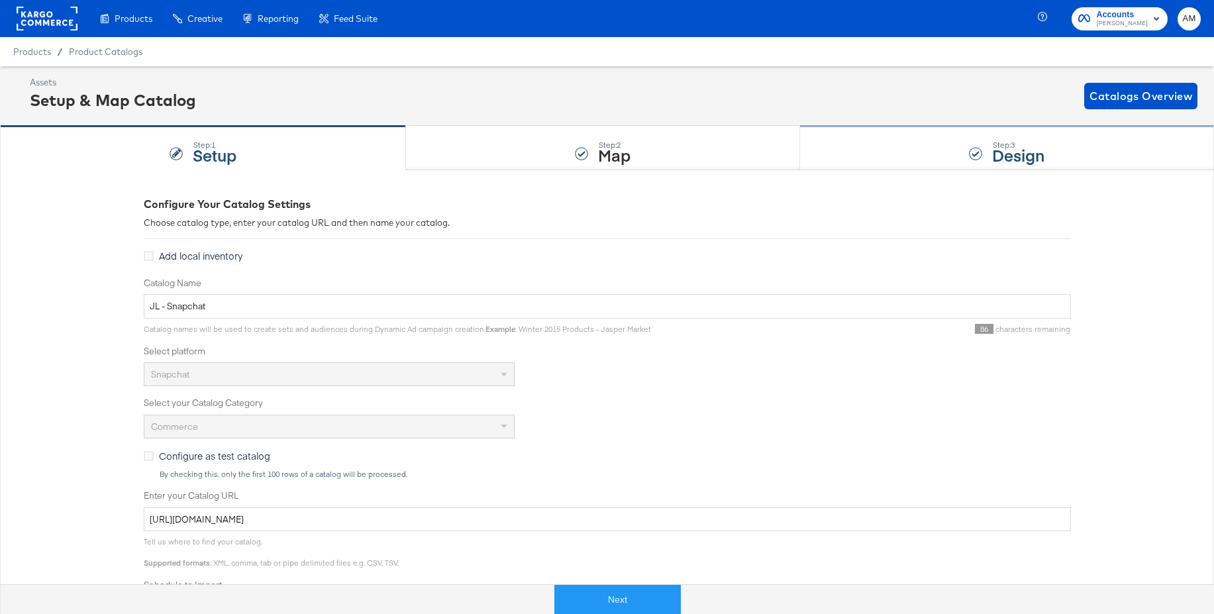
click at [1008, 167] on div "Step: 3 Design" at bounding box center [1007, 149] width 414 height 44
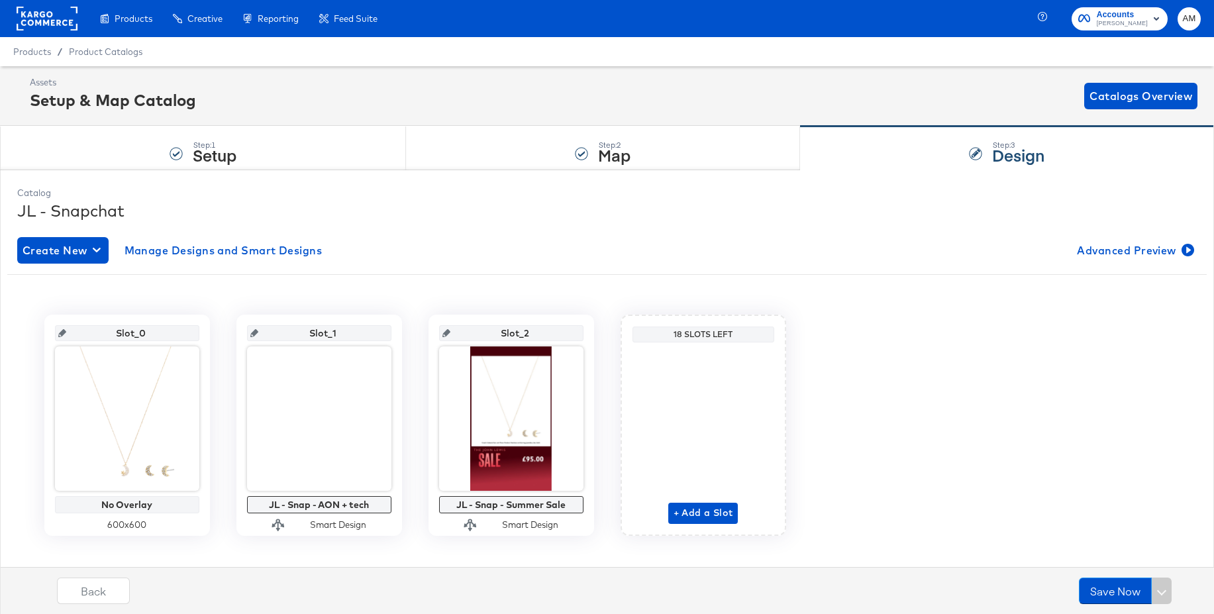
scroll to position [18, 0]
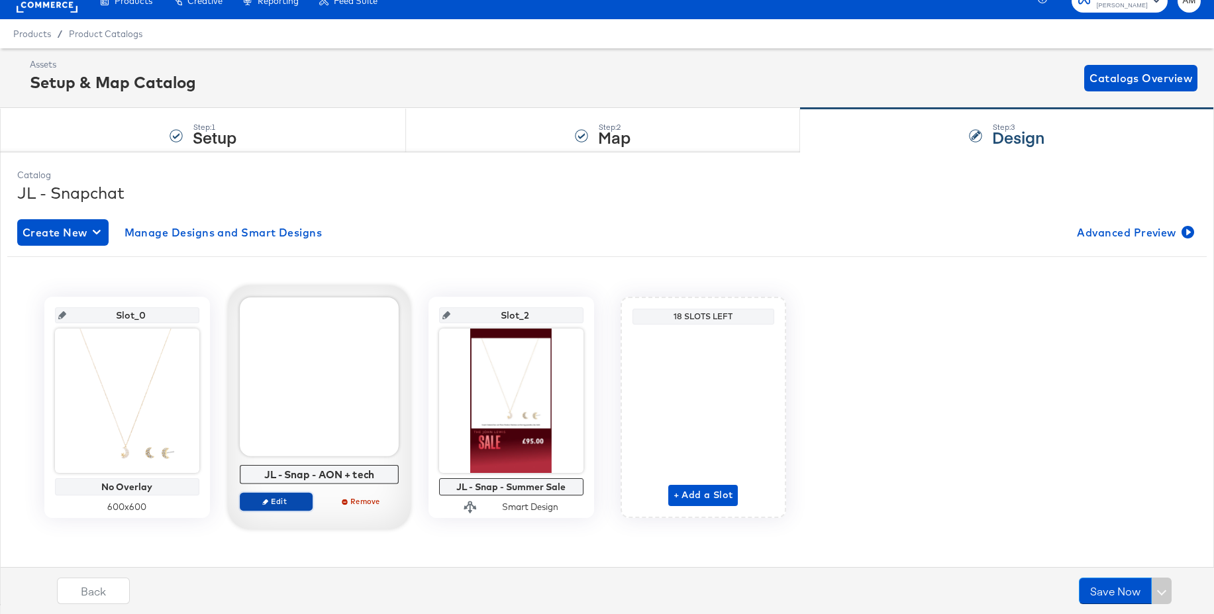
click at [267, 500] on icon "button" at bounding box center [265, 502] width 6 height 6
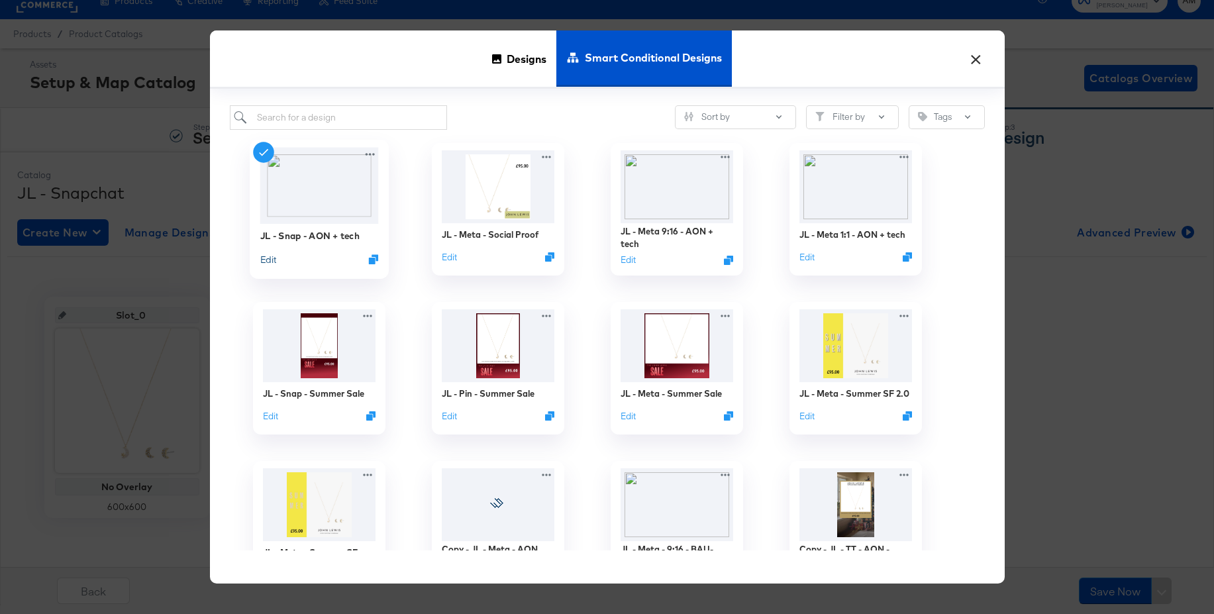
click at [266, 258] on button "Edit" at bounding box center [268, 259] width 16 height 13
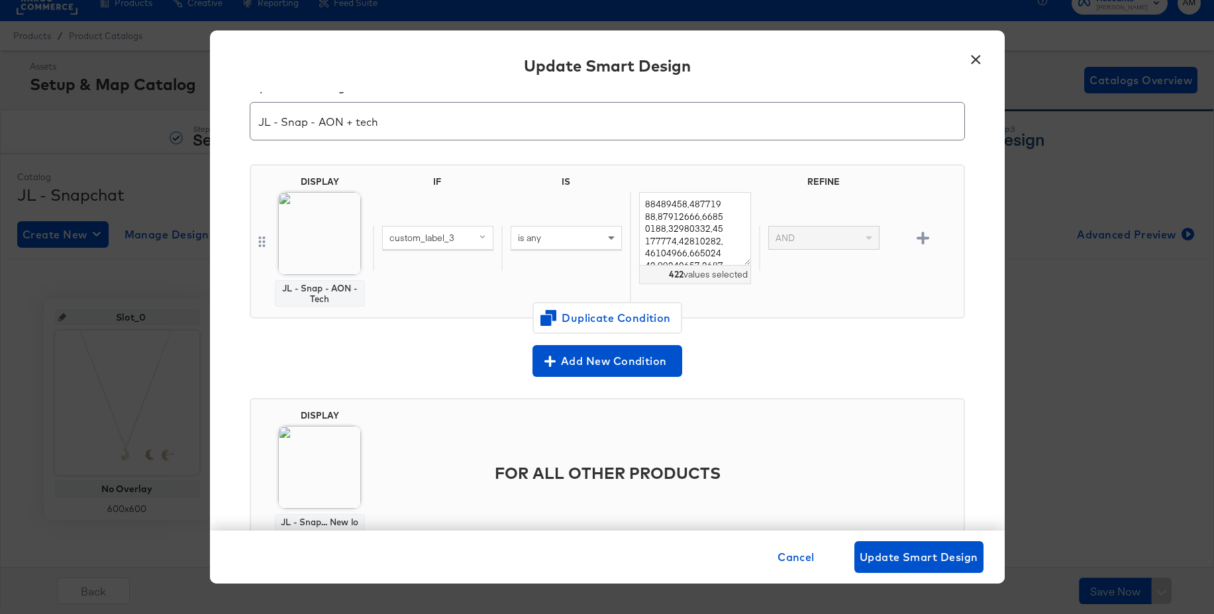
scroll to position [91, 0]
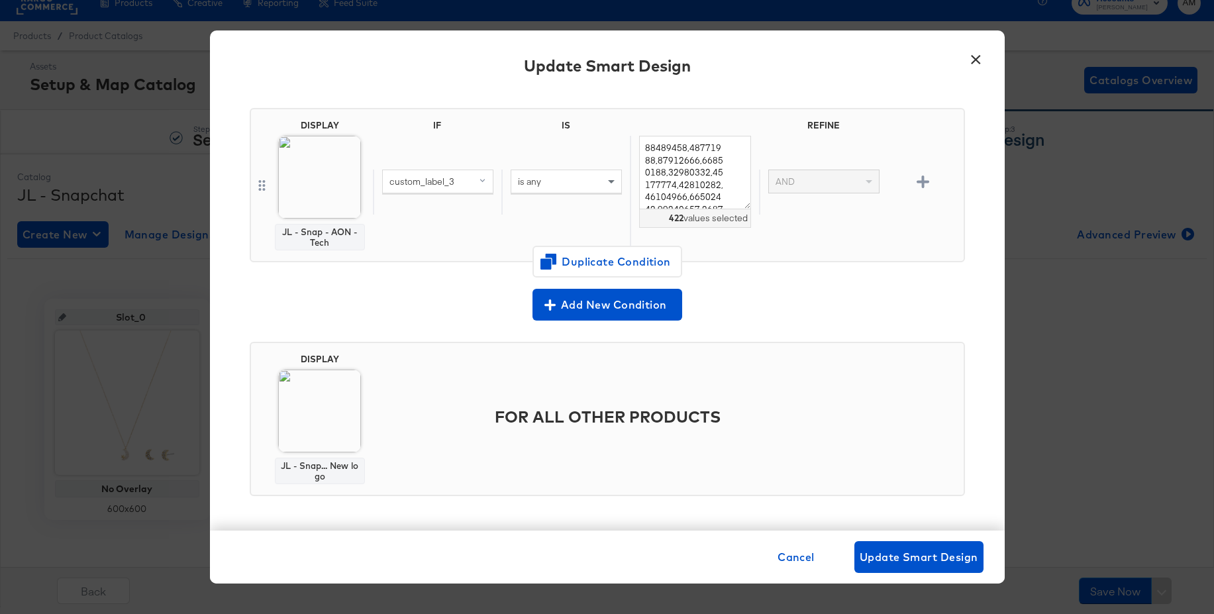
click at [972, 60] on button "×" at bounding box center [977, 56] width 24 height 24
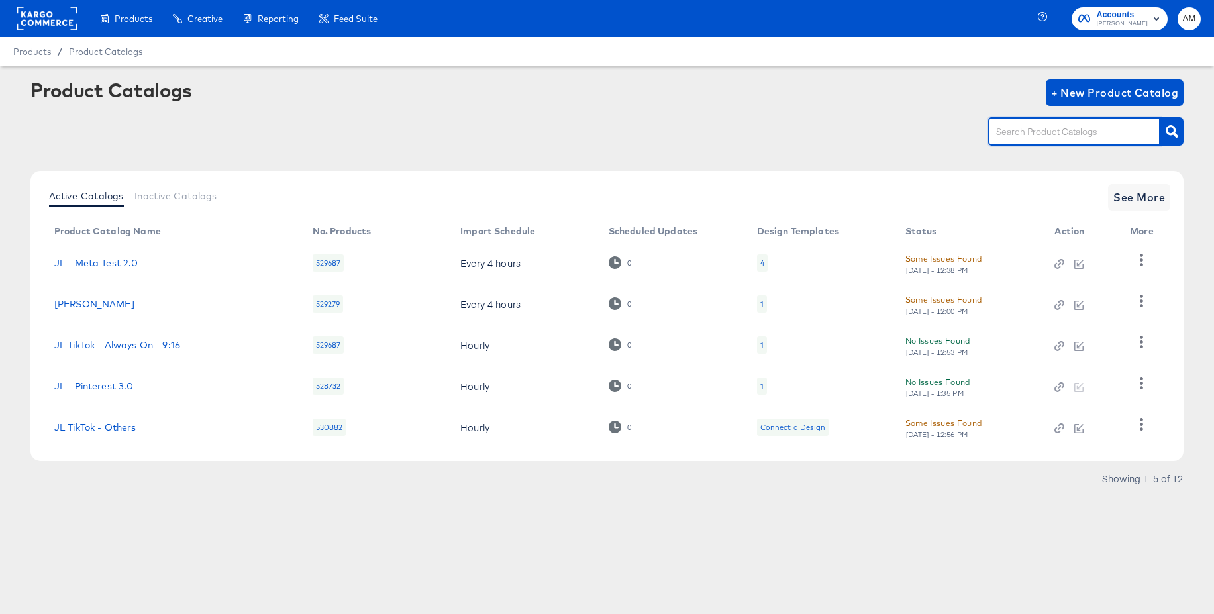
click at [1013, 133] on input "text" at bounding box center [1064, 132] width 141 height 15
type input "tik"
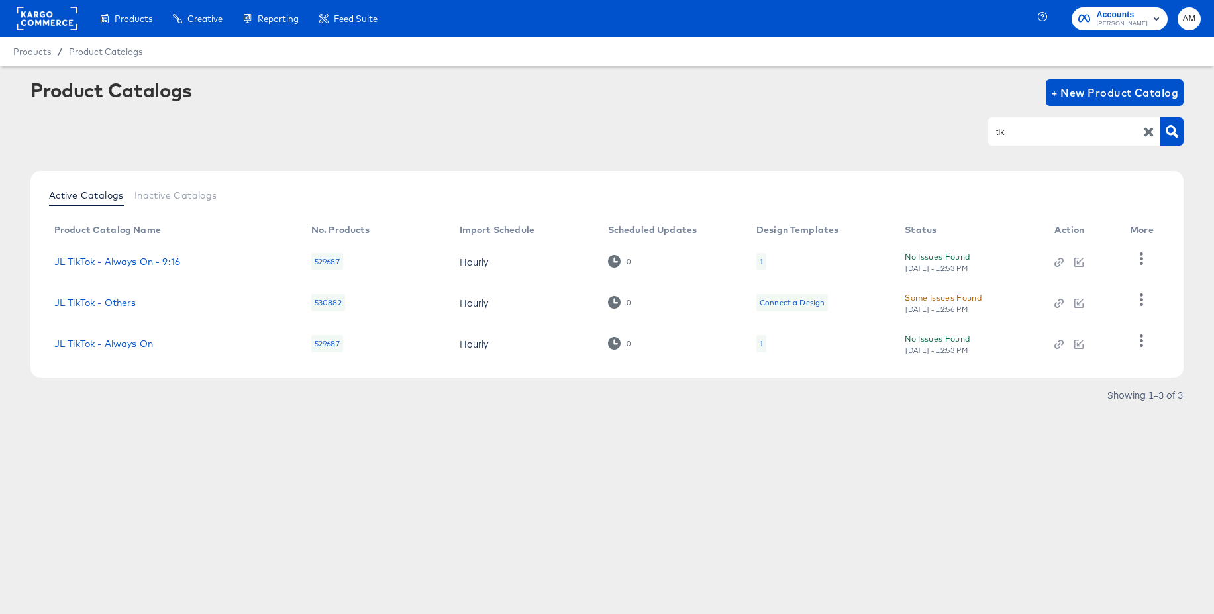
click at [762, 346] on div "1" at bounding box center [762, 343] width 10 height 17
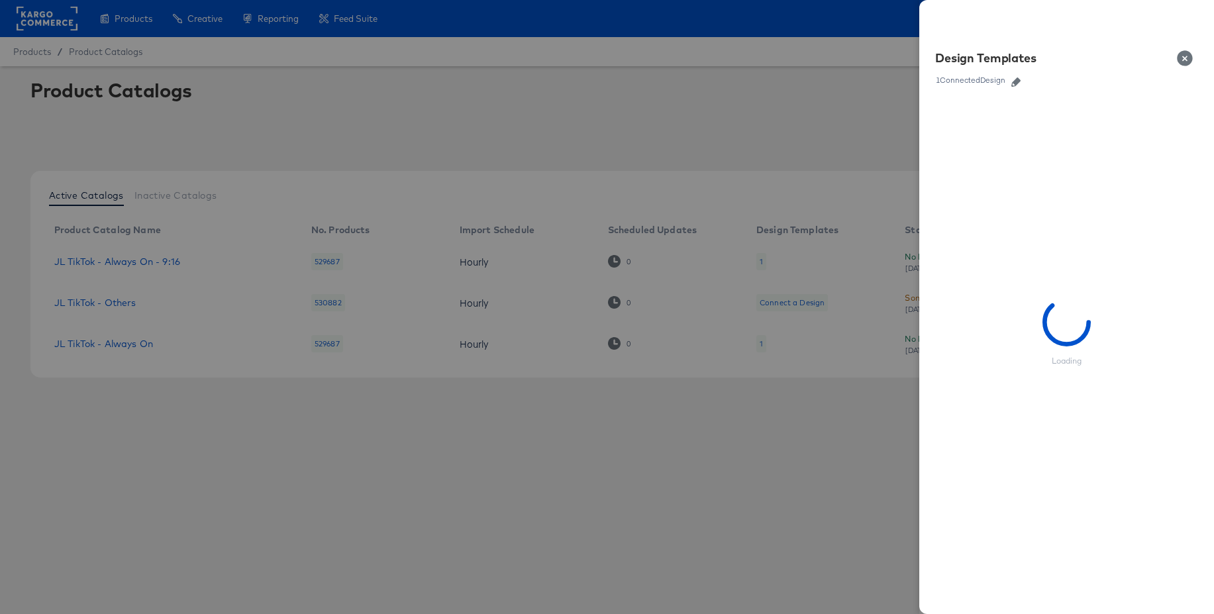
click at [1018, 83] on icon "button" at bounding box center [1016, 82] width 9 height 9
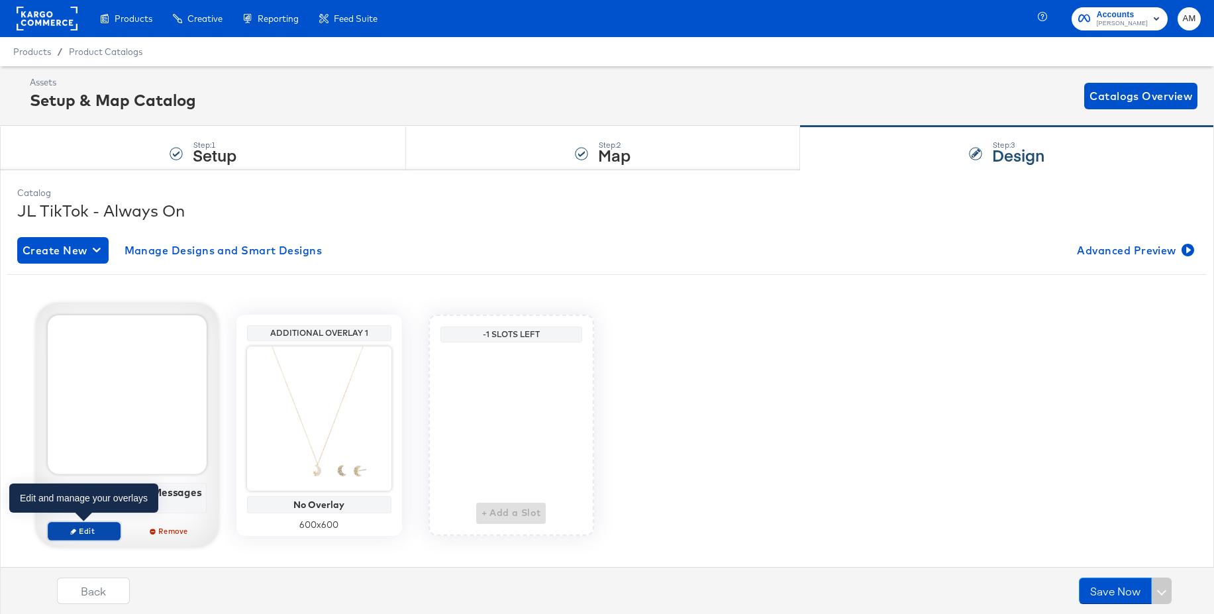
click at [62, 533] on span "Edit" at bounding box center [83, 531] width 61 height 10
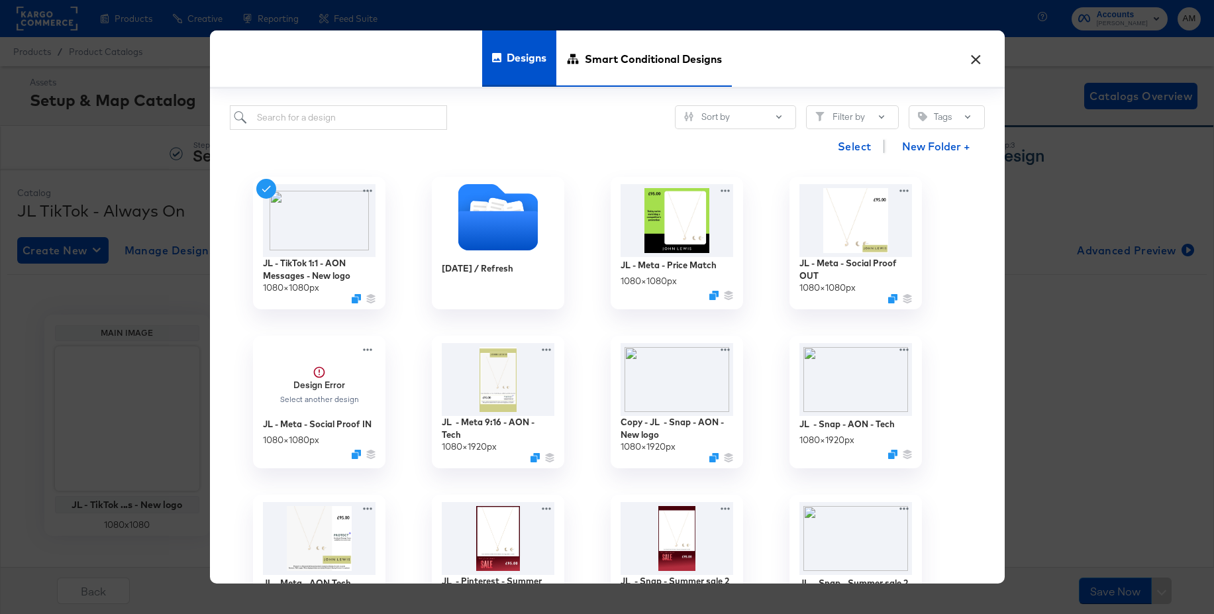
click at [648, 68] on span "Smart Conditional Designs" at bounding box center [653, 59] width 137 height 58
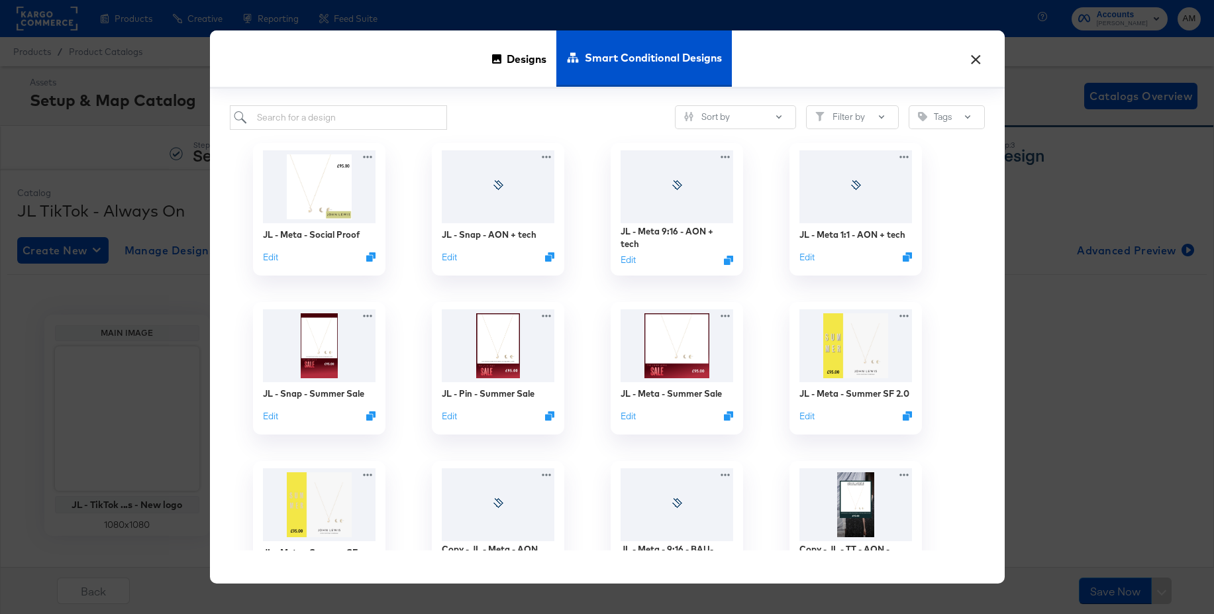
click at [969, 57] on button "×" at bounding box center [977, 56] width 24 height 24
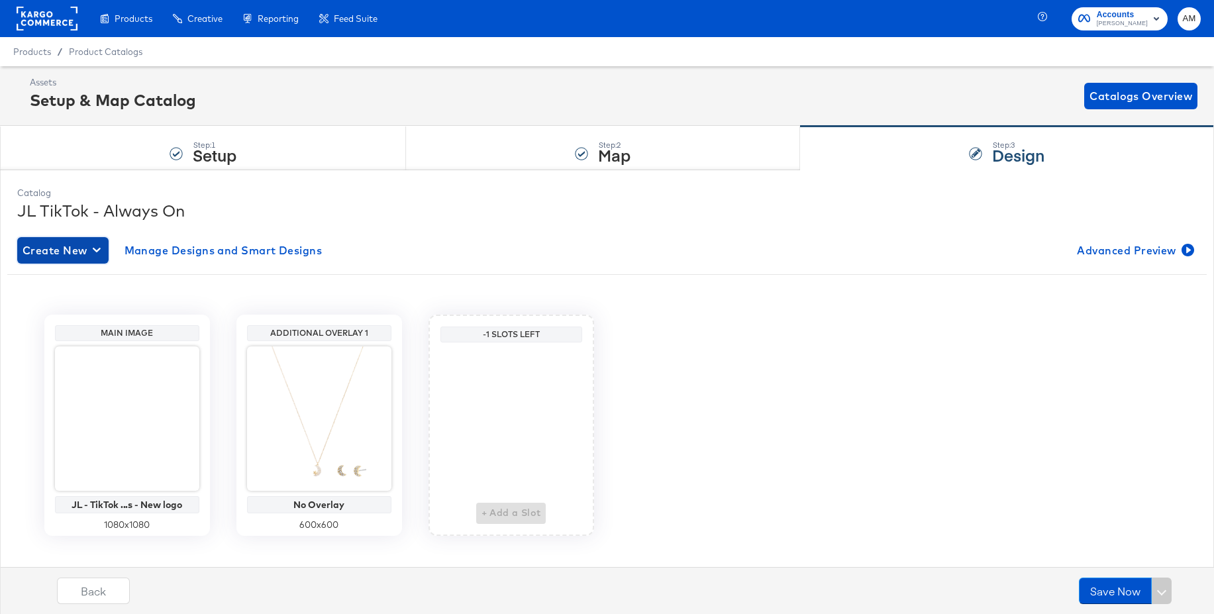
click at [81, 258] on span "Create New" at bounding box center [63, 250] width 81 height 19
click at [85, 303] on div "Create New Smart Design" at bounding box center [88, 304] width 126 height 11
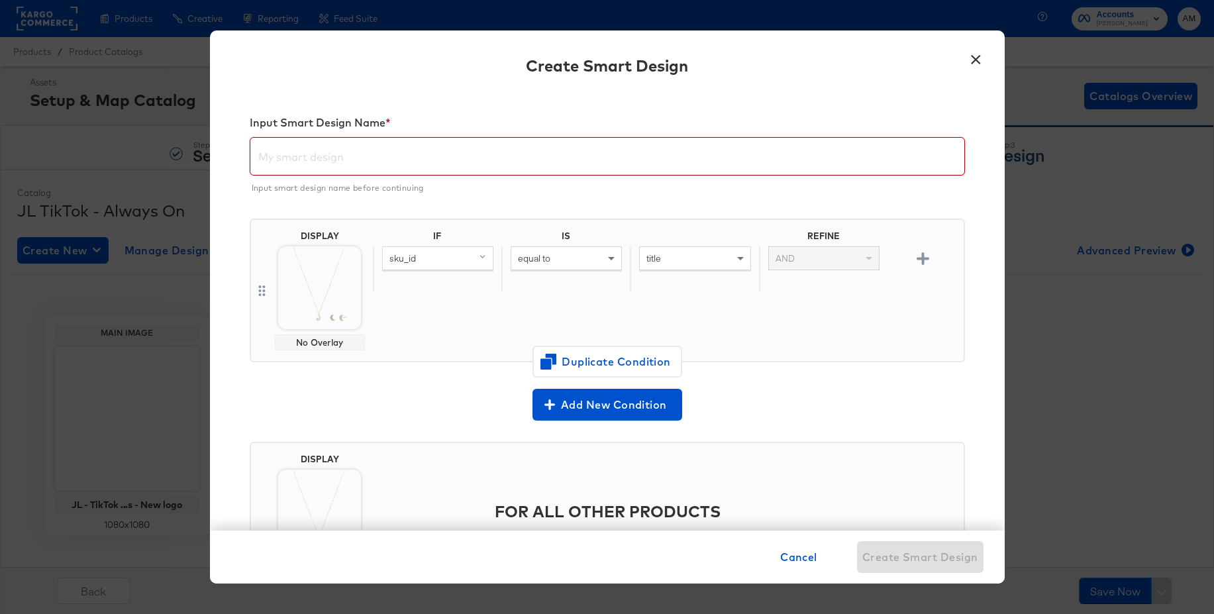
drag, startPoint x: 303, startPoint y: 156, endPoint x: 313, endPoint y: 148, distance: 13.7
click at [303, 156] on input "text" at bounding box center [607, 150] width 714 height 37
paste input "JL - Meta 1:1 - AON + tech"
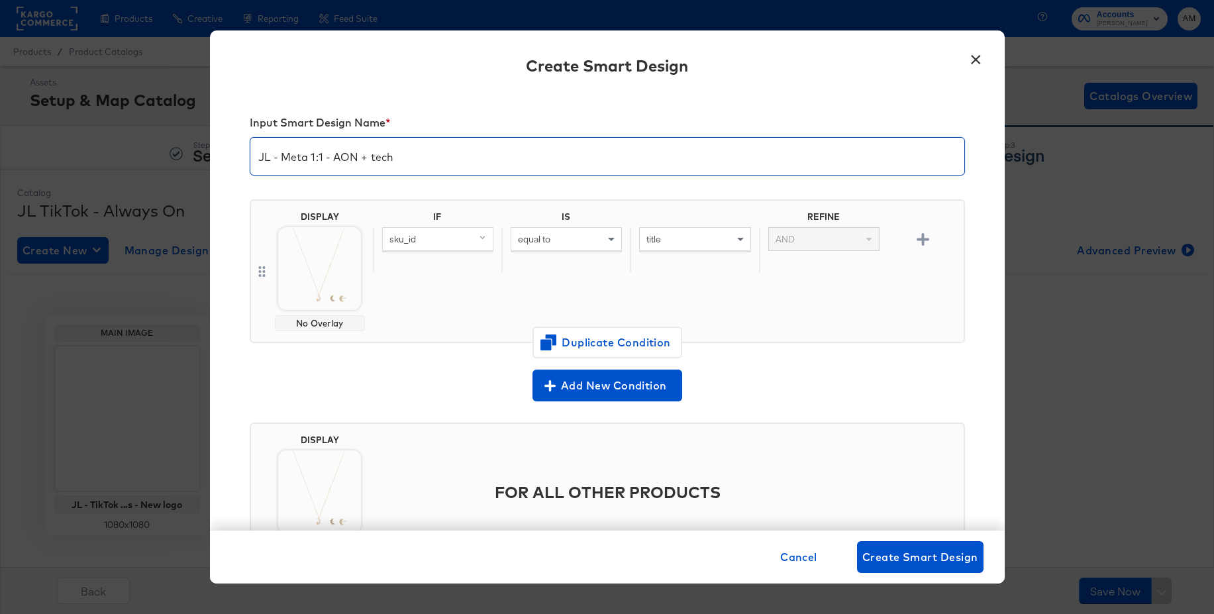
click at [307, 158] on input "JL - Meta 1:1 - AON + tech" at bounding box center [607, 150] width 714 height 37
type input "JL - TikTok 1:1 - AON + tech"
click at [319, 268] on img at bounding box center [319, 268] width 83 height 83
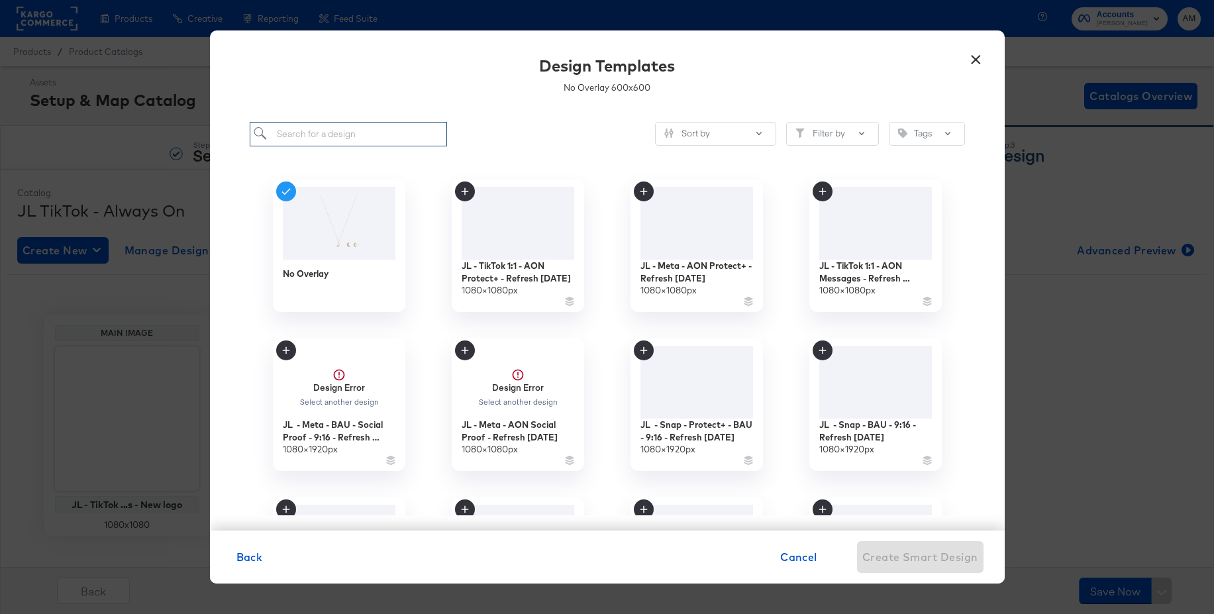
click at [376, 138] on input "search" at bounding box center [349, 134] width 198 height 25
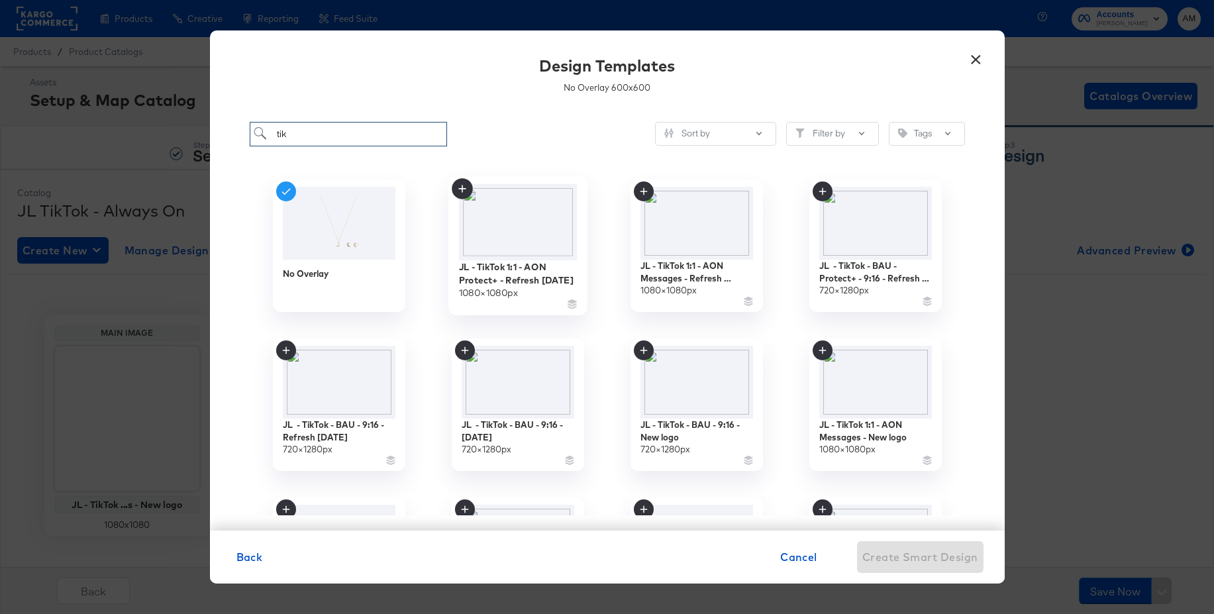
type input "tik"
click at [514, 213] on img at bounding box center [517, 221] width 119 height 76
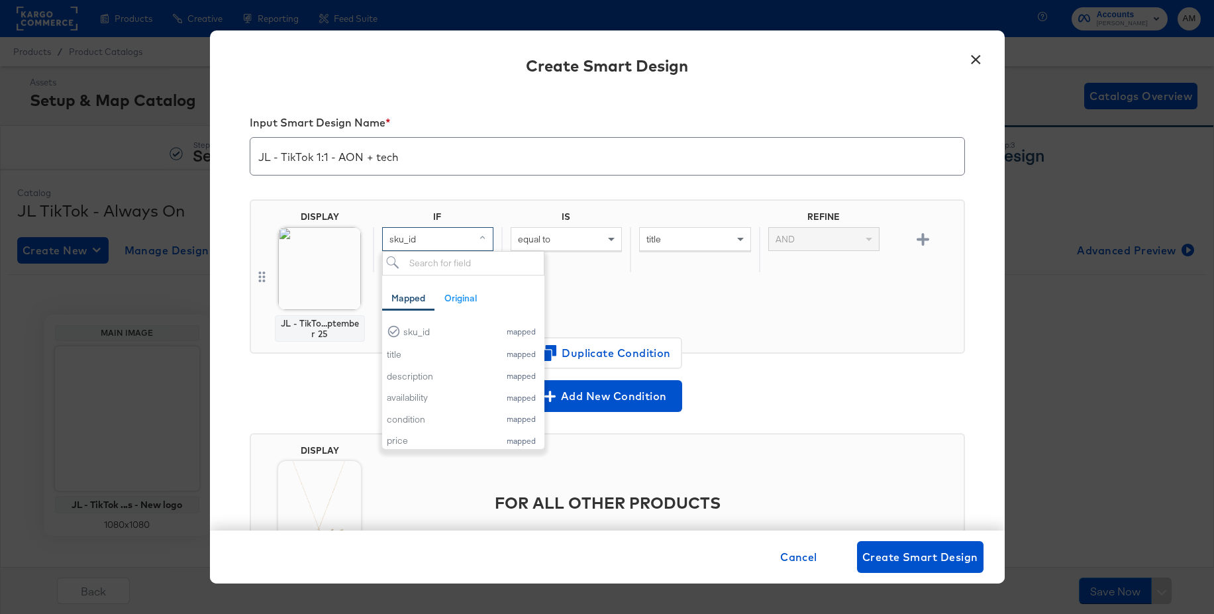
click at [436, 244] on div "sku_id" at bounding box center [438, 239] width 110 height 23
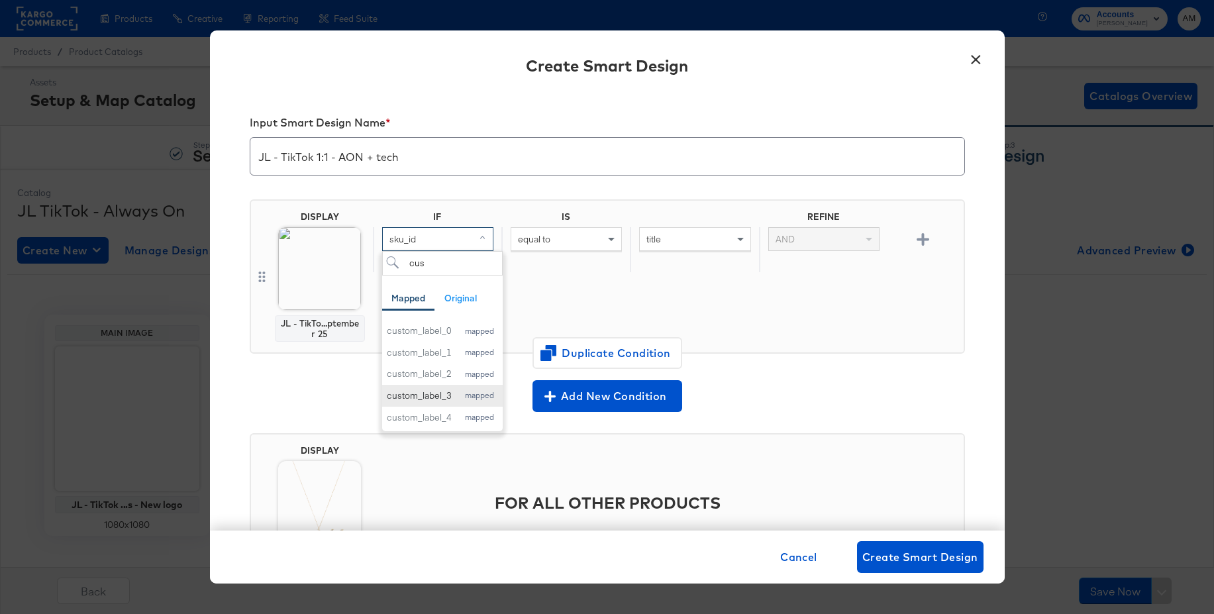
type input "cus"
click at [436, 399] on div "custom_label_3" at bounding box center [419, 396] width 65 height 13
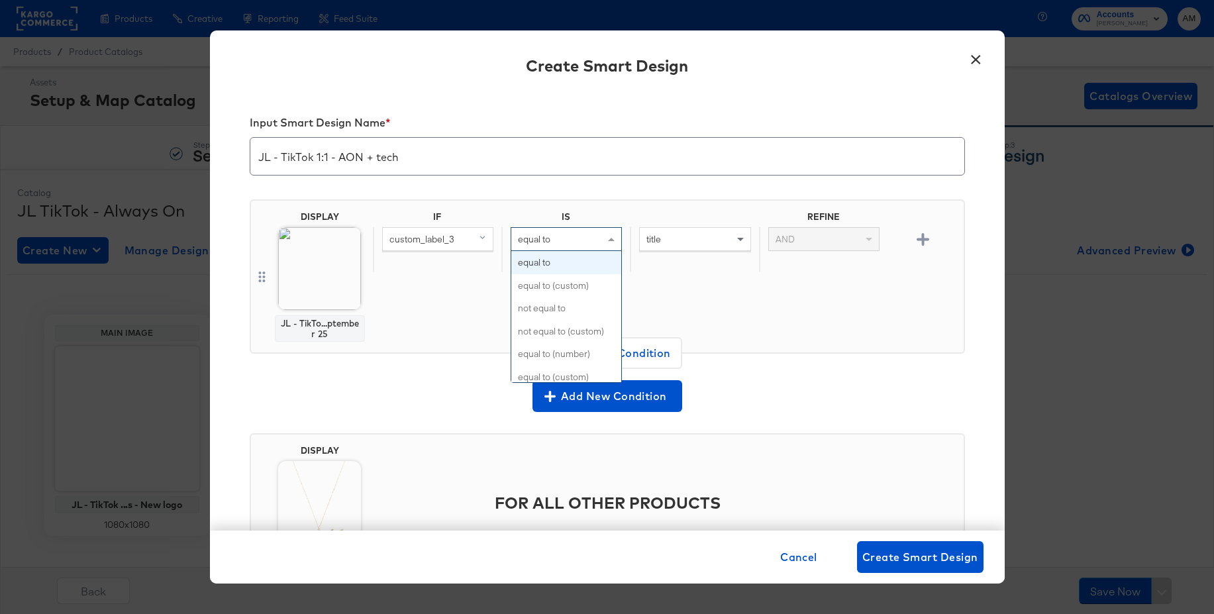
click at [535, 240] on span "equal to" at bounding box center [534, 239] width 32 height 12
type input "is"
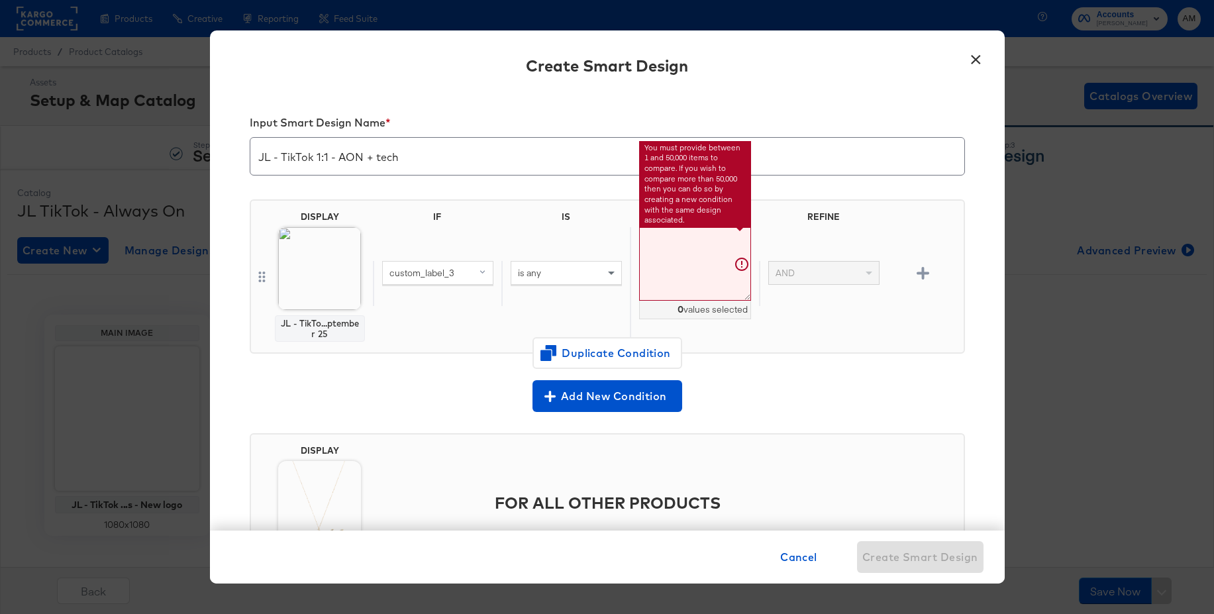
paste textarea "82510101,82510102,82510104,82511104,82519804,82519807,82519811,82519815,8252010…"
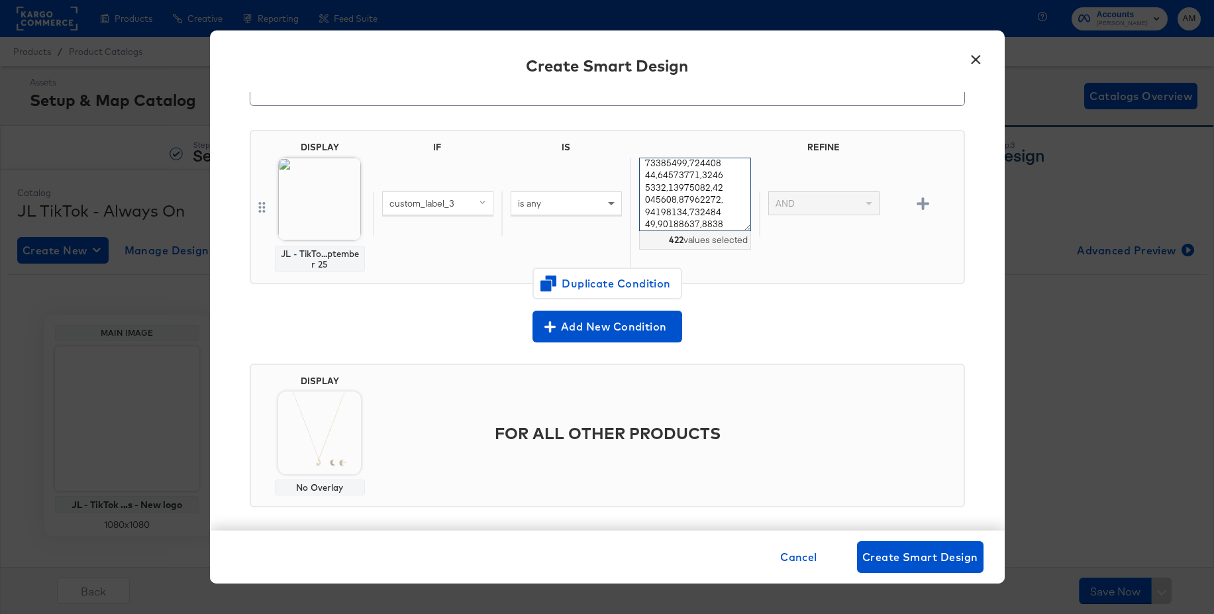
scroll to position [81, 0]
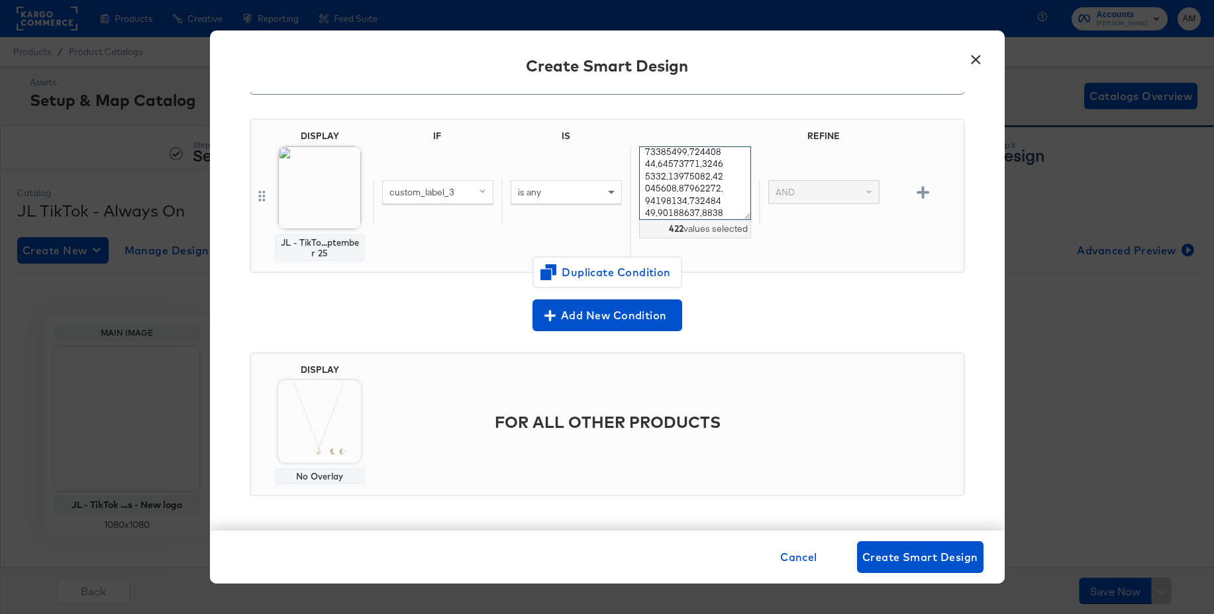
type textarea "82510101,82510102,82510104,82511104,82519804,82519807,82519811,82519815,8252010…"
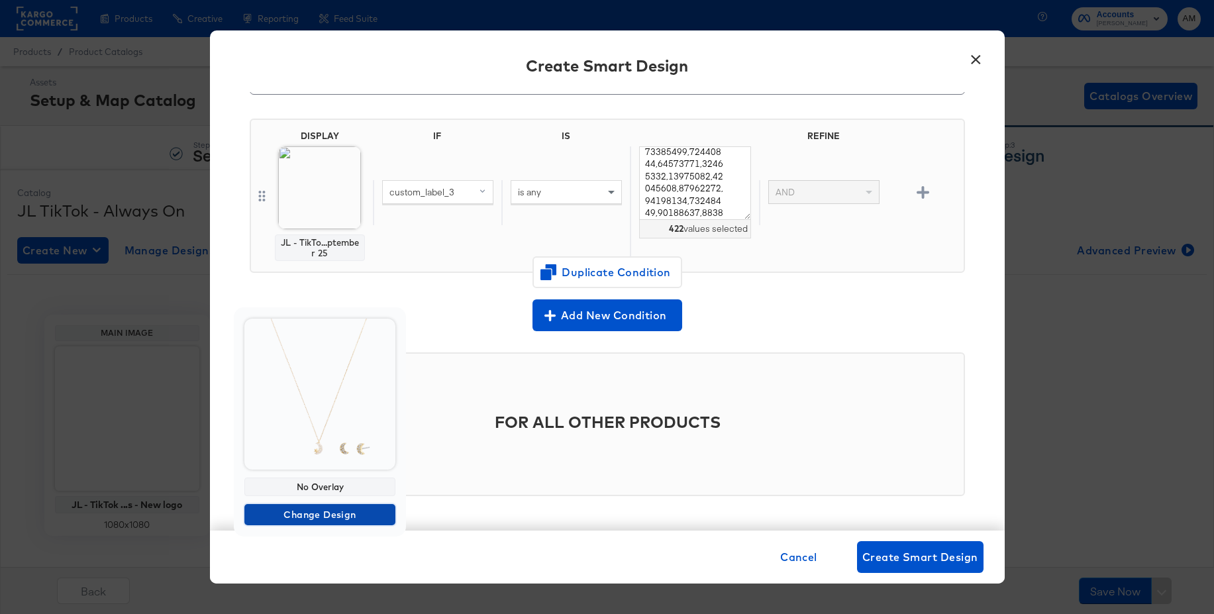
click at [293, 513] on span "Change Design" at bounding box center [320, 515] width 140 height 17
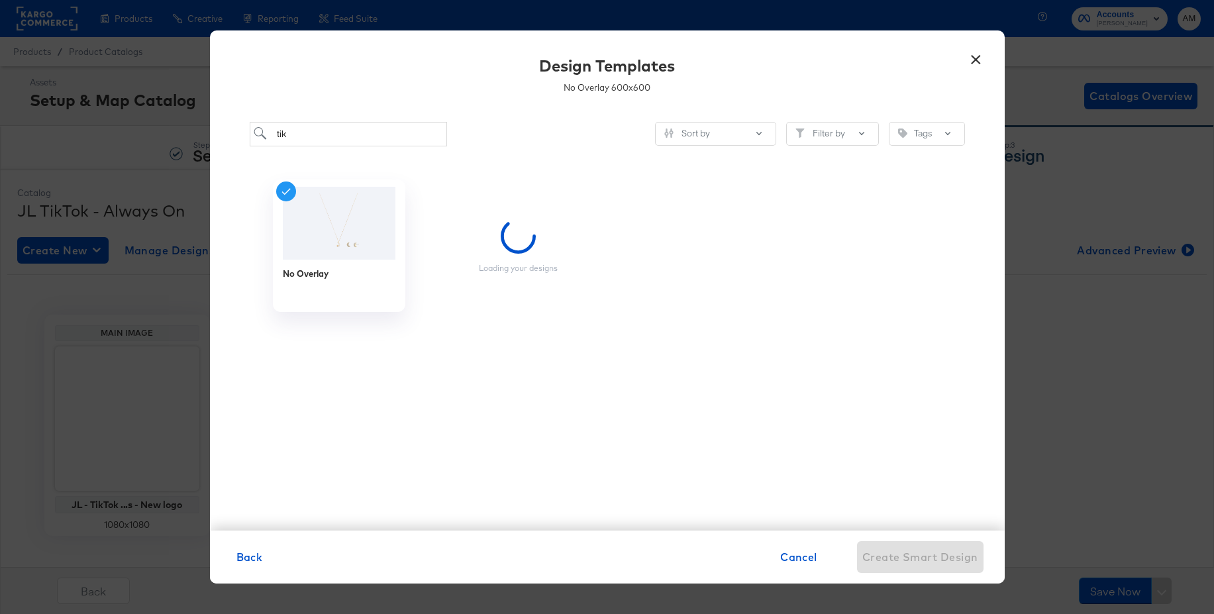
scroll to position [0, 0]
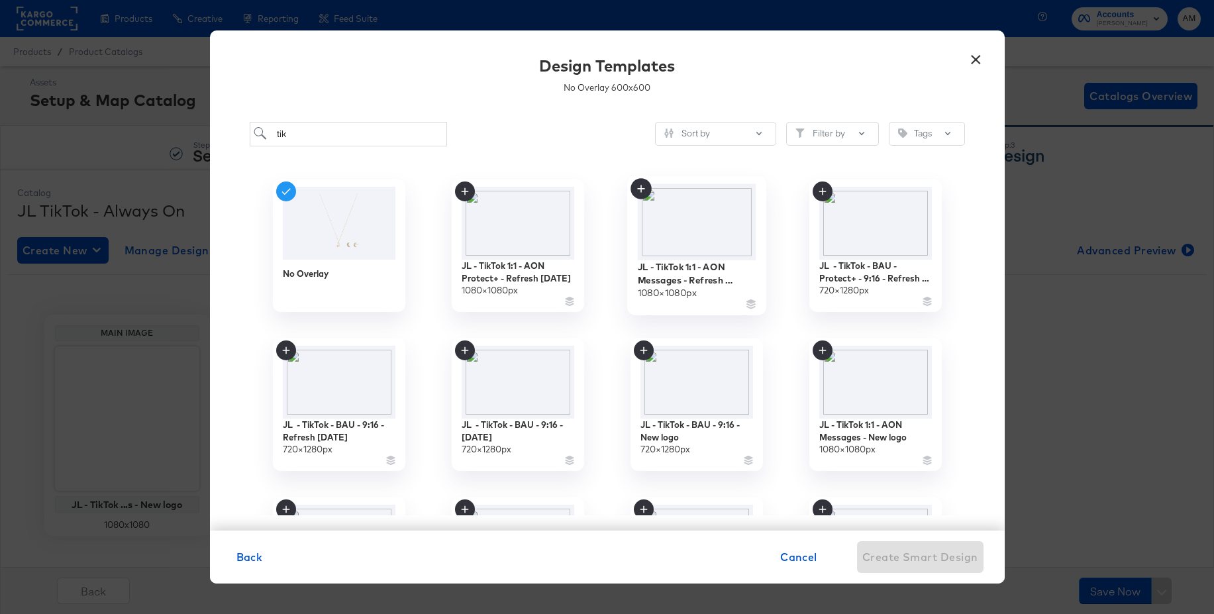
click at [696, 220] on img at bounding box center [696, 221] width 119 height 76
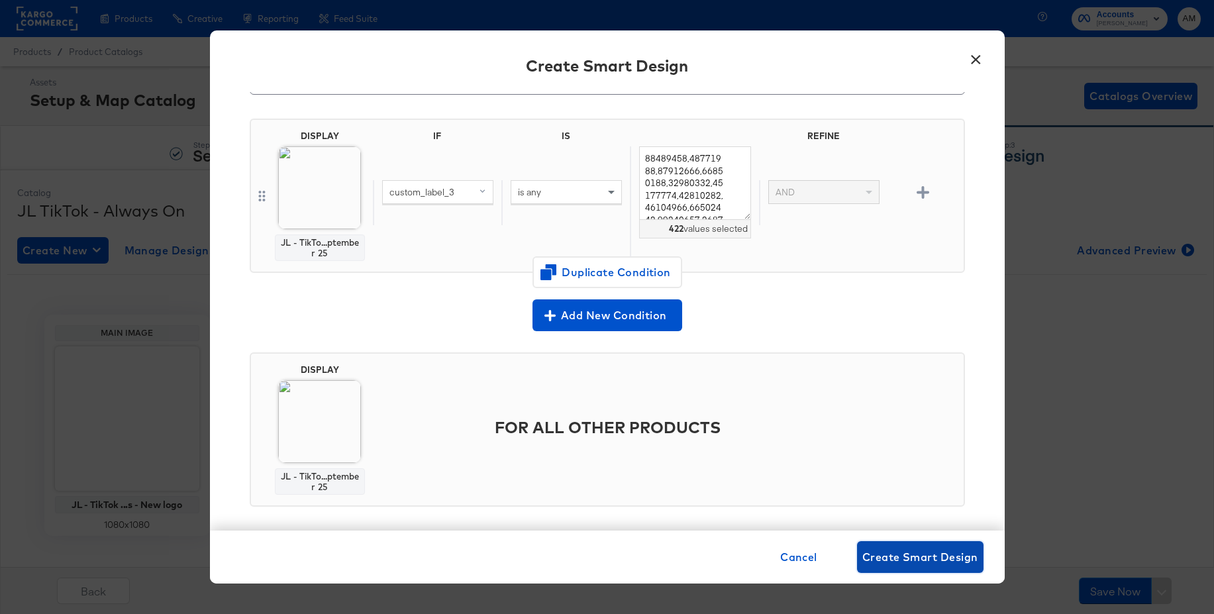
click at [895, 551] on span "Create Smart Design" at bounding box center [921, 557] width 116 height 19
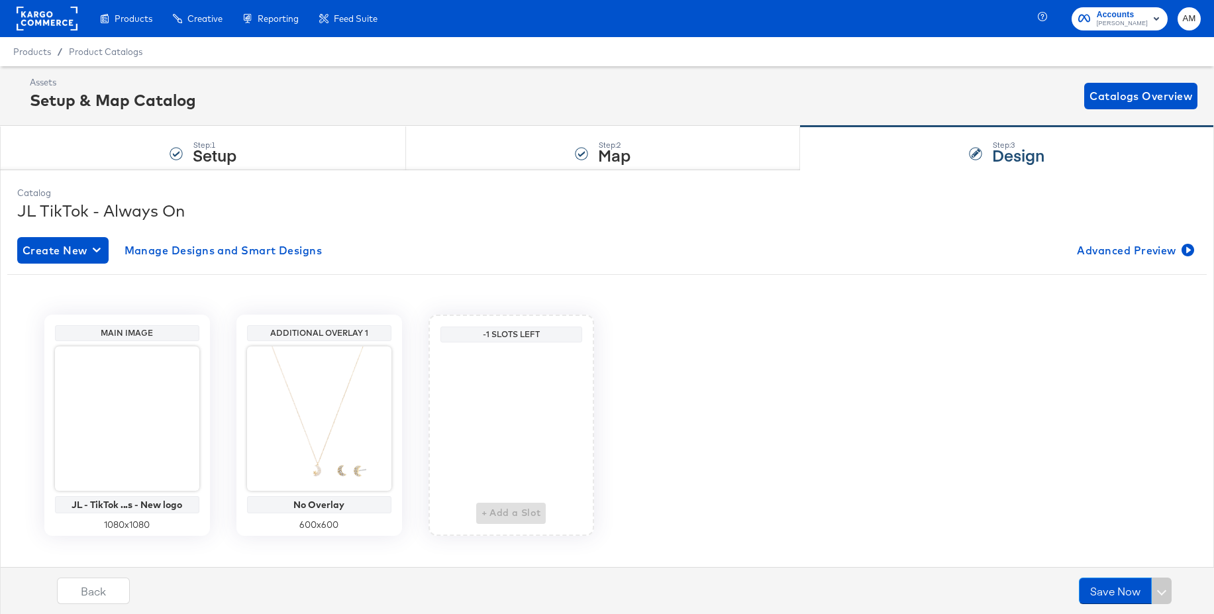
click at [774, 425] on div "Main Image JL - TikTok ...s - New logo 1080 x 1080 Additional Overlay 1 No Over…" at bounding box center [607, 425] width 1200 height 221
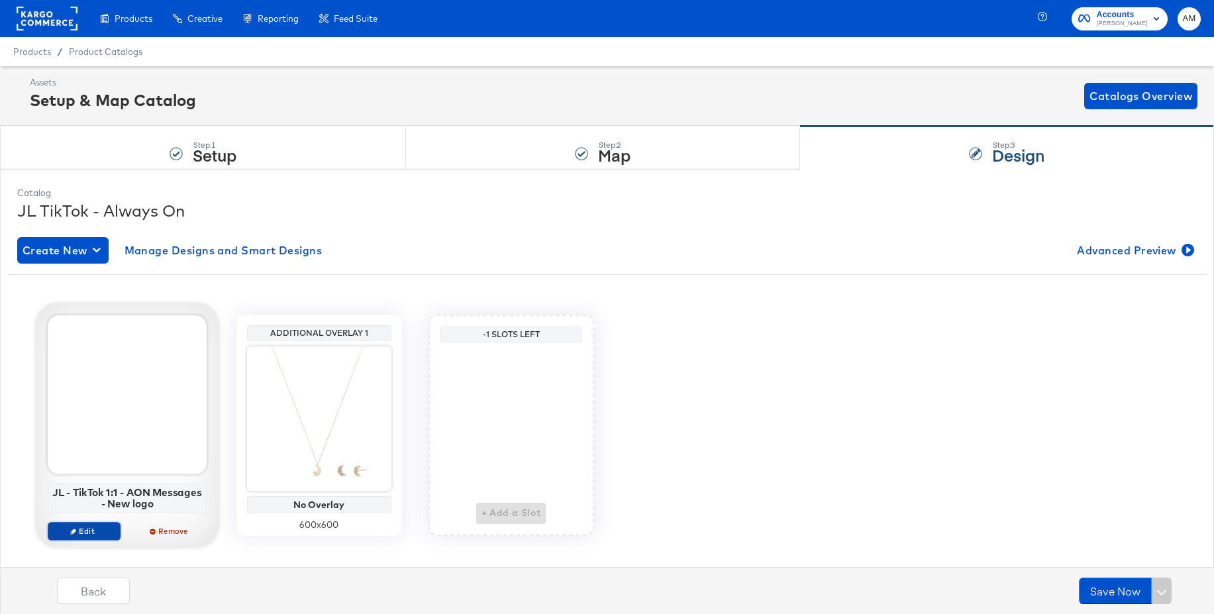
click at [74, 532] on icon "button" at bounding box center [73, 531] width 6 height 6
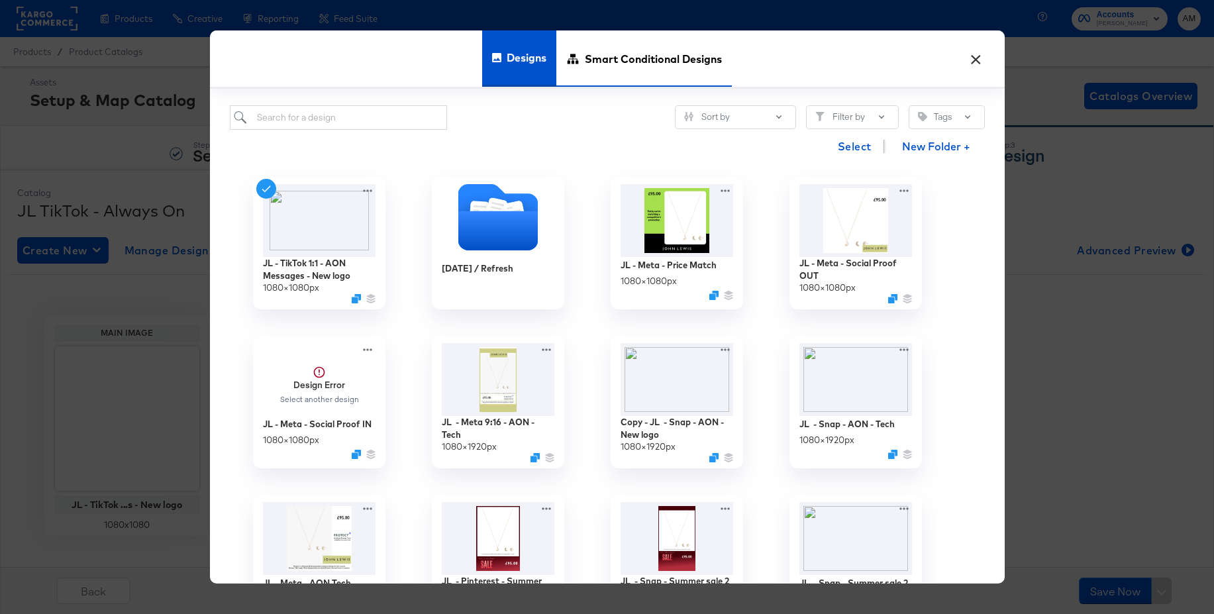
click at [647, 59] on span "Smart Conditional Designs" at bounding box center [653, 59] width 137 height 58
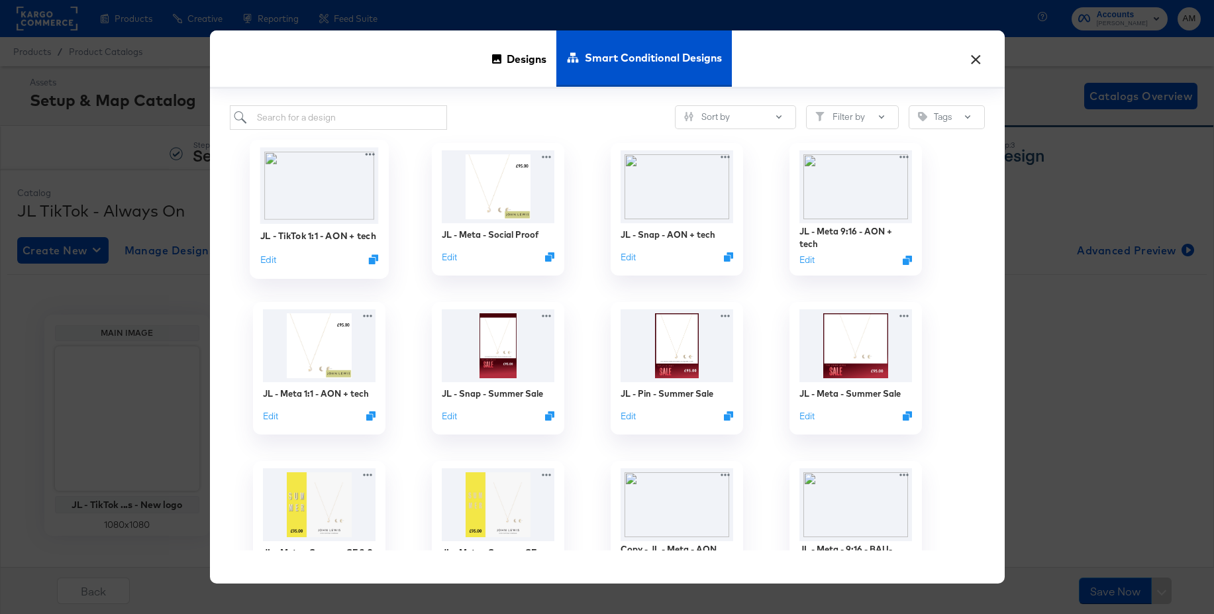
click at [327, 195] on img at bounding box center [319, 185] width 119 height 76
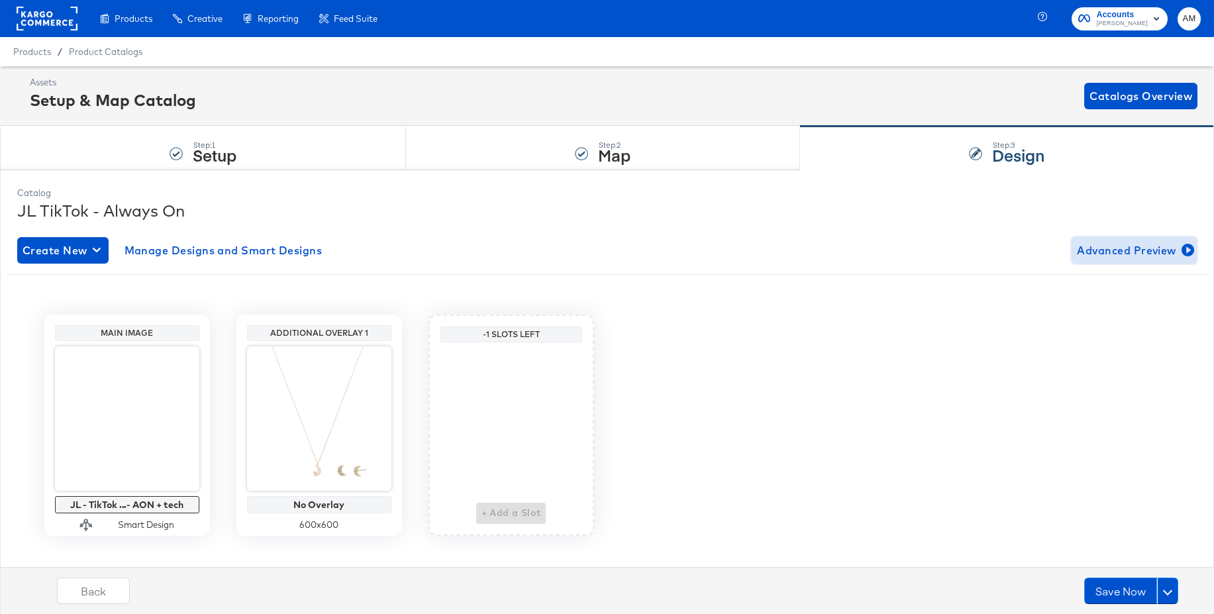
click at [1094, 250] on span "Advanced Preview" at bounding box center [1134, 250] width 115 height 19
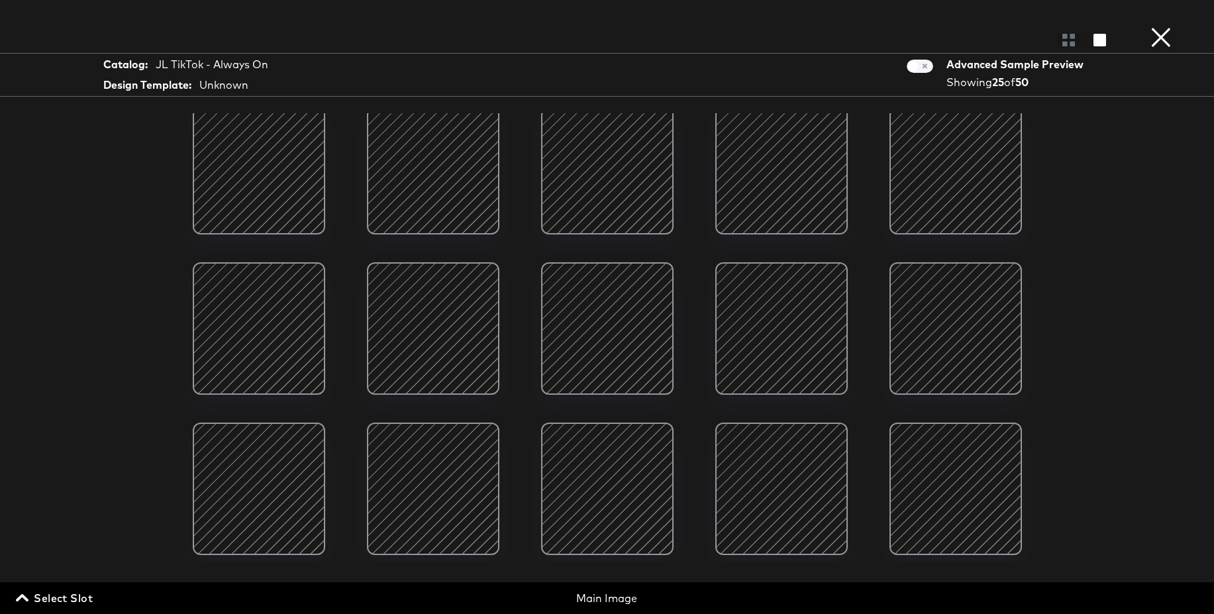
scroll to position [380, 0]
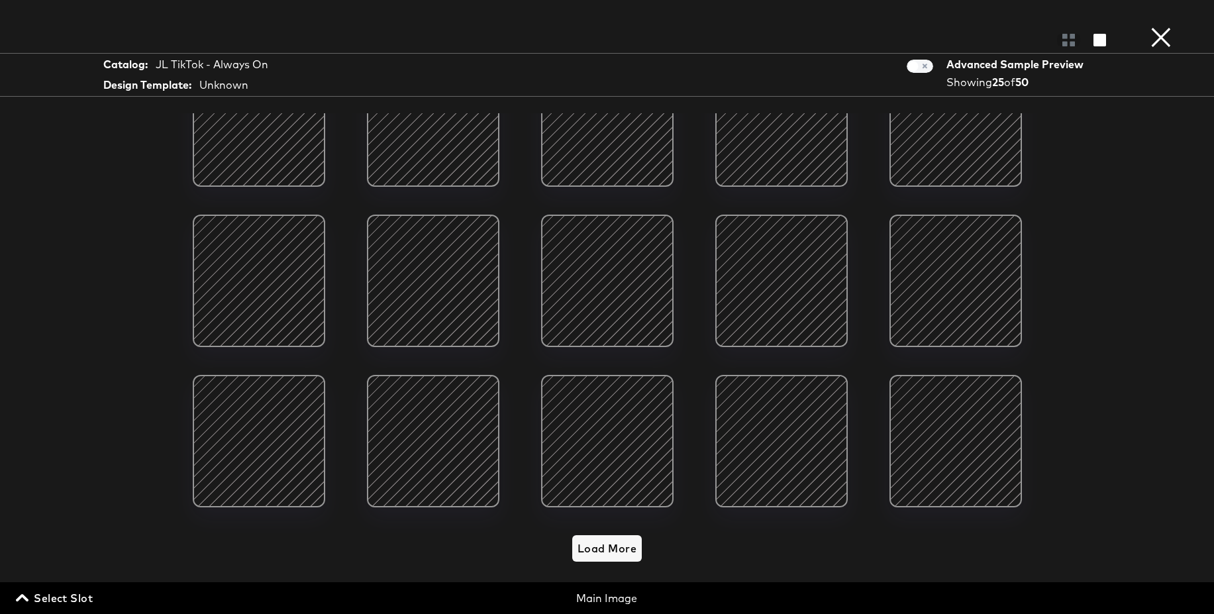
click at [1158, 26] on button "×" at bounding box center [1161, 13] width 26 height 26
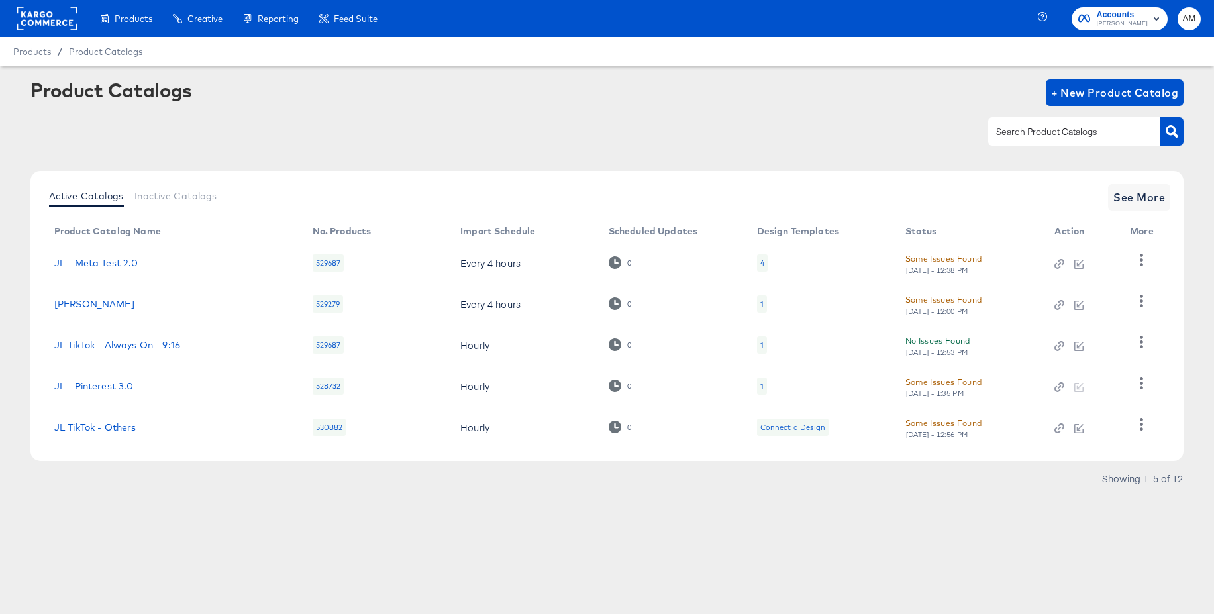
click at [1048, 136] on input "text" at bounding box center [1064, 132] width 141 height 15
type input "tik"
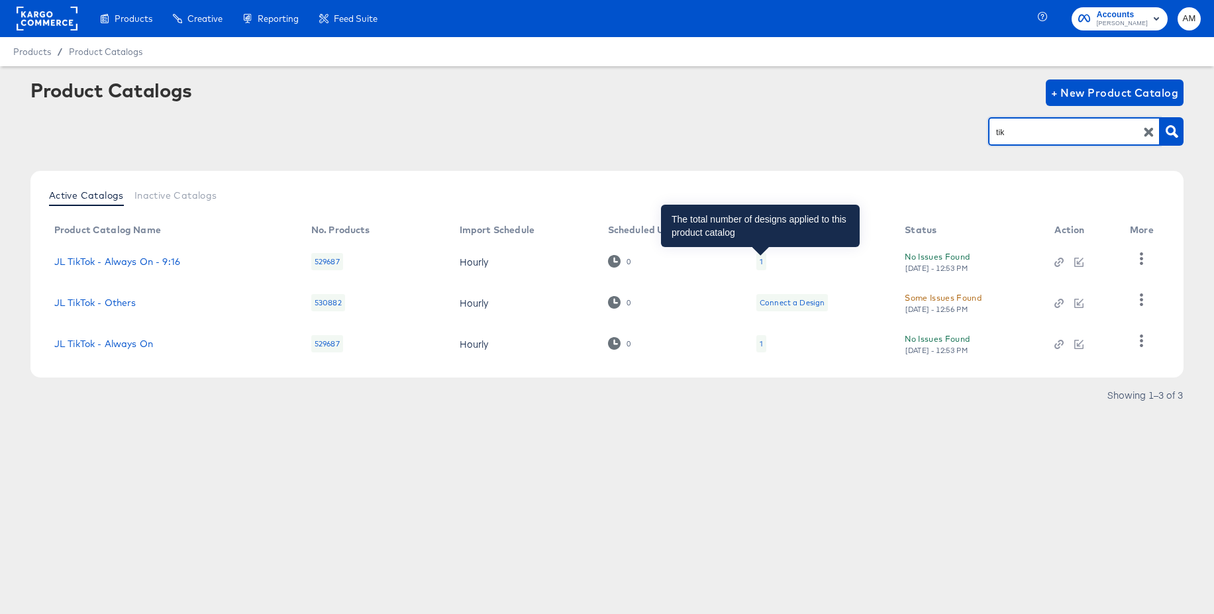
click at [760, 260] on div "1" at bounding box center [761, 261] width 3 height 11
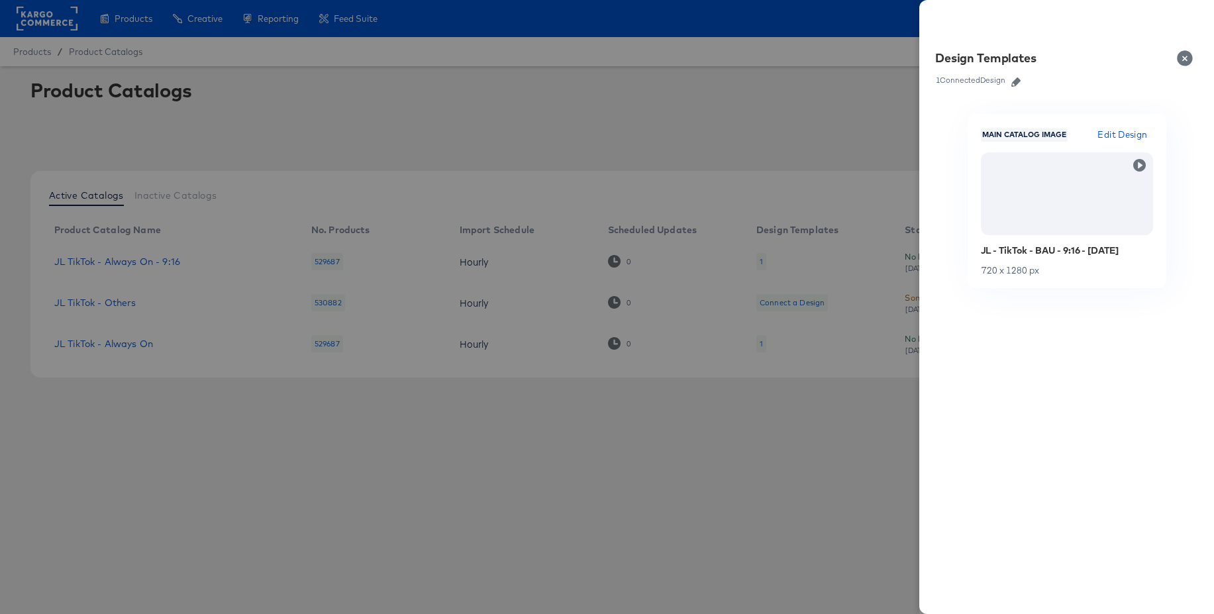
click at [1017, 79] on icon "button" at bounding box center [1016, 82] width 9 height 9
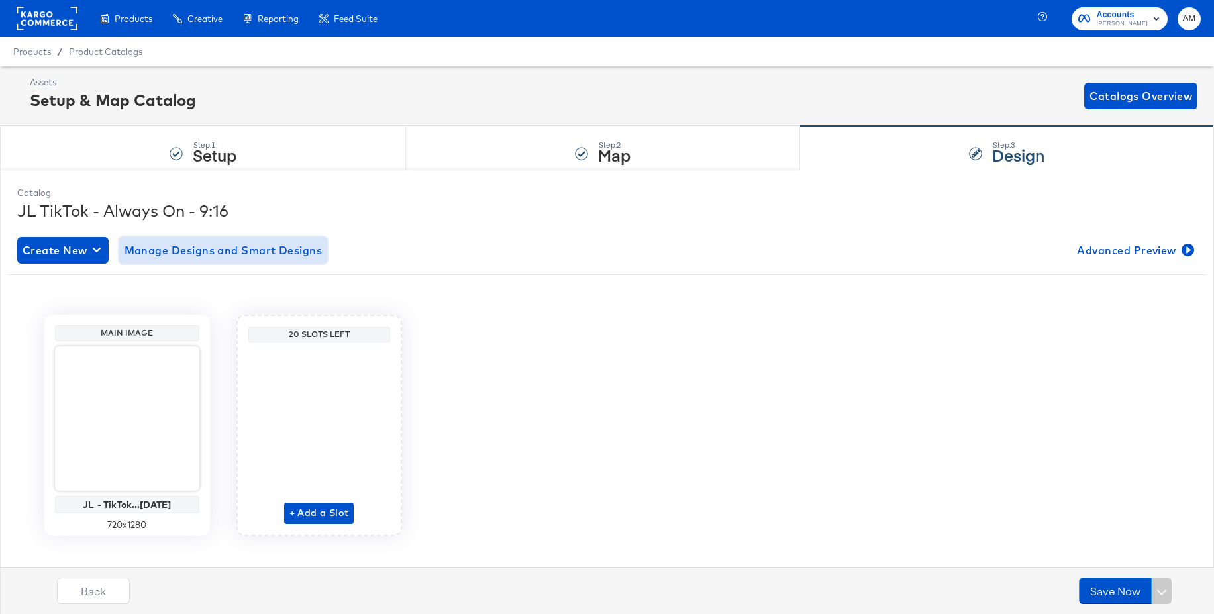
click at [257, 254] on span "Manage Designs and Smart Designs" at bounding box center [224, 250] width 198 height 19
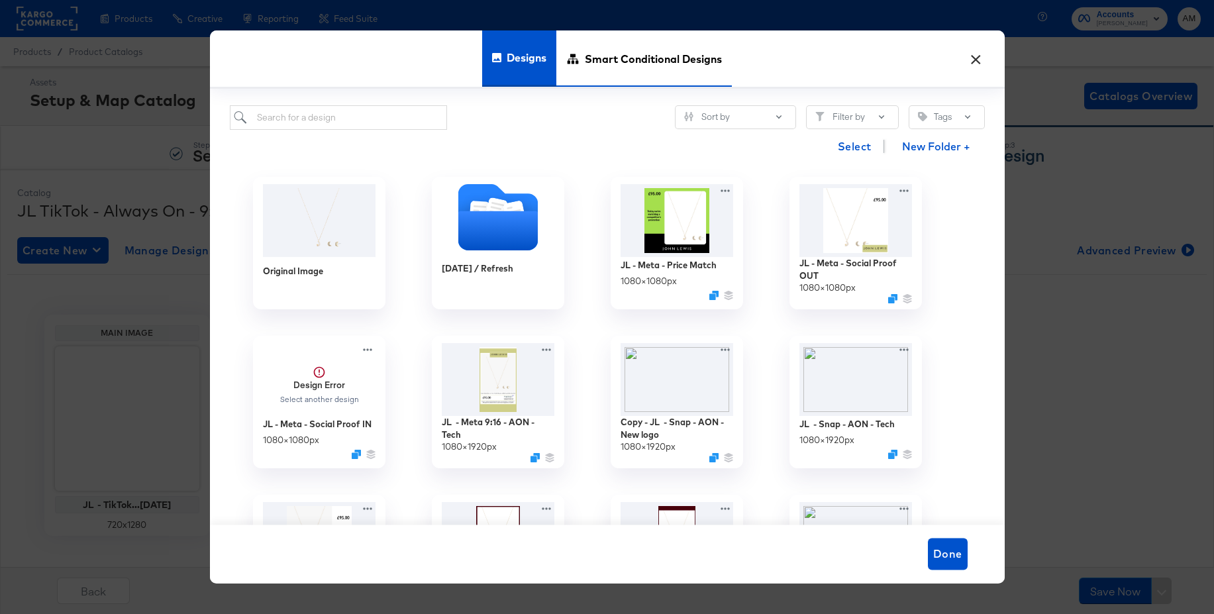
click at [665, 63] on span "Smart Conditional Designs" at bounding box center [653, 59] width 137 height 58
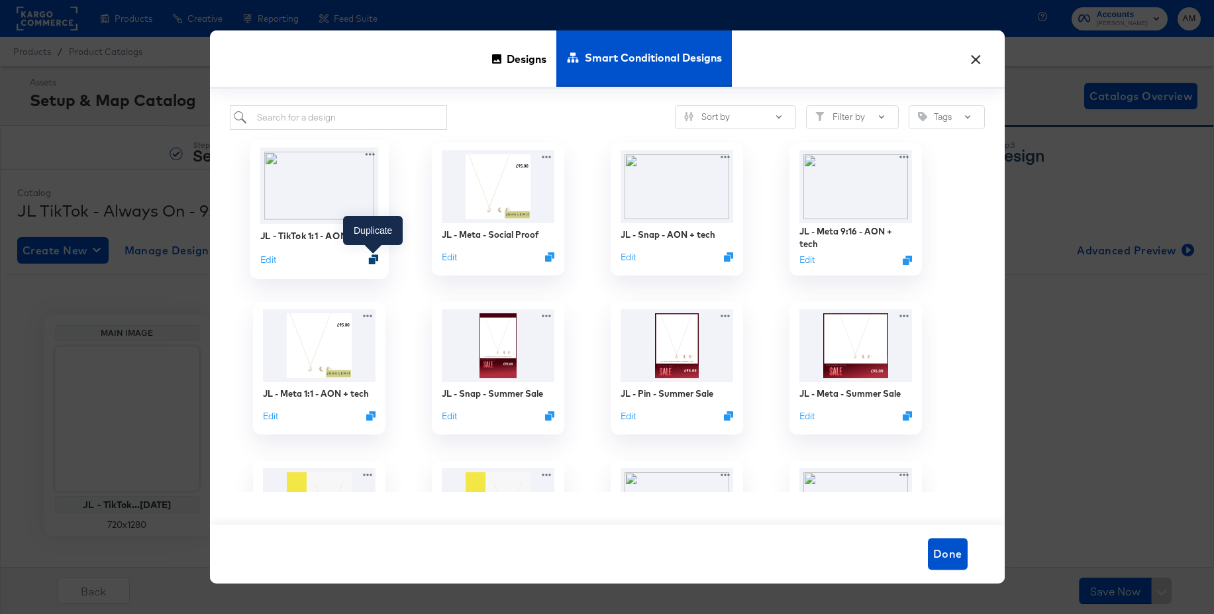
click at [374, 262] on icon "Duplicate" at bounding box center [373, 259] width 10 height 10
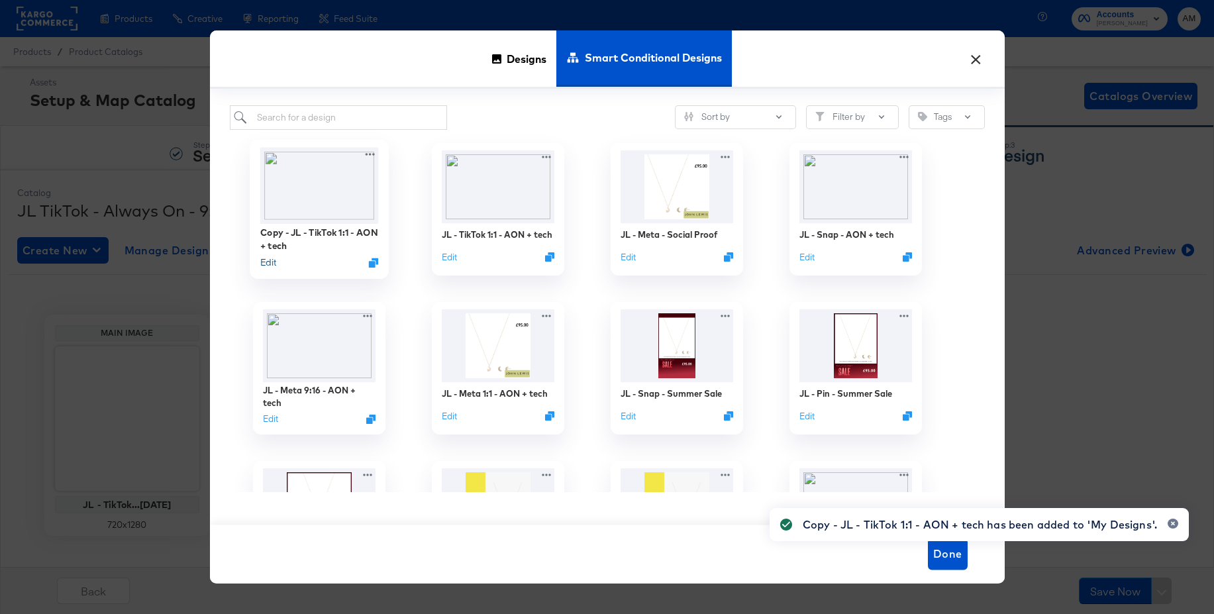
click at [268, 266] on button "Edit" at bounding box center [268, 262] width 16 height 13
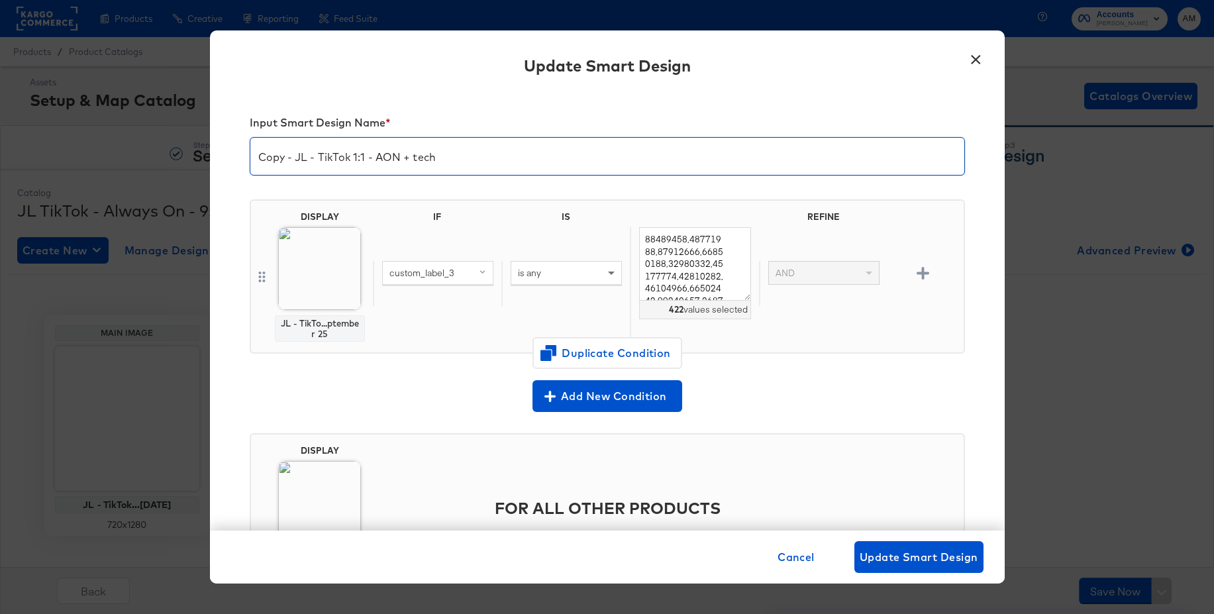
drag, startPoint x: 296, startPoint y: 160, endPoint x: 219, endPoint y: 150, distance: 78.2
click at [219, 150] on div "Input Smart Design Name * Copy - JL - TikTok 1:1 - AON + tech DISPLAY JL - TikT…" at bounding box center [607, 311] width 795 height 439
click at [328, 156] on input "JL - TikTok 1:1 - AON + tech" at bounding box center [607, 150] width 714 height 37
type input "JL - TikTok 9:16 - AON + tech"
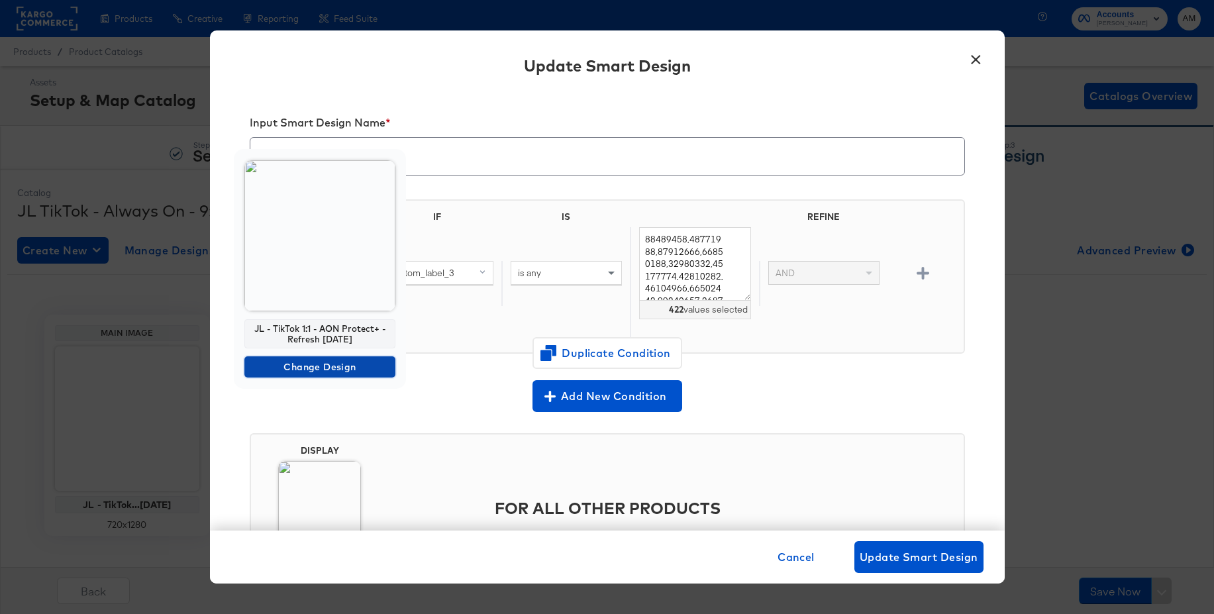
click at [291, 367] on span "Change Design" at bounding box center [320, 367] width 140 height 17
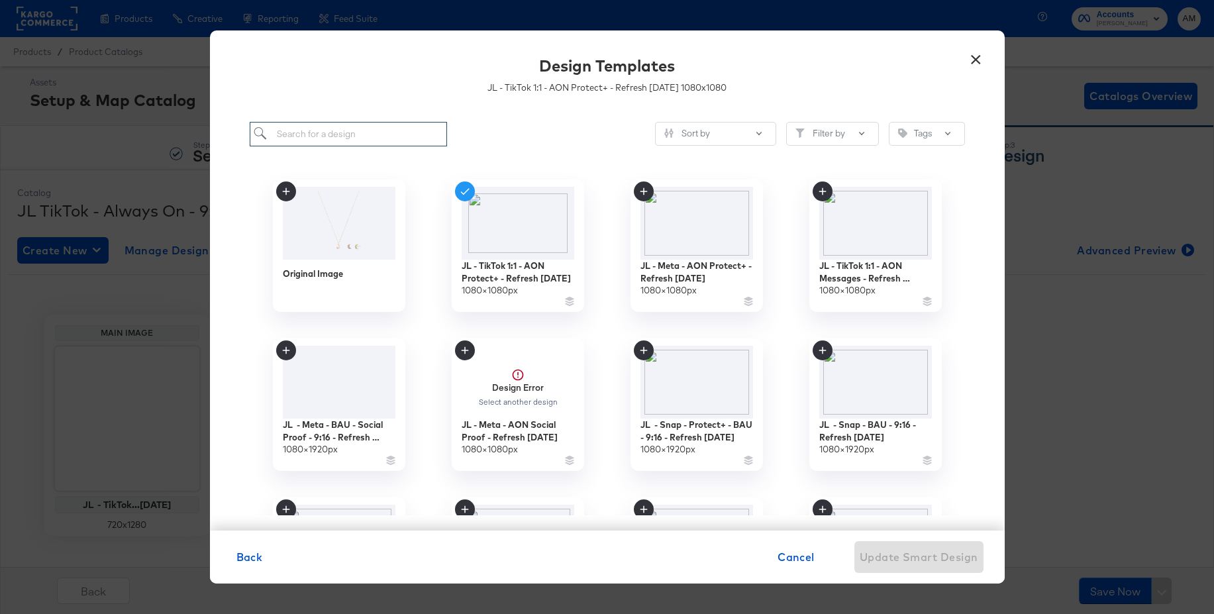
click at [337, 134] on input "search" at bounding box center [349, 134] width 198 height 25
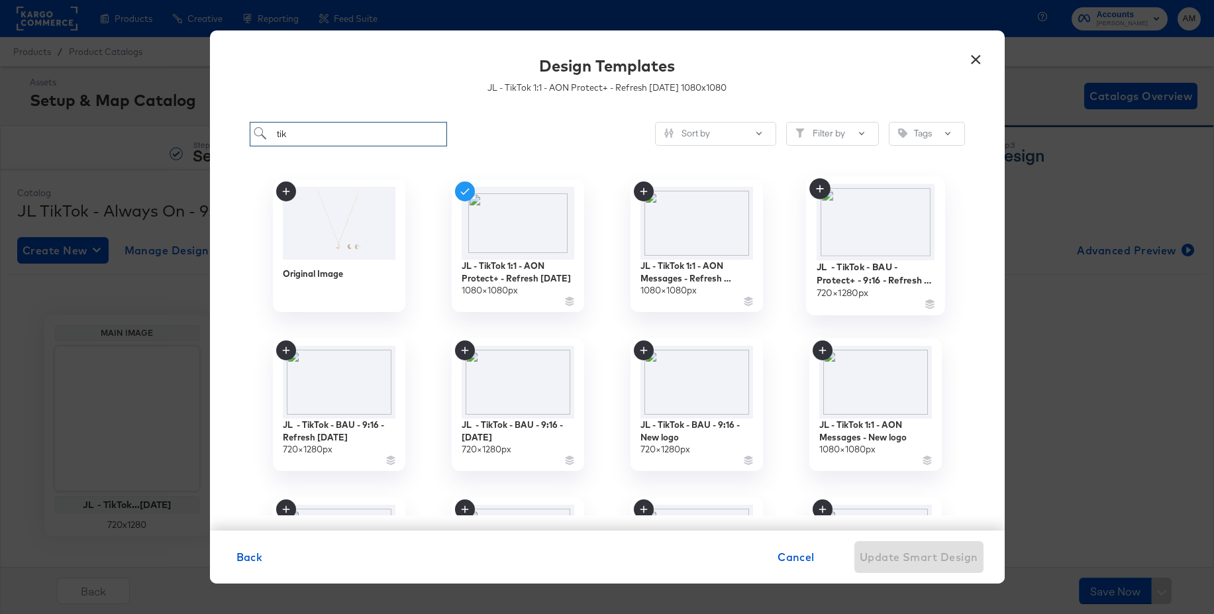
type input "tik"
click at [877, 223] on img at bounding box center [875, 221] width 119 height 76
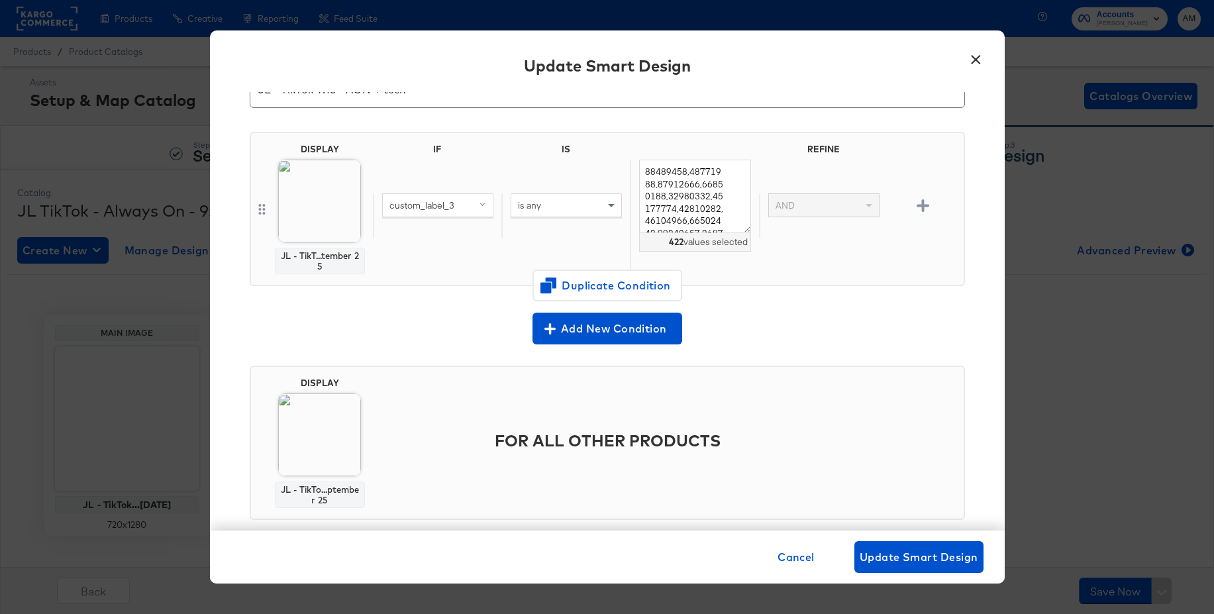
scroll to position [91, 0]
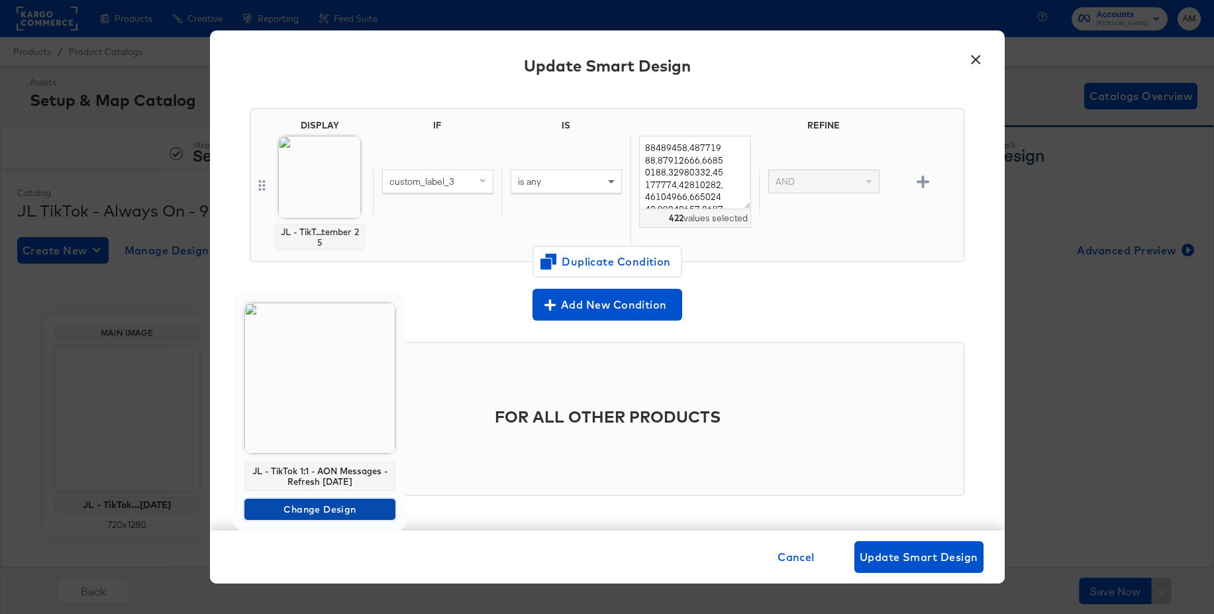
click at [270, 511] on span "Change Design" at bounding box center [320, 509] width 140 height 17
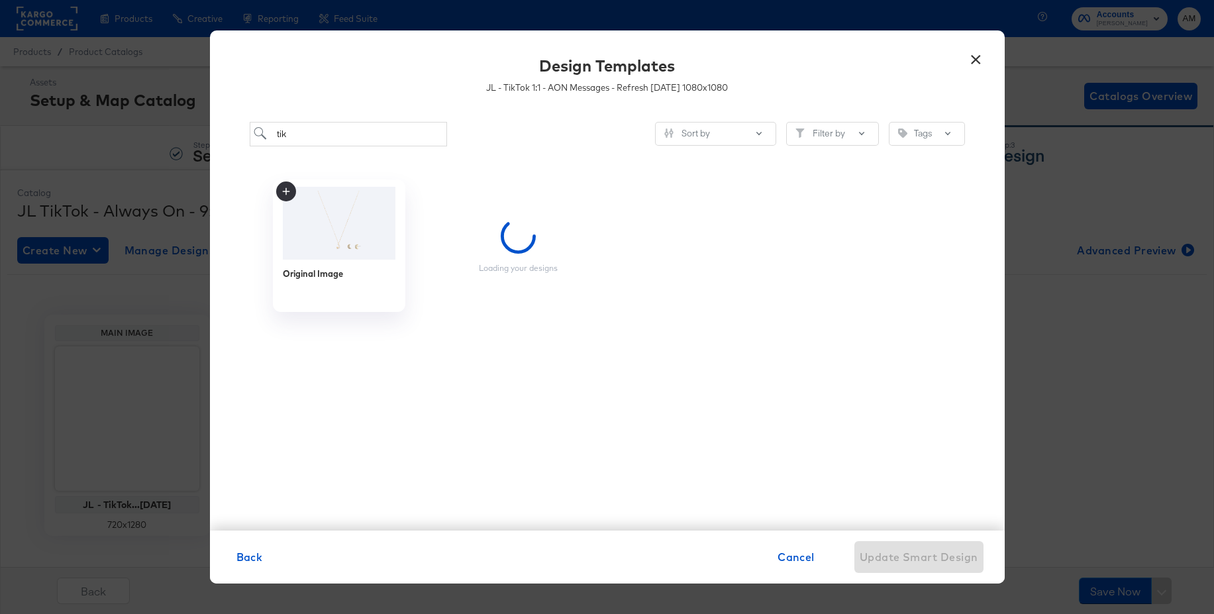
scroll to position [0, 0]
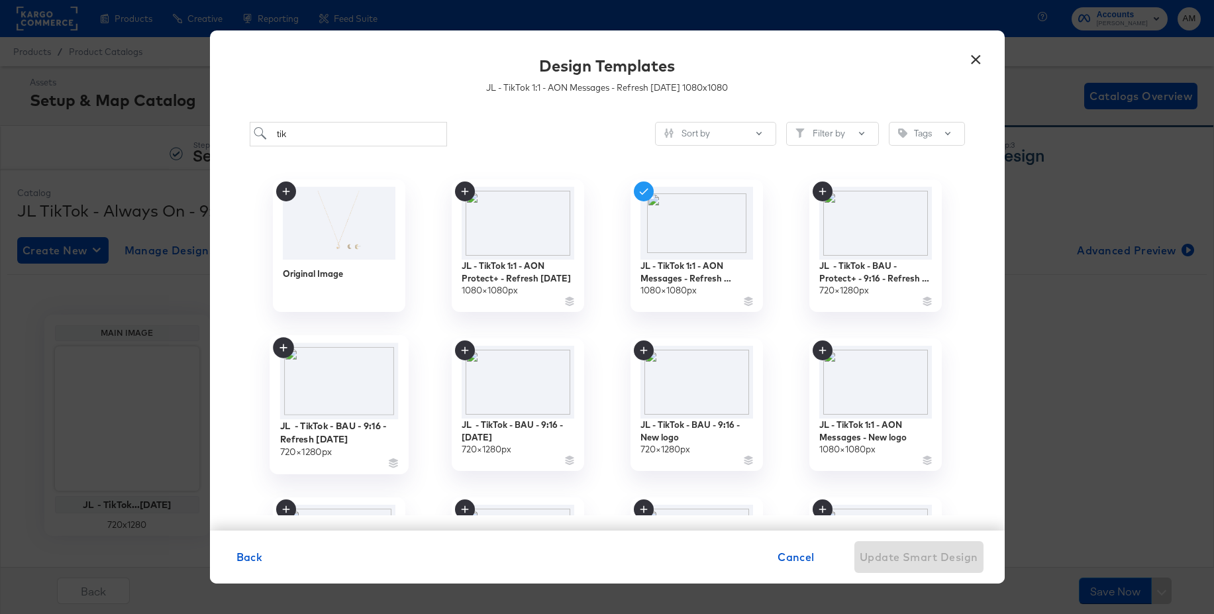
click at [347, 372] on img at bounding box center [339, 380] width 119 height 77
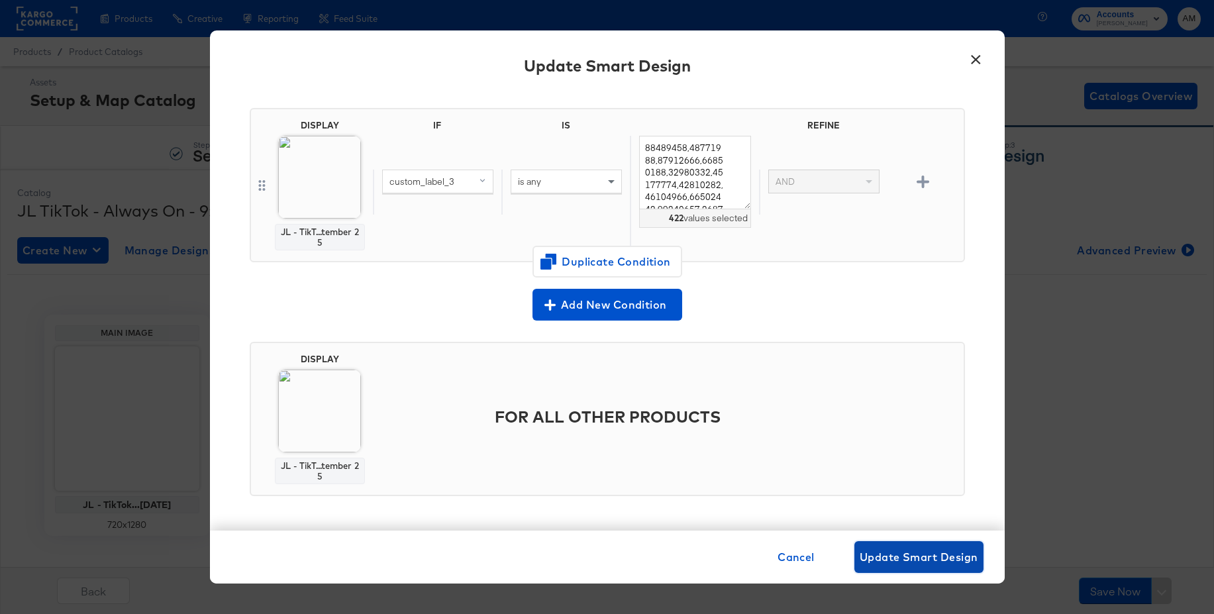
click at [905, 550] on span "Update Smart Design" at bounding box center [919, 557] width 119 height 19
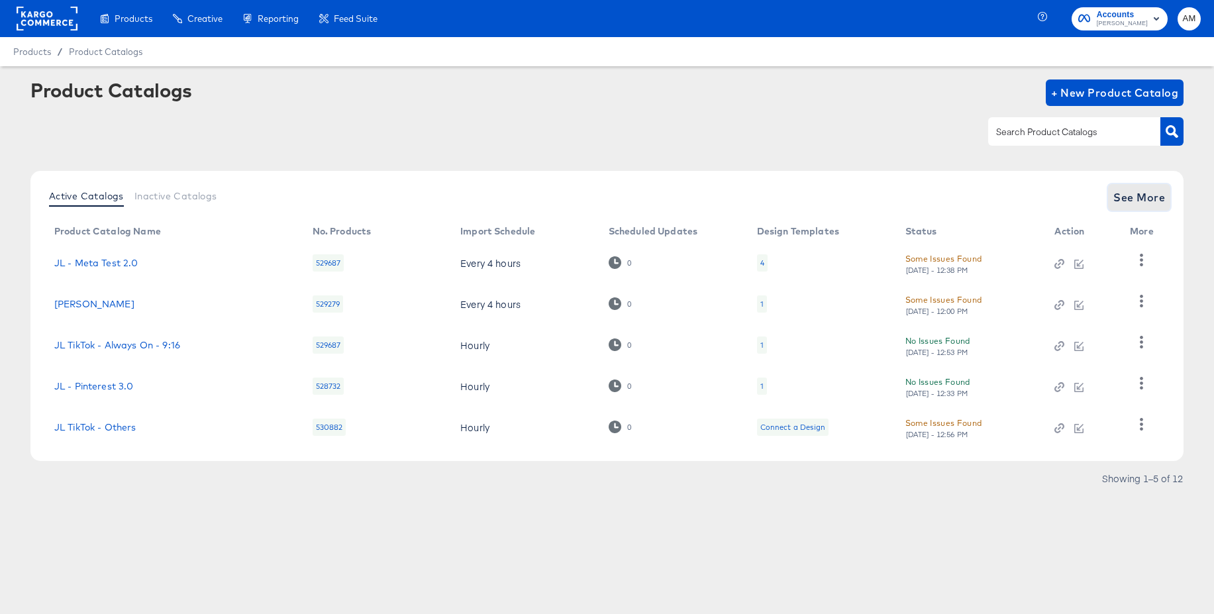
click at [1140, 199] on span "See More" at bounding box center [1140, 197] width 52 height 19
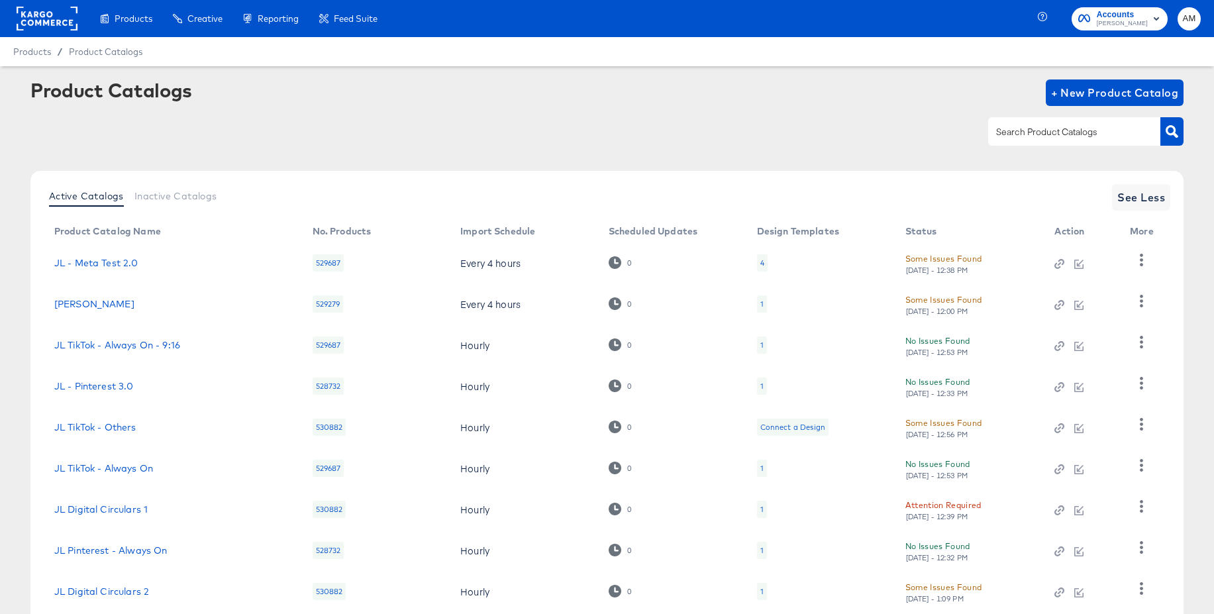
scroll to position [127, 0]
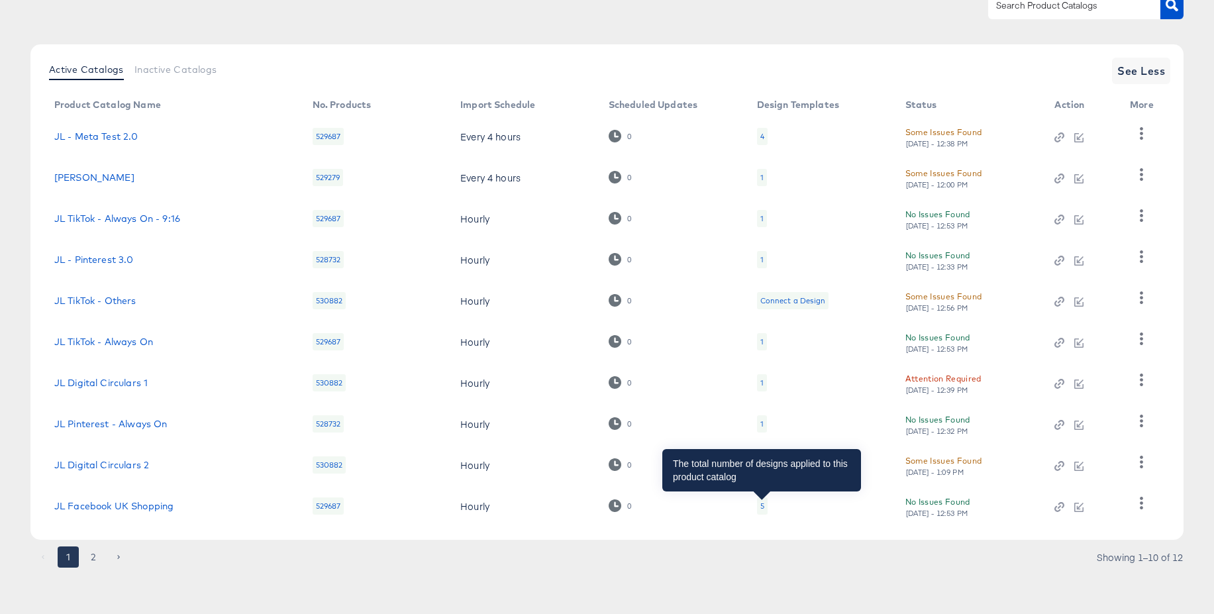
click at [762, 504] on div "5" at bounding box center [762, 506] width 4 height 11
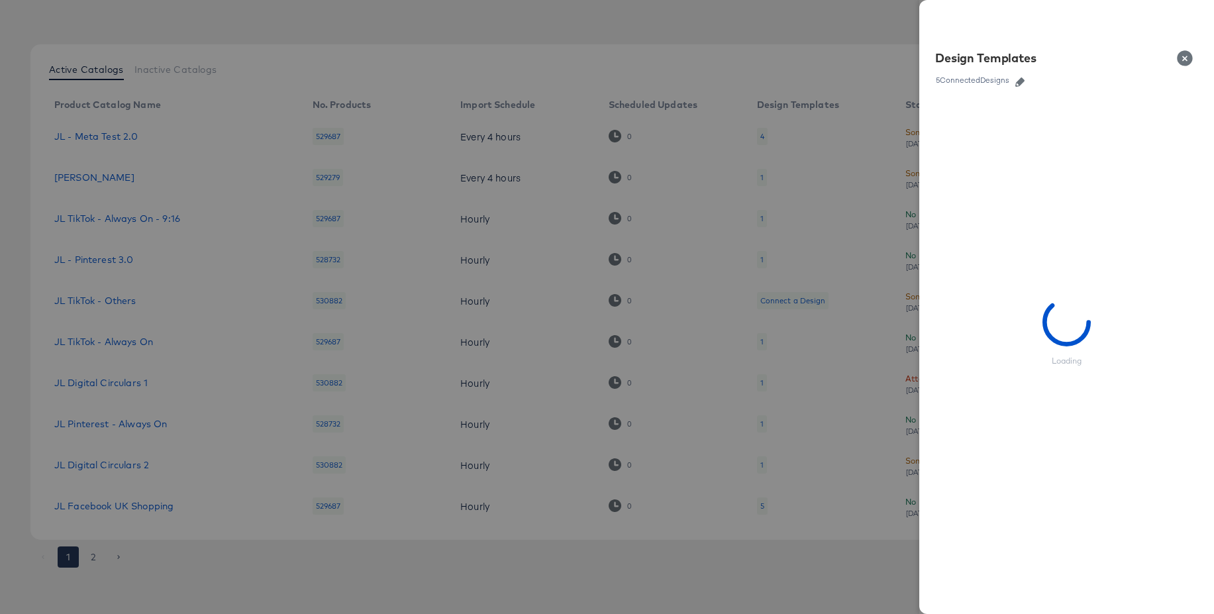
click at [1020, 84] on icon "button" at bounding box center [1020, 82] width 9 height 9
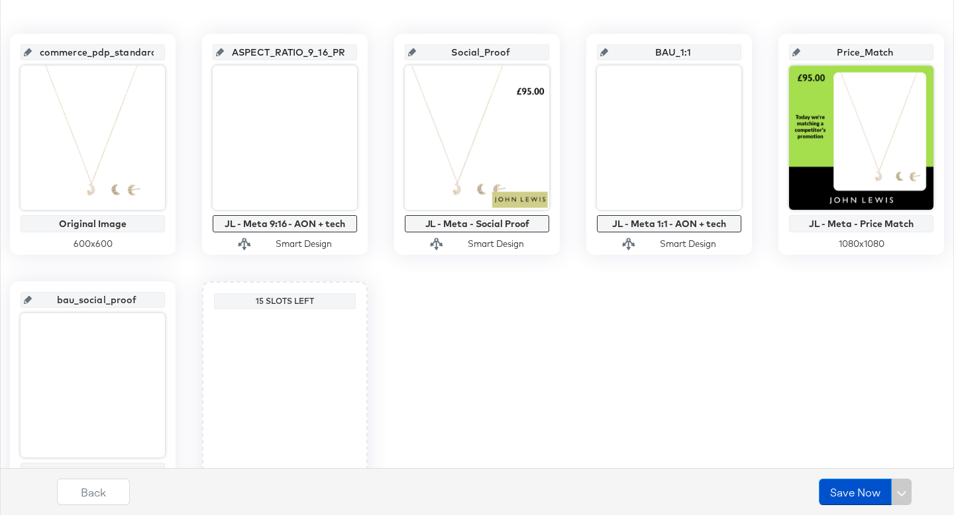
scroll to position [299, 0]
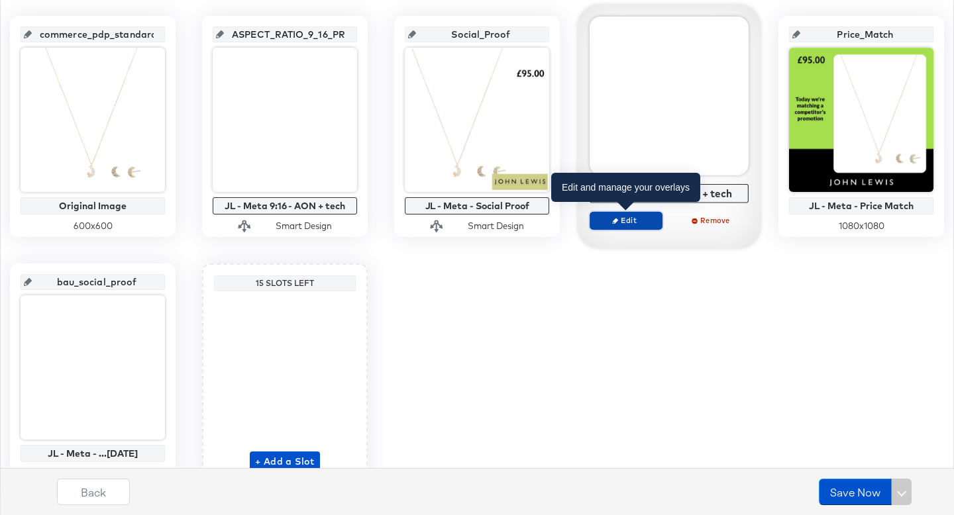
click at [641, 220] on span "Edit" at bounding box center [626, 220] width 61 height 10
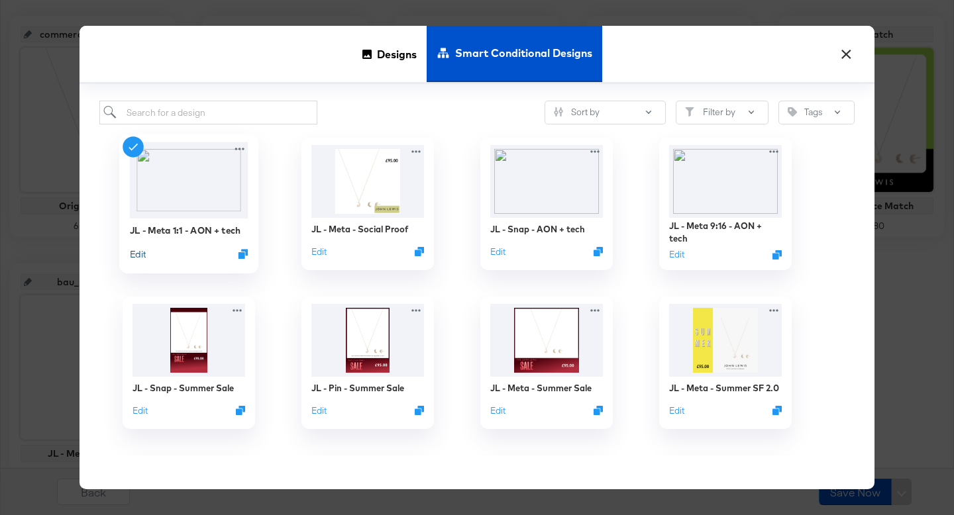
click at [141, 254] on button "Edit" at bounding box center [138, 254] width 16 height 13
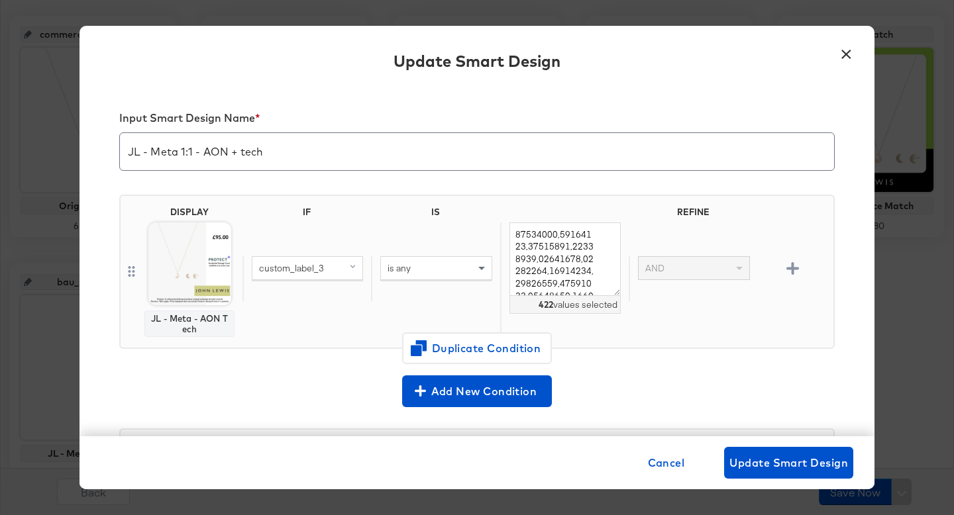
click at [847, 54] on button "×" at bounding box center [846, 51] width 24 height 24
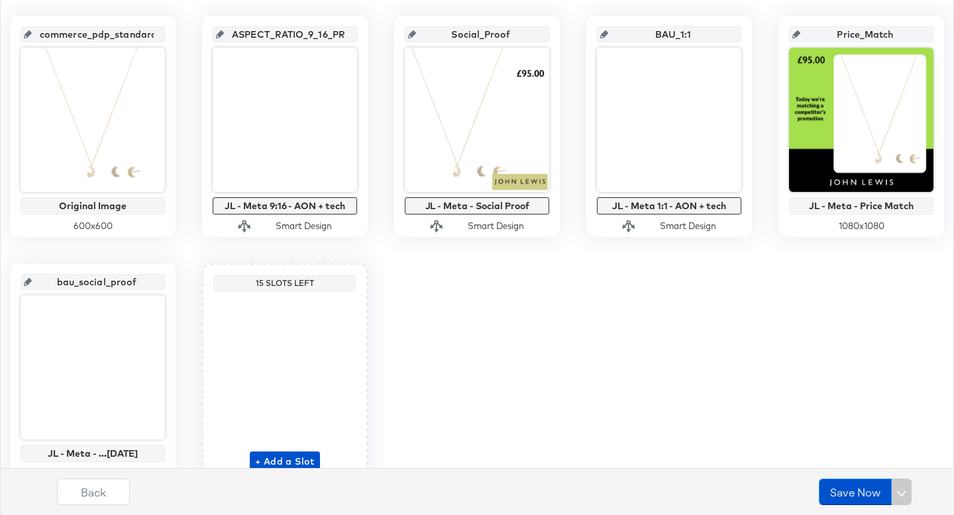
scroll to position [0, 0]
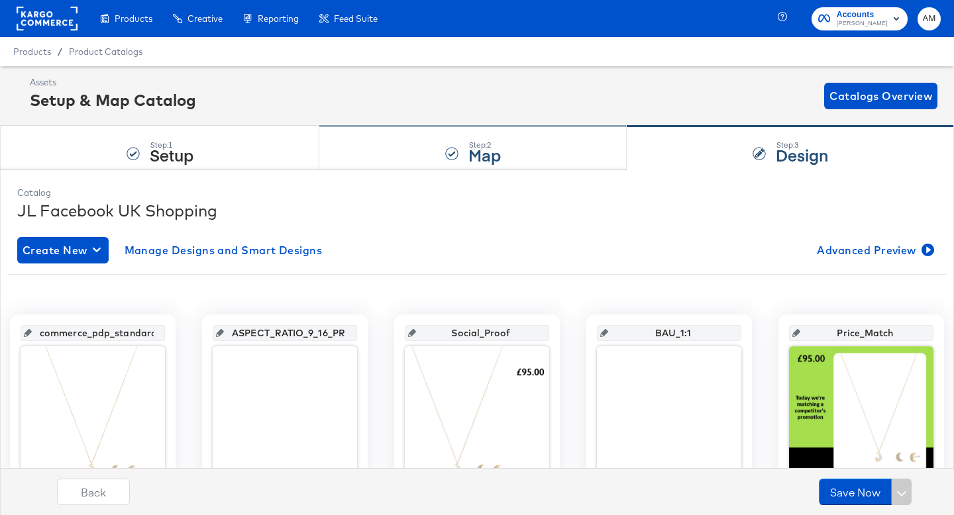
click at [490, 155] on strong "Map" at bounding box center [484, 155] width 32 height 22
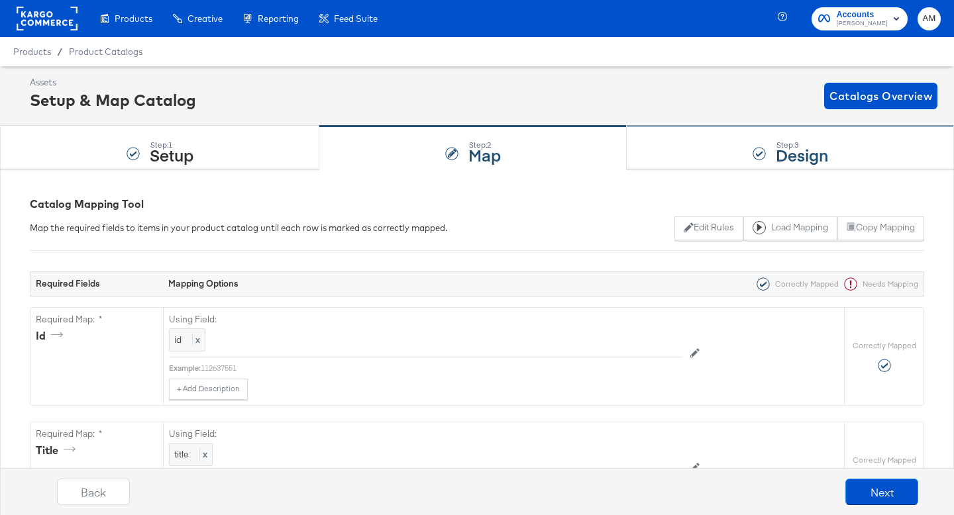
click at [753, 154] on div at bounding box center [759, 153] width 13 height 13
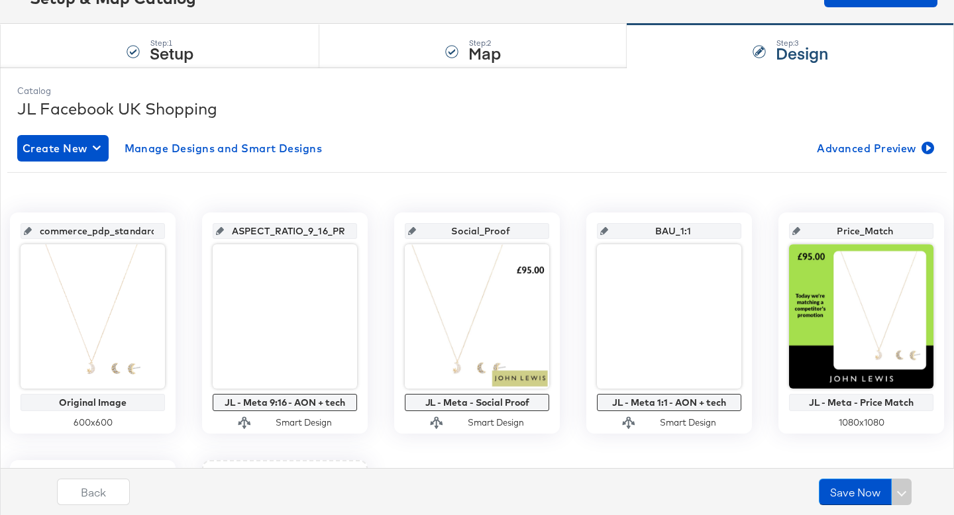
scroll to position [103, 0]
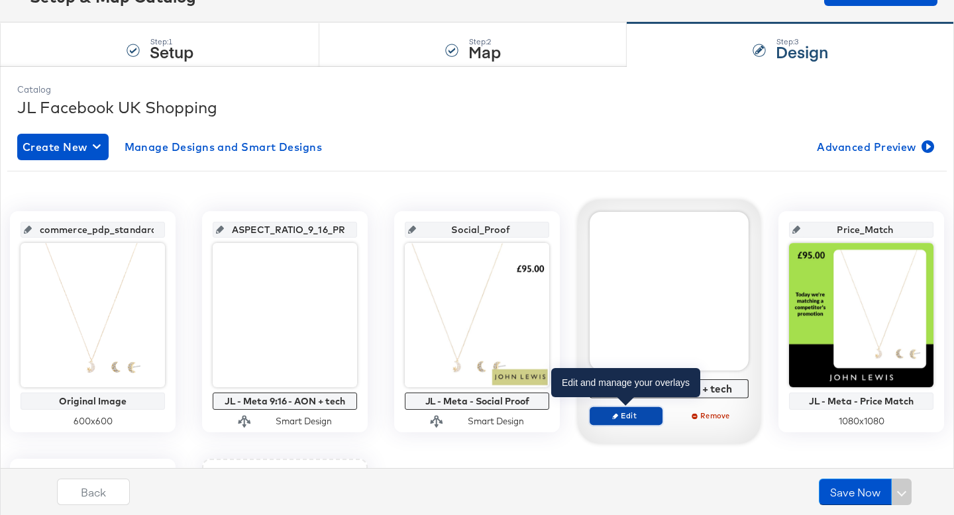
click at [621, 411] on span "Edit" at bounding box center [626, 416] width 61 height 10
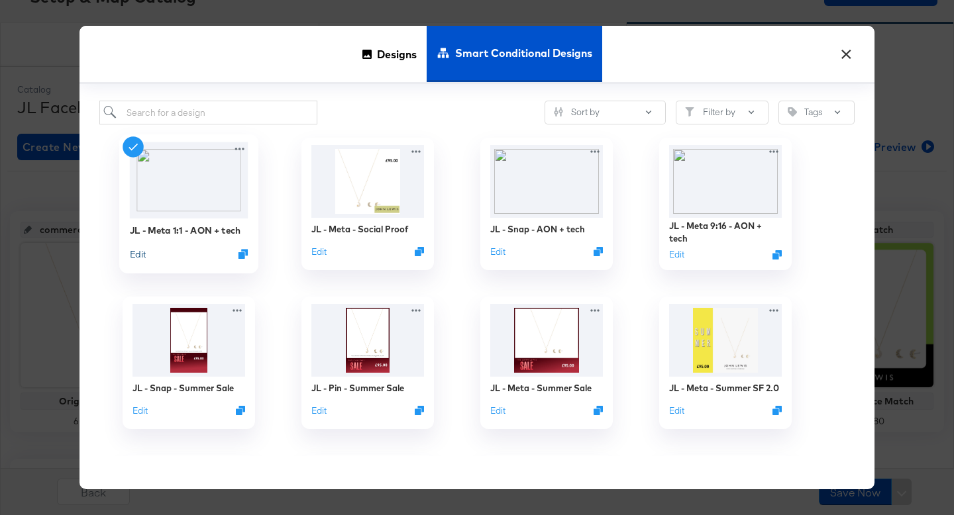
click at [144, 254] on button "Edit" at bounding box center [138, 254] width 16 height 13
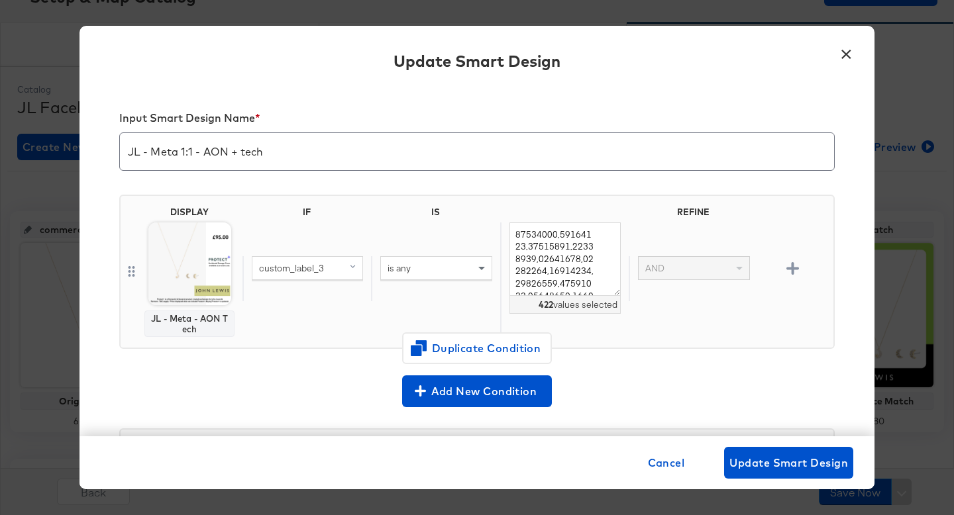
click at [847, 54] on button "×" at bounding box center [846, 51] width 24 height 24
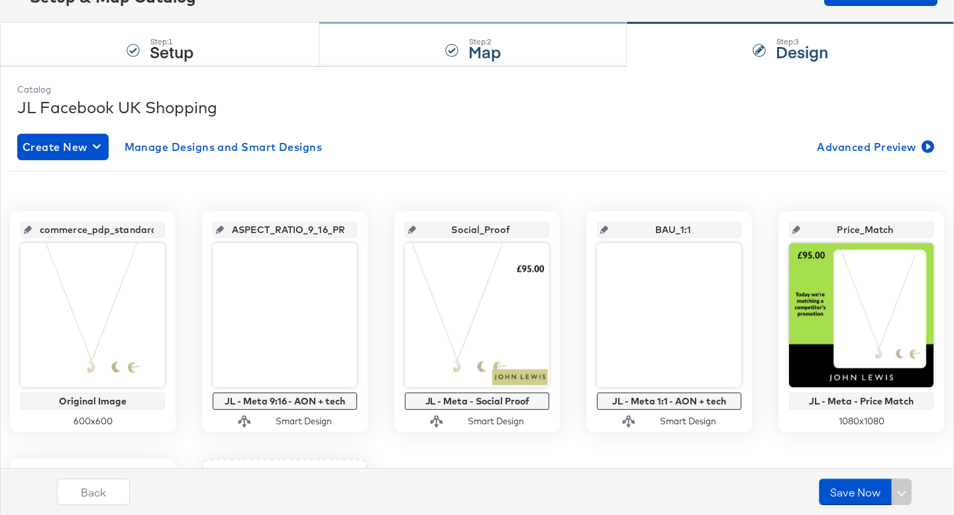
click at [446, 54] on div at bounding box center [451, 50] width 13 height 13
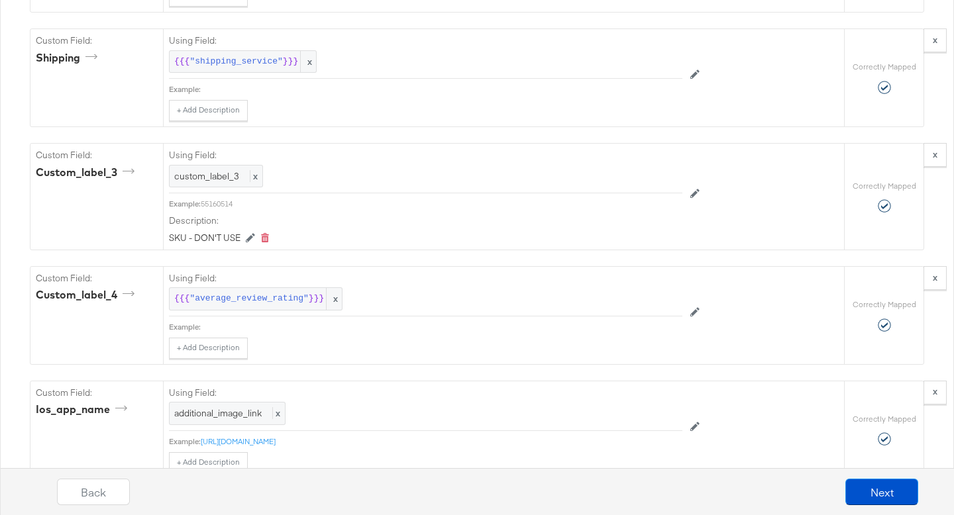
scroll to position [2244, 0]
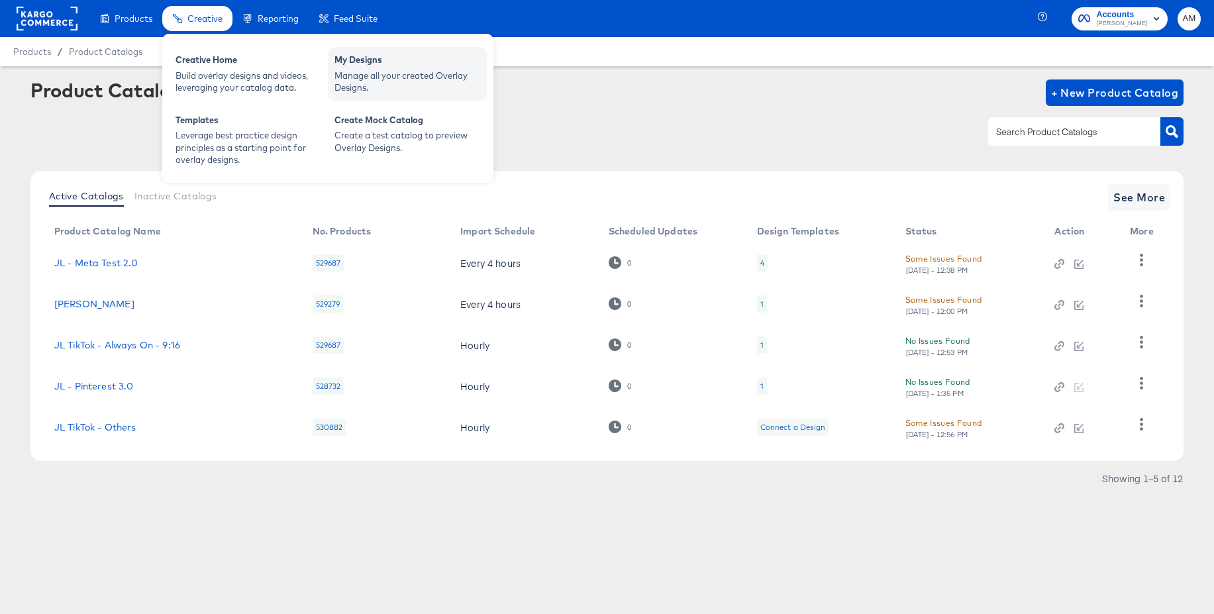
click at [379, 70] on div "Manage all your created Overlay Designs." at bounding box center [408, 82] width 146 height 25
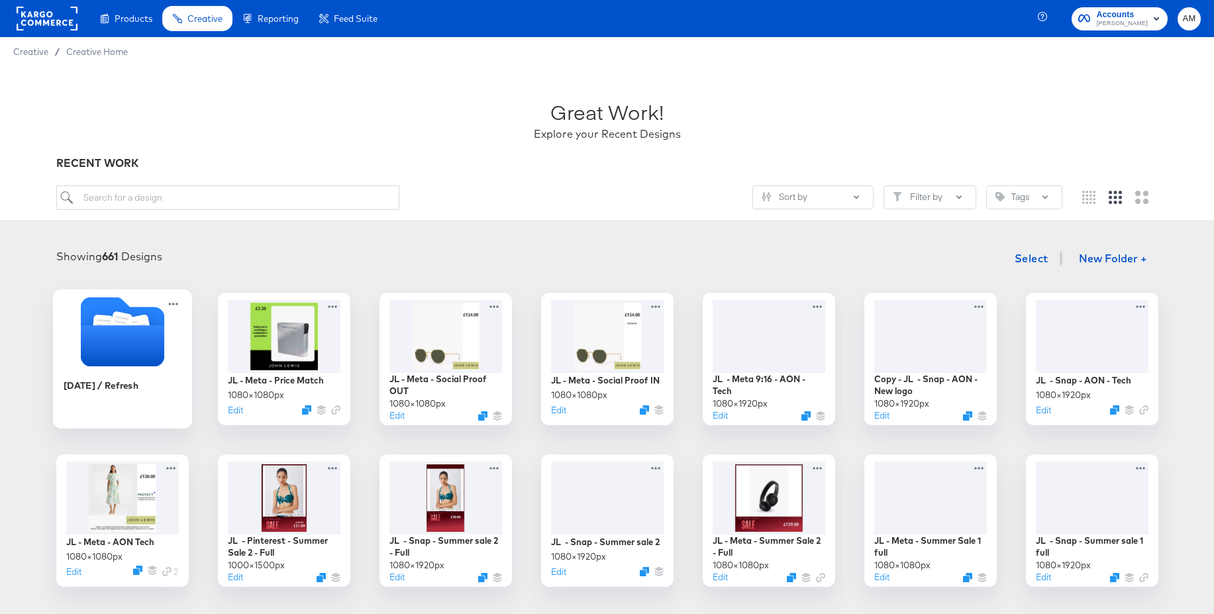
click at [152, 321] on icon "Folder" at bounding box center [121, 332] width 83 height 70
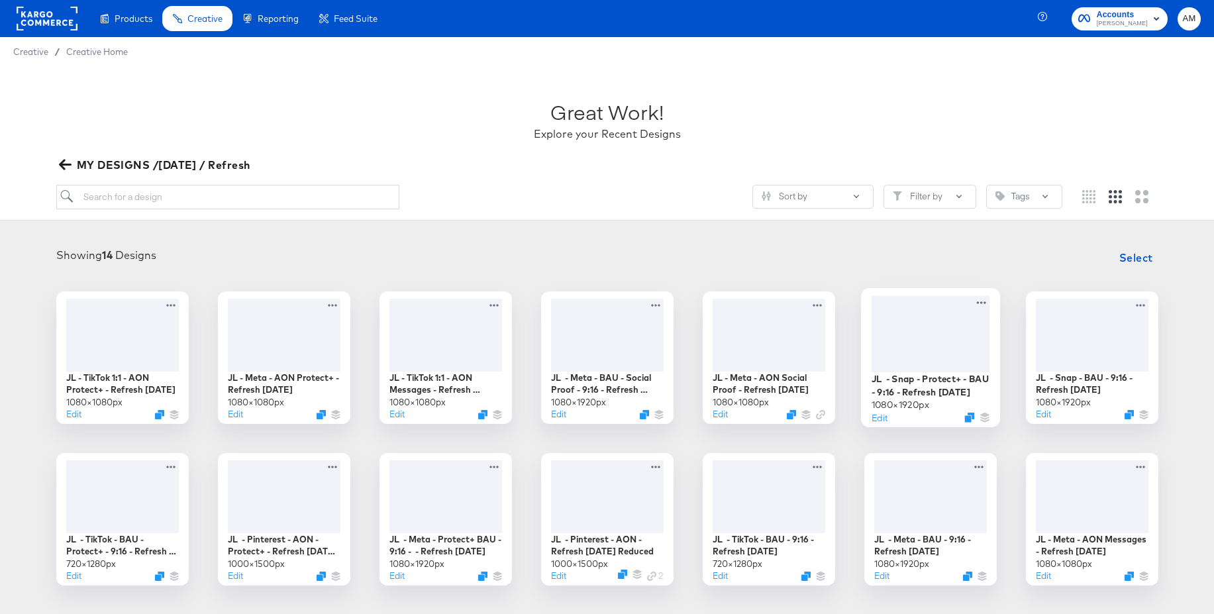
click at [946, 335] on div at bounding box center [930, 333] width 119 height 76
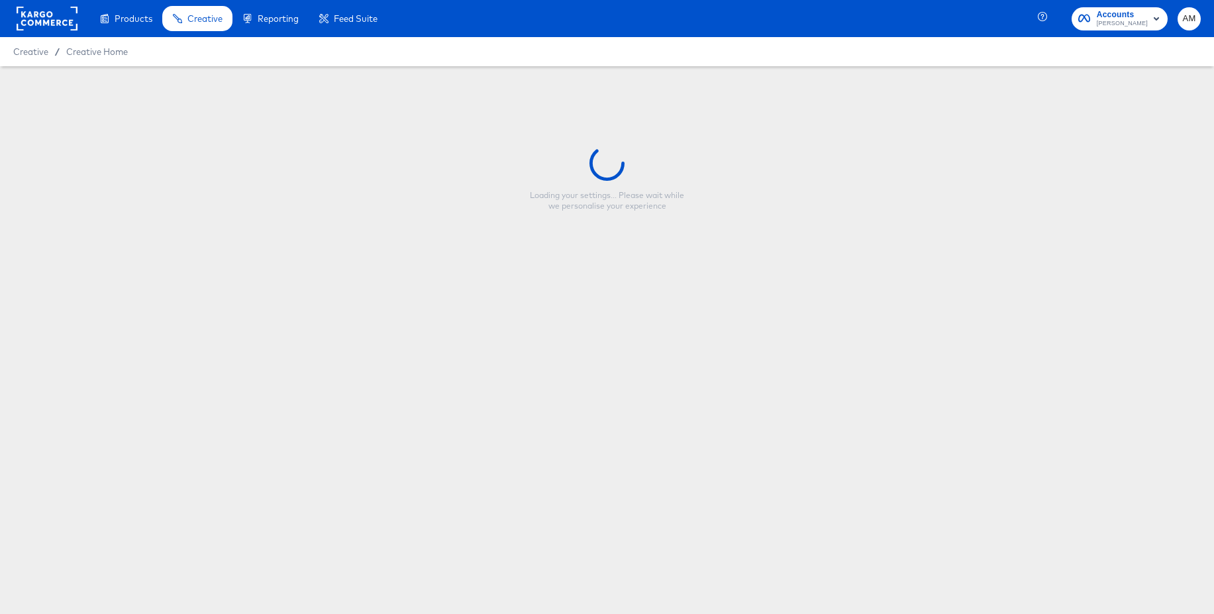
type input "JL - Snap - Protect+ - BAU - 9:16 - Refresh [DATE]"
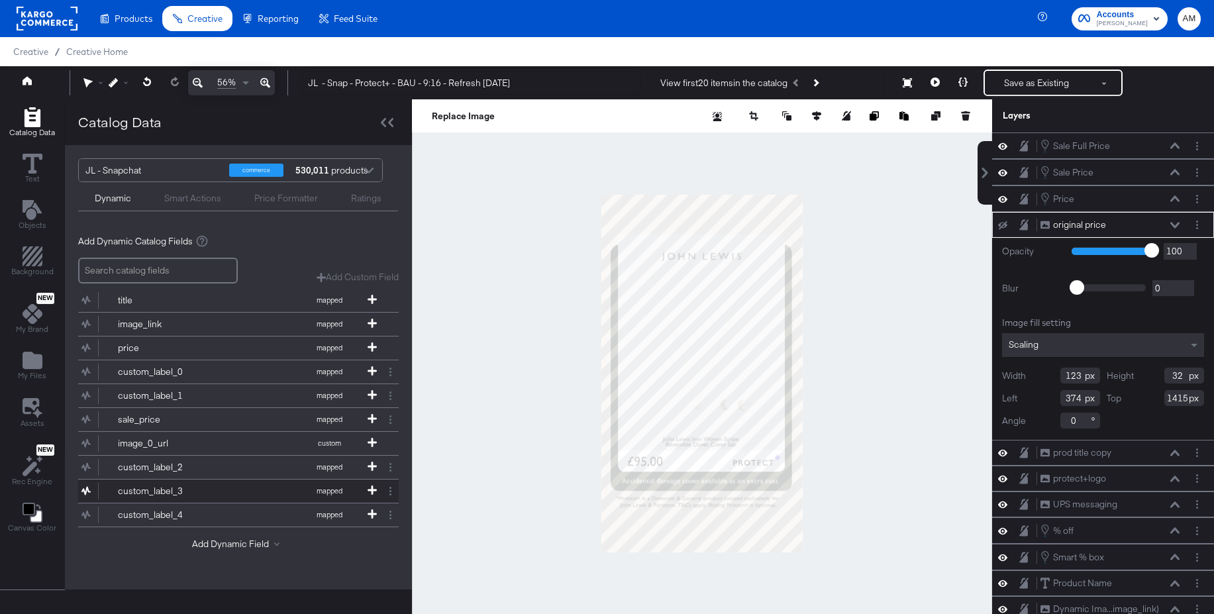
click at [177, 487] on div "custom_label_3" at bounding box center [166, 491] width 96 height 13
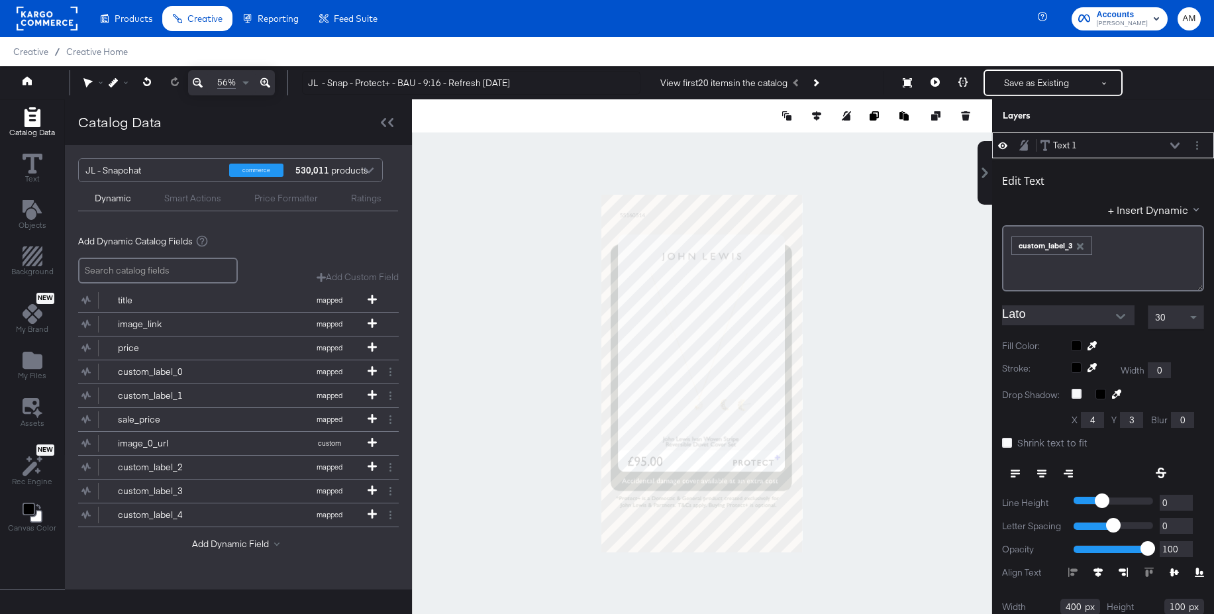
scroll to position [4, 0]
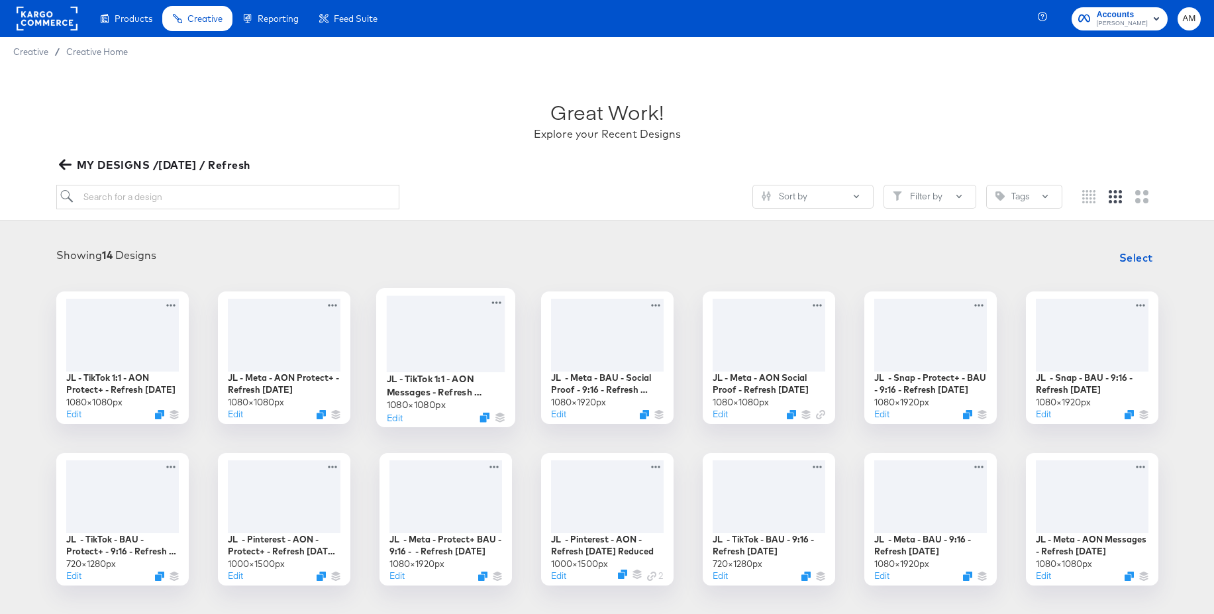
click at [429, 323] on div at bounding box center [445, 333] width 119 height 76
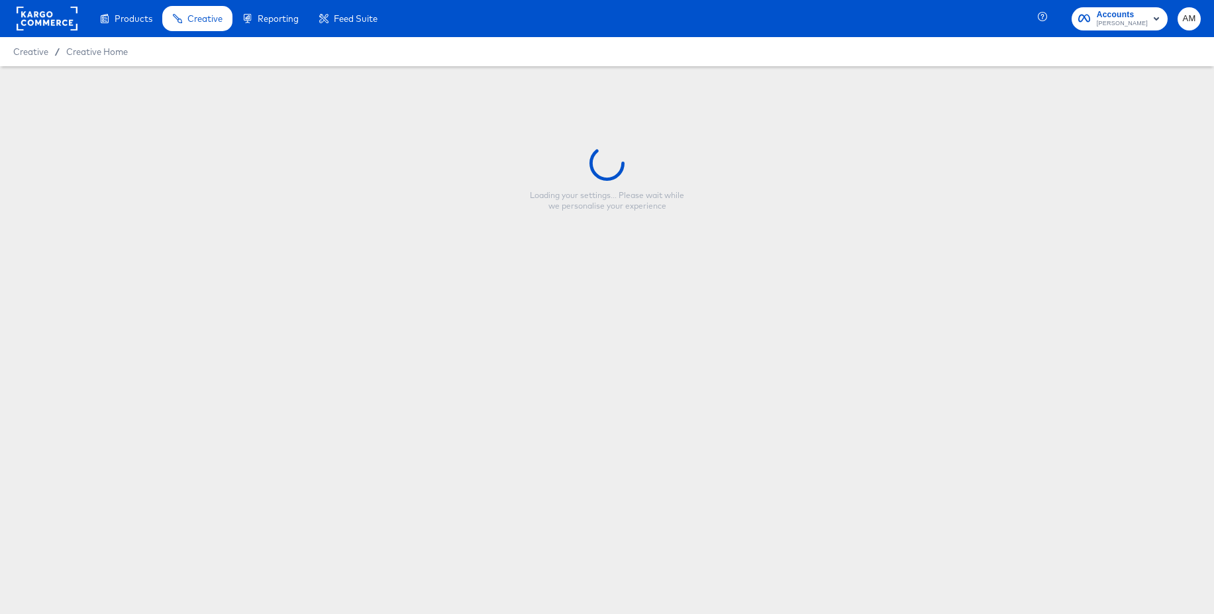
type input "JL - TikTok 1:1 - AON Messages - Refresh [DATE]"
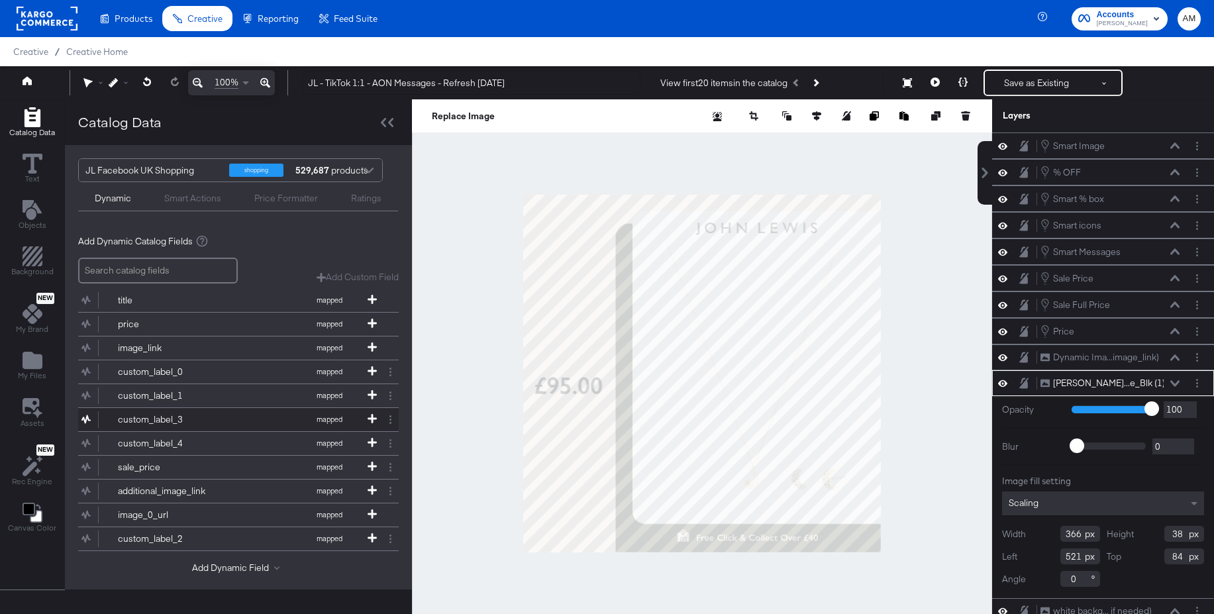
click at [166, 418] on div "custom_label_3" at bounding box center [166, 419] width 96 height 13
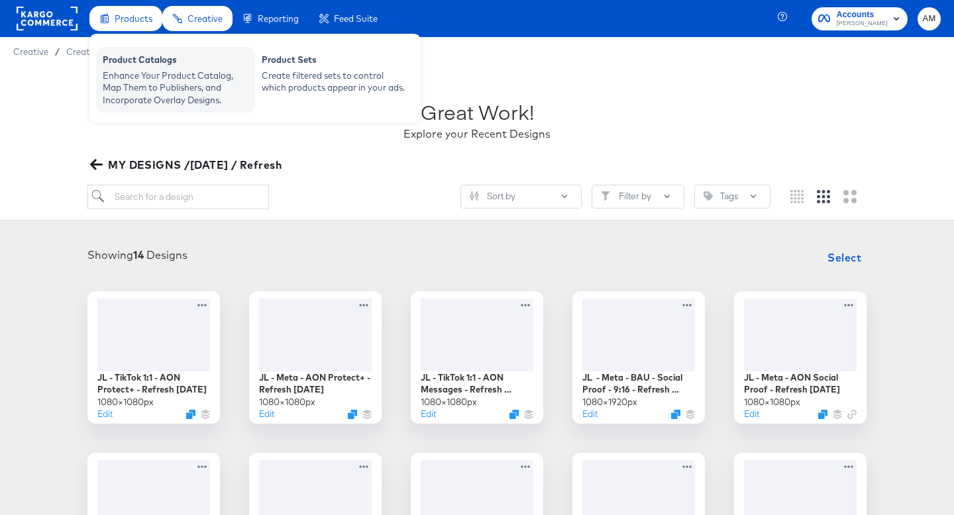
click at [140, 63] on div "Product Catalogs" at bounding box center [176, 62] width 146 height 16
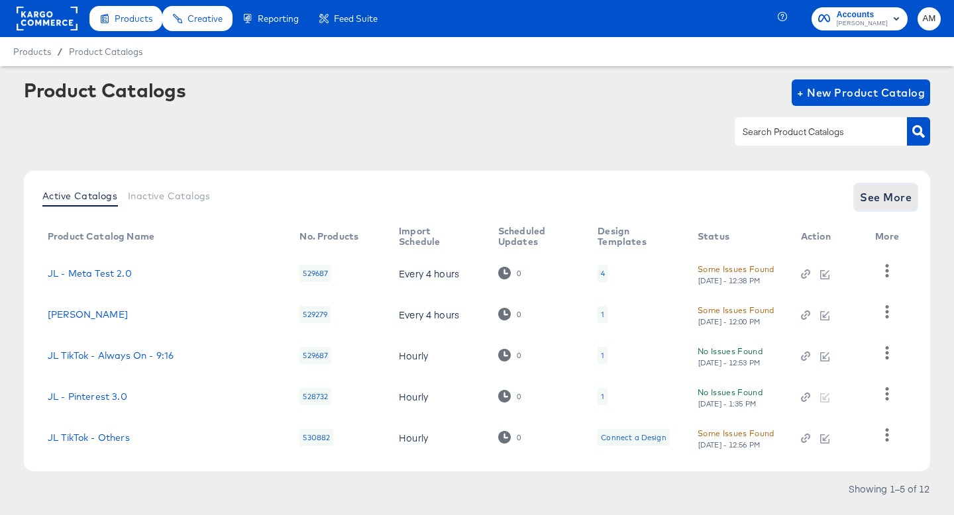
click at [890, 207] on button "See More" at bounding box center [886, 197] width 62 height 26
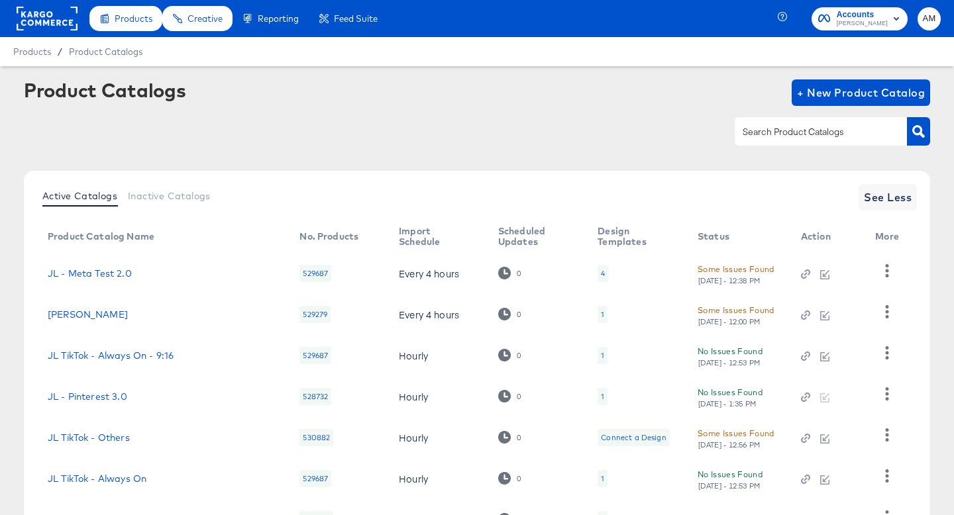
scroll to position [236, 0]
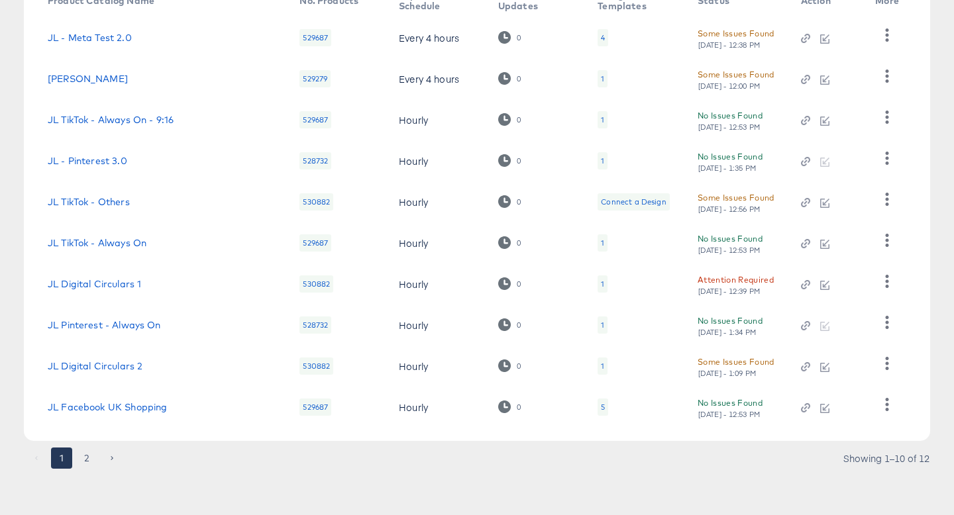
click at [598, 409] on div "5" at bounding box center [603, 407] width 11 height 17
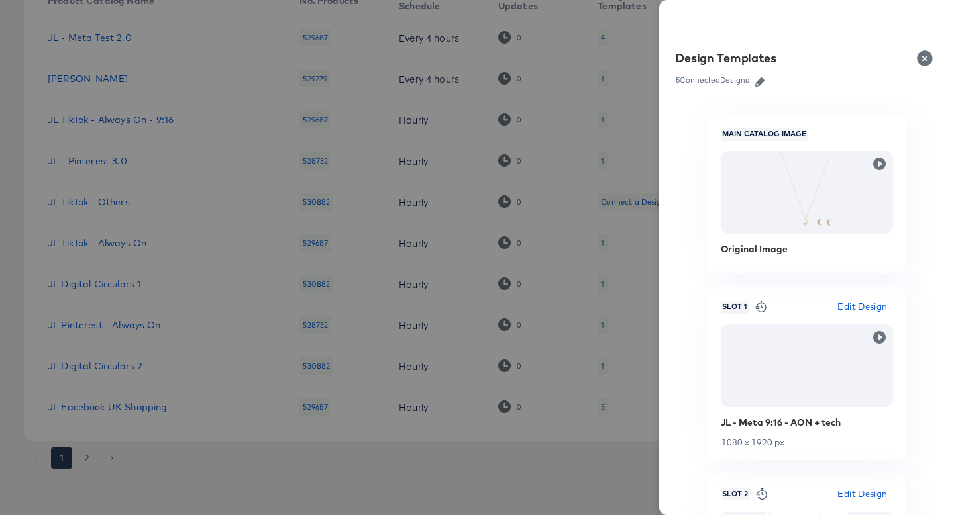
click at [761, 83] on icon "button" at bounding box center [759, 82] width 9 height 9
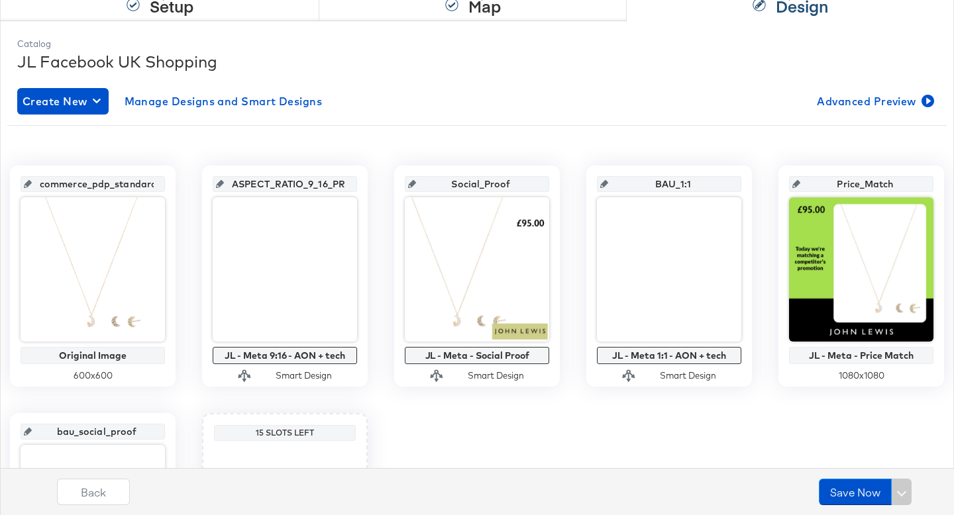
scroll to position [203, 0]
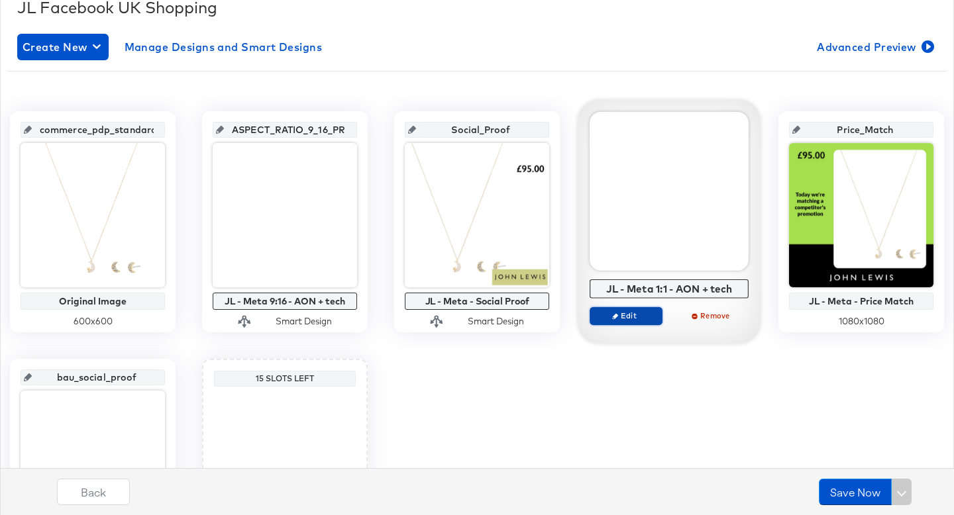
click at [625, 317] on span "Edit" at bounding box center [626, 316] width 61 height 10
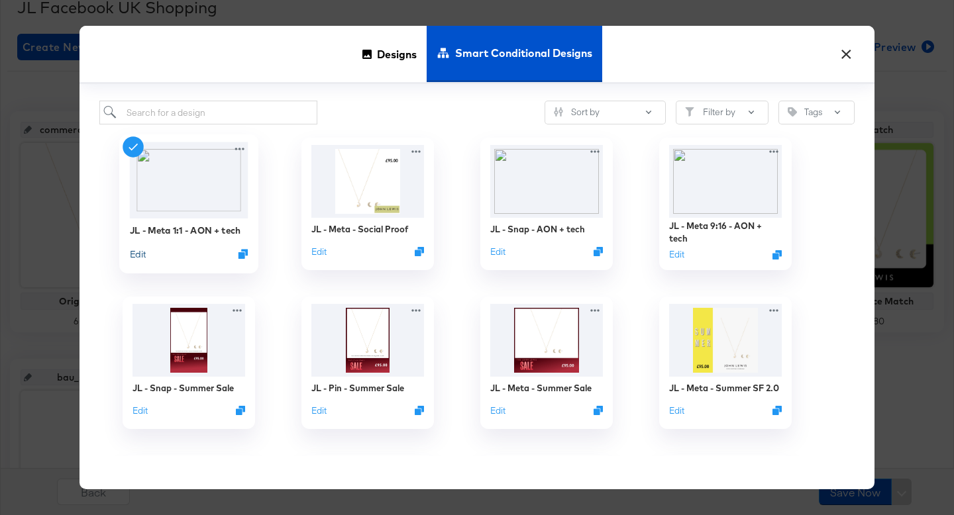
click at [142, 258] on button "Edit" at bounding box center [138, 254] width 16 height 13
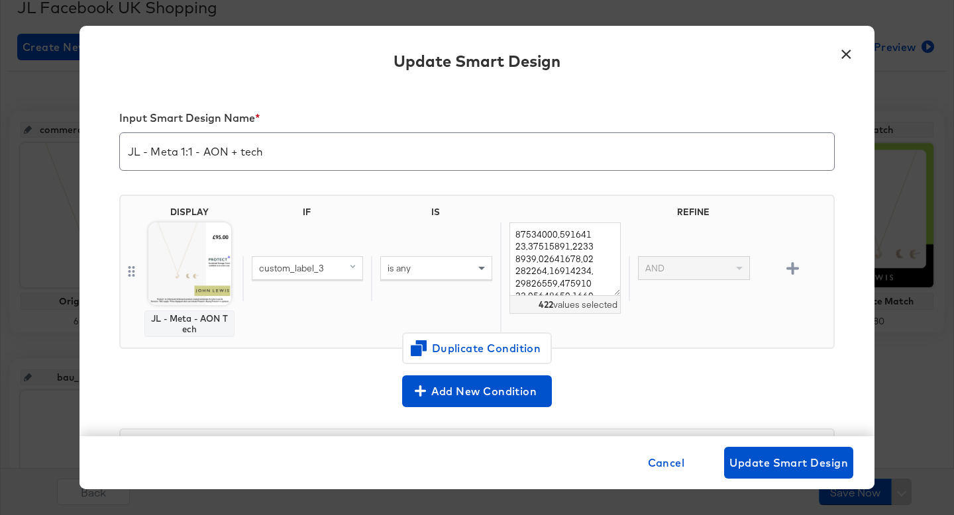
click at [205, 159] on input "JL - Meta 1:1 - AON + tech" at bounding box center [477, 146] width 714 height 37
drag, startPoint x: 516, startPoint y: 235, endPoint x: 613, endPoint y: 335, distance: 139.1
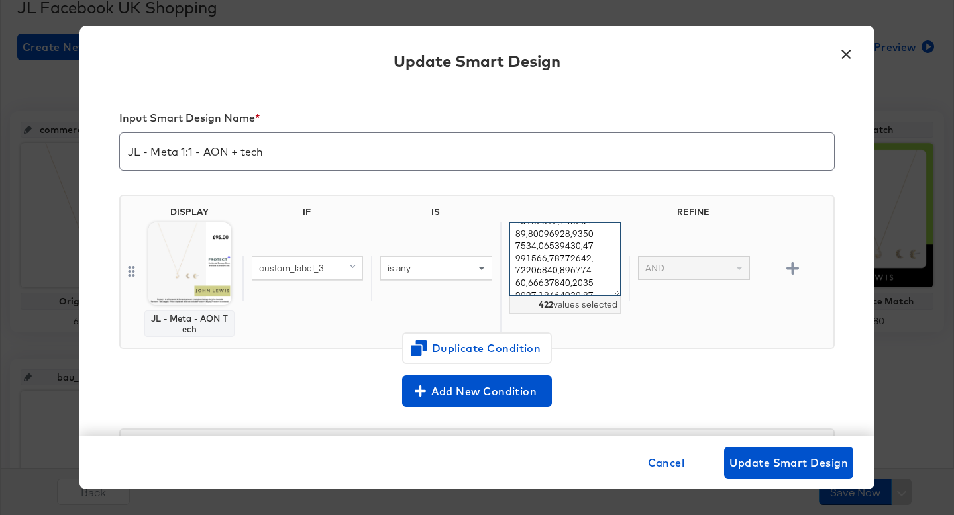
click at [613, 335] on div "422 values selected" at bounding box center [564, 279] width 129 height 113
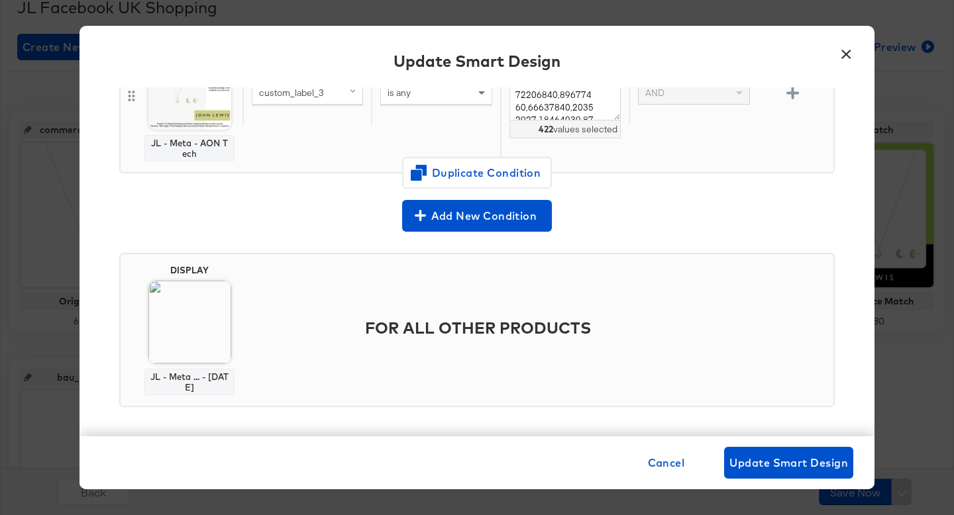
scroll to position [180, 0]
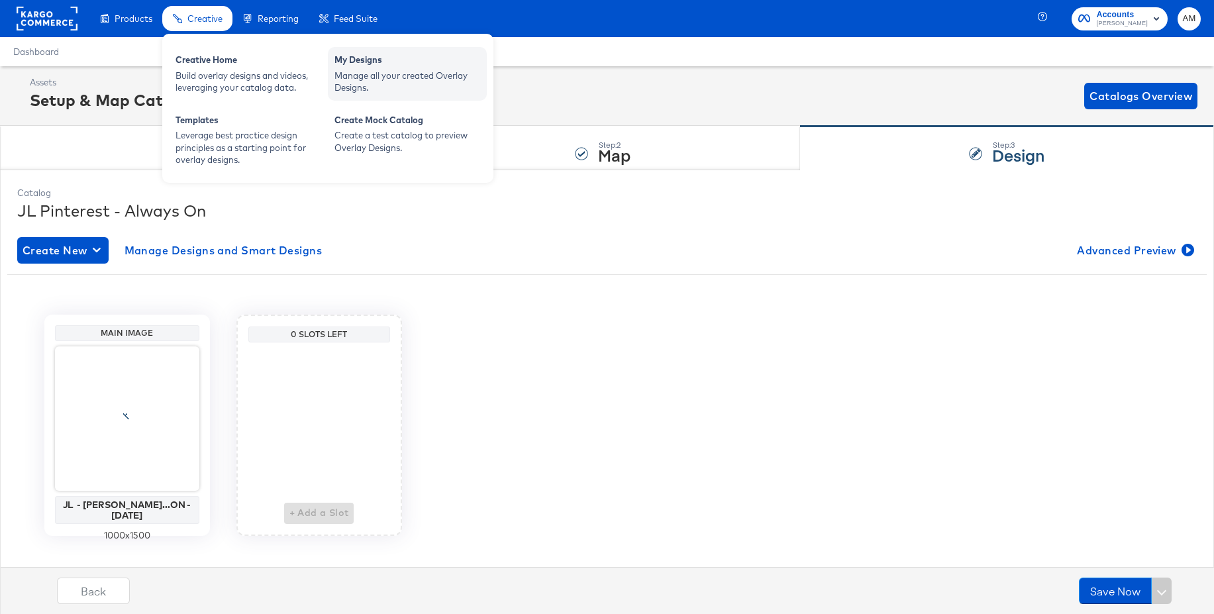
click at [338, 63] on div "My Designs" at bounding box center [408, 62] width 146 height 16
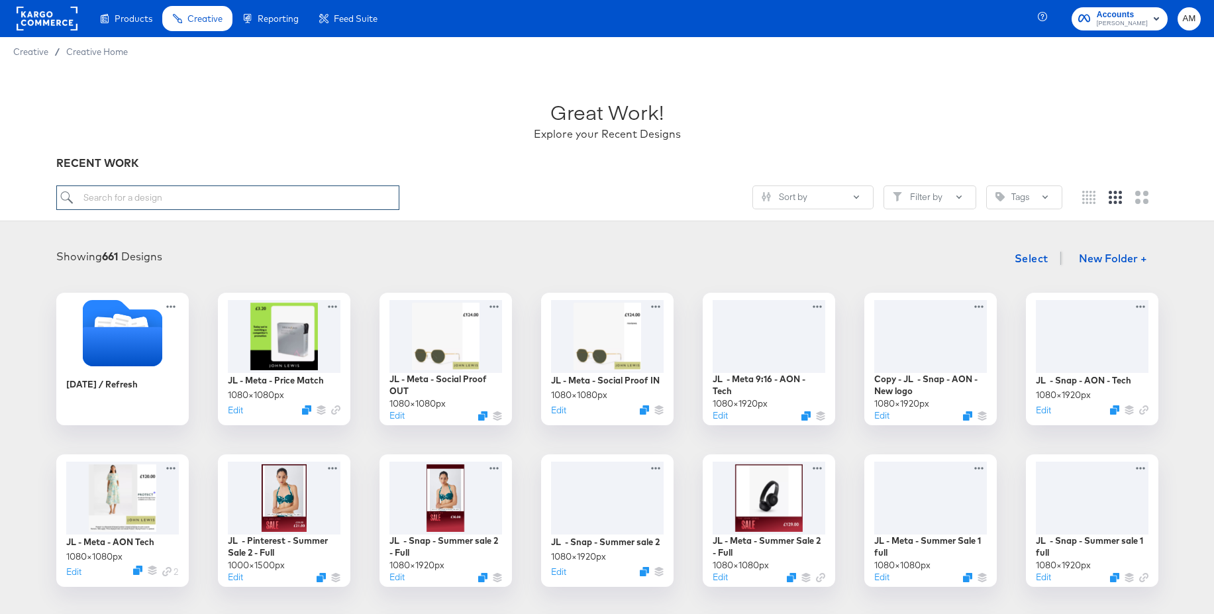
click at [191, 202] on input "search" at bounding box center [227, 197] width 343 height 25
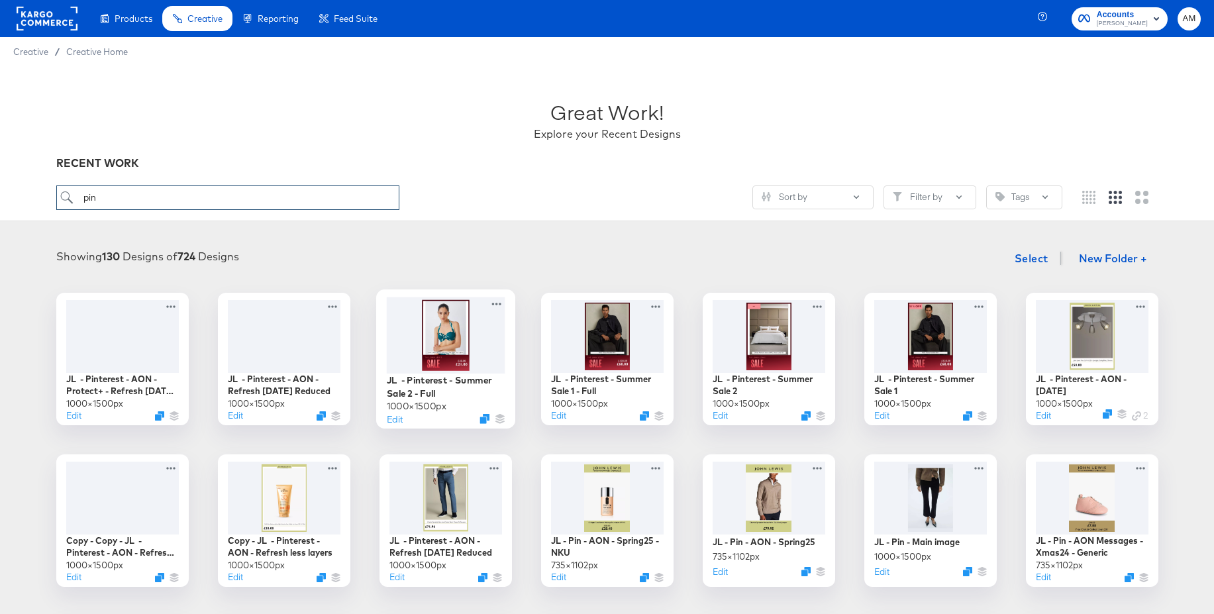
type input "pin"
click at [446, 327] on div at bounding box center [445, 335] width 119 height 76
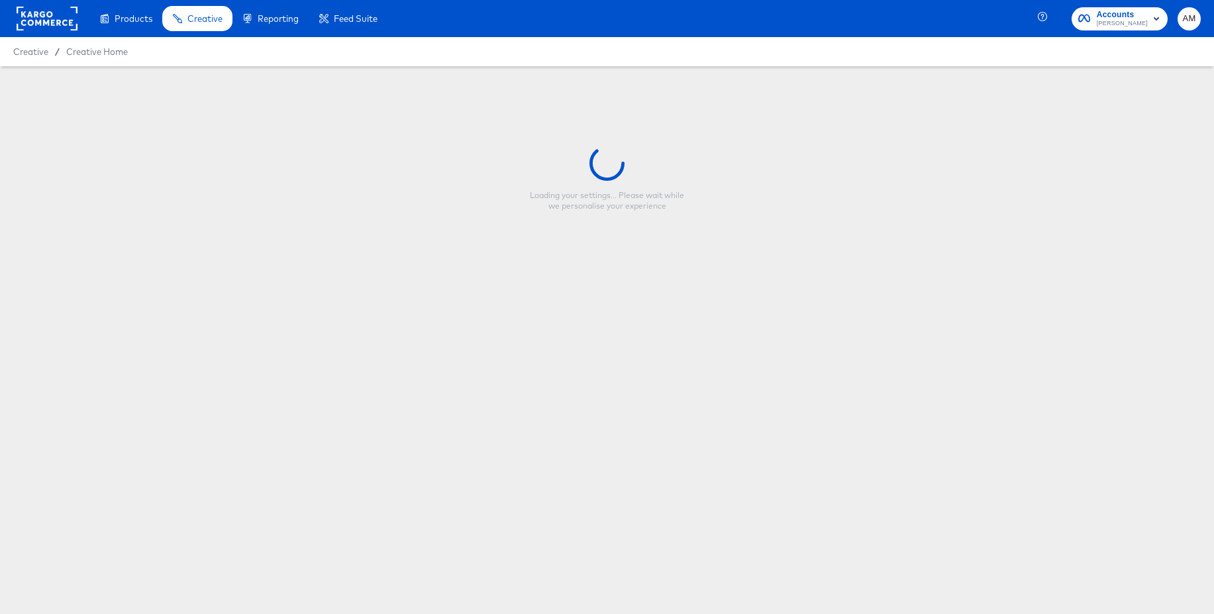
type input "JL - Pinterest - Summer Sale 2 - Full"
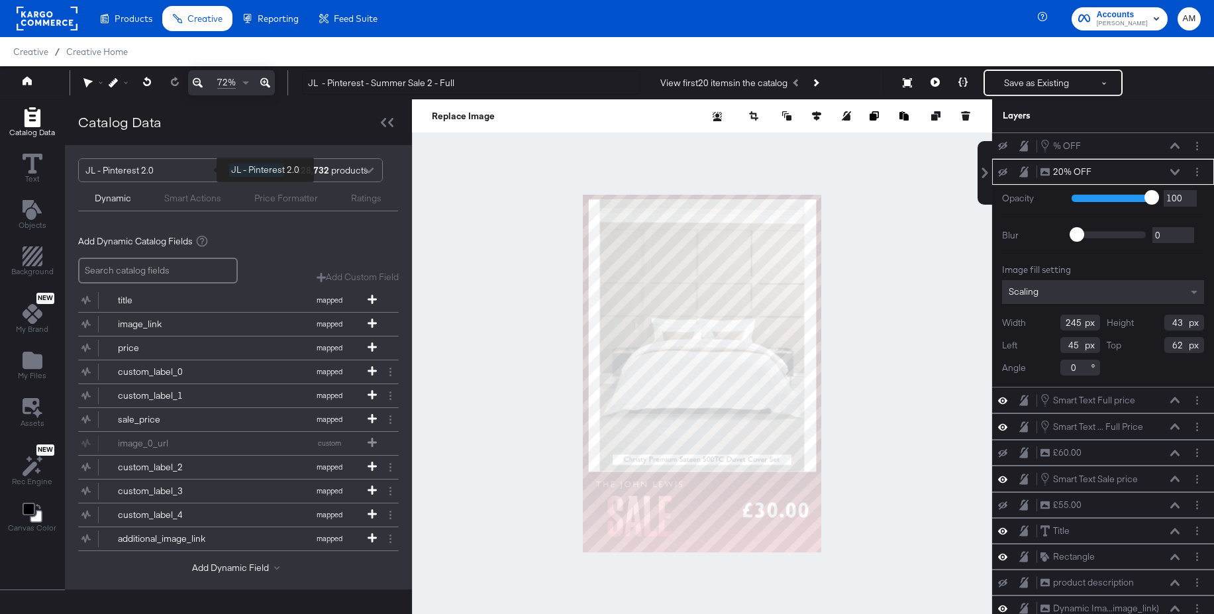
click at [172, 172] on div "JL - Pinterest 2.0" at bounding box center [152, 170] width 134 height 23
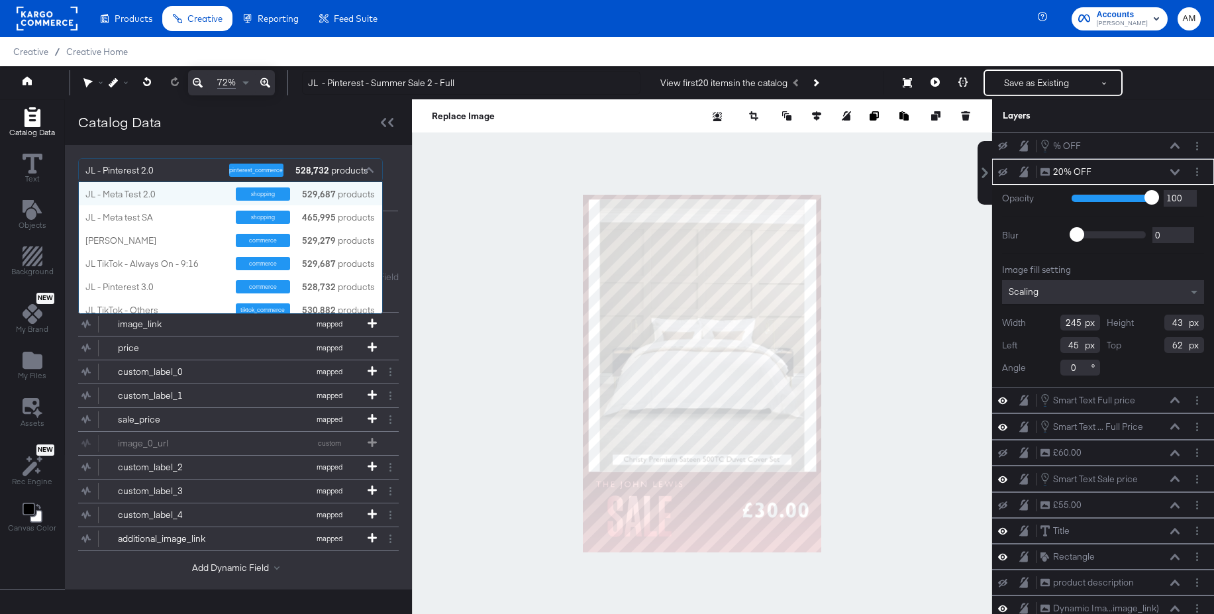
scroll to position [131, 303]
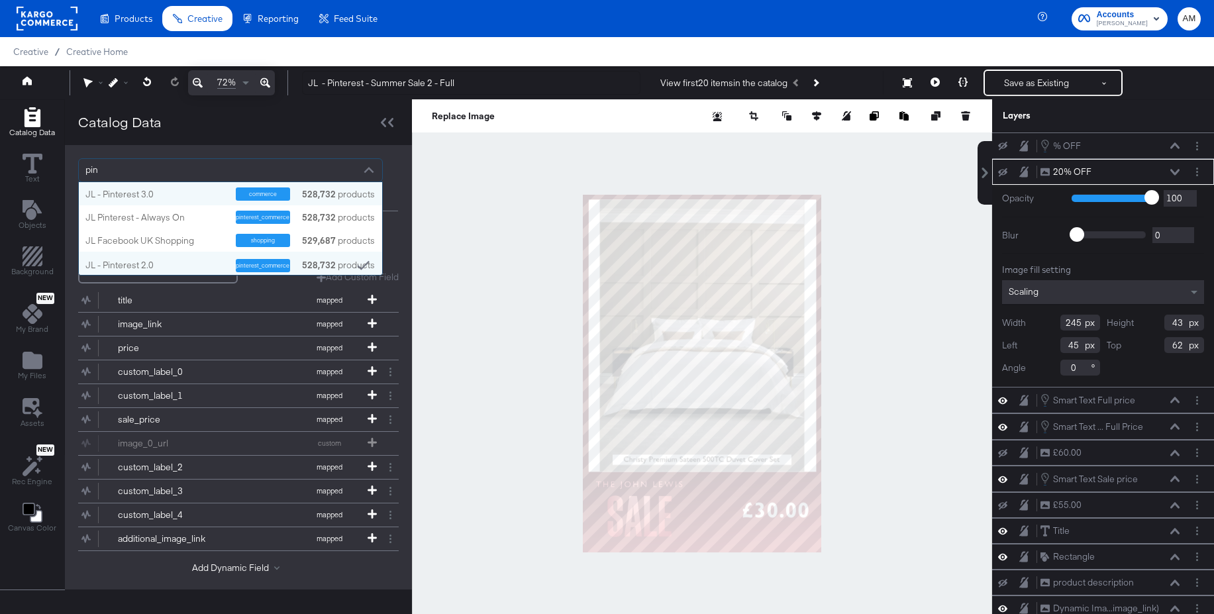
type input "pint"
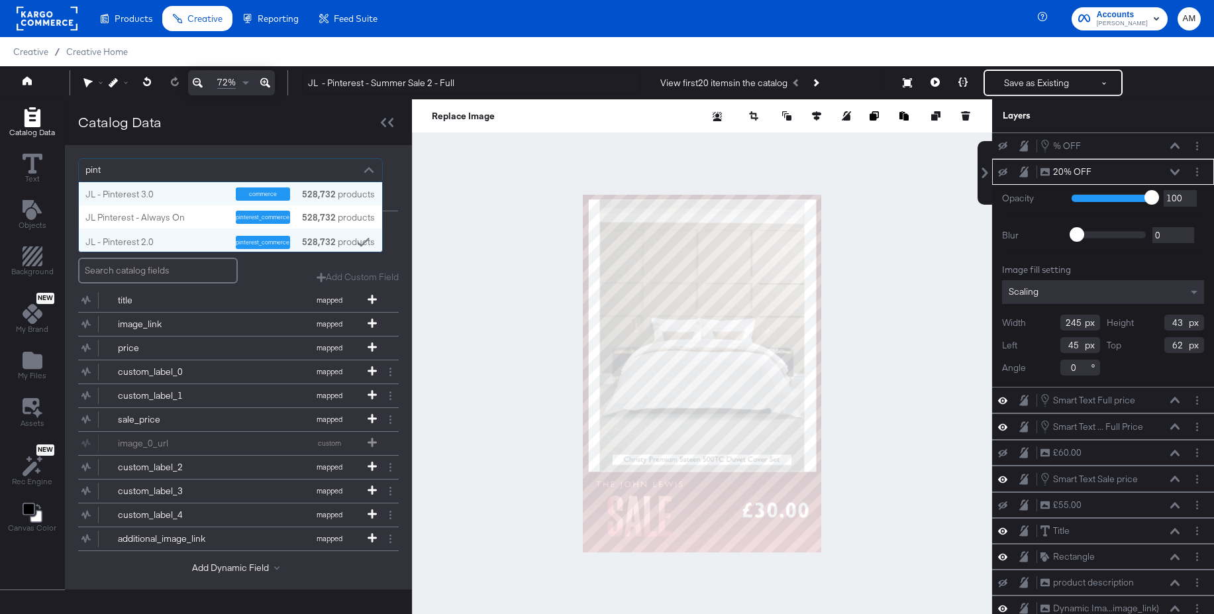
scroll to position [70, 303]
click at [171, 214] on div "JL Pinterest - Always On" at bounding box center [155, 217] width 140 height 13
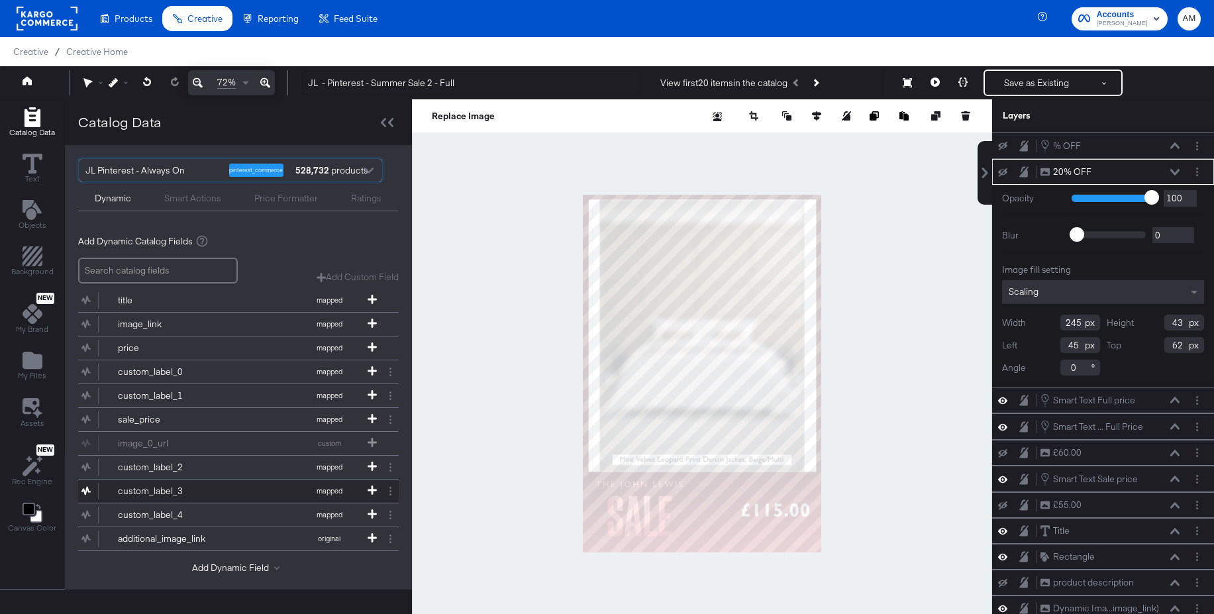
click at [159, 486] on div "custom_label_3" at bounding box center [166, 491] width 96 height 13
